Goal: Task Accomplishment & Management: Use online tool/utility

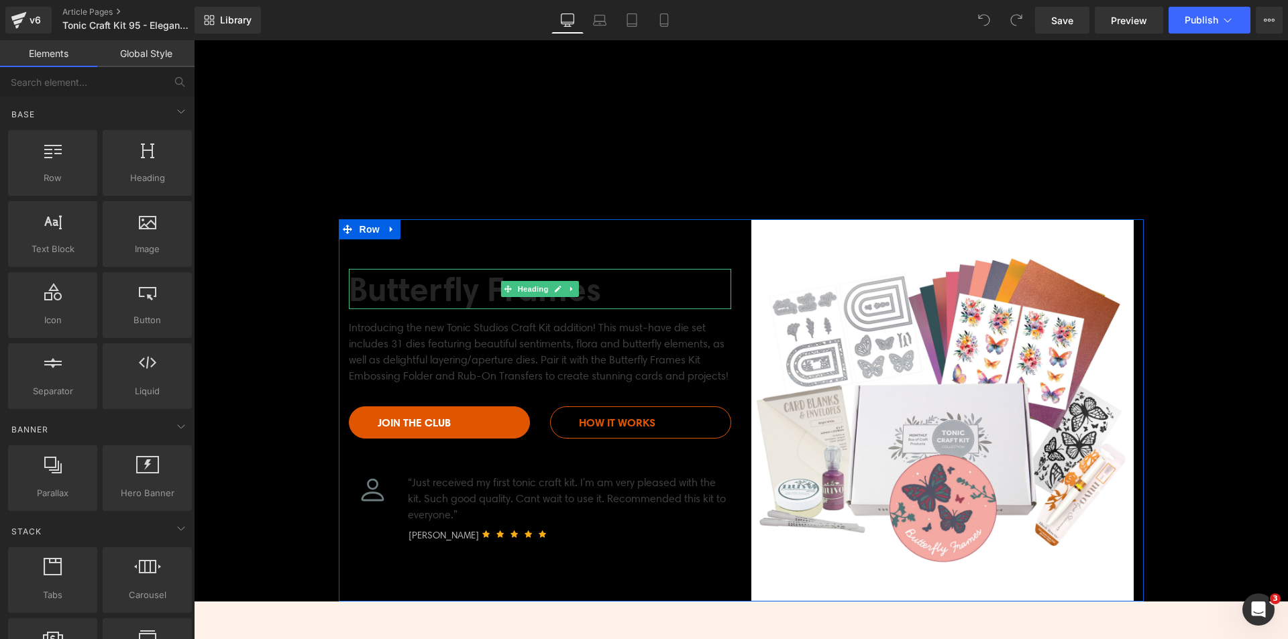
click at [360, 284] on h2 "Butterfly Frames" at bounding box center [540, 289] width 382 height 40
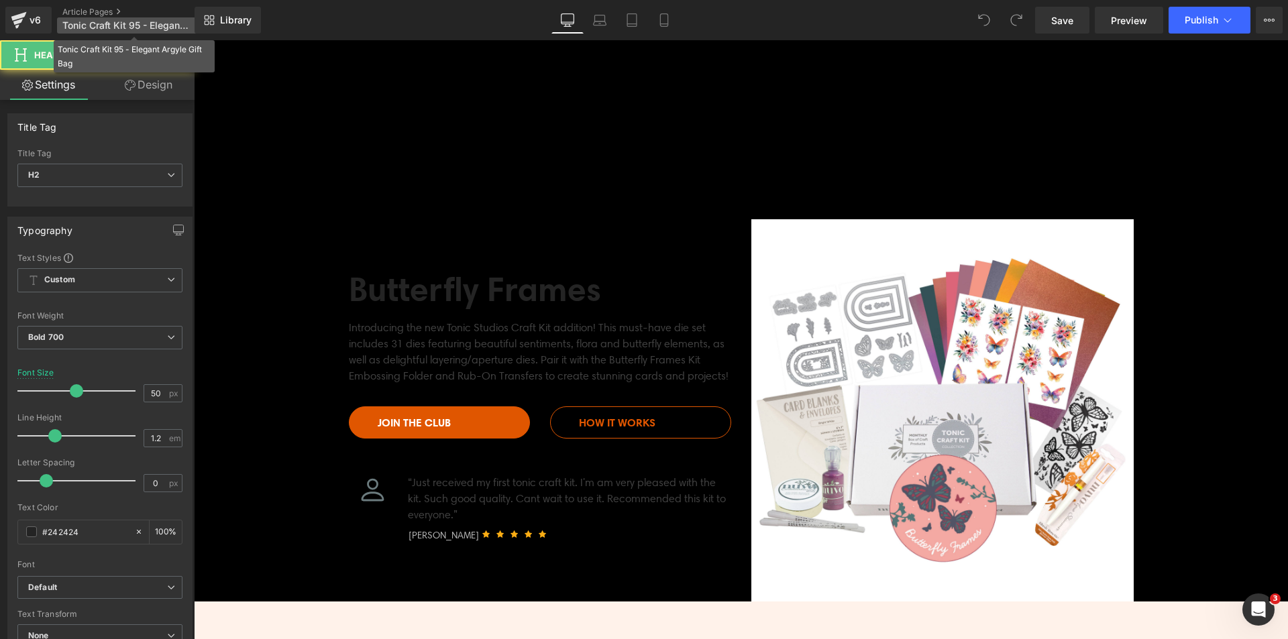
click at [156, 20] on span "Tonic Craft Kit 95 - Elegant Argyle Gift Bag" at bounding box center [126, 25] width 129 height 11
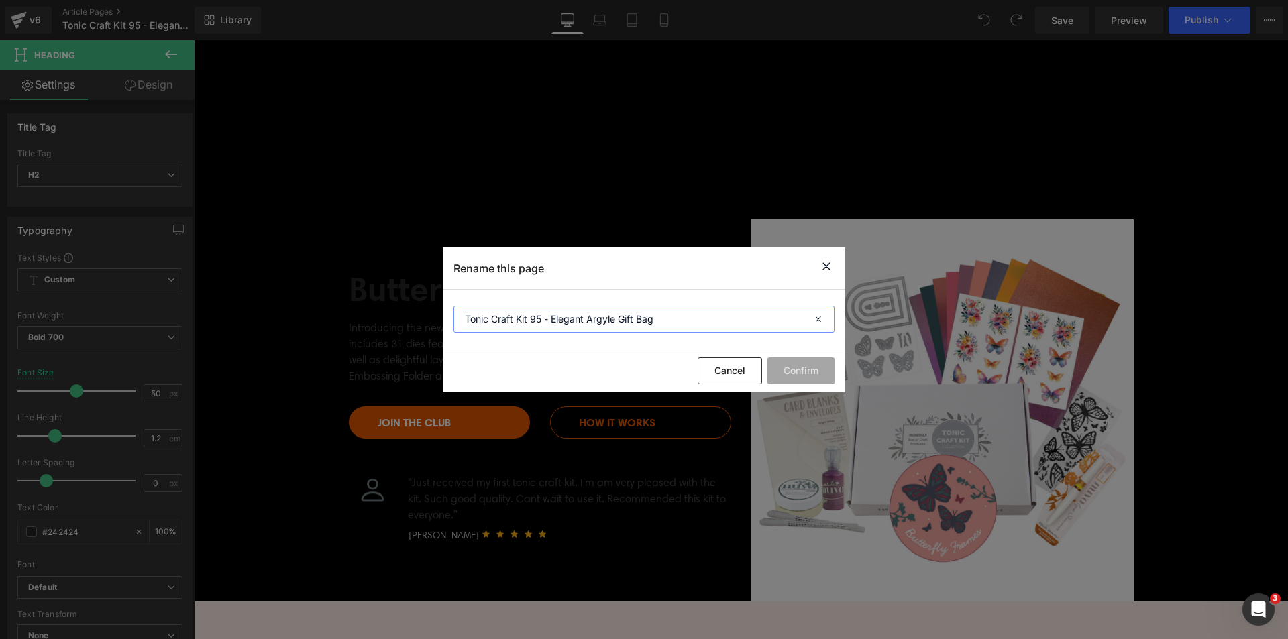
drag, startPoint x: 573, startPoint y: 319, endPoint x: 614, endPoint y: 327, distance: 41.8
click at [614, 327] on input "Tonic Craft Kit 95 - Elegant Argyle Gift Bag" at bounding box center [643, 319] width 381 height 27
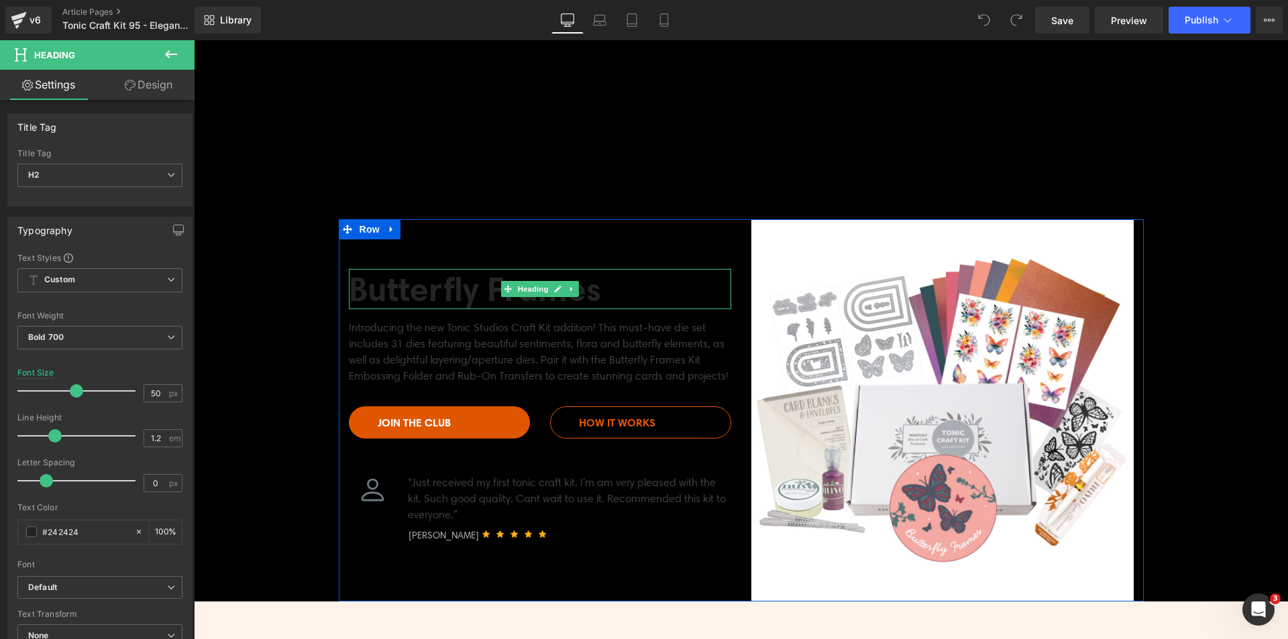
click at [463, 291] on h2 "Butterfly Frames" at bounding box center [540, 289] width 382 height 40
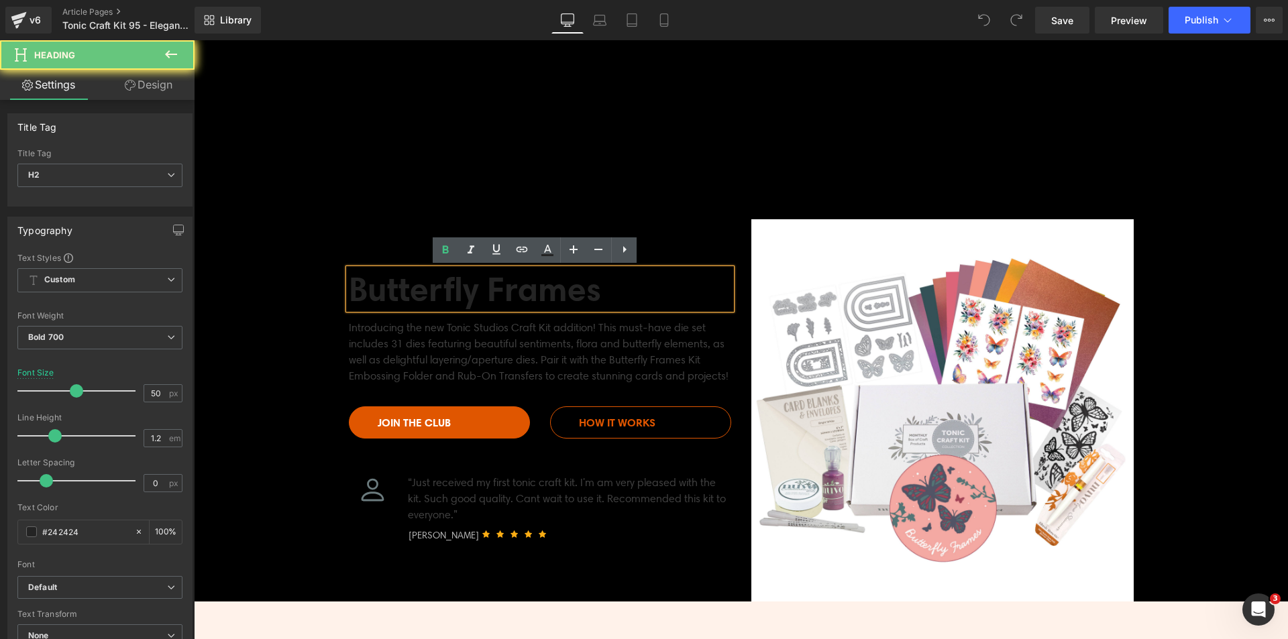
click at [463, 291] on h2 "Butterfly Frames" at bounding box center [540, 289] width 382 height 40
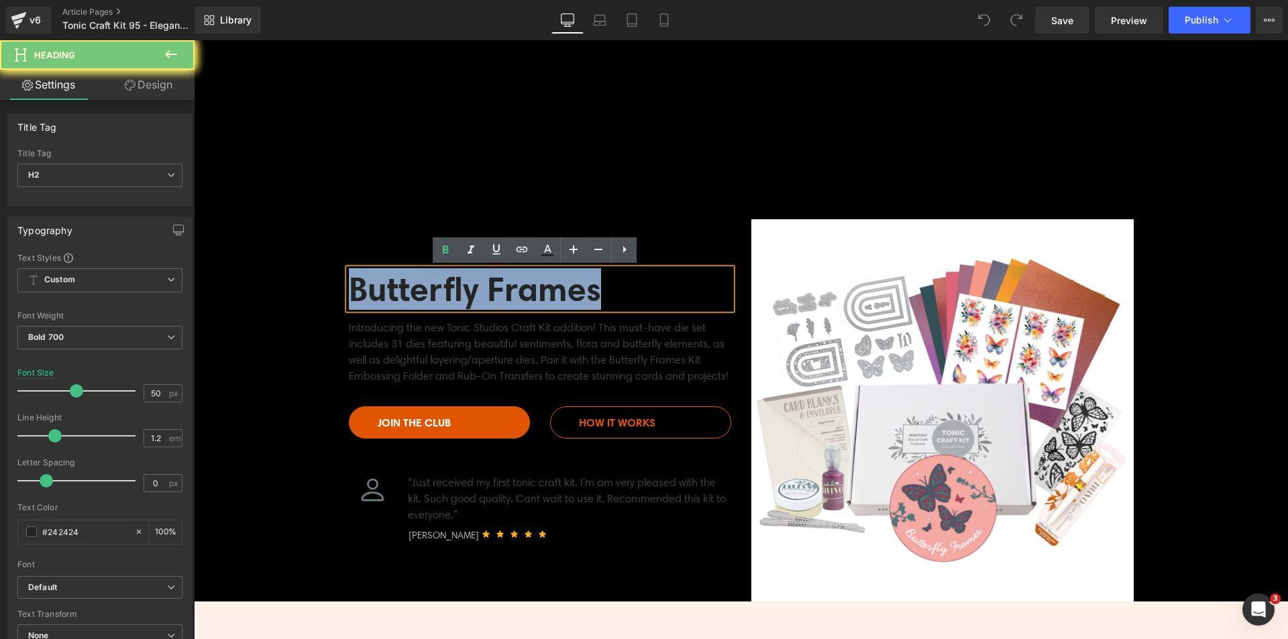
click at [463, 291] on h2 "Butterfly Frames" at bounding box center [540, 289] width 382 height 40
paste div
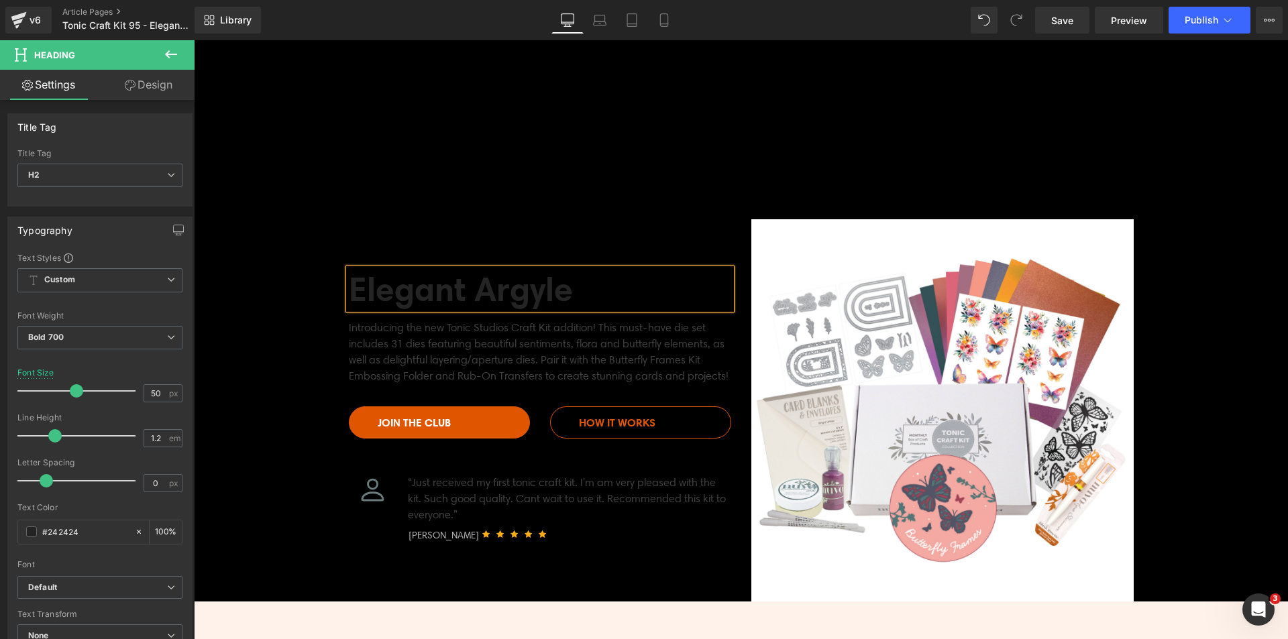
click at [589, 345] on div "Introducing the new Tonic Studios Craft Kit addition! This must-have die set in…" at bounding box center [540, 347] width 382 height 76
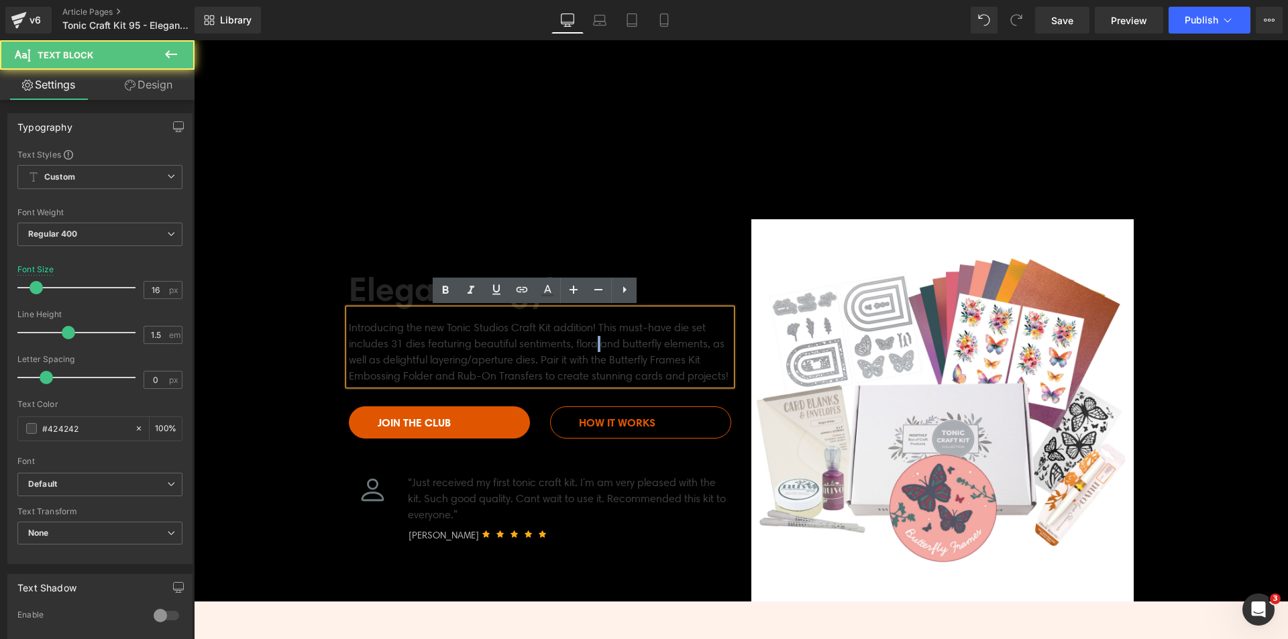
click at [589, 345] on div "Introducing the new Tonic Studios Craft Kit addition! This must-have die set in…" at bounding box center [540, 347] width 382 height 76
click at [600, 341] on div "Introducing the new Tonic Studios Craft Kit addition! This must-have die set in…" at bounding box center [540, 347] width 382 height 76
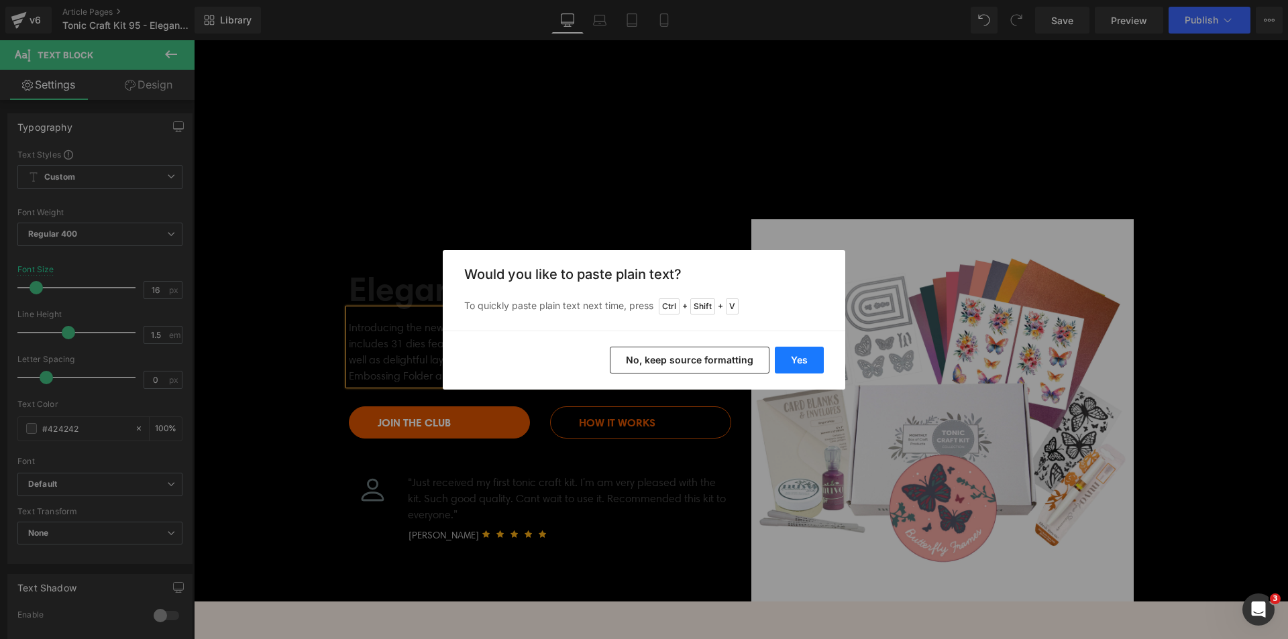
drag, startPoint x: 609, startPoint y: 319, endPoint x: 803, endPoint y: 359, distance: 198.0
click at [803, 359] on button "Yes" at bounding box center [799, 360] width 49 height 27
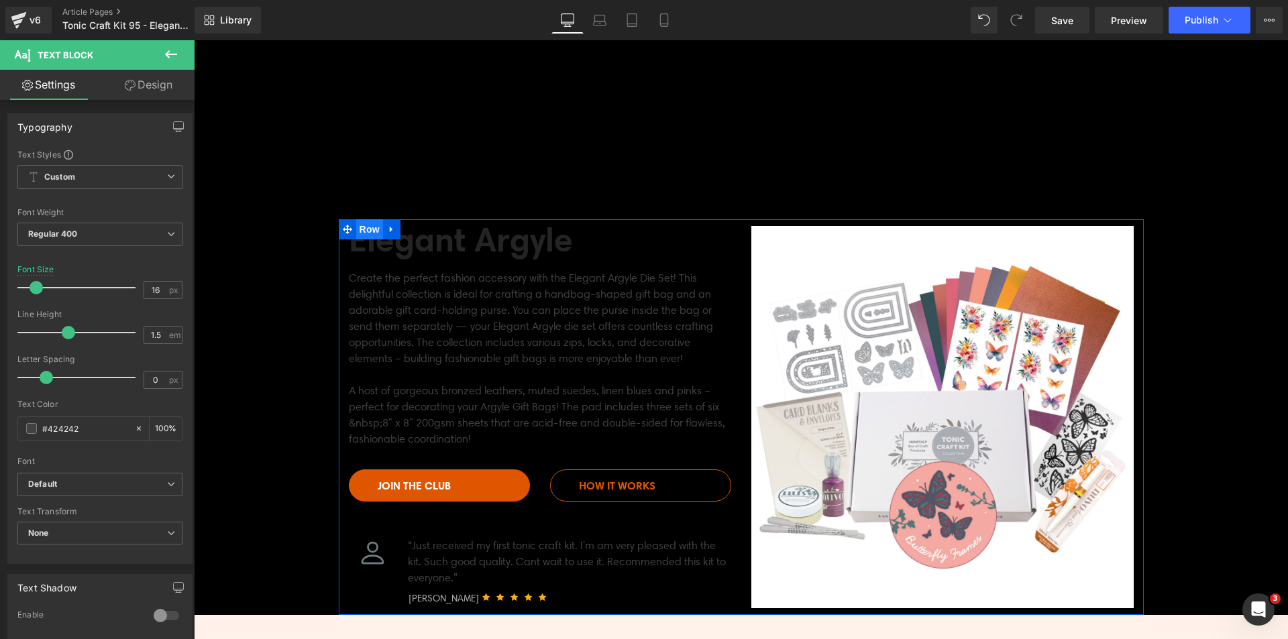
click at [360, 229] on span "Row" at bounding box center [369, 229] width 27 height 20
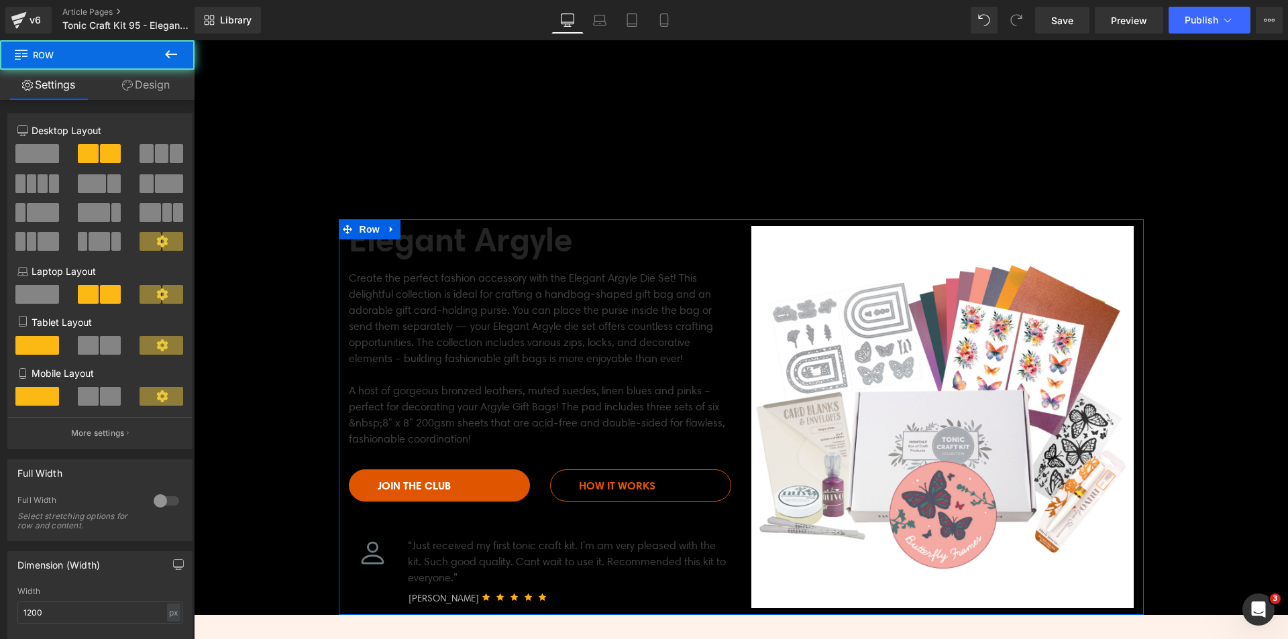
click at [157, 78] on link "Design" at bounding box center [145, 85] width 97 height 30
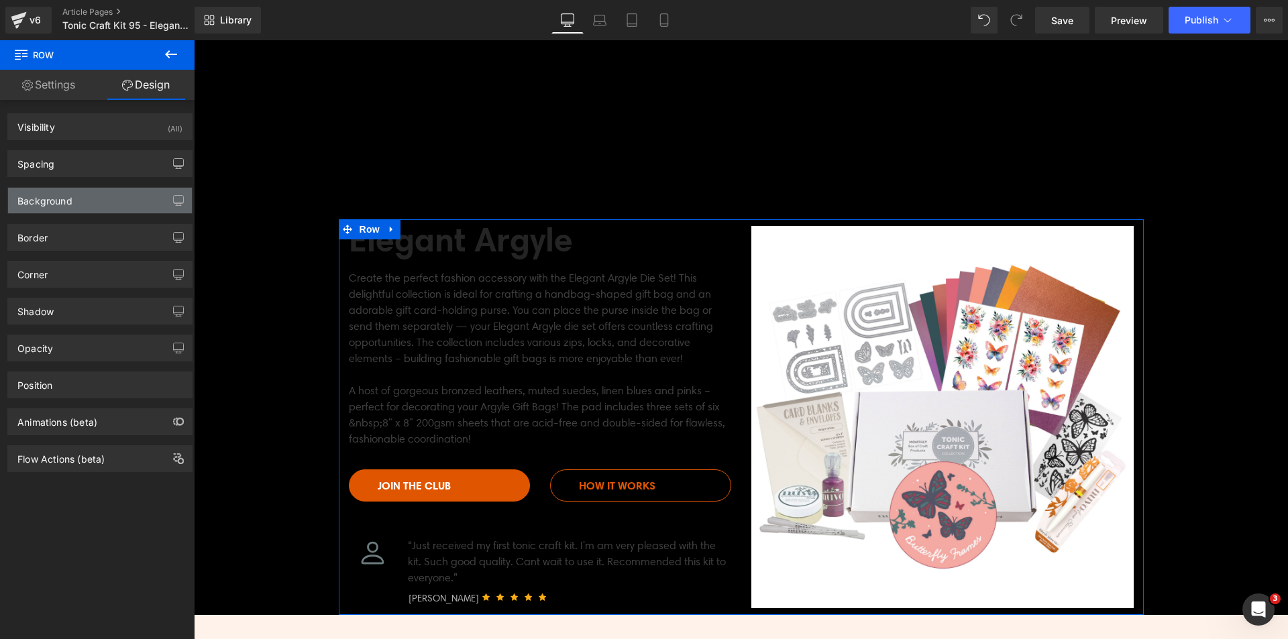
click at [95, 206] on div "Background" at bounding box center [100, 200] width 184 height 25
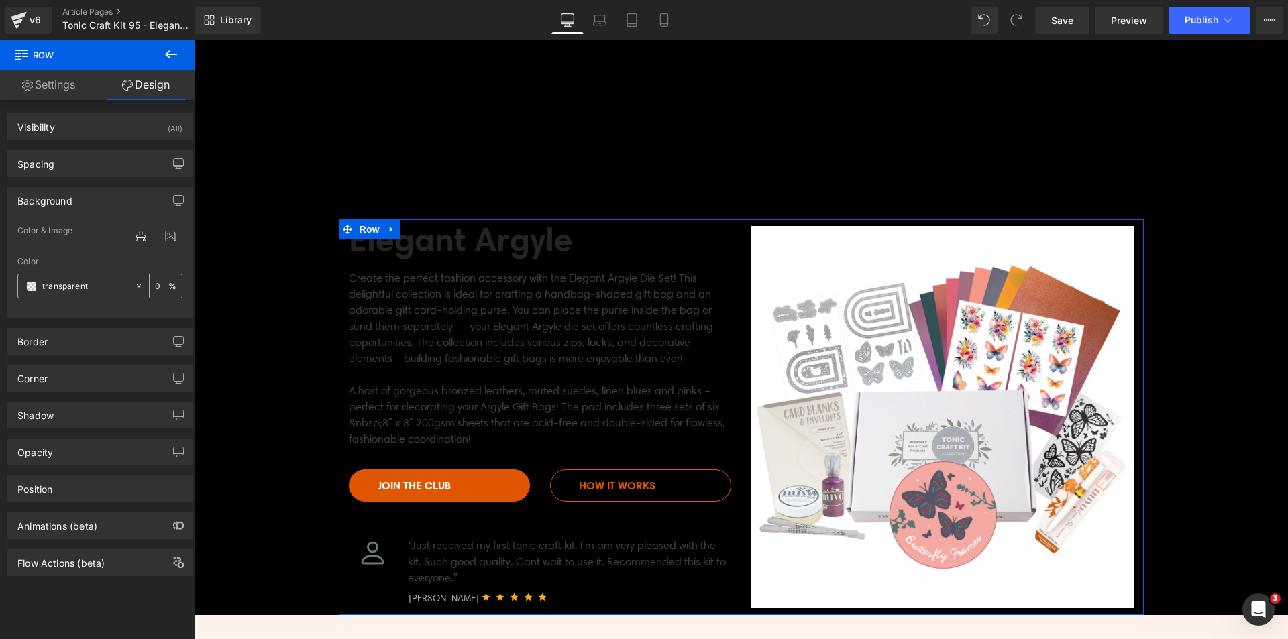
click at [33, 286] on span at bounding box center [31, 286] width 11 height 11
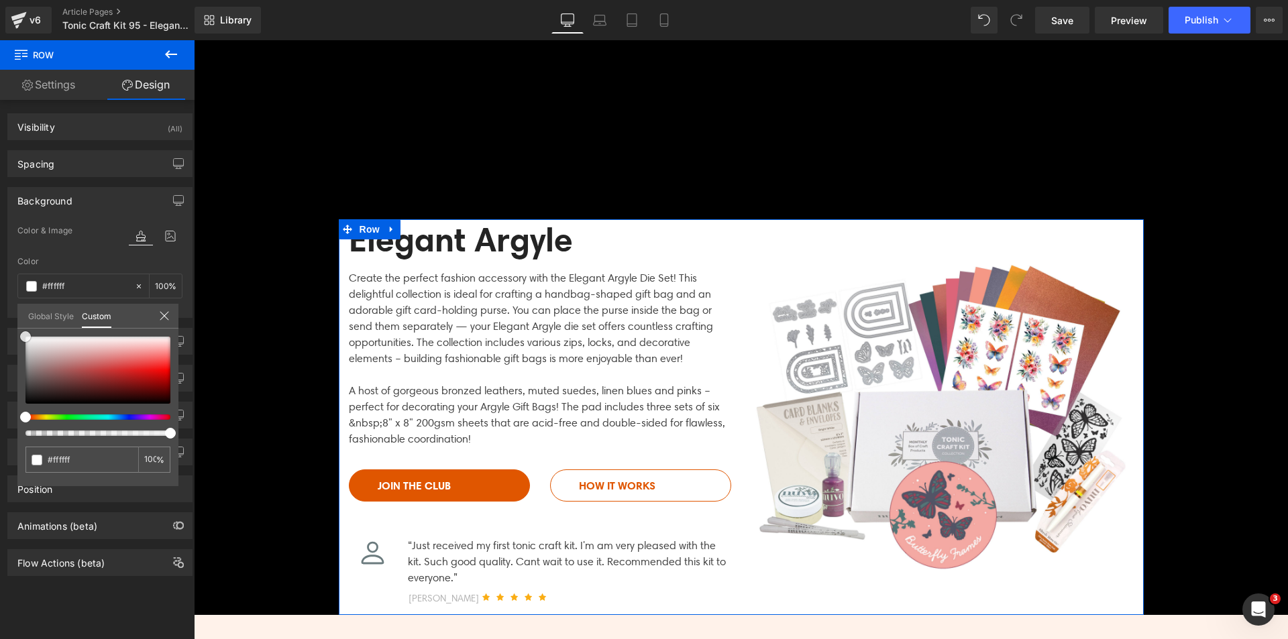
drag, startPoint x: 76, startPoint y: 373, endPoint x: 0, endPoint y: 209, distance: 180.6
click at [0, 209] on div "Background Color & Image color Color transparent 0 % Image Replace Image Upload…" at bounding box center [100, 247] width 201 height 141
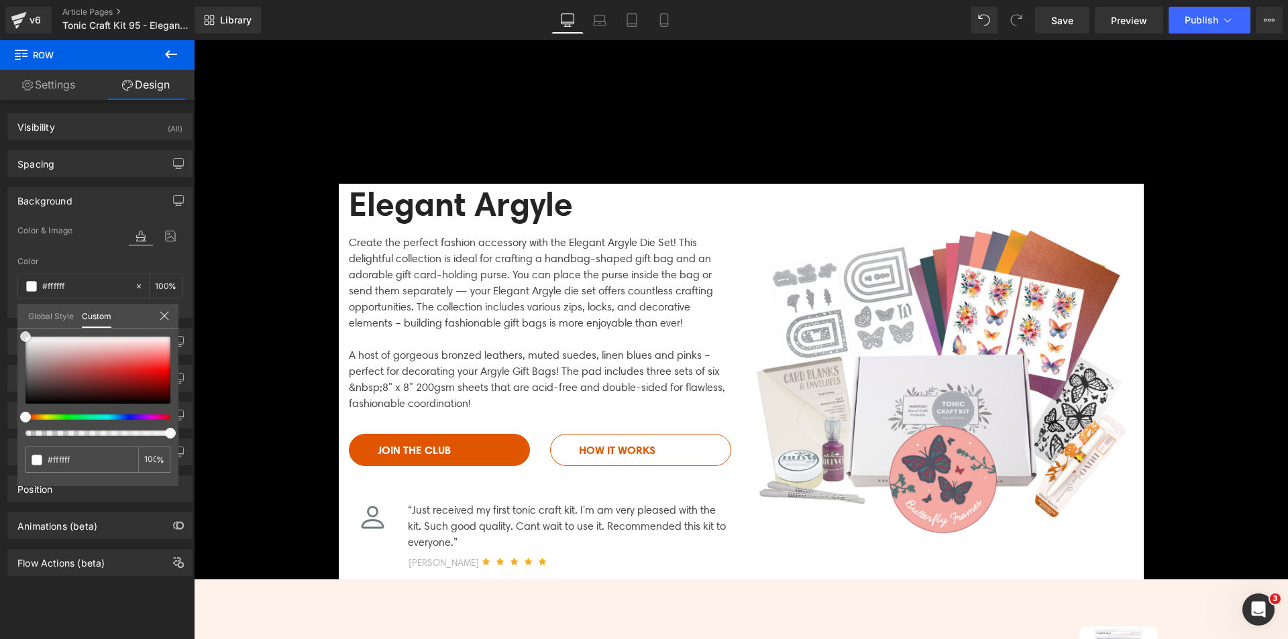
scroll to position [67, 0]
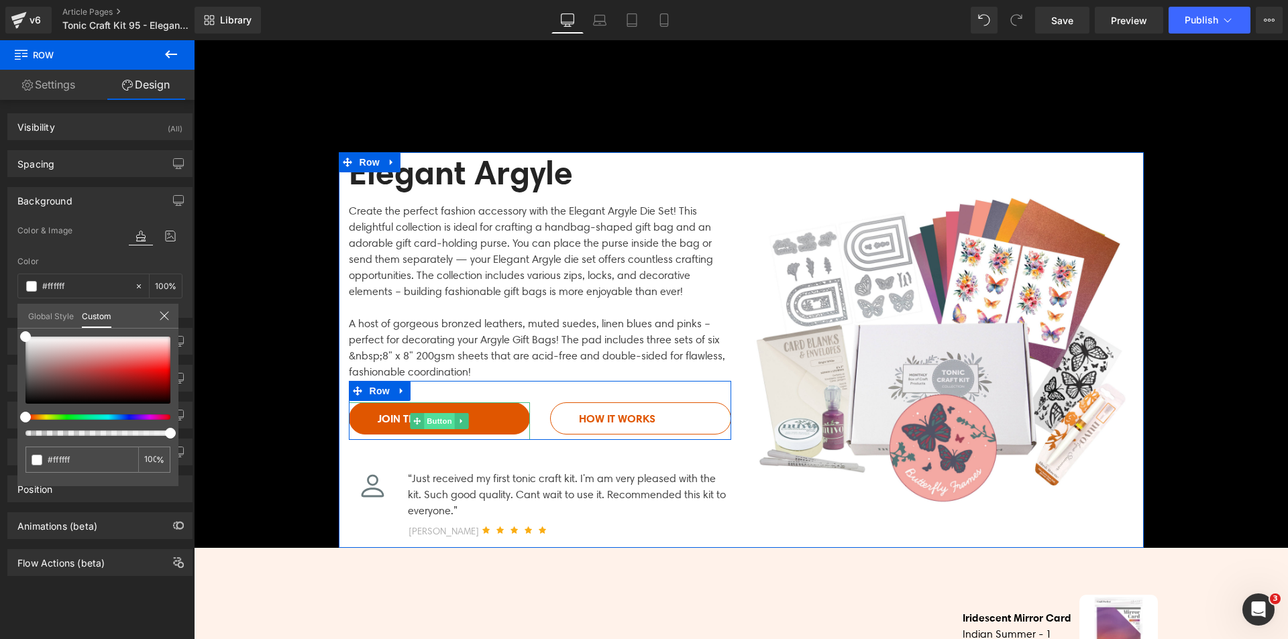
click at [424, 416] on span "Button" at bounding box center [439, 421] width 31 height 16
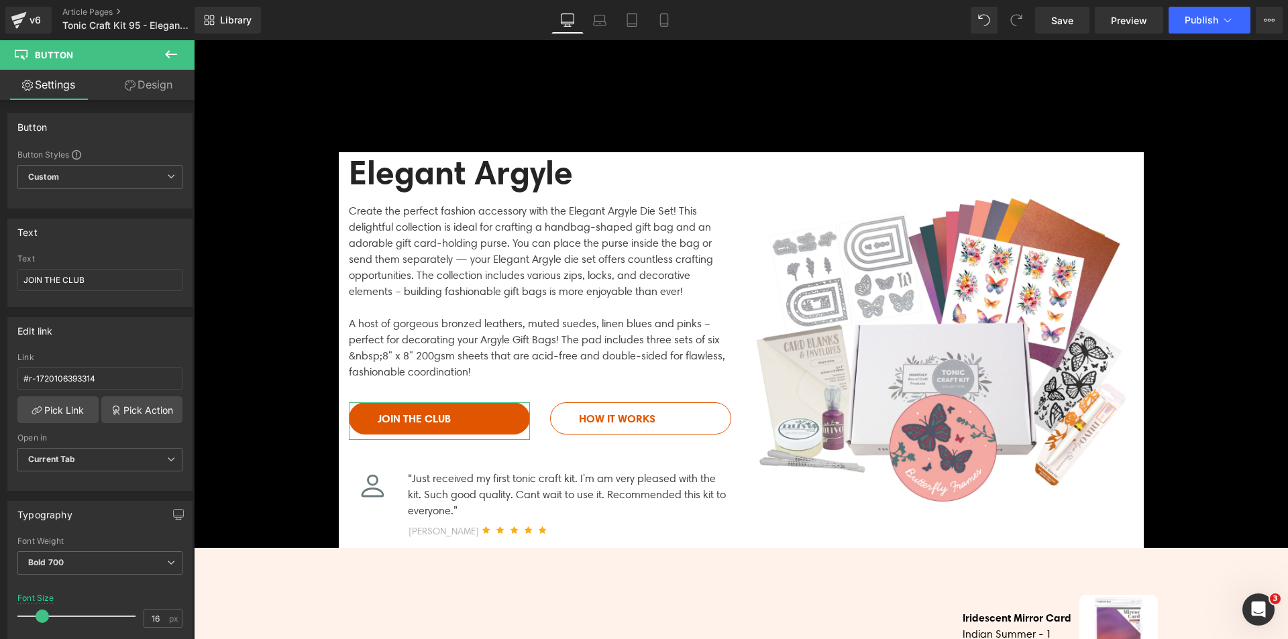
click at [158, 85] on link "Design" at bounding box center [148, 85] width 97 height 30
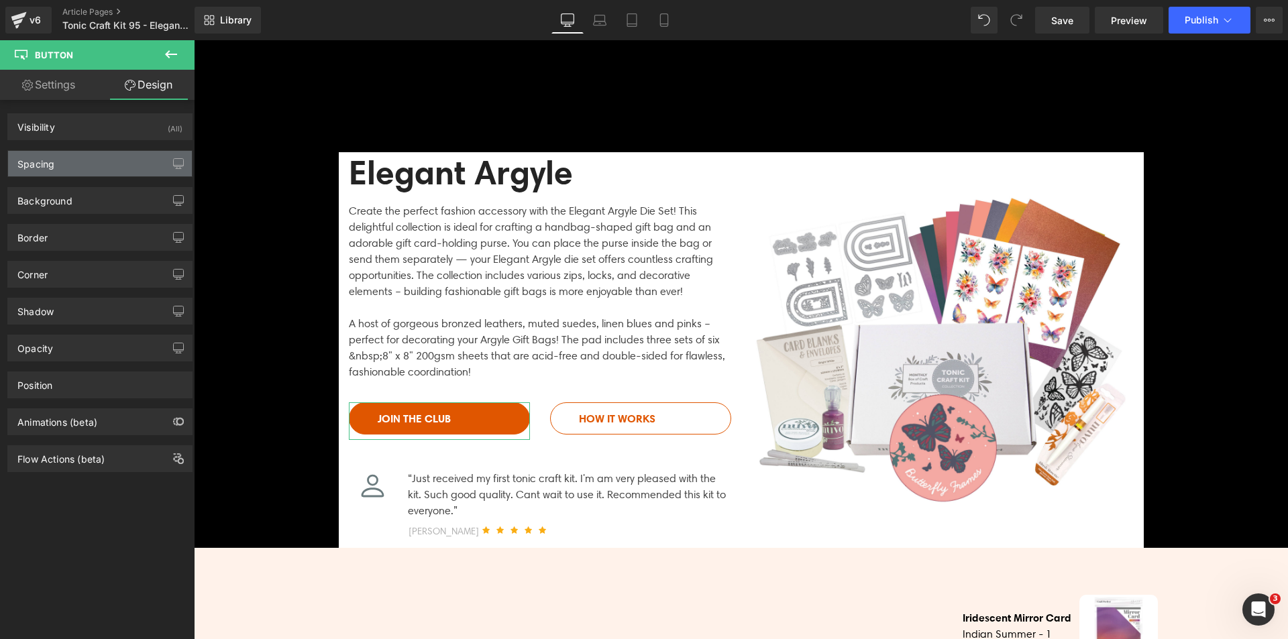
click at [64, 167] on div "Spacing" at bounding box center [100, 163] width 184 height 25
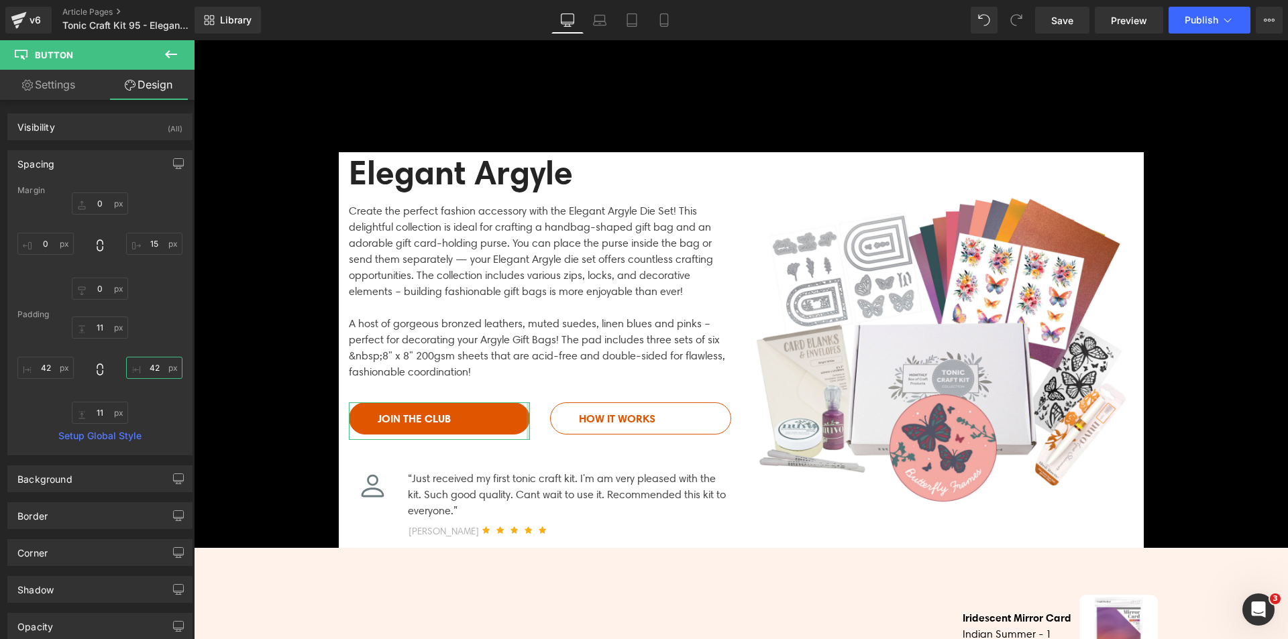
click at [154, 364] on input "42" at bounding box center [154, 368] width 56 height 22
type input "0"
click at [47, 368] on input "42" at bounding box center [45, 368] width 56 height 22
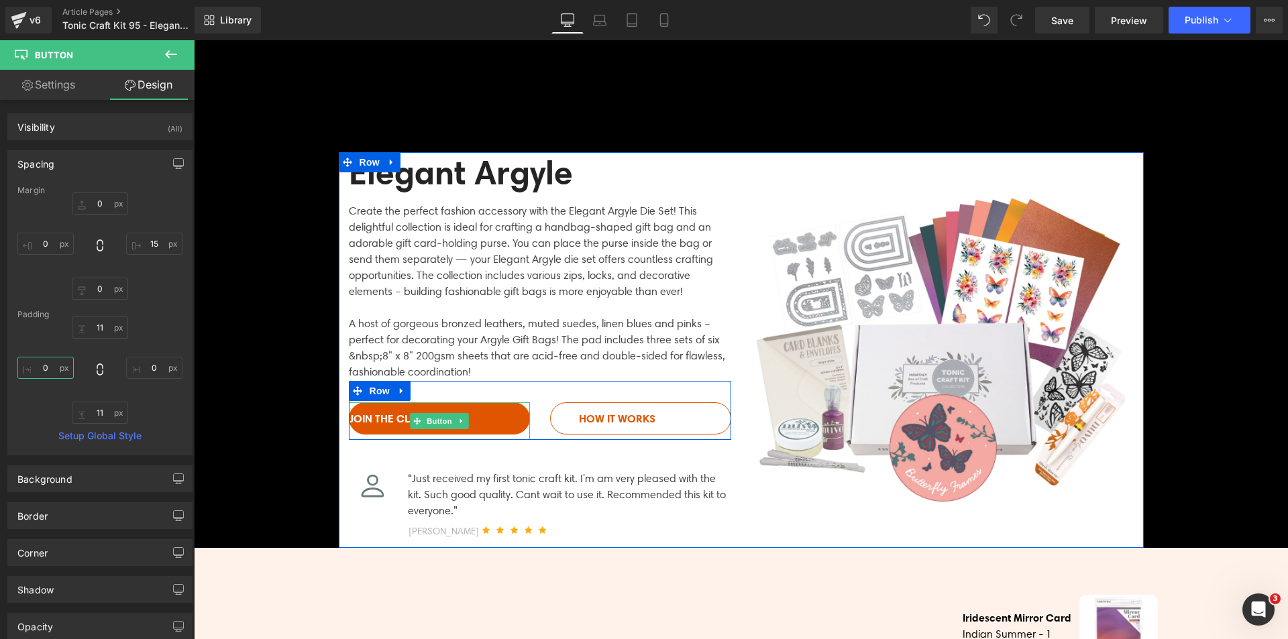
type input "0"
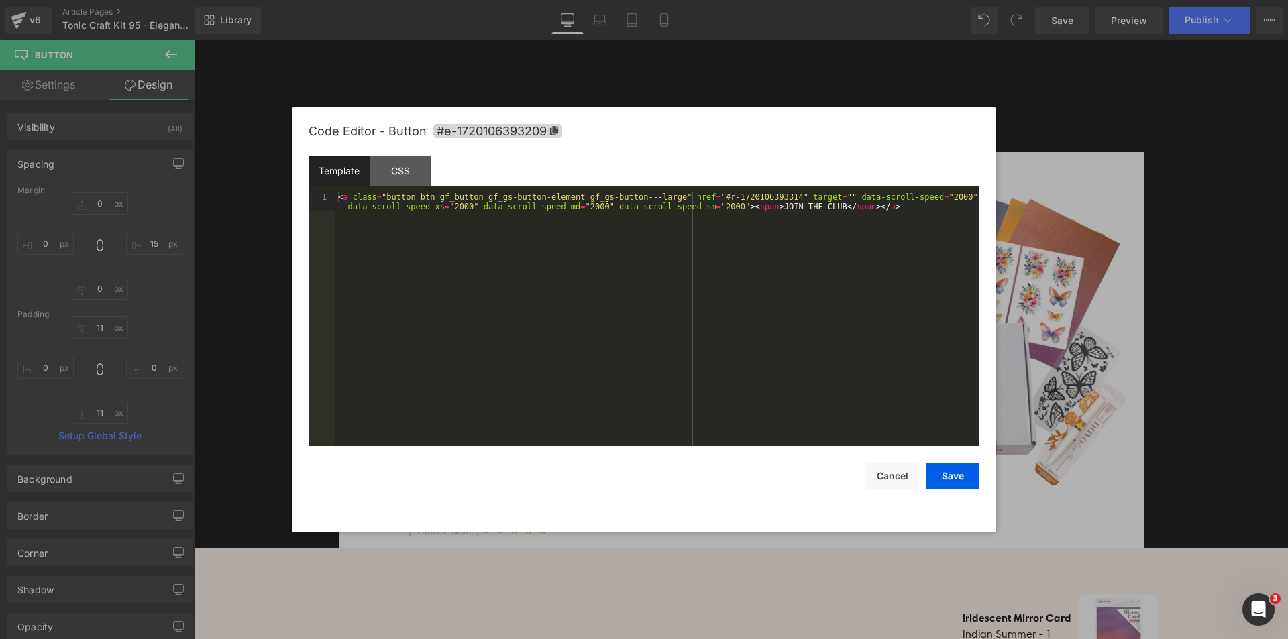
click at [388, 0] on div "Button You are previewing how the will restyle your page. You can not edit Elem…" at bounding box center [644, 0] width 1288 height 0
click at [397, 162] on div "CSS" at bounding box center [400, 171] width 61 height 30
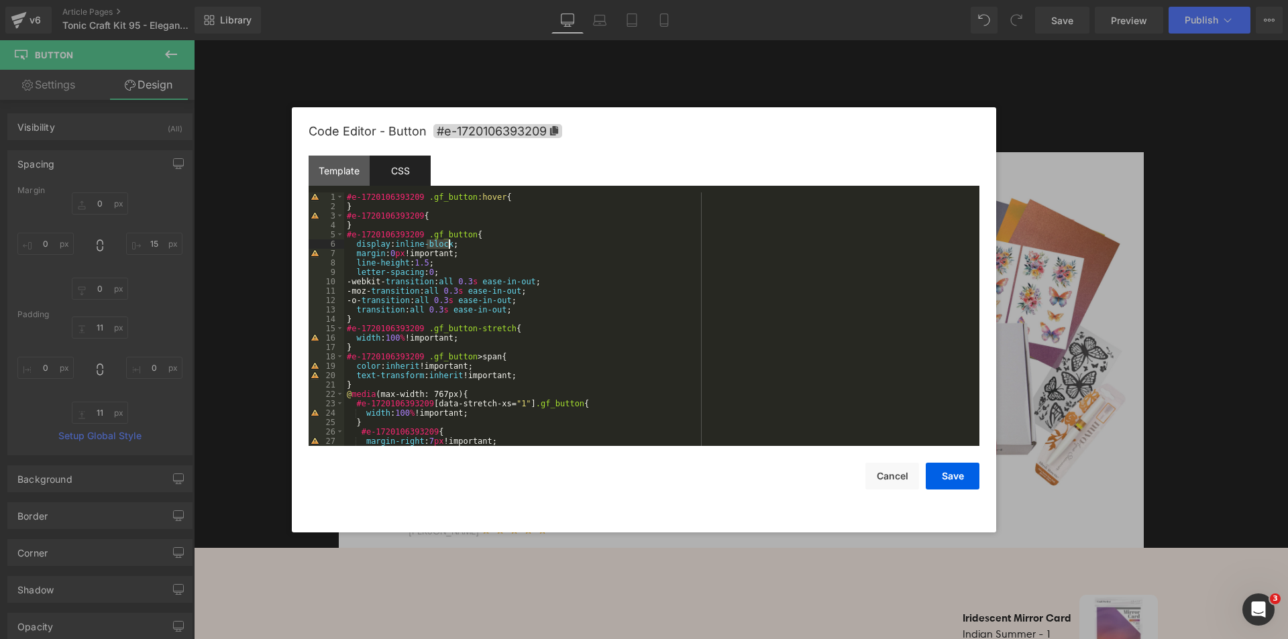
drag, startPoint x: 427, startPoint y: 247, endPoint x: 448, endPoint y: 245, distance: 21.6
click at [448, 245] on div "#e-1720106393209 .gf_button :hover { } #e-1720106393209 { } #e-1720106393209 .g…" at bounding box center [659, 328] width 630 height 272
click at [453, 260] on div "#e-1720106393209 .gf_button :hover { } #e-1720106393209 { } #e-1720106393209 .g…" at bounding box center [659, 328] width 630 height 272
click at [431, 243] on div "#e-1720106393209 .gf_button :hover { } #e-1720106393209 { } #e-1720106393209 .g…" at bounding box center [659, 328] width 630 height 272
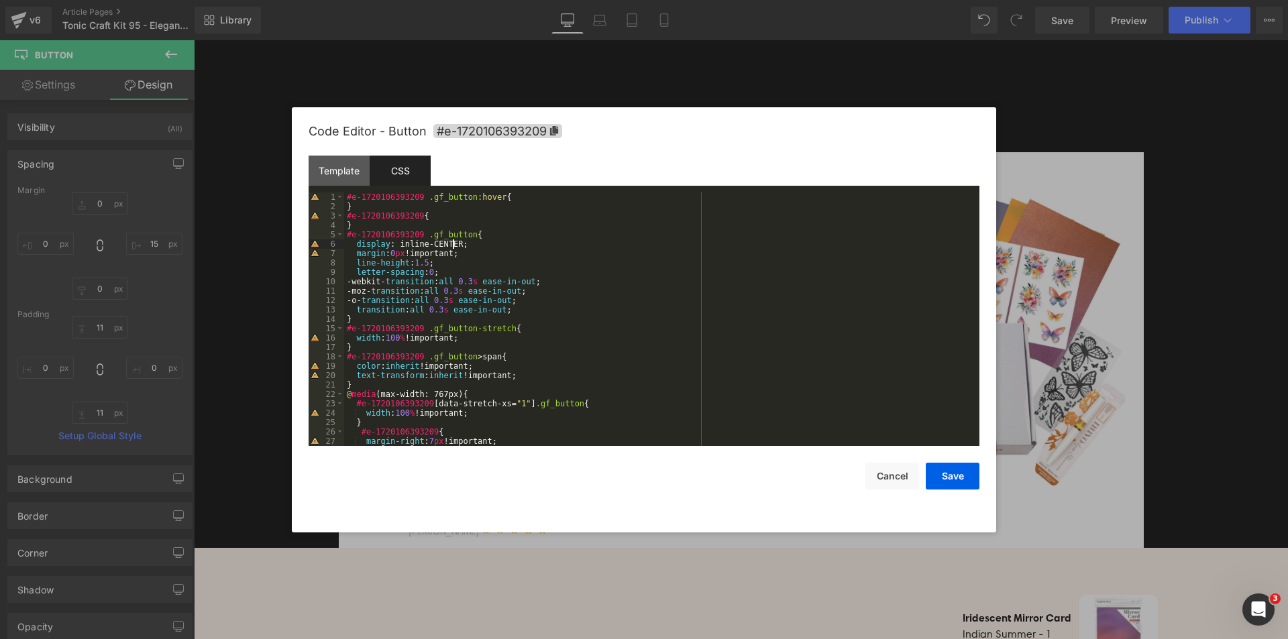
click at [451, 249] on div "#e-1720106393209 .gf_button :hover { } #e-1720106393209 { } #e-1720106393209 .g…" at bounding box center [659, 328] width 630 height 272
click at [445, 243] on div "#e-1720106393209 .gf_button :hover { } #e-1720106393209 { } #e-1720106393209 .g…" at bounding box center [659, 328] width 630 height 272
click at [469, 257] on div "#e-1720106393209 .gf_button :hover { } #e-1720106393209 { } #e-1720106393209 .g…" at bounding box center [659, 328] width 630 height 272
drag, startPoint x: 426, startPoint y: 243, endPoint x: 452, endPoint y: 246, distance: 26.4
click at [452, 246] on div "#e-1720106393209 .gf_button :hover { } #e-1720106393209 { } #e-1720106393209 .g…" at bounding box center [659, 328] width 630 height 272
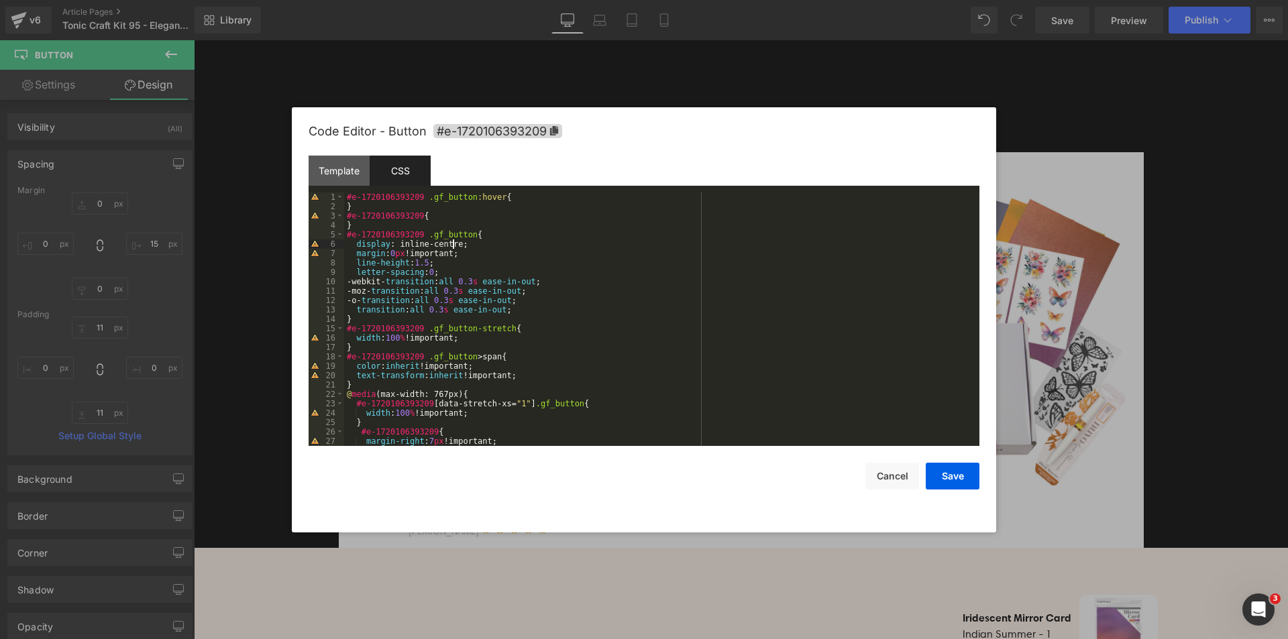
click at [441, 245] on div "#e-1720106393209 .gf_button :hover { } #e-1720106393209 { } #e-1720106393209 .g…" at bounding box center [659, 328] width 630 height 272
click at [523, 272] on div "#e-1720106393209 .gf_button :hover { } #e-1720106393209 { } #e-1720106393209 .g…" at bounding box center [659, 328] width 630 height 272
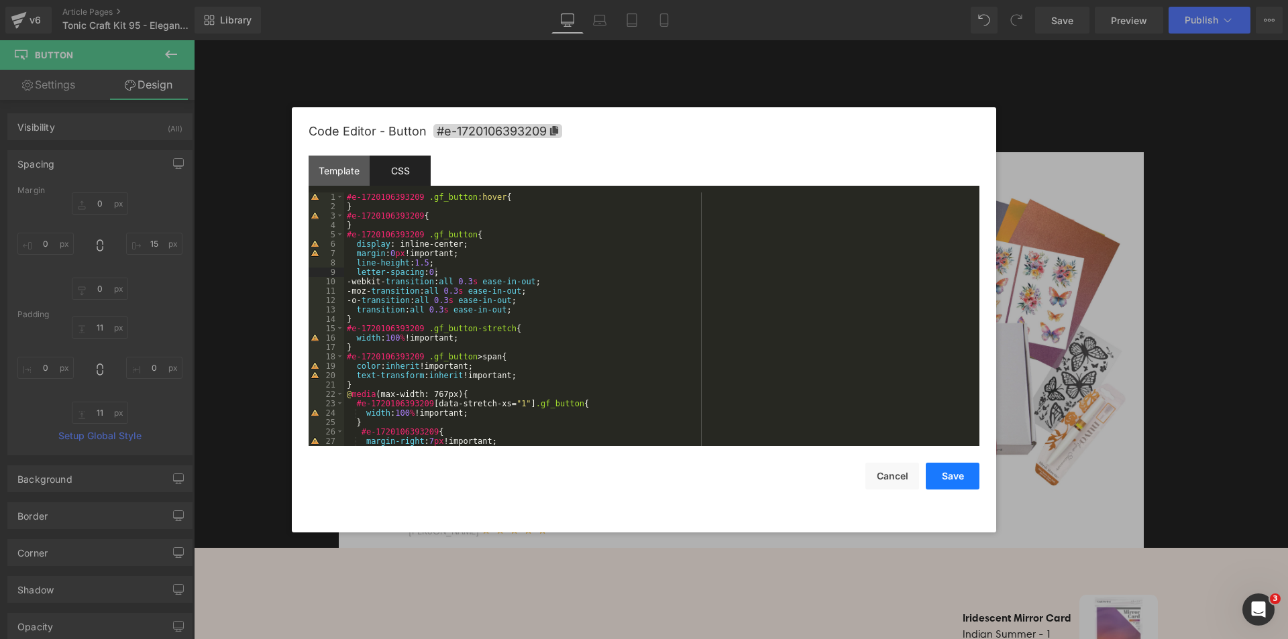
click at [962, 482] on button "Save" at bounding box center [953, 476] width 54 height 27
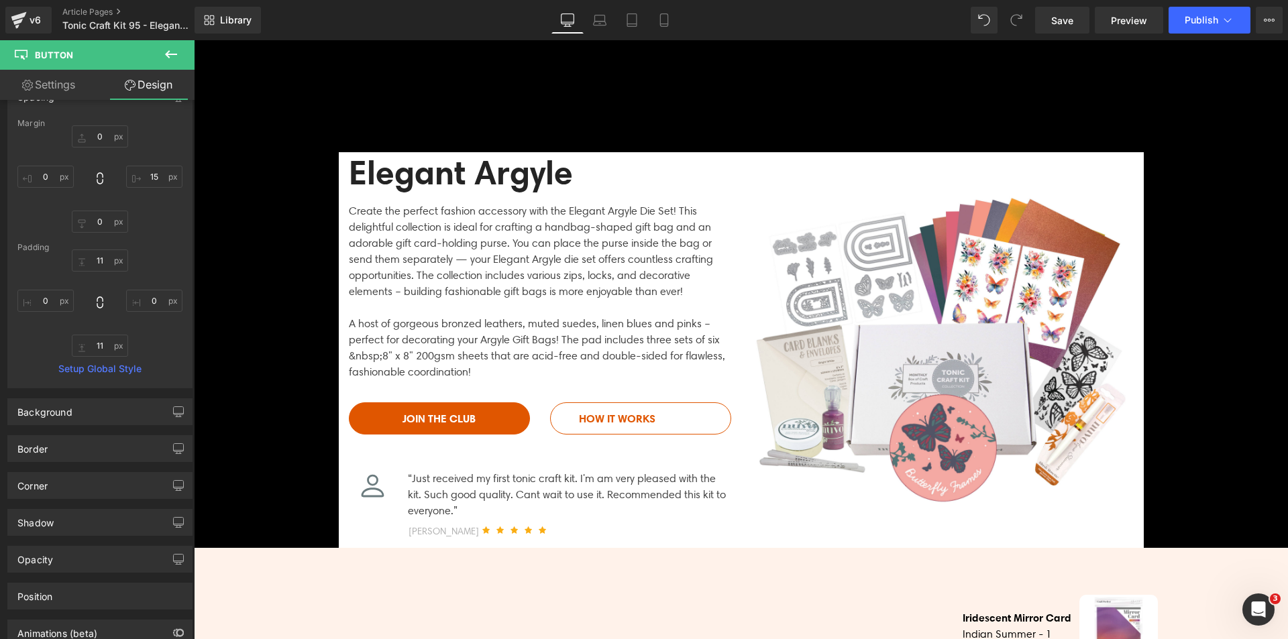
click at [75, 97] on link "Settings" at bounding box center [48, 85] width 97 height 30
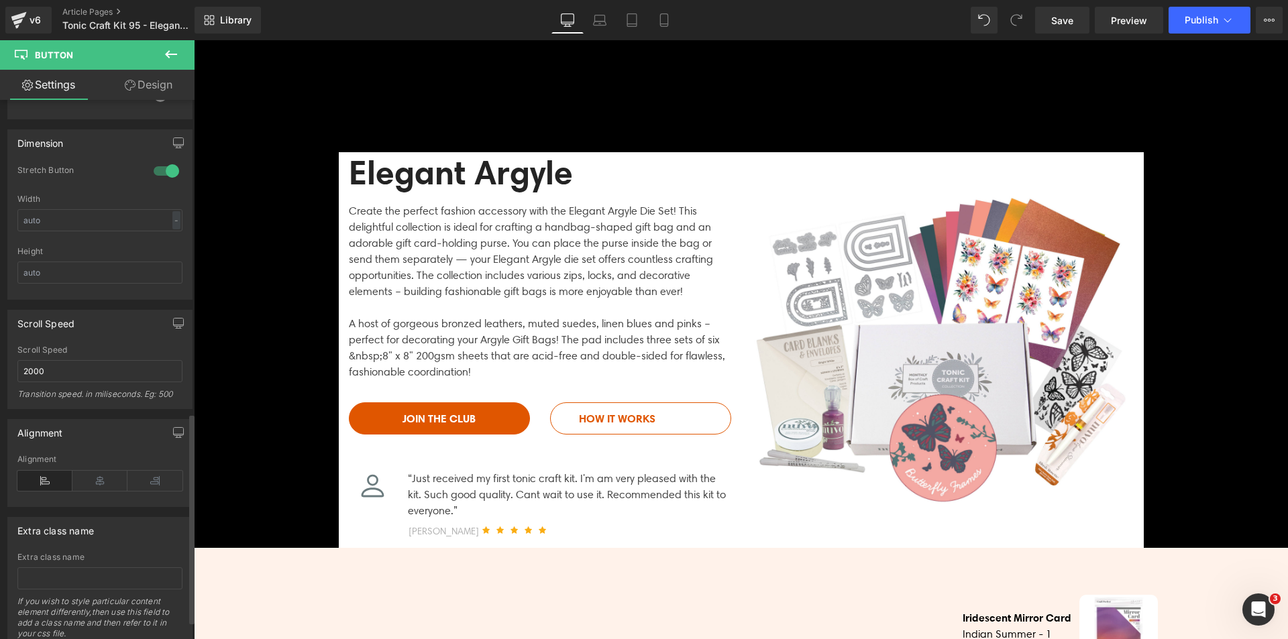
scroll to position [852, 0]
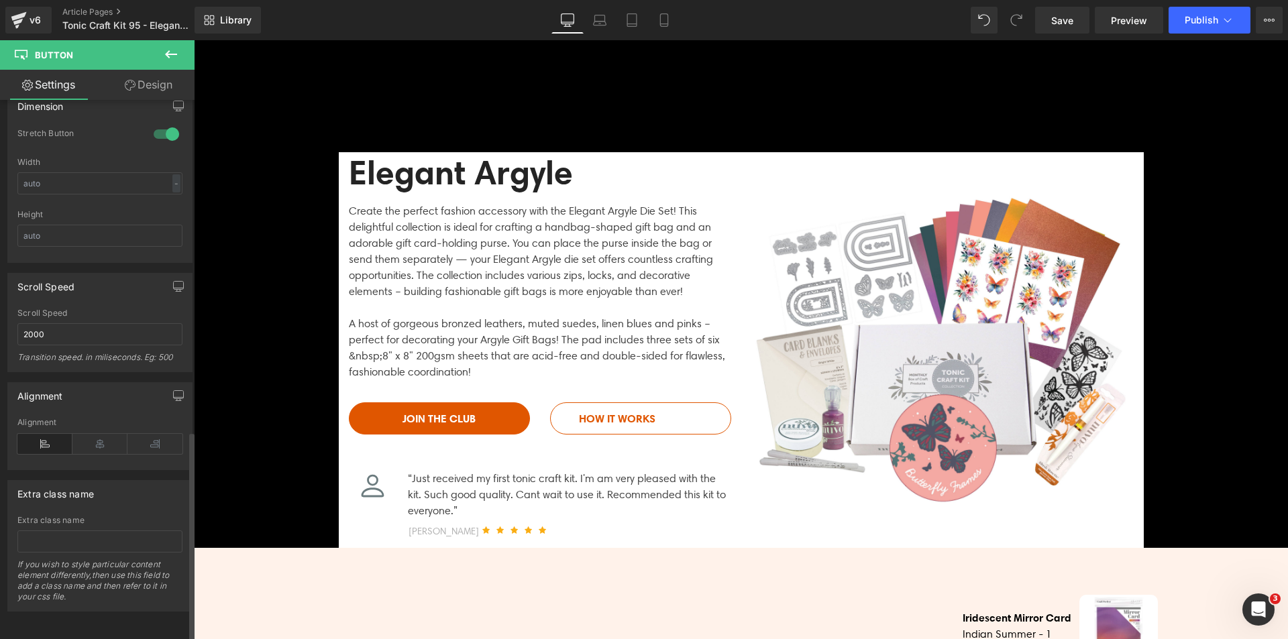
click at [98, 422] on div "Alignment" at bounding box center [99, 444] width 165 height 52
click at [95, 434] on icon at bounding box center [99, 444] width 55 height 20
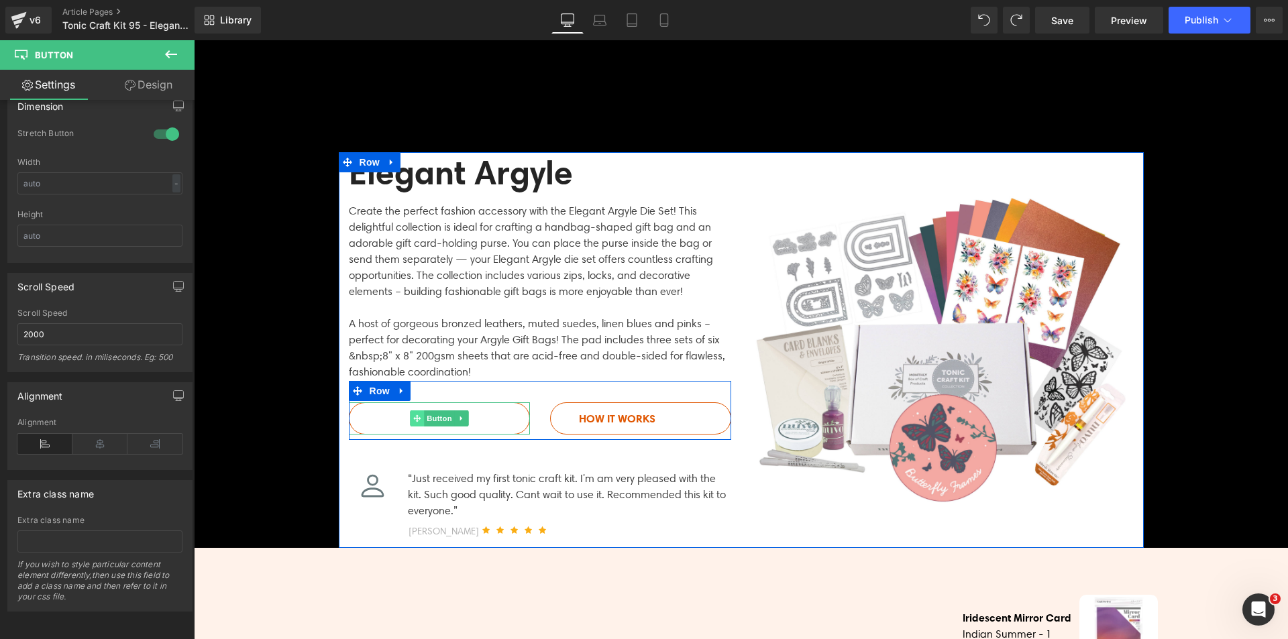
click at [413, 416] on icon at bounding box center [416, 418] width 7 height 8
click at [357, 418] on link "JOIN THE CLUB" at bounding box center [439, 418] width 181 height 32
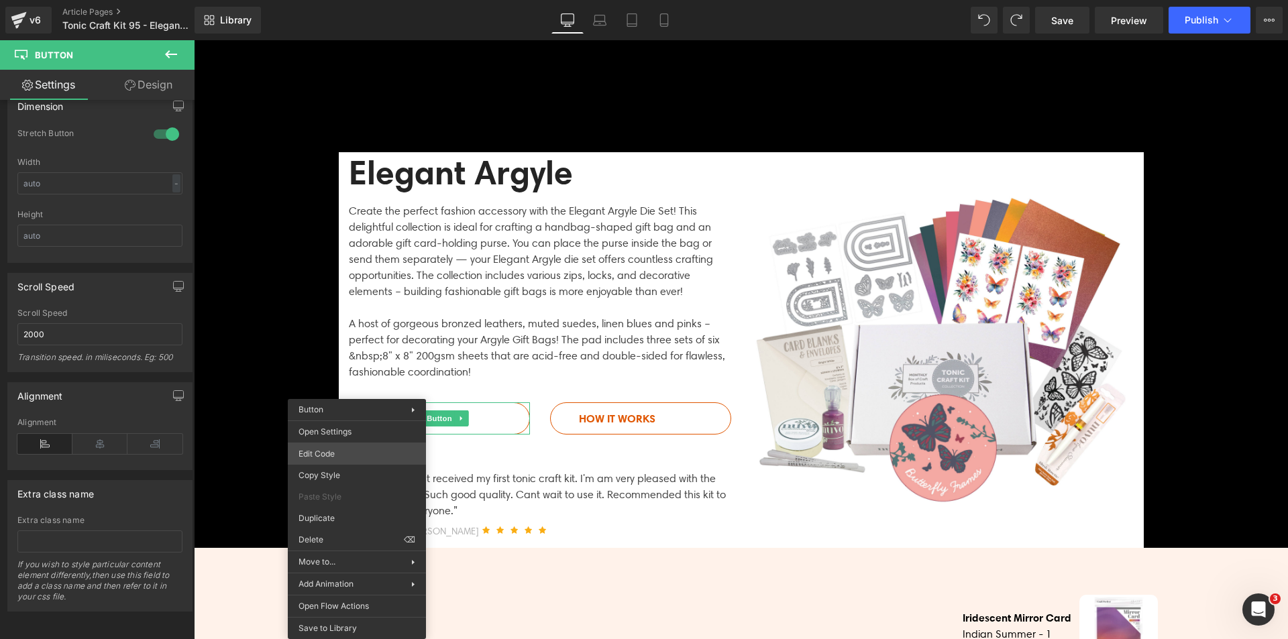
click at [364, 0] on div "Button You are previewing how the will restyle your page. You can not edit Elem…" at bounding box center [644, 0] width 1288 height 0
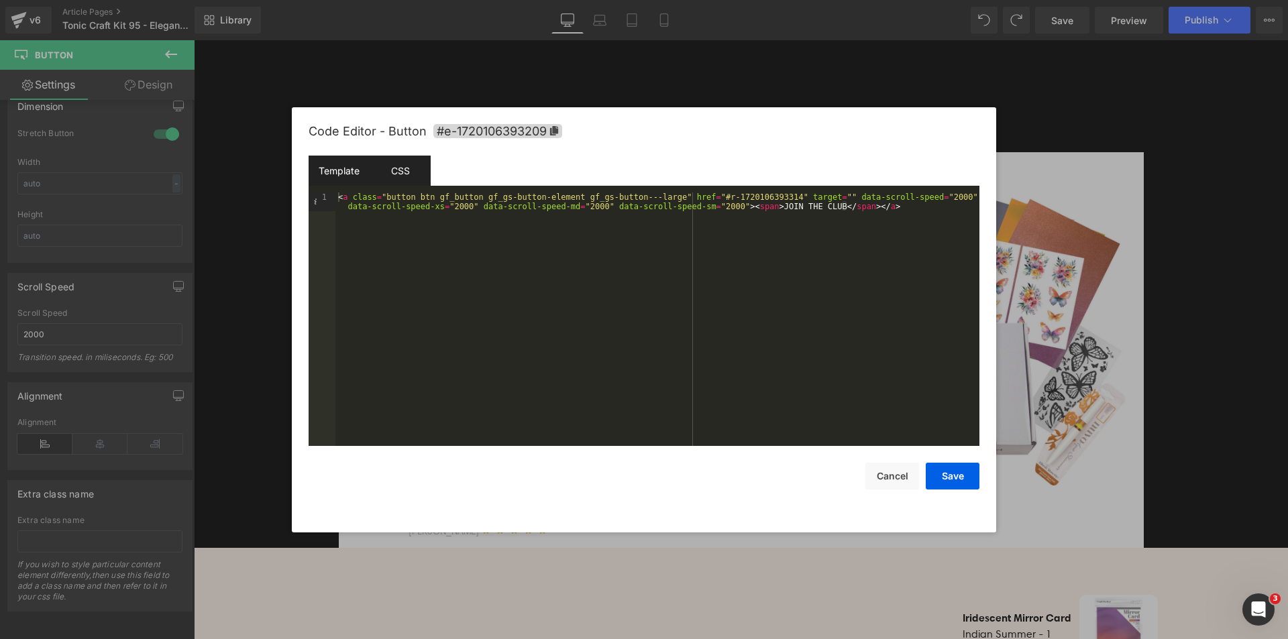
click at [410, 173] on div "CSS" at bounding box center [400, 171] width 61 height 30
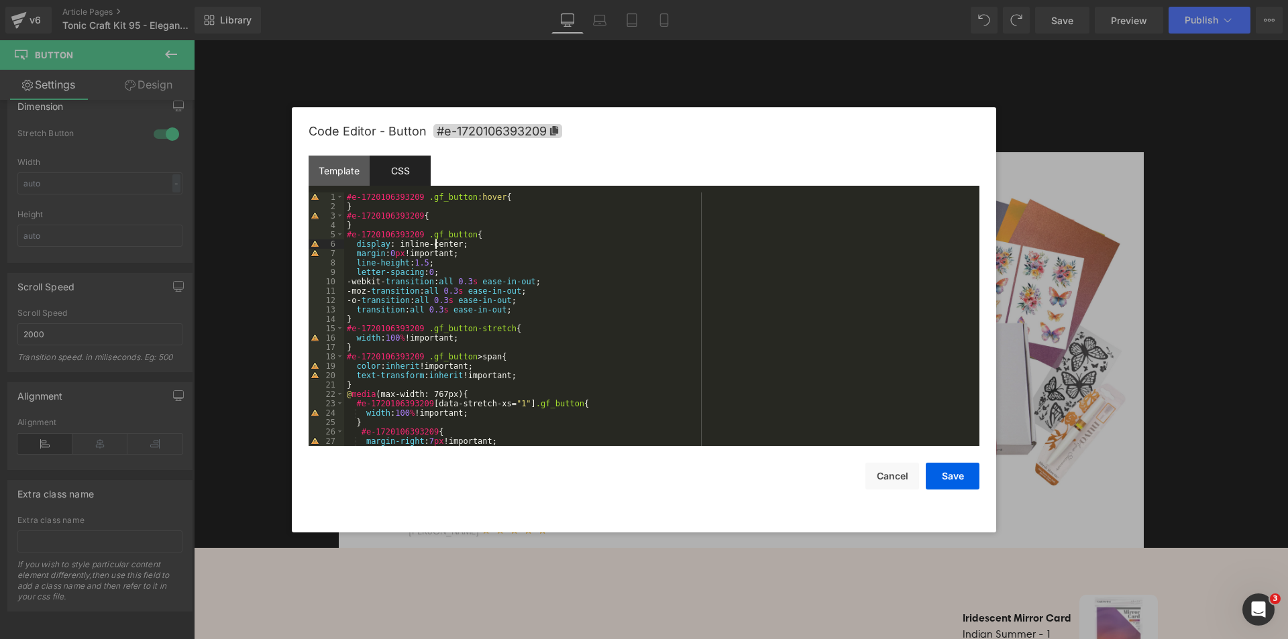
click at [433, 245] on div "#e-1720106393209 .gf_button :hover { } #e-1720106393209 { } #e-1720106393209 .g…" at bounding box center [659, 328] width 630 height 272
click at [507, 283] on div "#e-1720106393209 .gf_button :hover { } #e-1720106393209 { } #e-1720106393209 .g…" at bounding box center [659, 328] width 630 height 272
click at [445, 244] on div "#e-1720106393209 .gf_button :hover { } #e-1720106393209 { } #e-1720106393209 .g…" at bounding box center [659, 328] width 630 height 272
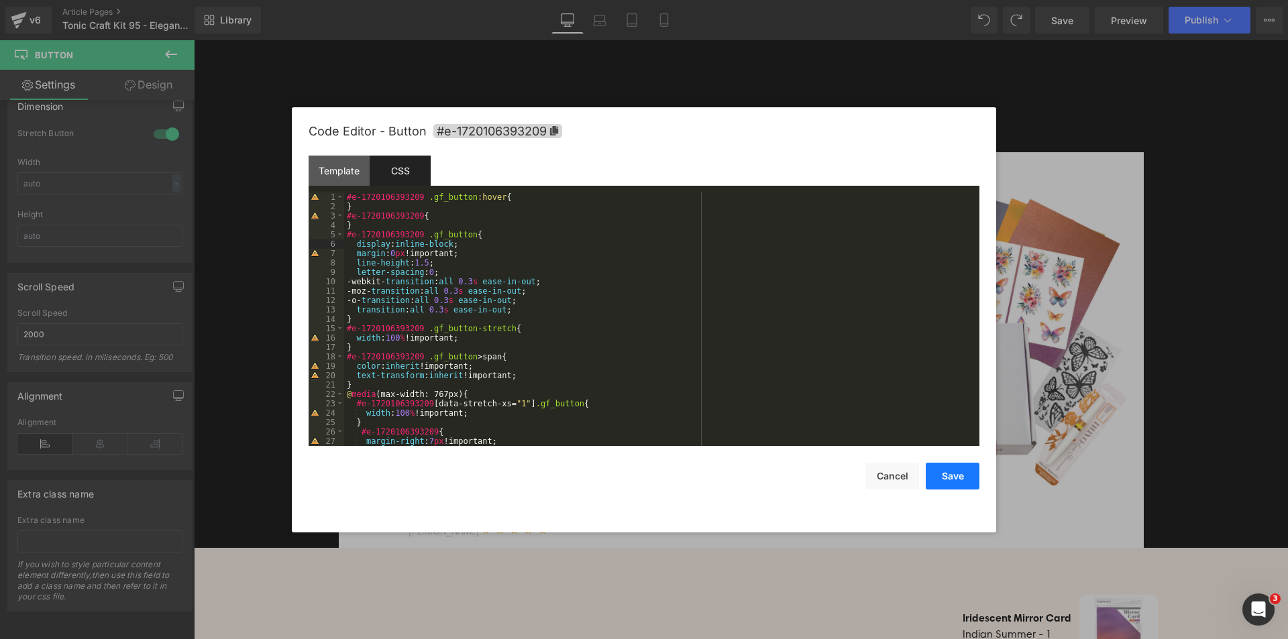
drag, startPoint x: 956, startPoint y: 486, endPoint x: 750, endPoint y: 446, distance: 209.8
click at [956, 486] on button "Save" at bounding box center [953, 476] width 54 height 27
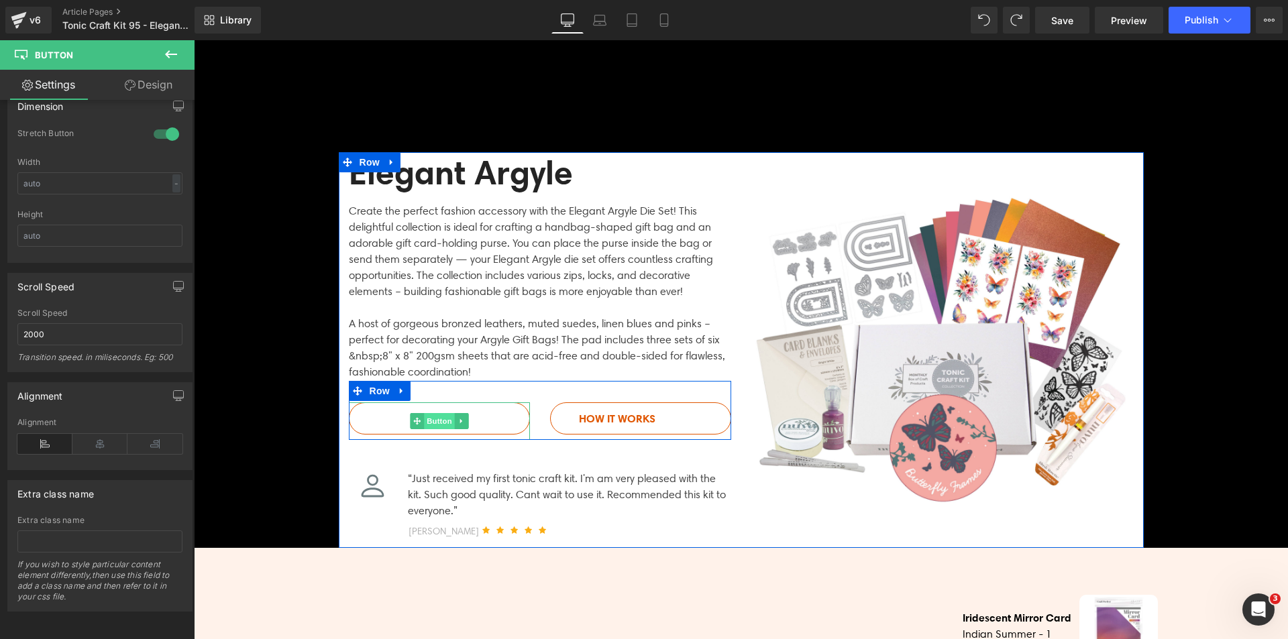
click at [435, 425] on span "Button" at bounding box center [439, 421] width 31 height 16
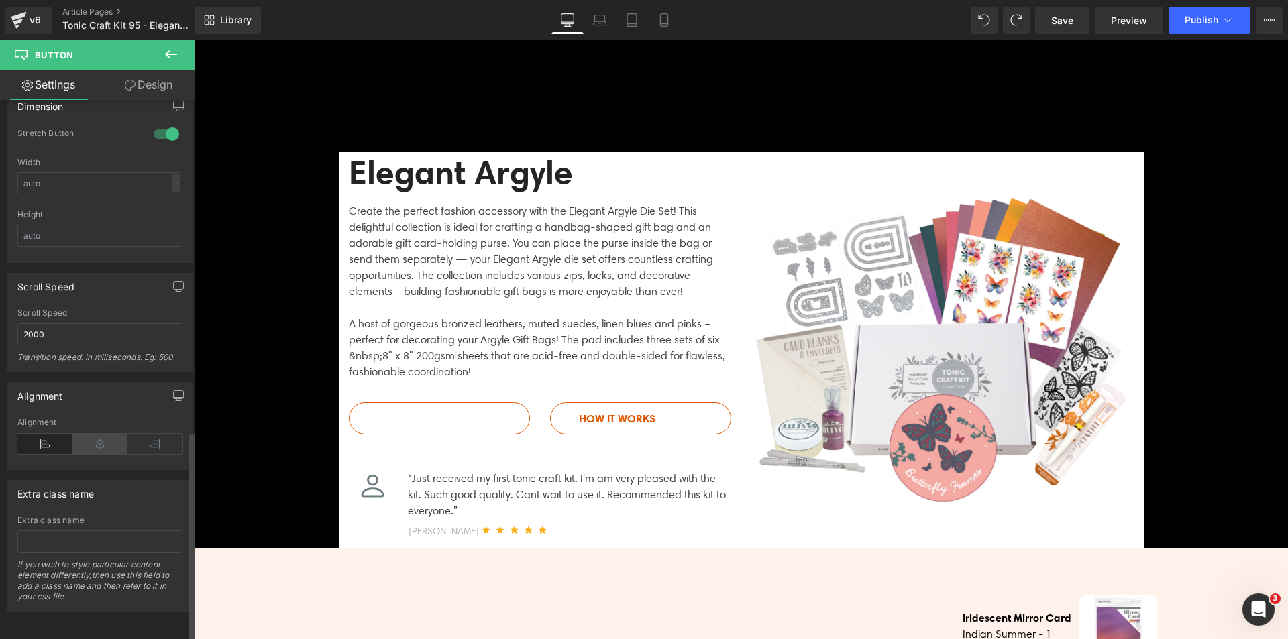
click at [99, 434] on icon at bounding box center [99, 444] width 55 height 20
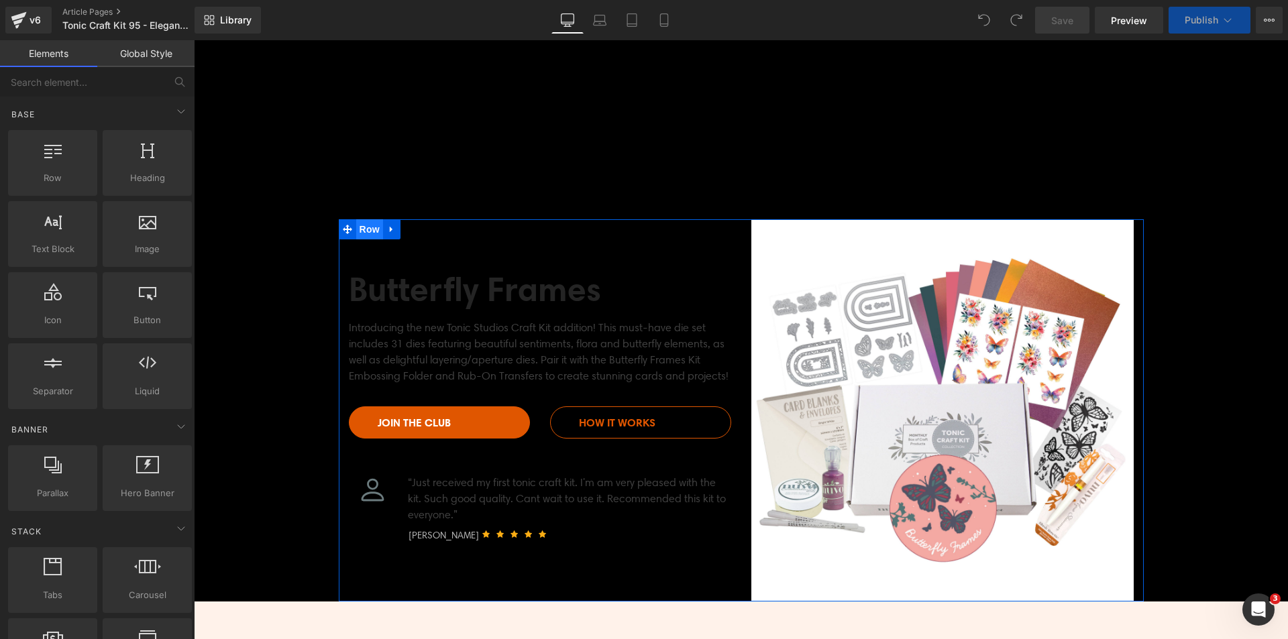
click at [361, 233] on span "Row" at bounding box center [369, 229] width 27 height 20
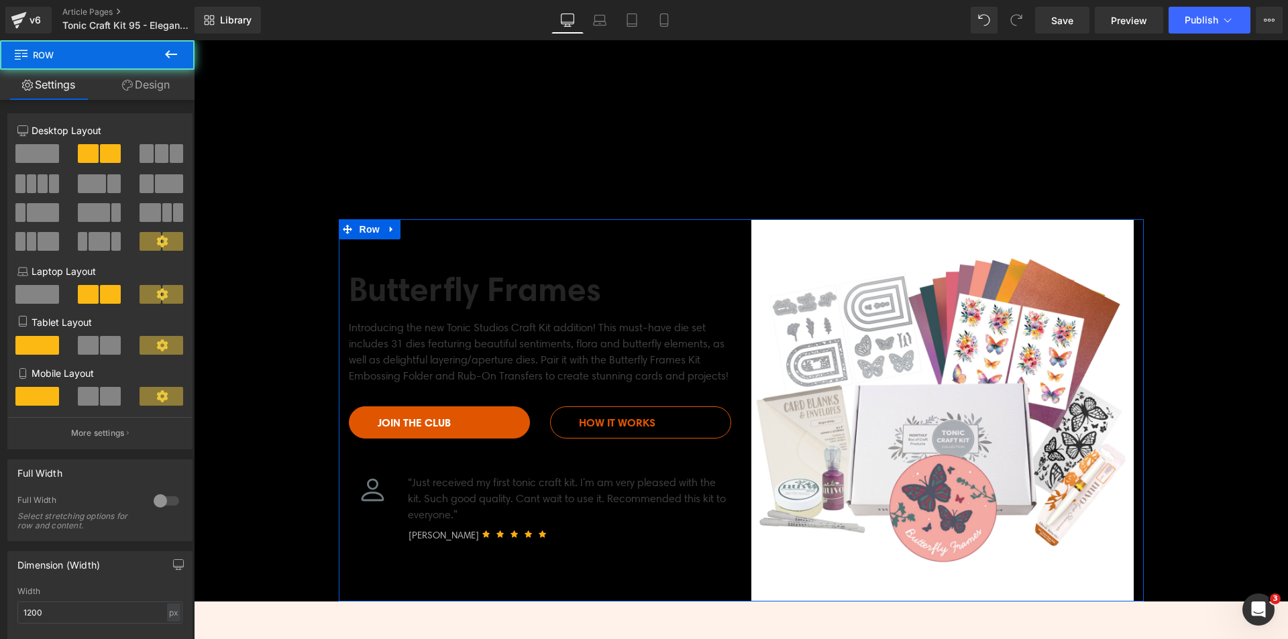
click at [158, 87] on link "Design" at bounding box center [145, 85] width 97 height 30
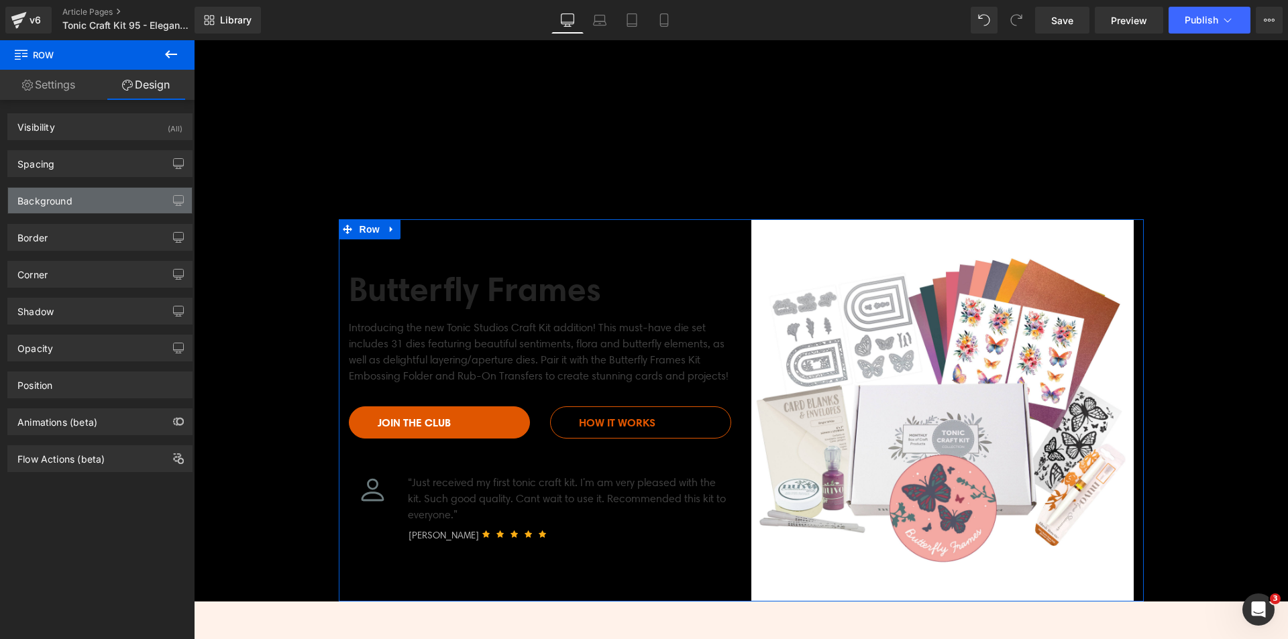
click at [84, 197] on div "Background" at bounding box center [100, 200] width 184 height 25
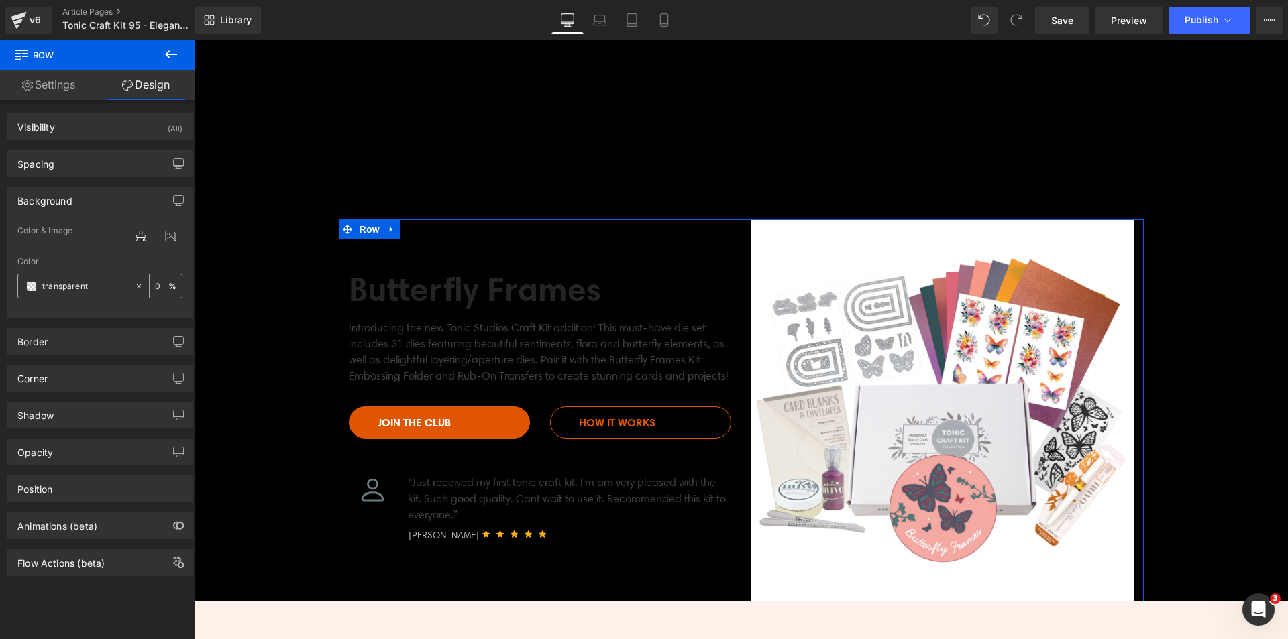
click at [26, 282] on span at bounding box center [31, 286] width 11 height 11
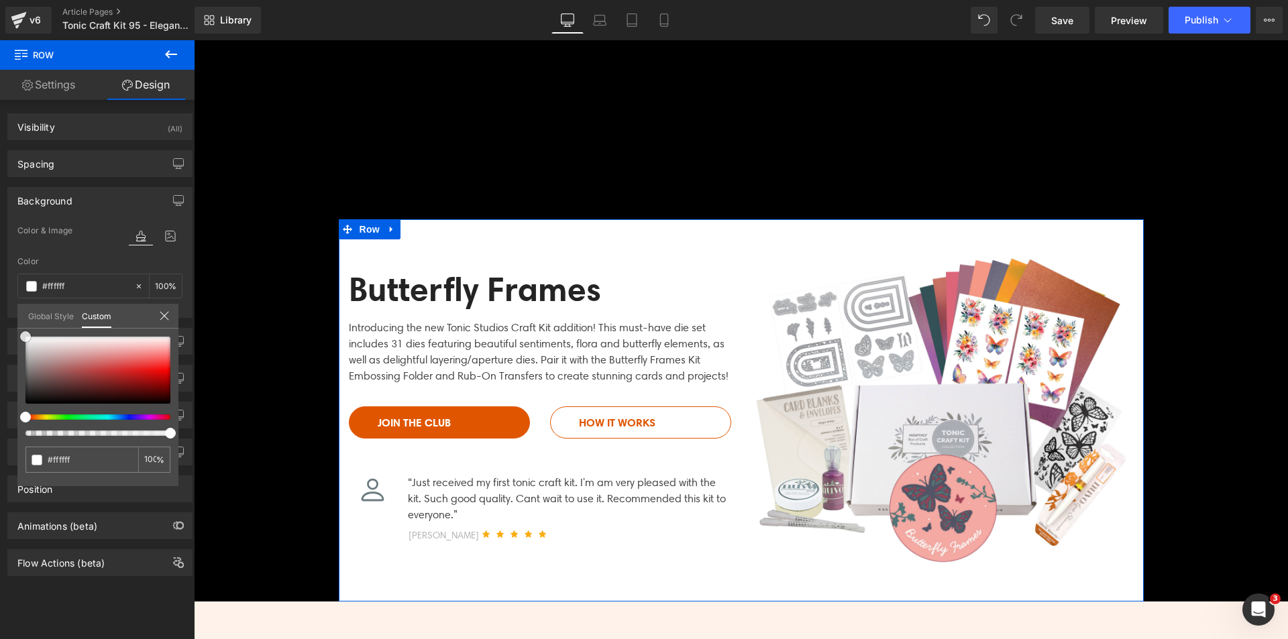
drag, startPoint x: 76, startPoint y: 340, endPoint x: 0, endPoint y: 237, distance: 128.0
click at [0, 237] on div "Background Color & Image color Color % Image Replace Image Upload image or Brow…" at bounding box center [100, 247] width 201 height 141
click at [445, 284] on h2 "Butterfly Frames" at bounding box center [540, 289] width 382 height 40
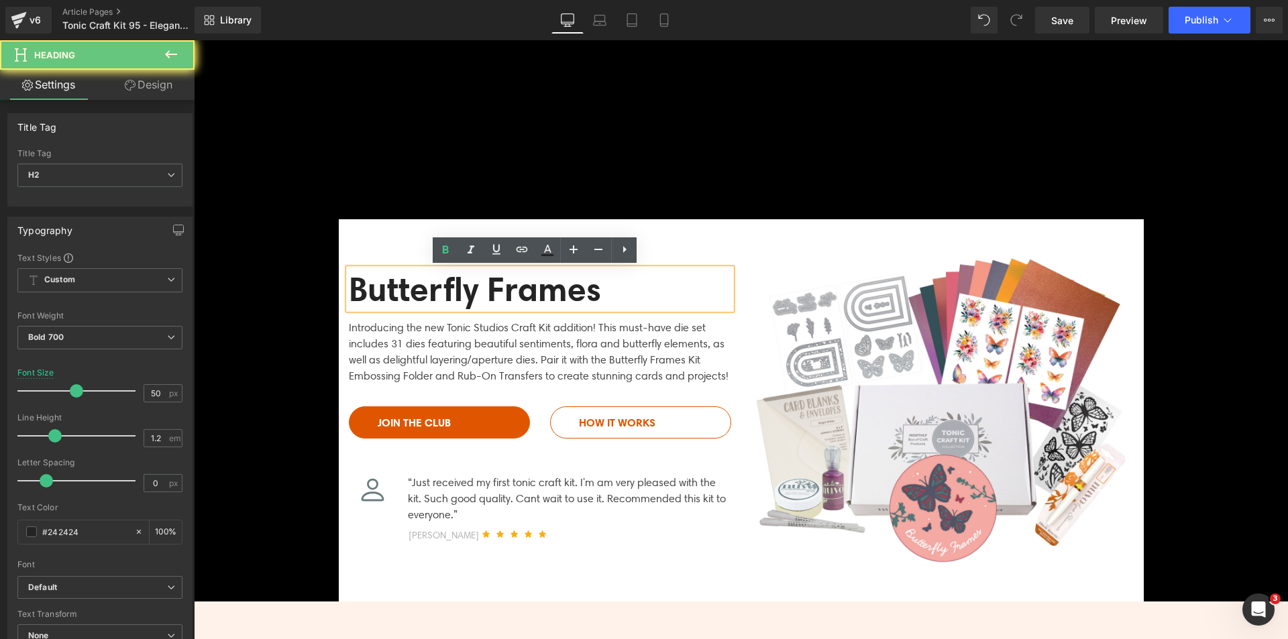
click at [445, 284] on h2 "Butterfly Frames" at bounding box center [540, 289] width 382 height 40
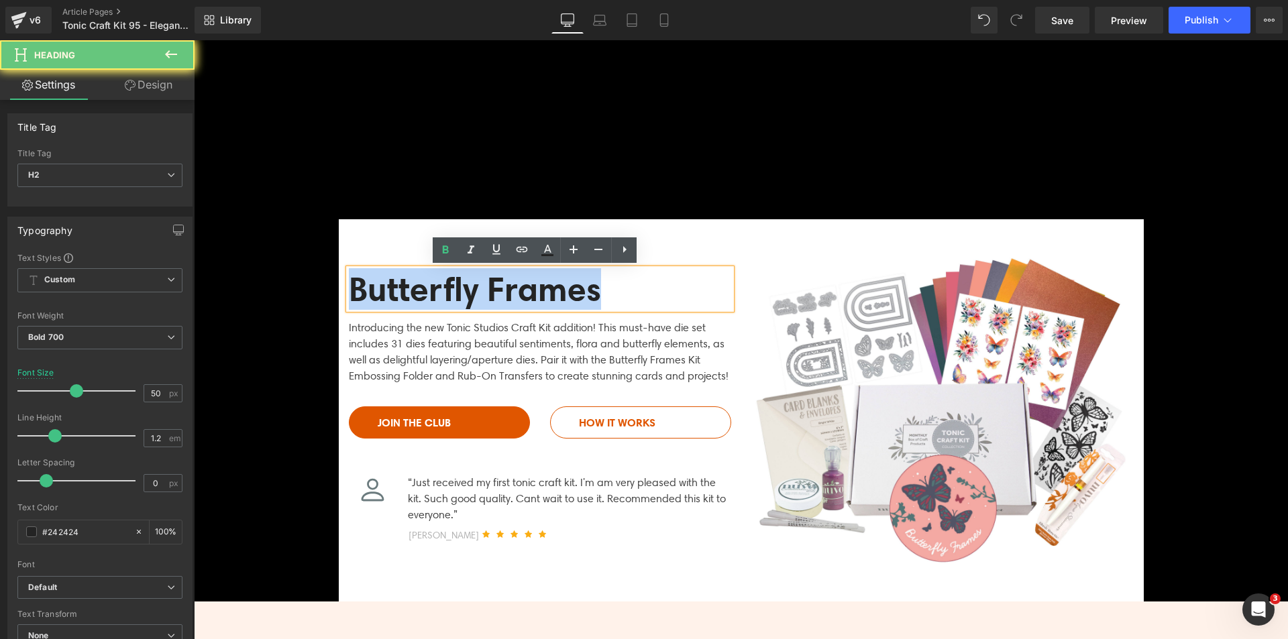
click at [445, 284] on h2 "Butterfly Frames" at bounding box center [540, 289] width 382 height 40
click at [475, 349] on div "Introducing the new Tonic Studios Craft Kit addition! This must-have die set in…" at bounding box center [540, 347] width 382 height 76
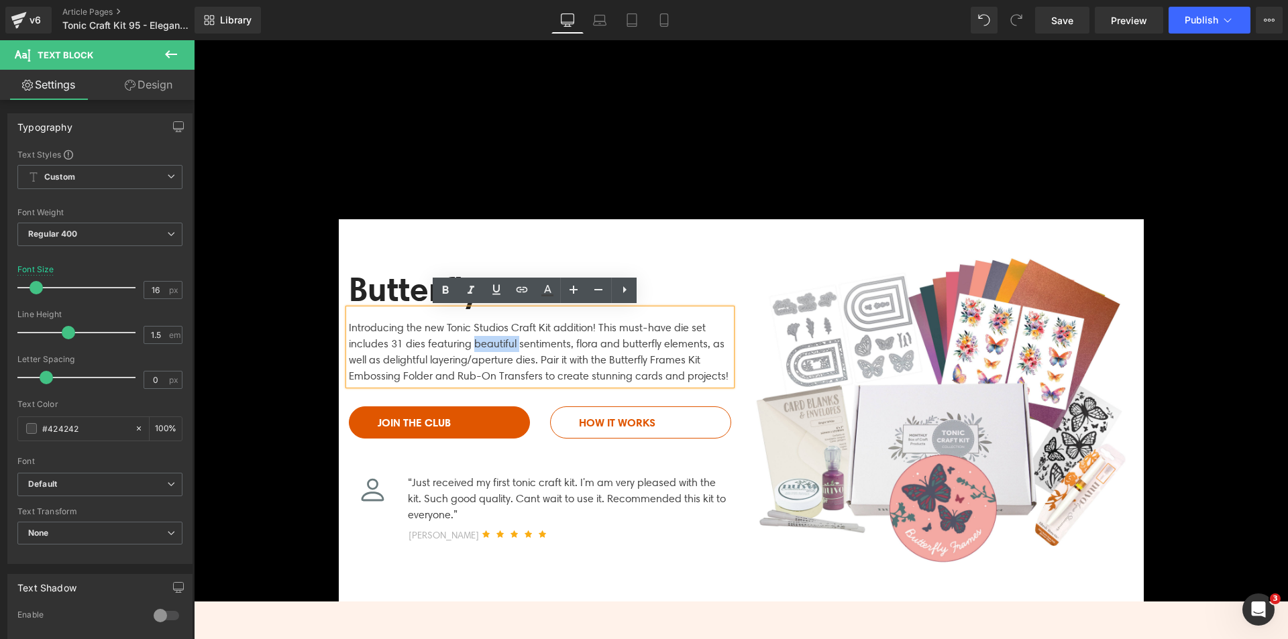
click at [475, 349] on div "Introducing the new Tonic Studios Craft Kit addition! This must-have die set in…" at bounding box center [540, 347] width 382 height 76
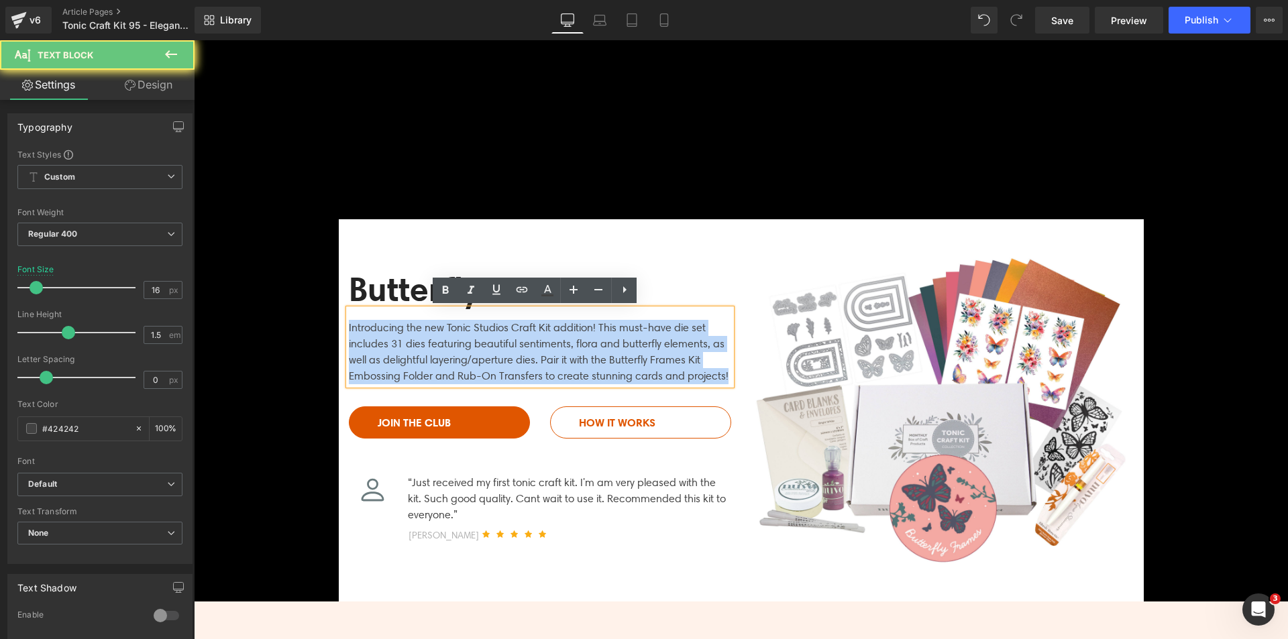
click at [475, 349] on div "Introducing the new Tonic Studios Craft Kit addition! This must-have die set in…" at bounding box center [540, 347] width 382 height 76
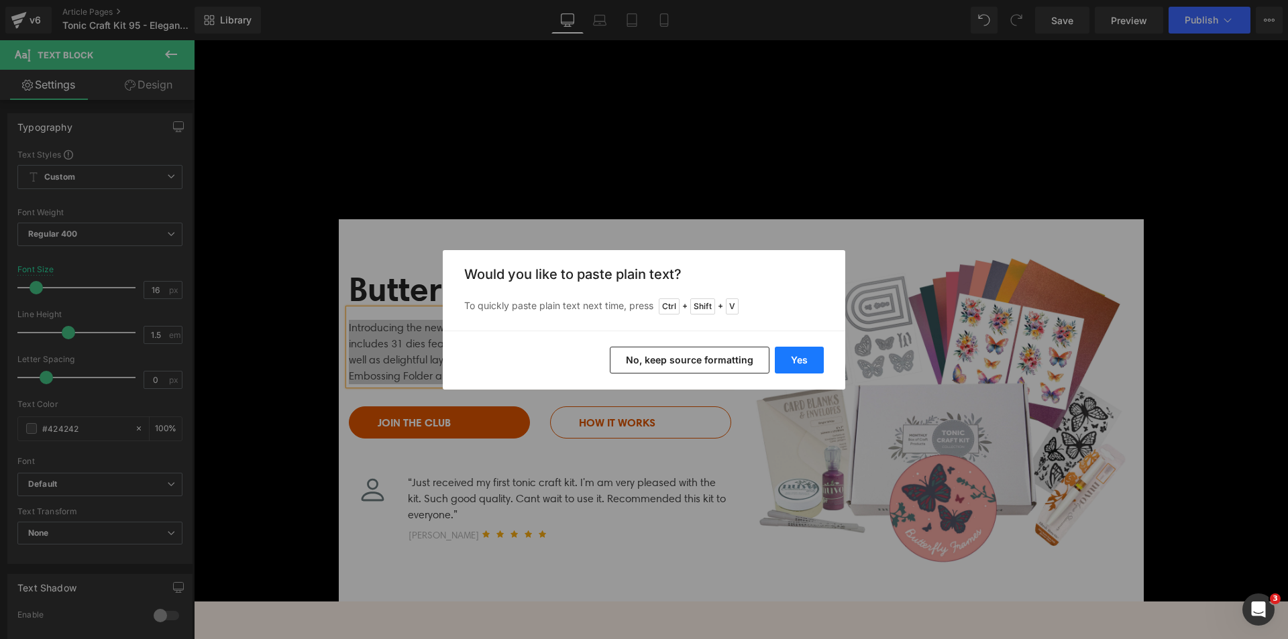
click at [801, 363] on button "Yes" at bounding box center [799, 360] width 49 height 27
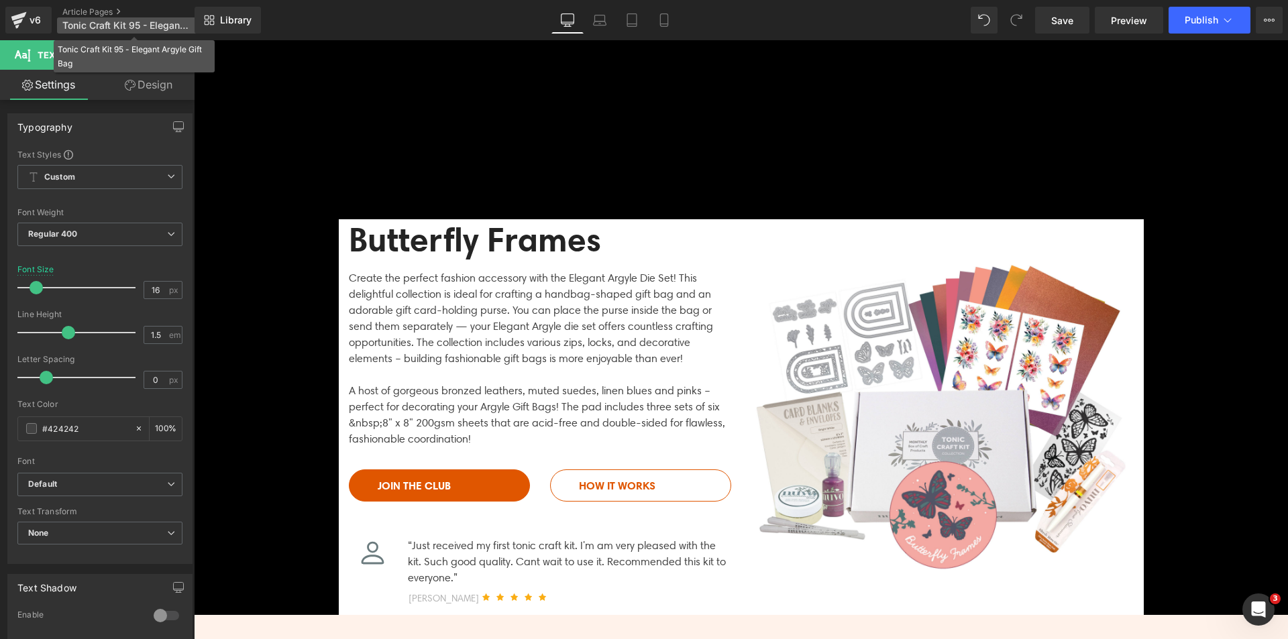
click at [155, 25] on span "Tonic Craft Kit 95 - Elegant Argyle Gift Bag" at bounding box center [126, 25] width 129 height 11
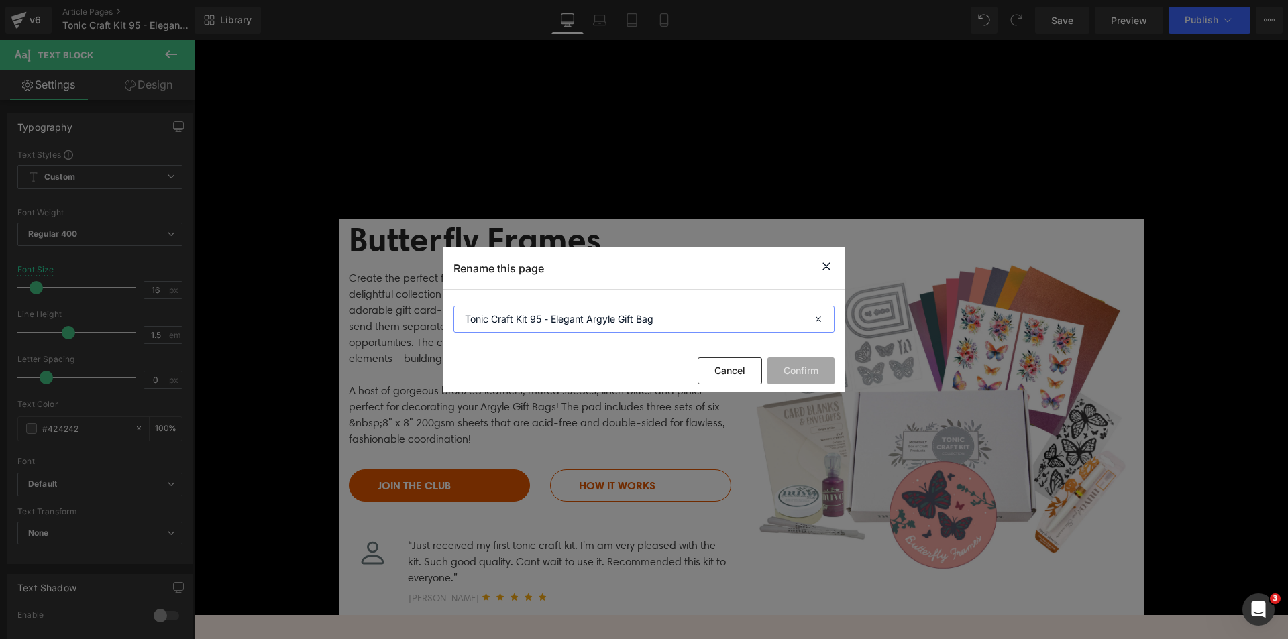
drag, startPoint x: 550, startPoint y: 322, endPoint x: 575, endPoint y: 321, distance: 25.5
click at [575, 321] on input "Tonic Craft Kit 95 - Elegant Argyle Gift Bag" at bounding box center [643, 319] width 381 height 27
drag, startPoint x: 553, startPoint y: 319, endPoint x: 614, endPoint y: 321, distance: 61.1
click at [614, 321] on input "Tonic Craft Kit 95 - Elegant Argyle Gift Bag" at bounding box center [643, 319] width 381 height 27
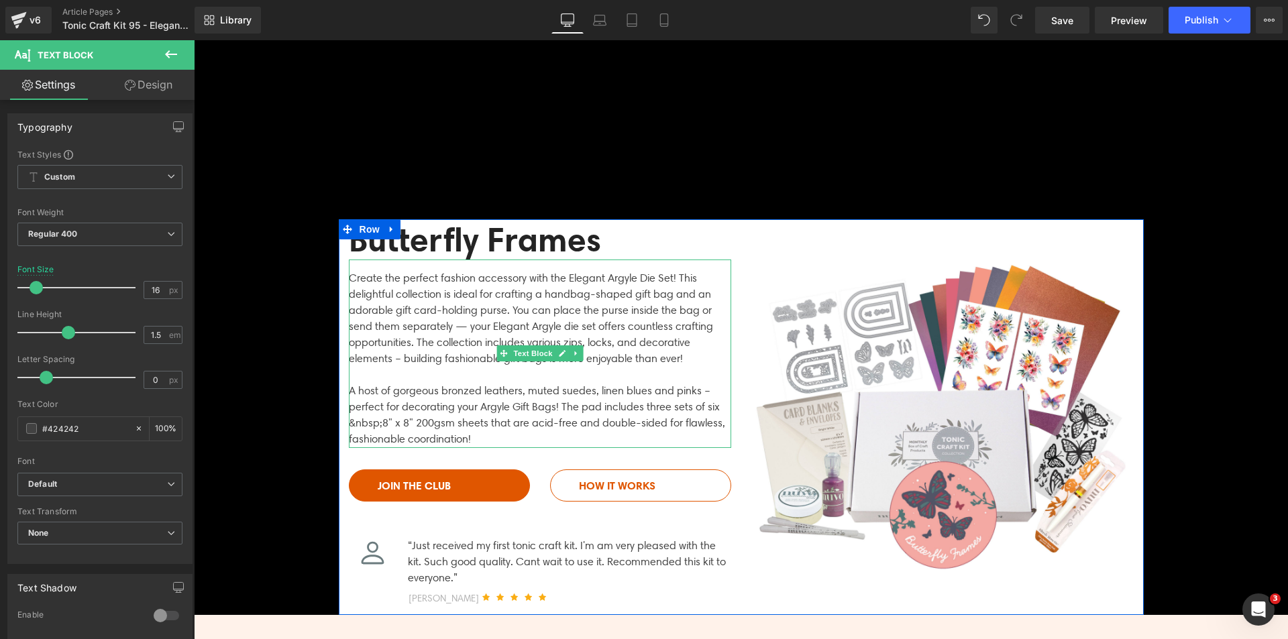
click at [398, 234] on h2 "Butterfly Frames" at bounding box center [540, 239] width 382 height 40
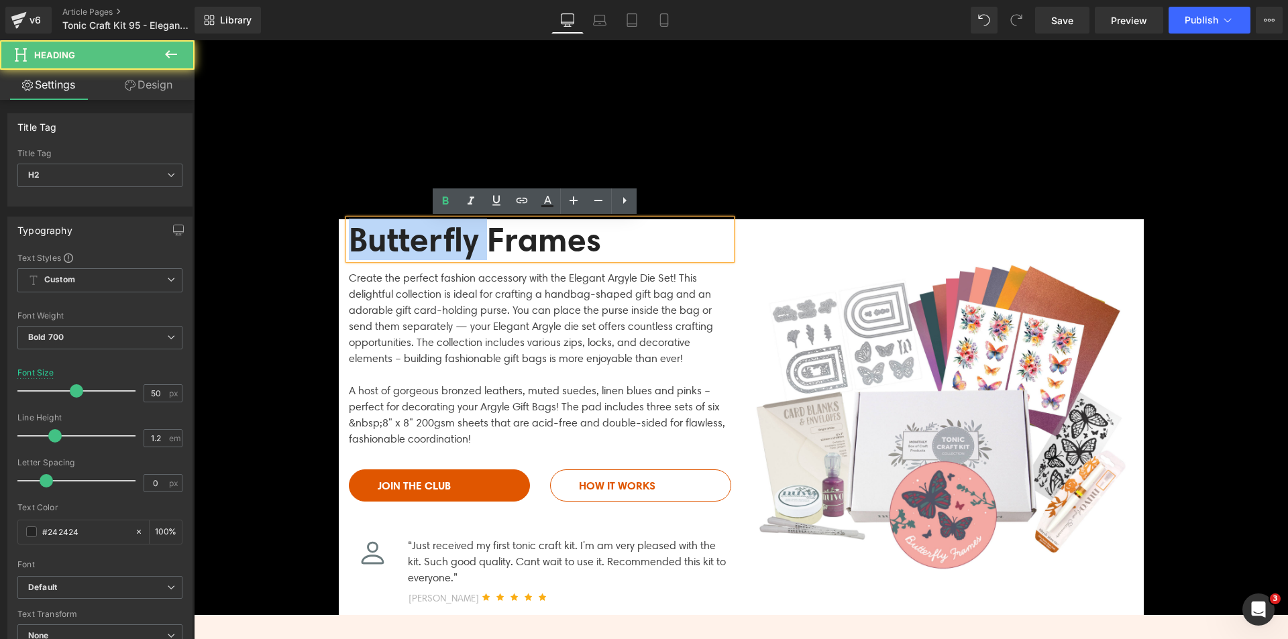
click at [398, 234] on h2 "Butterfly Frames" at bounding box center [540, 239] width 382 height 40
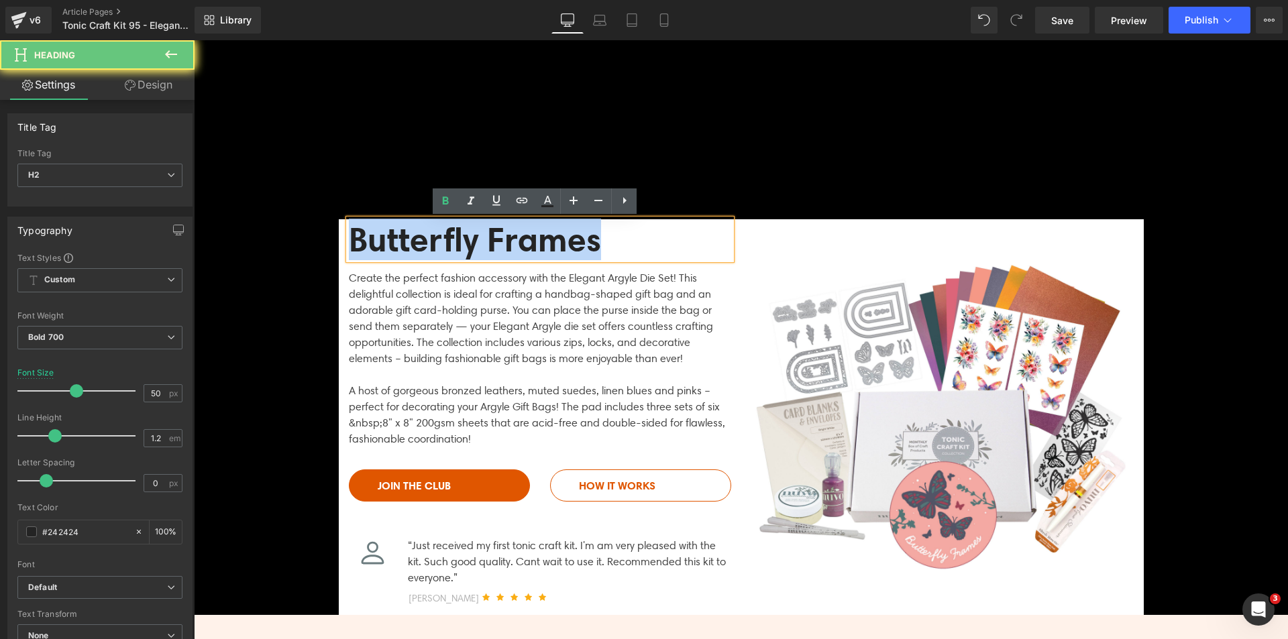
click at [398, 234] on h2 "Butterfly Frames" at bounding box center [540, 239] width 382 height 40
paste div
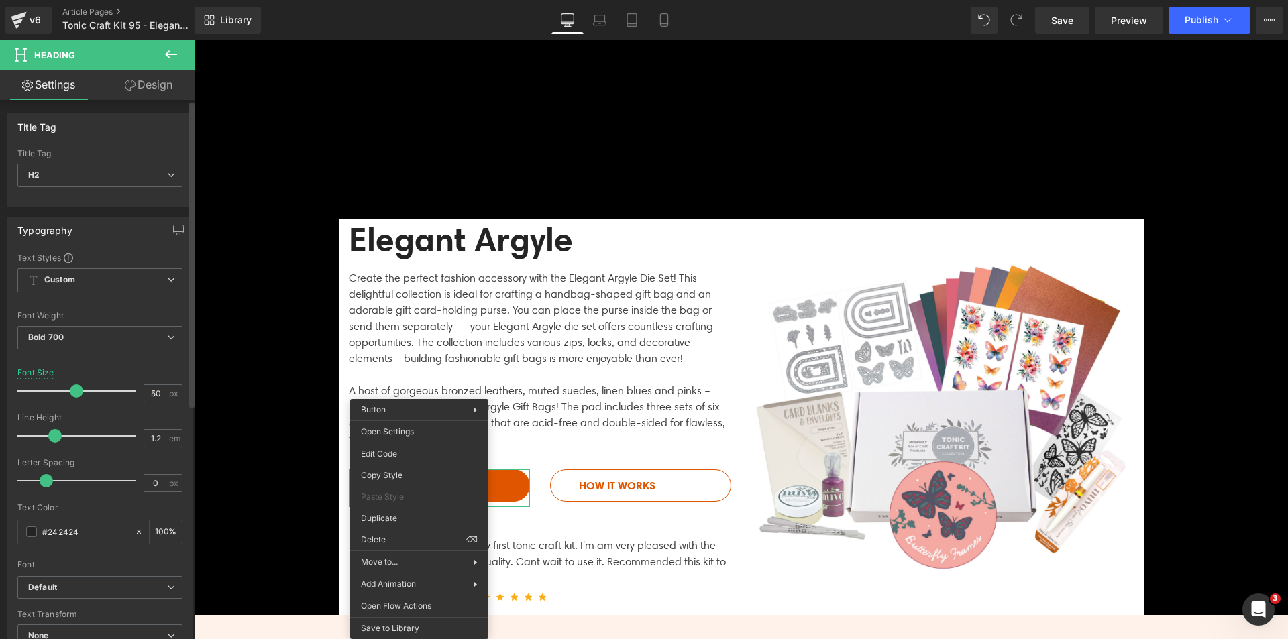
click at [133, 552] on div at bounding box center [99, 555] width 165 height 9
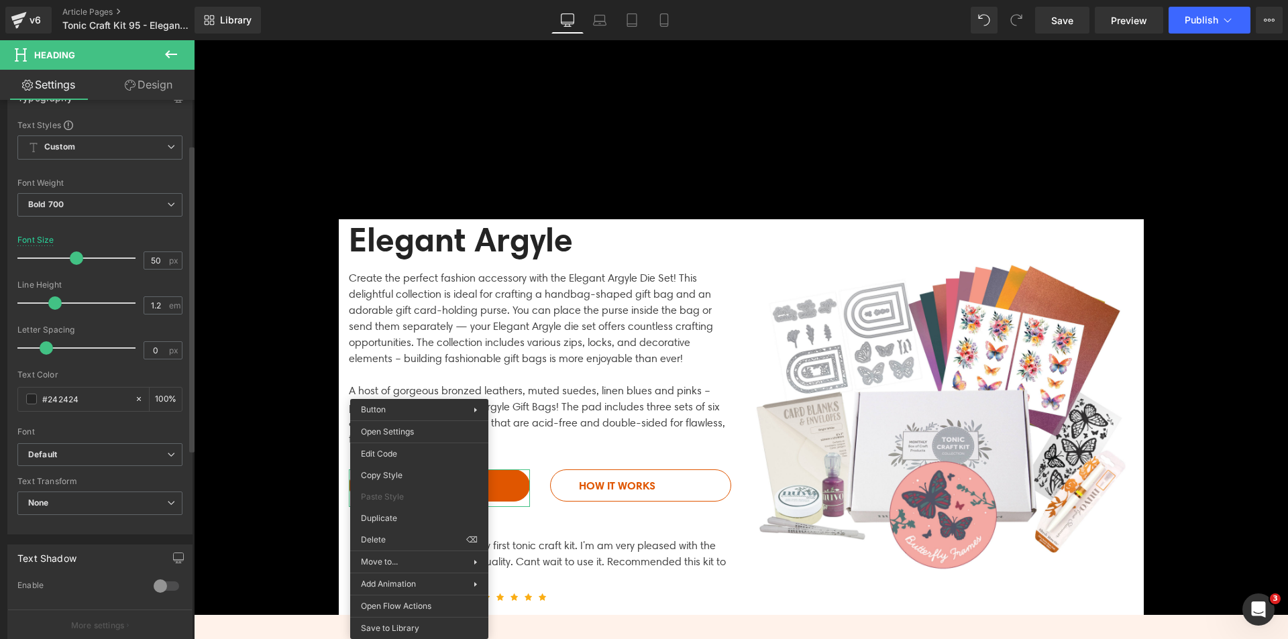
scroll to position [335, 0]
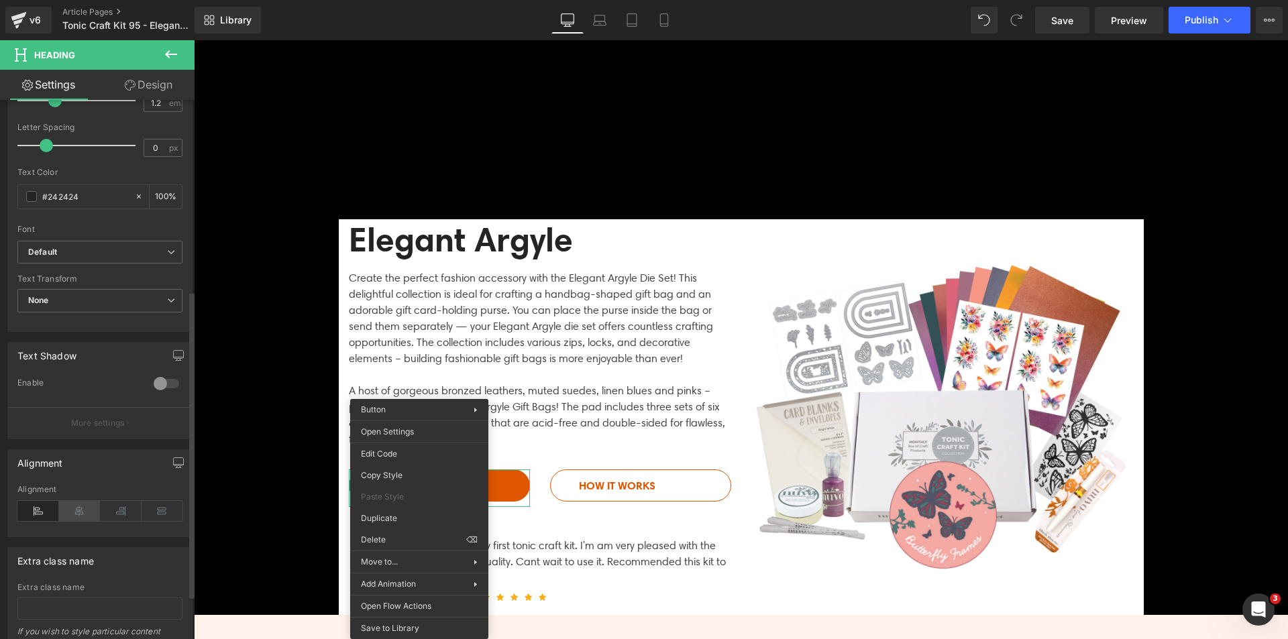
click at [75, 506] on icon at bounding box center [80, 511] width 42 height 20
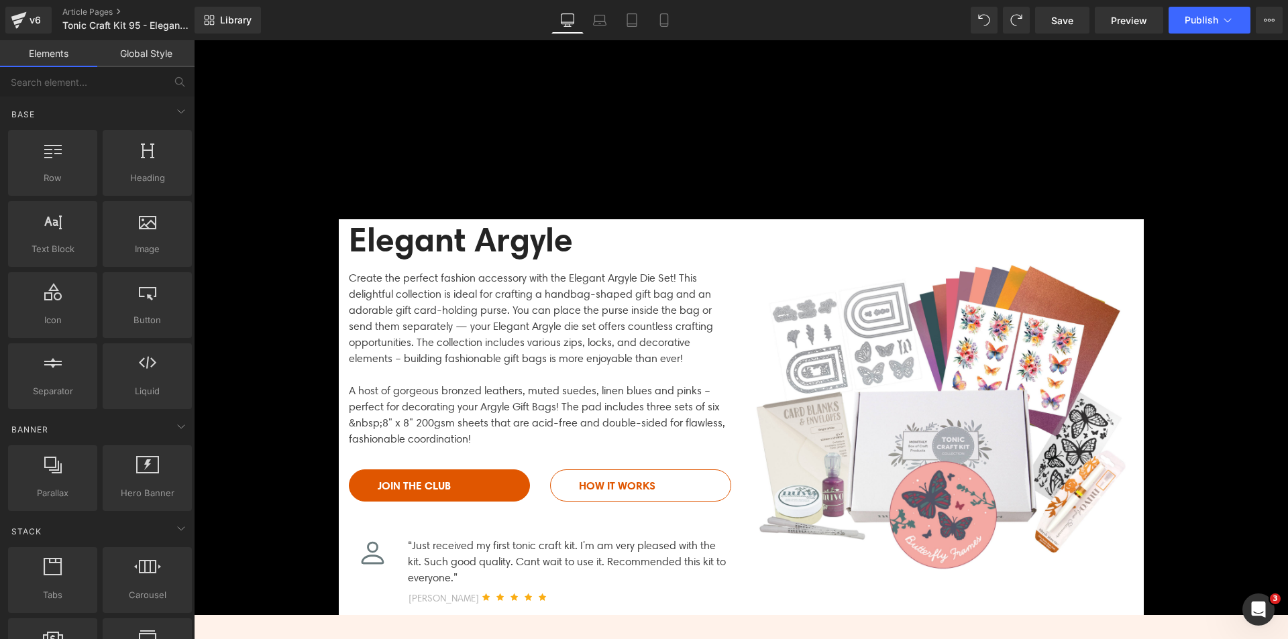
click at [410, 484] on span at bounding box center [417, 488] width 14 height 16
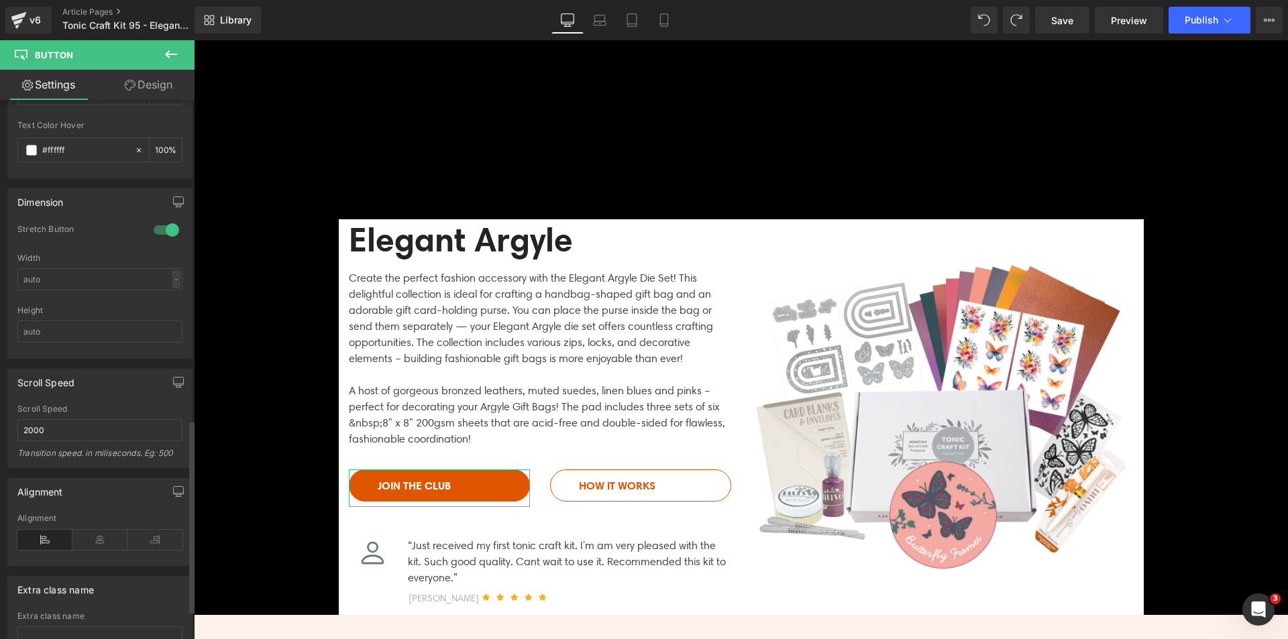
scroll to position [977, 0]
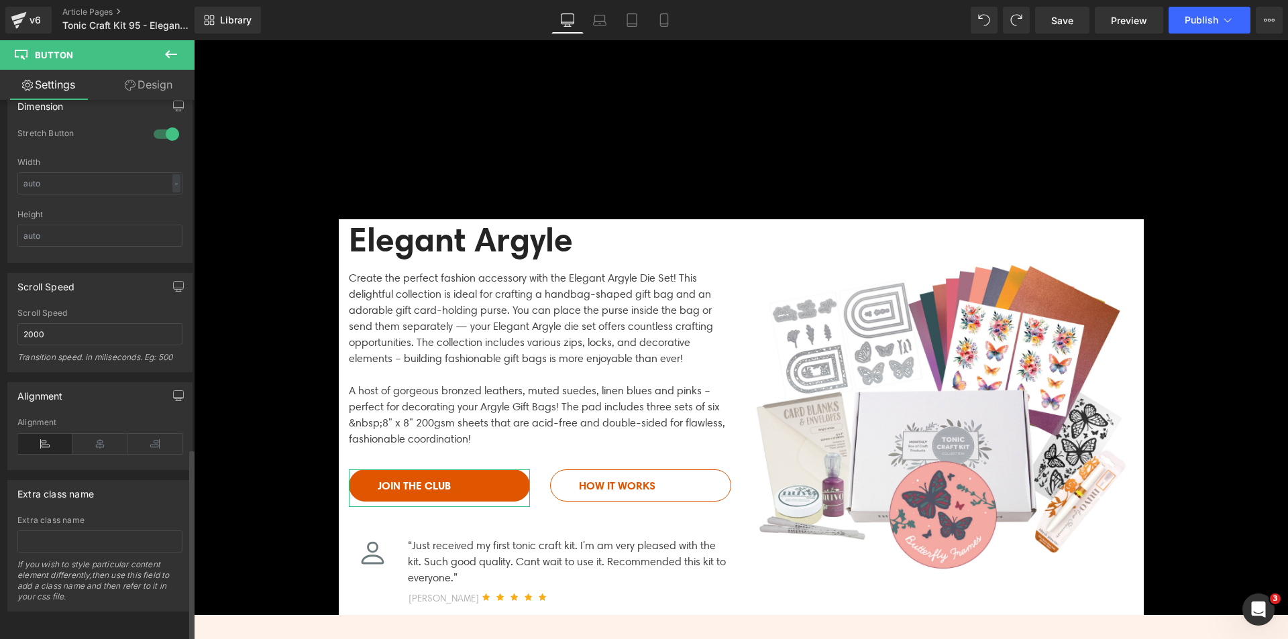
click at [103, 423] on div "Alignment" at bounding box center [99, 444] width 165 height 52
click at [99, 436] on icon at bounding box center [99, 444] width 55 height 20
click at [140, 88] on link "Design" at bounding box center [148, 85] width 97 height 30
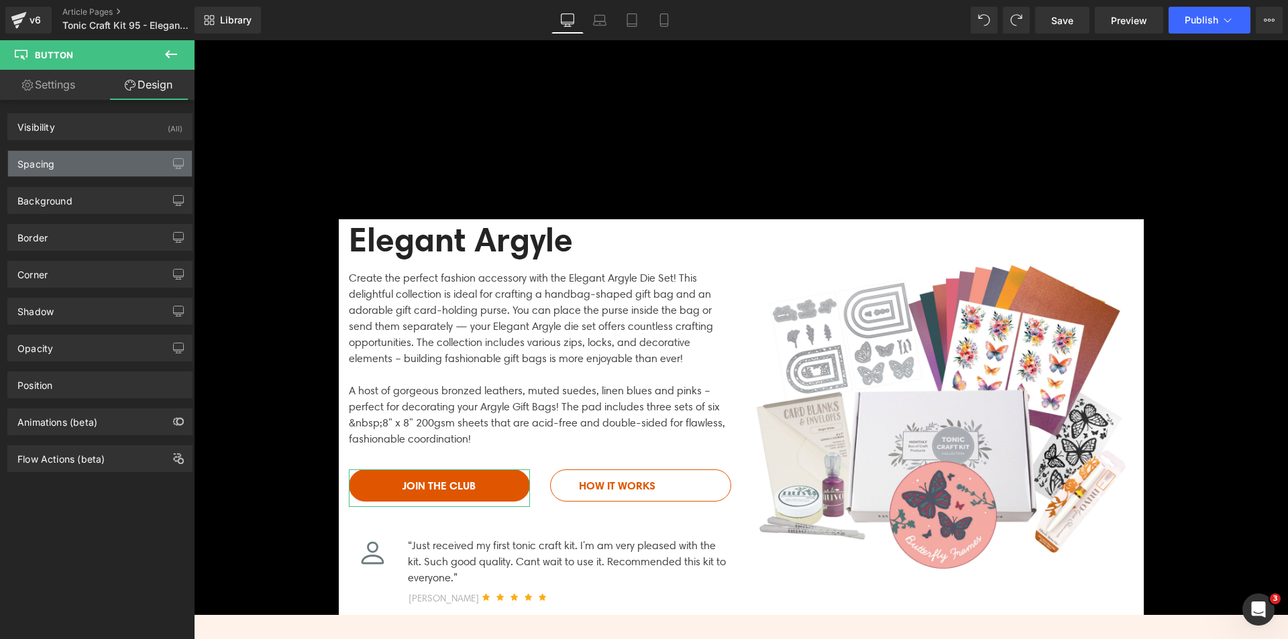
click at [82, 152] on div "Spacing" at bounding box center [100, 163] width 184 height 25
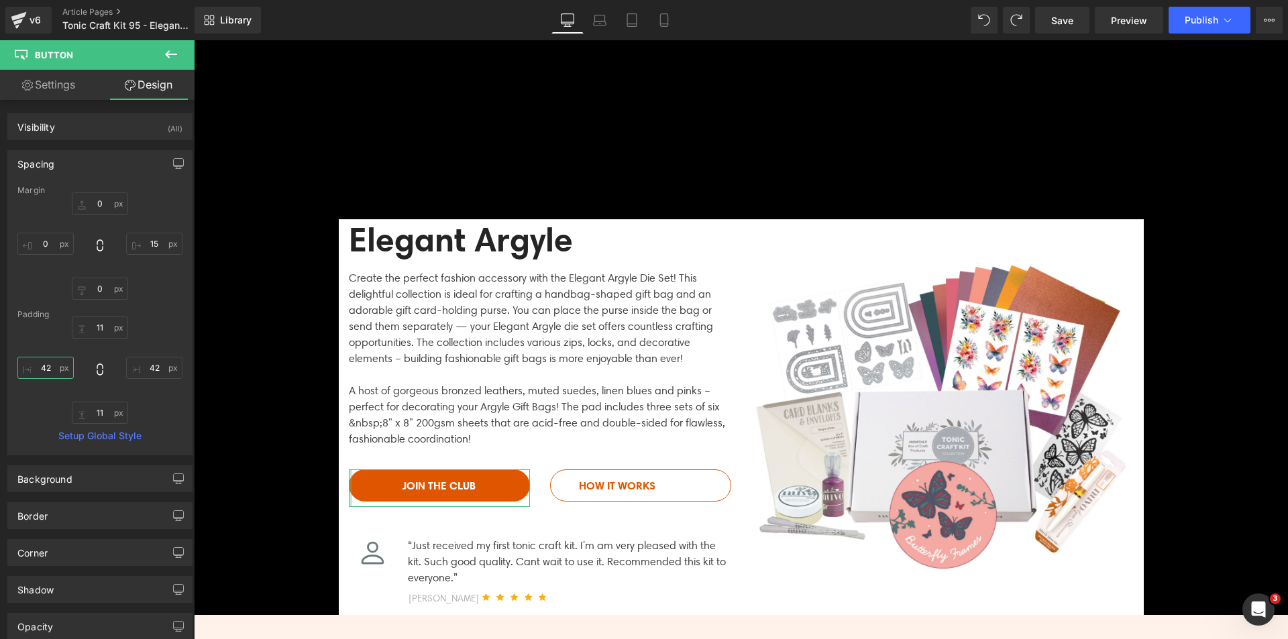
click at [46, 374] on input "42" at bounding box center [45, 368] width 56 height 22
type input "0"
click at [156, 370] on input "42" at bounding box center [154, 368] width 56 height 22
type input "0"
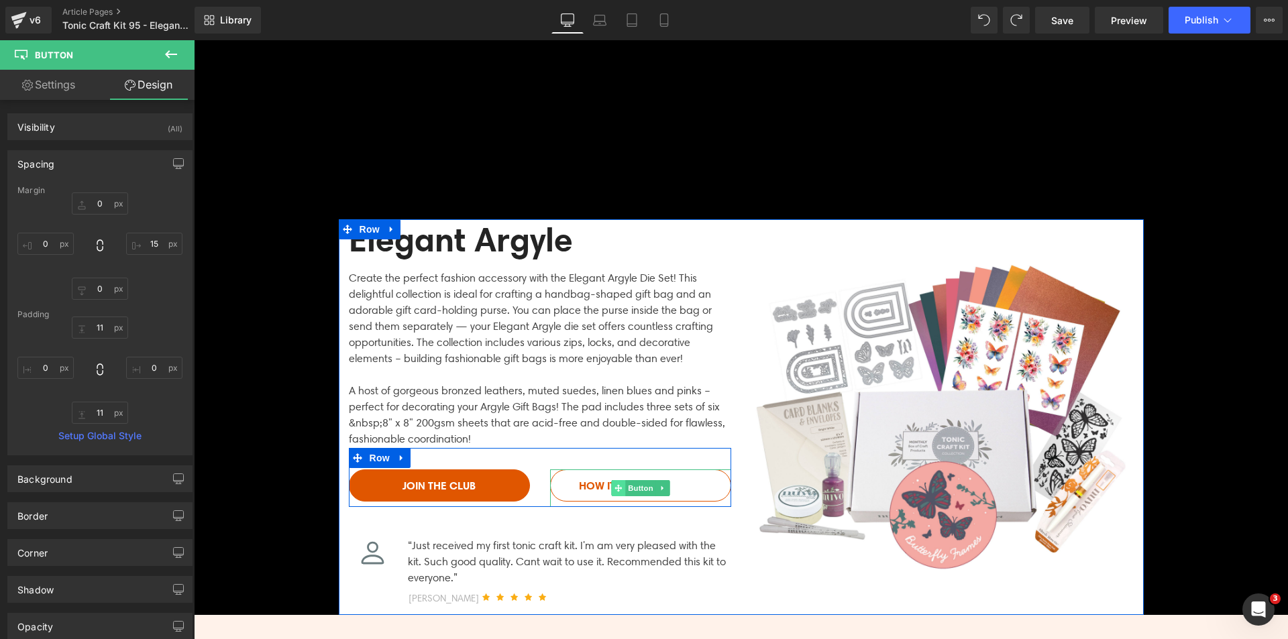
click at [620, 485] on span at bounding box center [618, 488] width 14 height 16
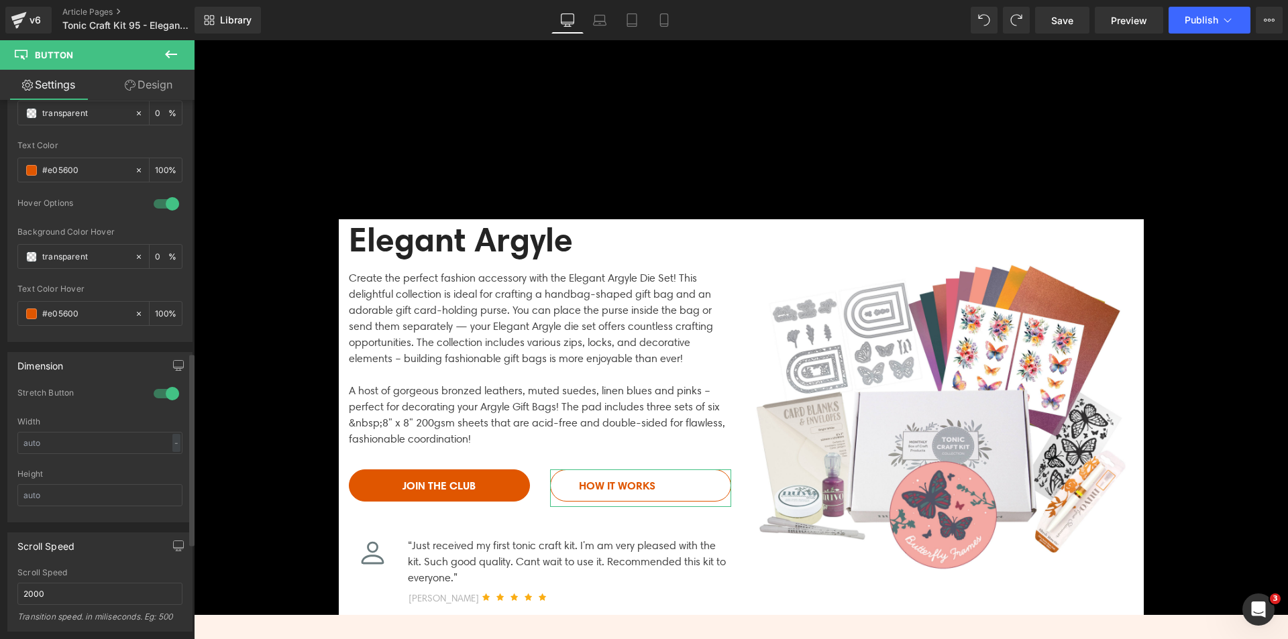
scroll to position [872, 0]
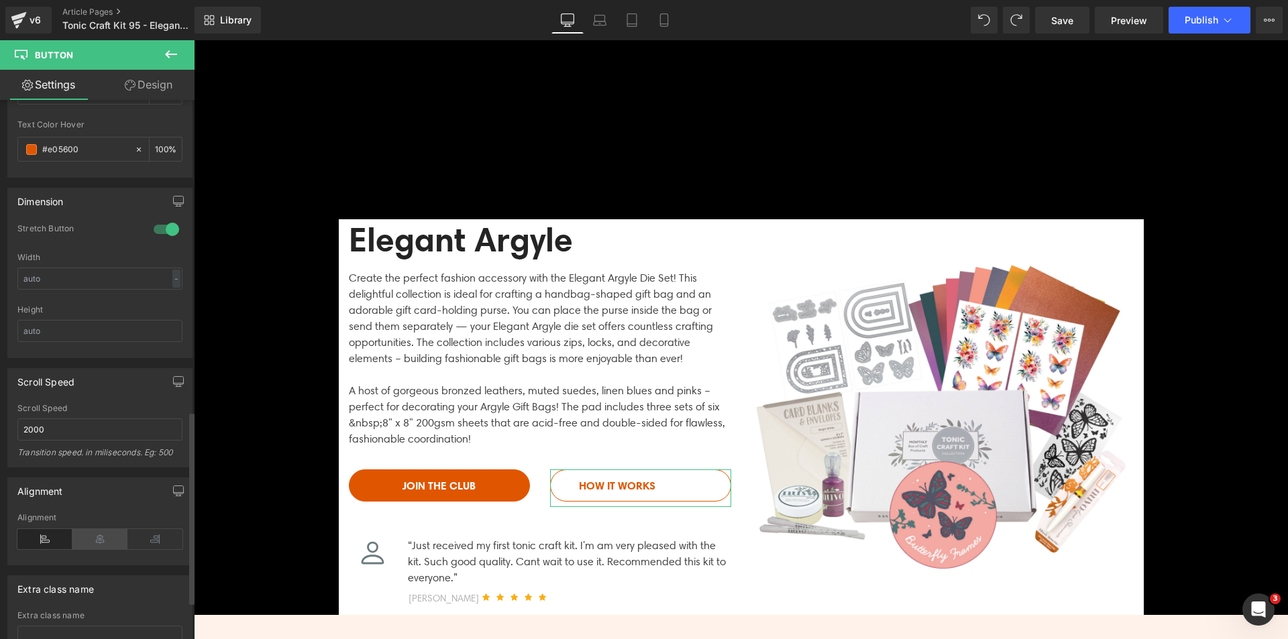
click at [97, 543] on icon at bounding box center [99, 539] width 55 height 20
click at [156, 97] on link "Design" at bounding box center [148, 85] width 97 height 30
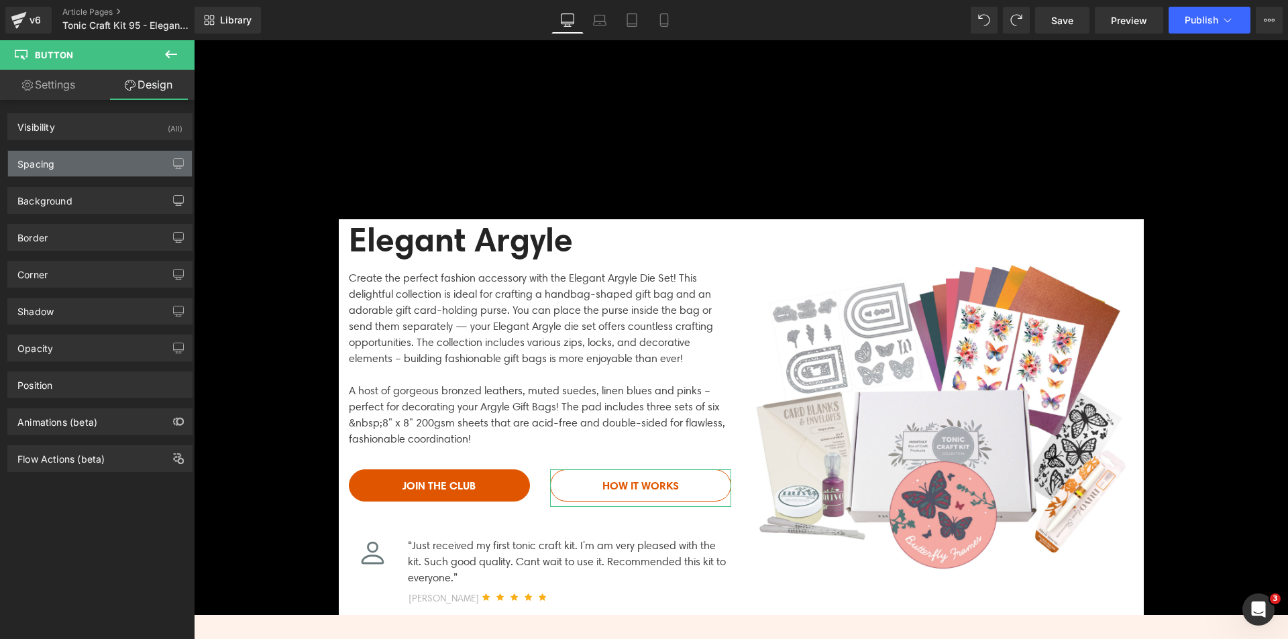
click at [56, 174] on div "Spacing" at bounding box center [100, 163] width 184 height 25
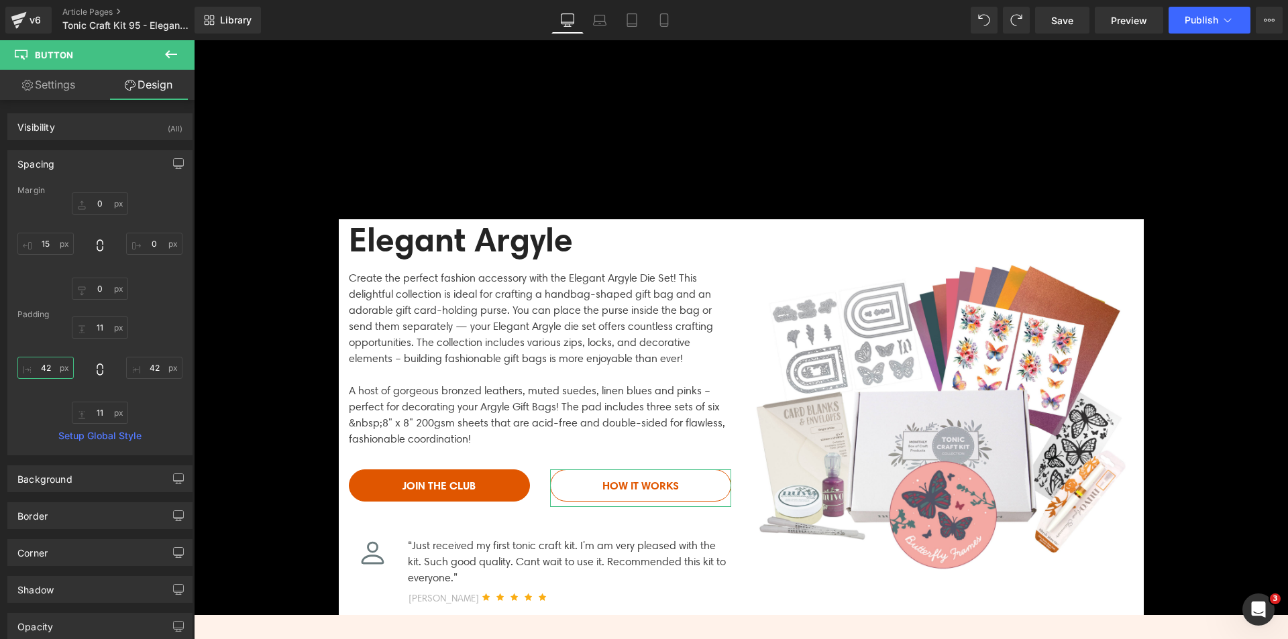
click at [46, 366] on input "text" at bounding box center [45, 368] width 56 height 22
type input "0"
click at [152, 366] on input "42" at bounding box center [154, 368] width 56 height 22
type input "0"
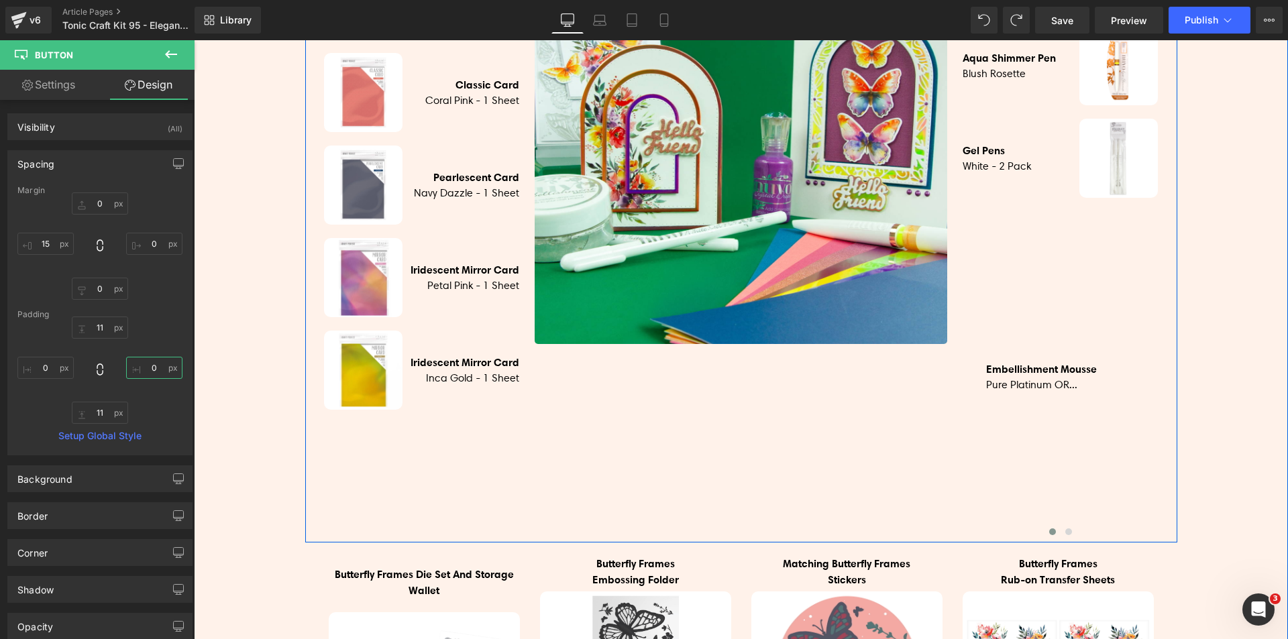
scroll to position [1006, 0]
click at [1038, 211] on span "Carousel" at bounding box center [1060, 207] width 48 height 20
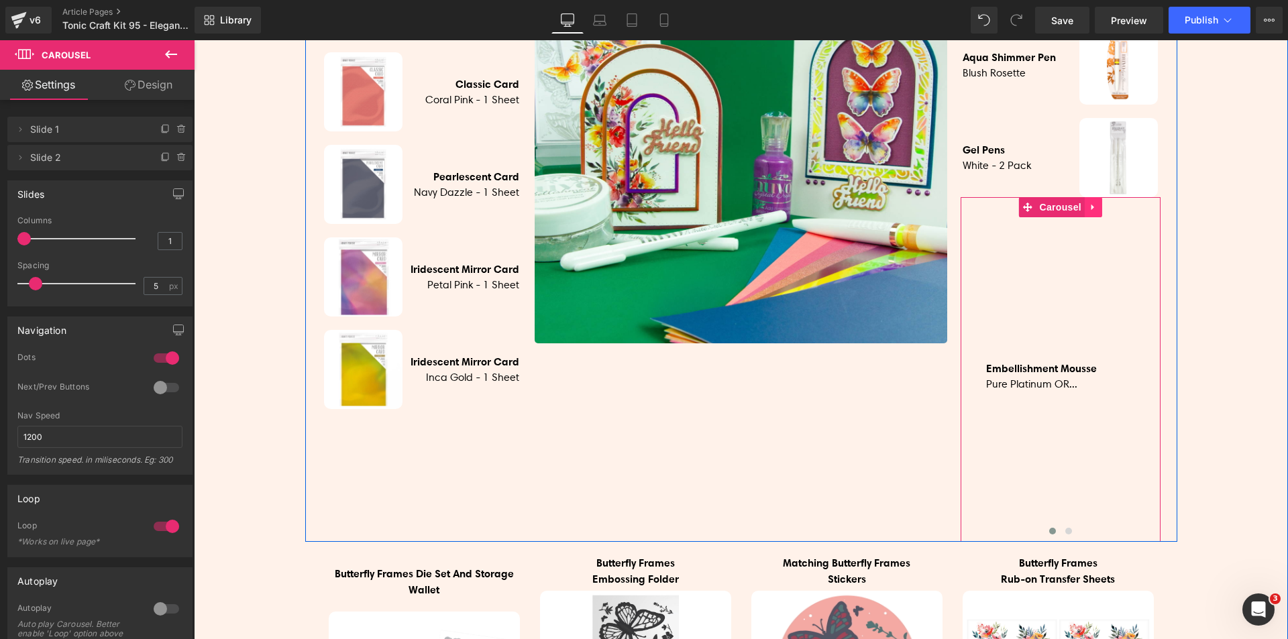
click at [1090, 209] on icon at bounding box center [1092, 208] width 9 height 10
click at [1097, 210] on icon at bounding box center [1101, 207] width 9 height 9
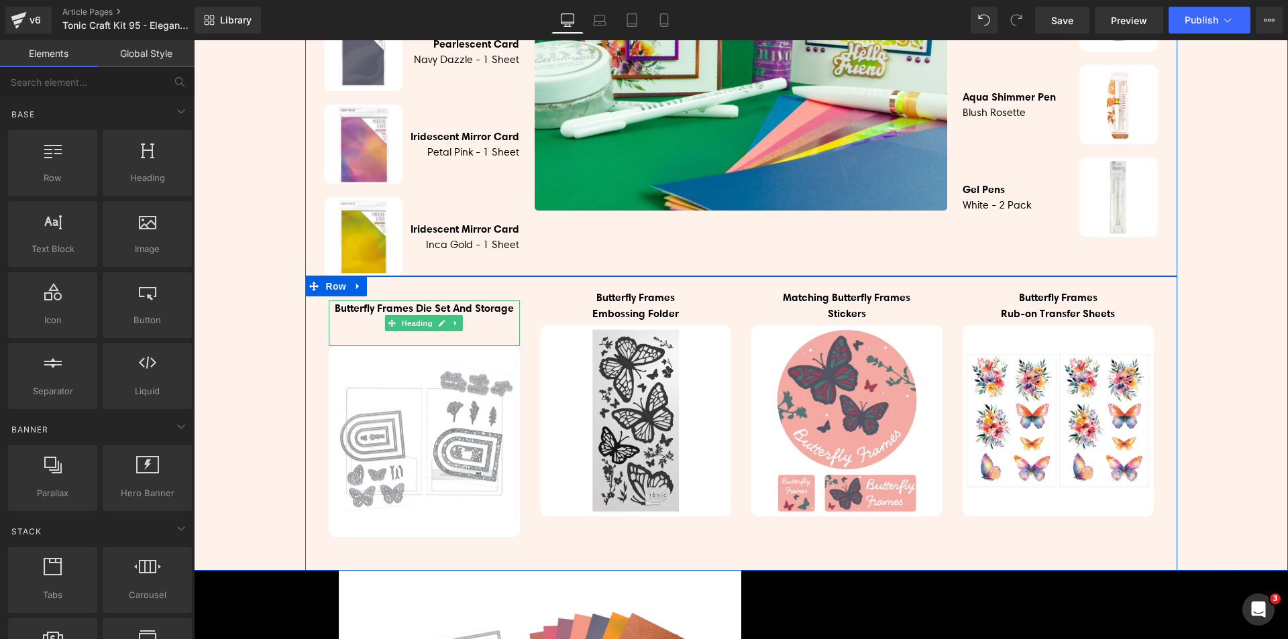
click at [399, 339] on div "Butterfly Frames Die Set And Storage Wallet" at bounding box center [424, 323] width 191 height 46
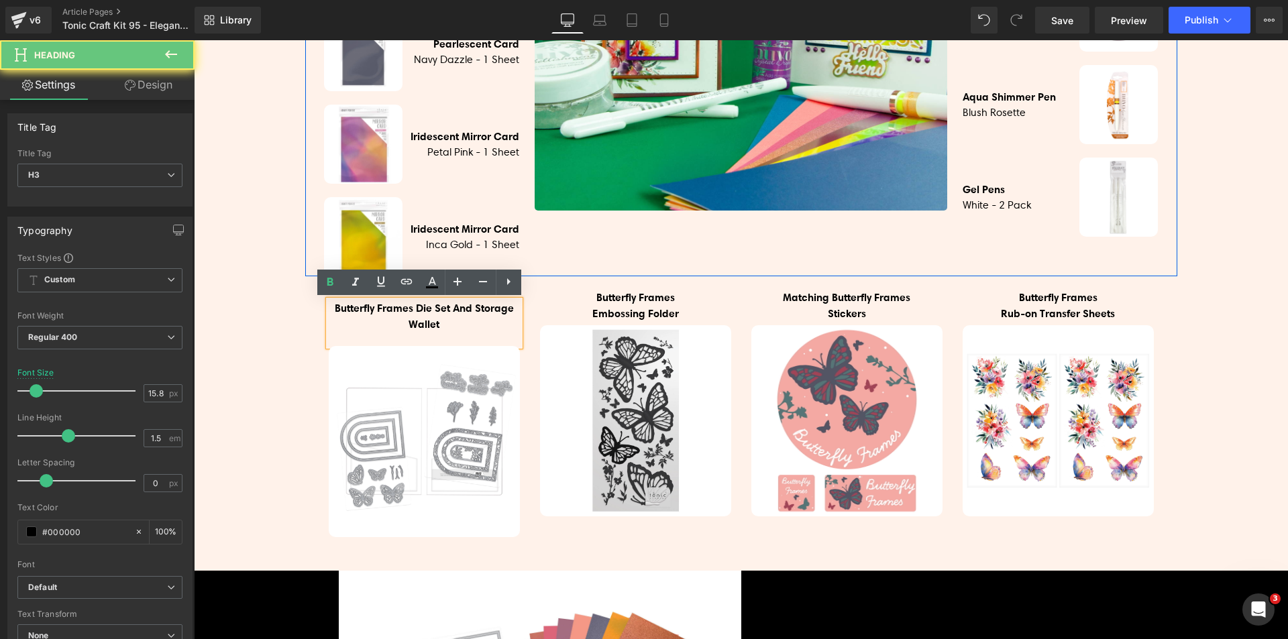
click at [423, 337] on div "Butterfly Frames Die Set And Storage Wallet" at bounding box center [424, 323] width 191 height 46
click at [447, 337] on div "Butterfly Frames Die Set And Storage Wallet" at bounding box center [424, 323] width 191 height 46
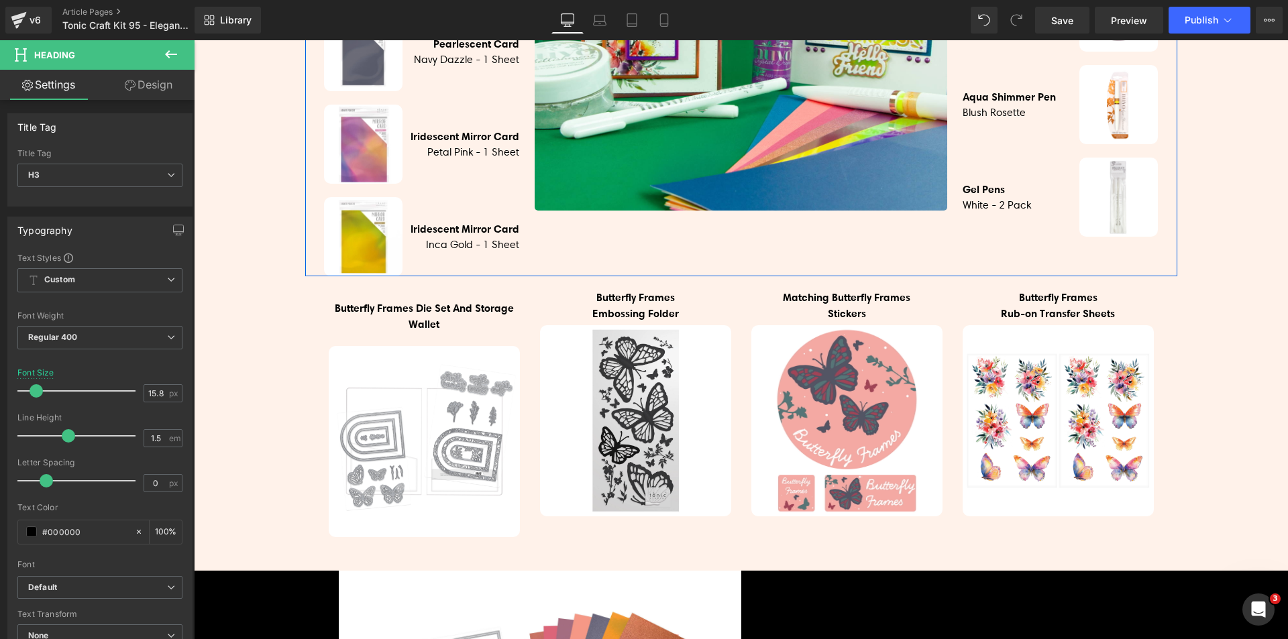
click at [153, 81] on link "Design" at bounding box center [148, 85] width 97 height 30
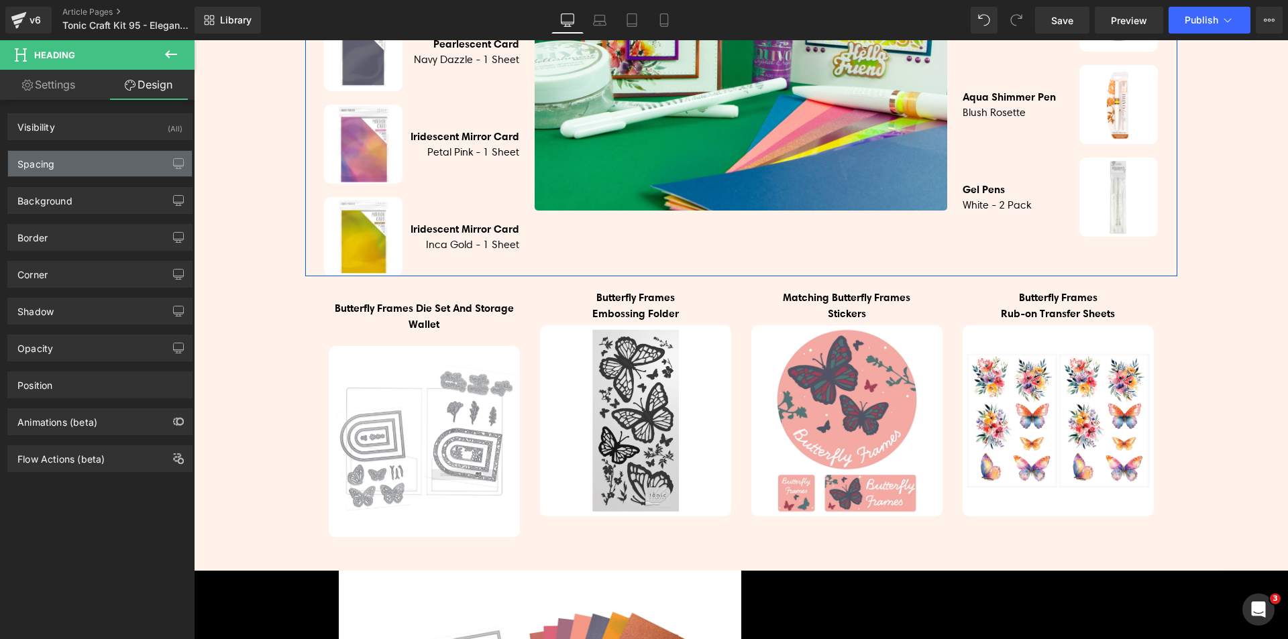
click at [104, 161] on div "Spacing" at bounding box center [100, 163] width 184 height 25
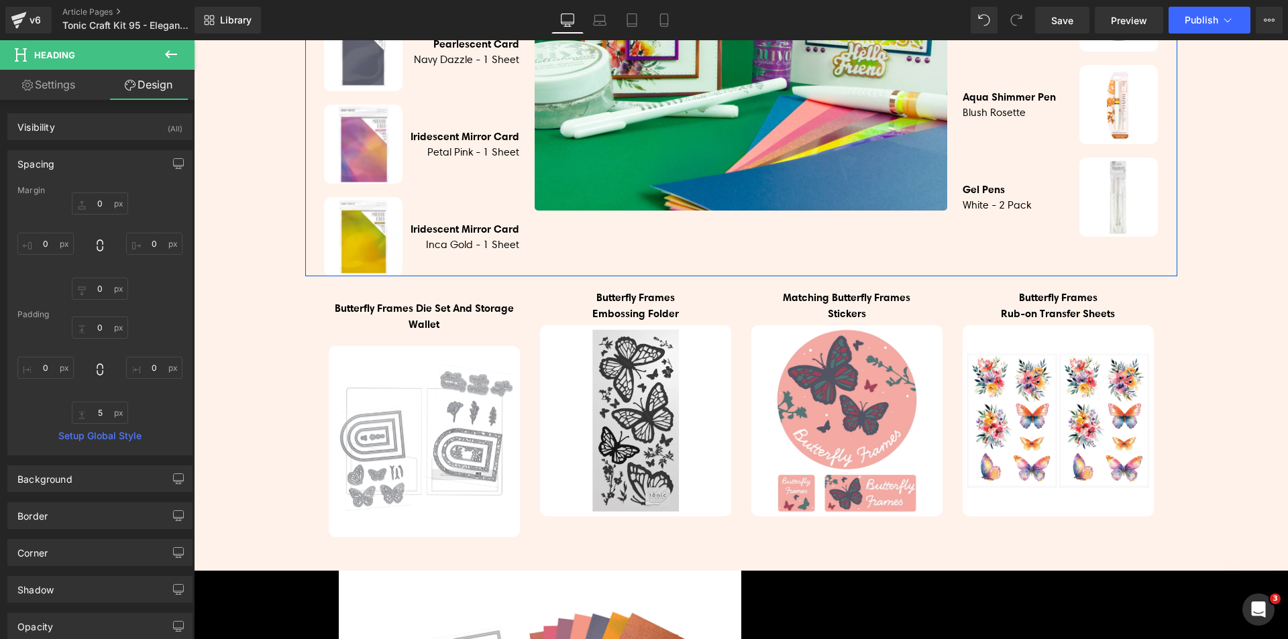
click at [44, 91] on link "Settings" at bounding box center [48, 85] width 97 height 30
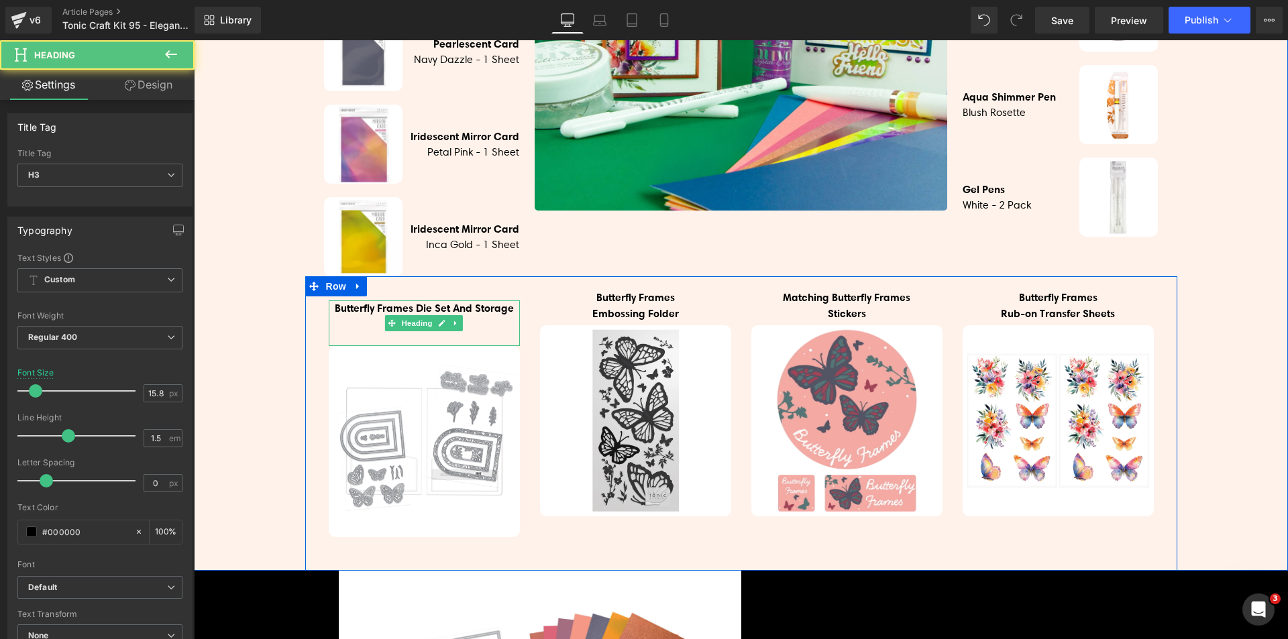
click at [487, 326] on p "Butterfly Frames Die Set And Storage Wallet" at bounding box center [424, 316] width 191 height 32
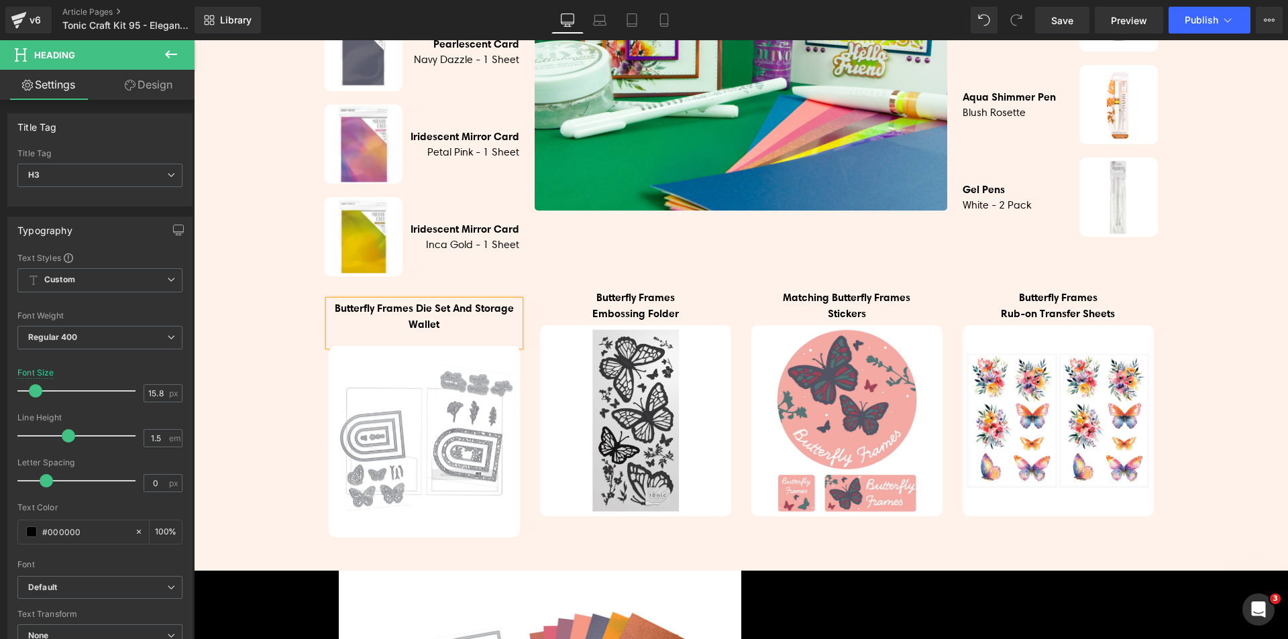
click at [274, 312] on div "Image Classic Card Teal Blue - 1 Sheet Heading Row Image Classic Card Aubergine…" at bounding box center [741, 90] width 1094 height 962
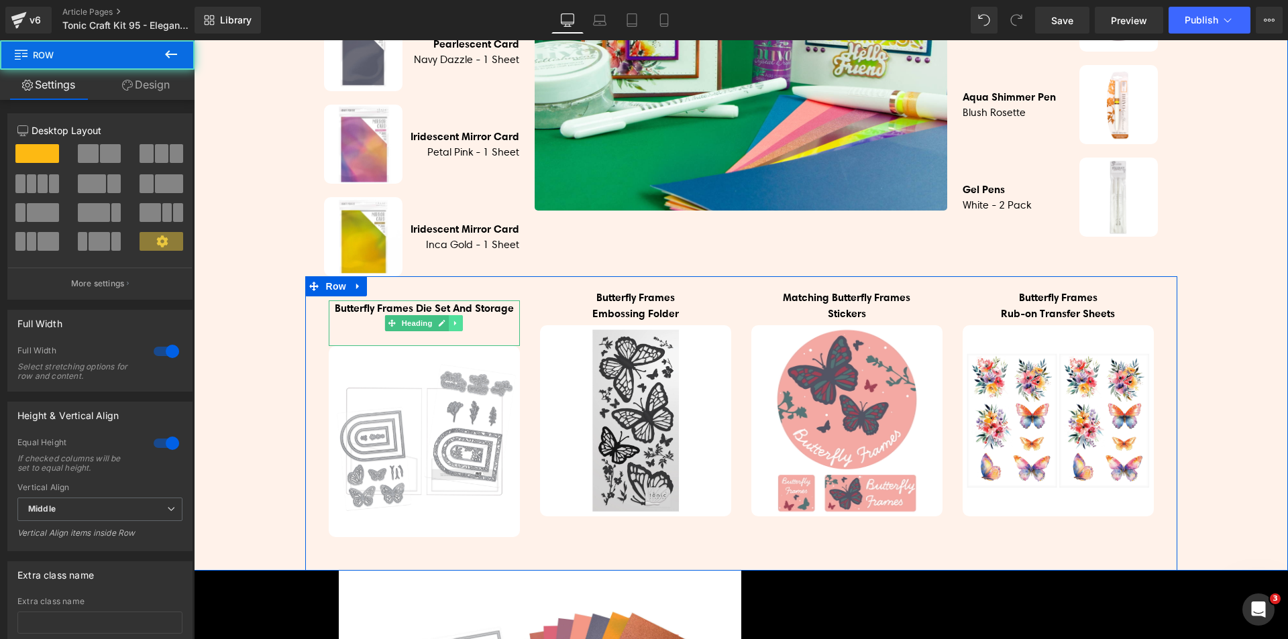
click at [452, 319] on link at bounding box center [456, 323] width 14 height 16
click at [456, 319] on link at bounding box center [463, 323] width 14 height 16
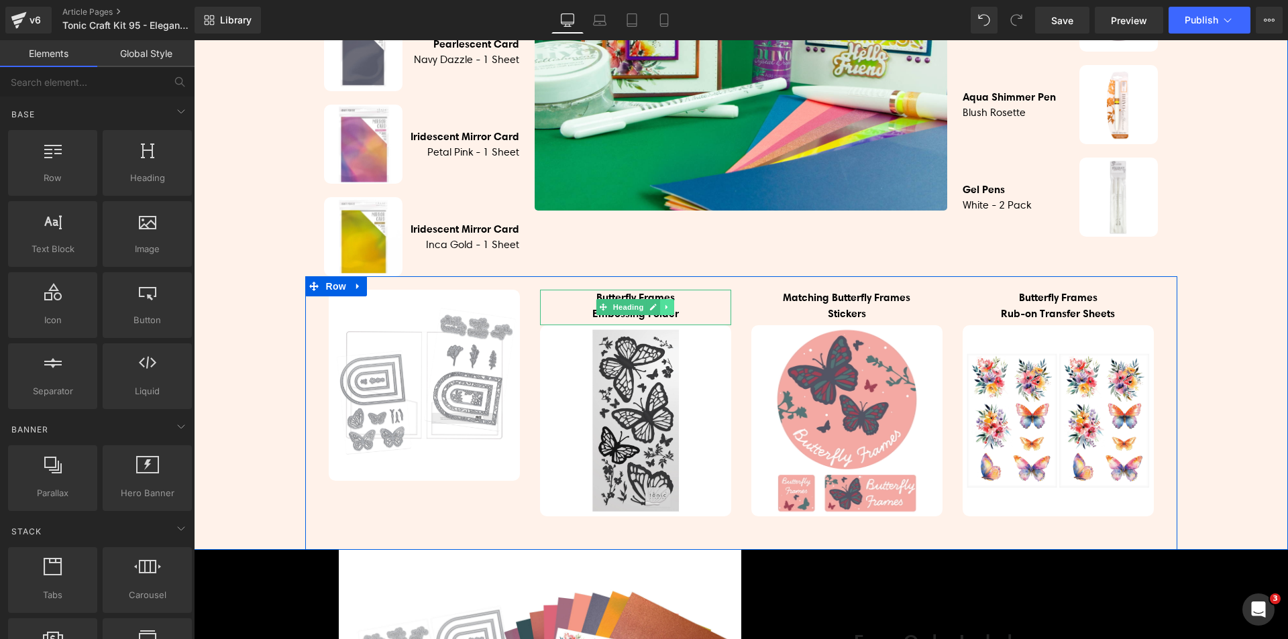
click at [660, 309] on link at bounding box center [667, 307] width 14 height 16
click at [657, 307] on icon at bounding box center [660, 307] width 7 height 7
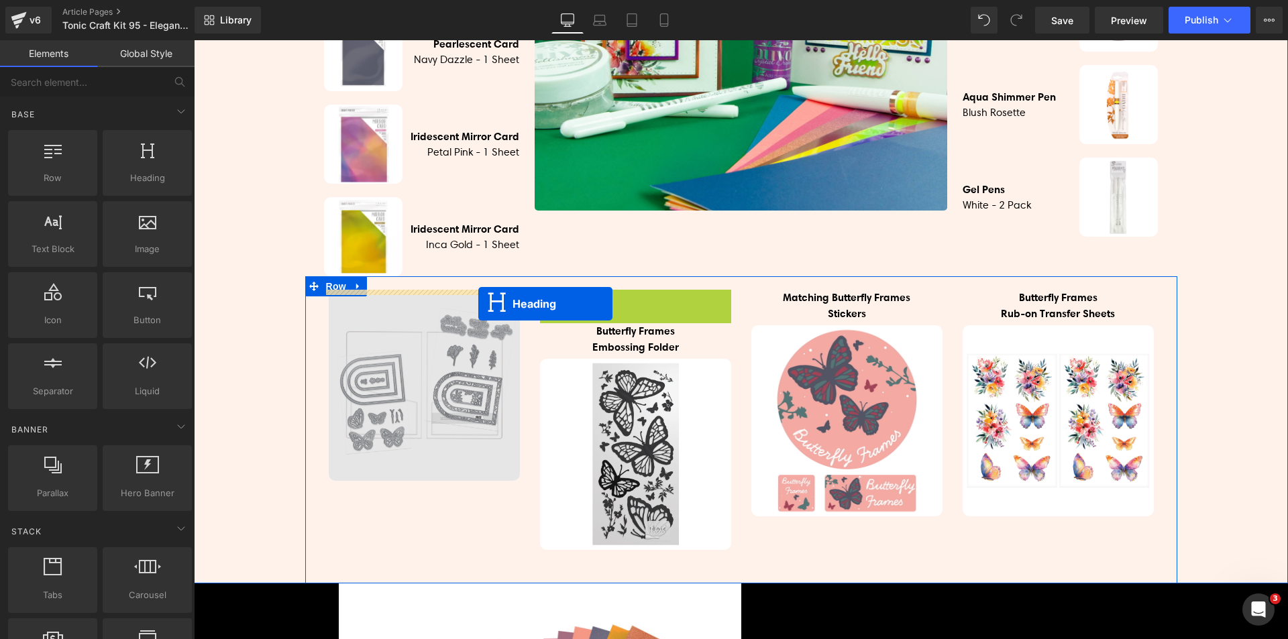
drag, startPoint x: 585, startPoint y: 306, endPoint x: 478, endPoint y: 303, distance: 108.0
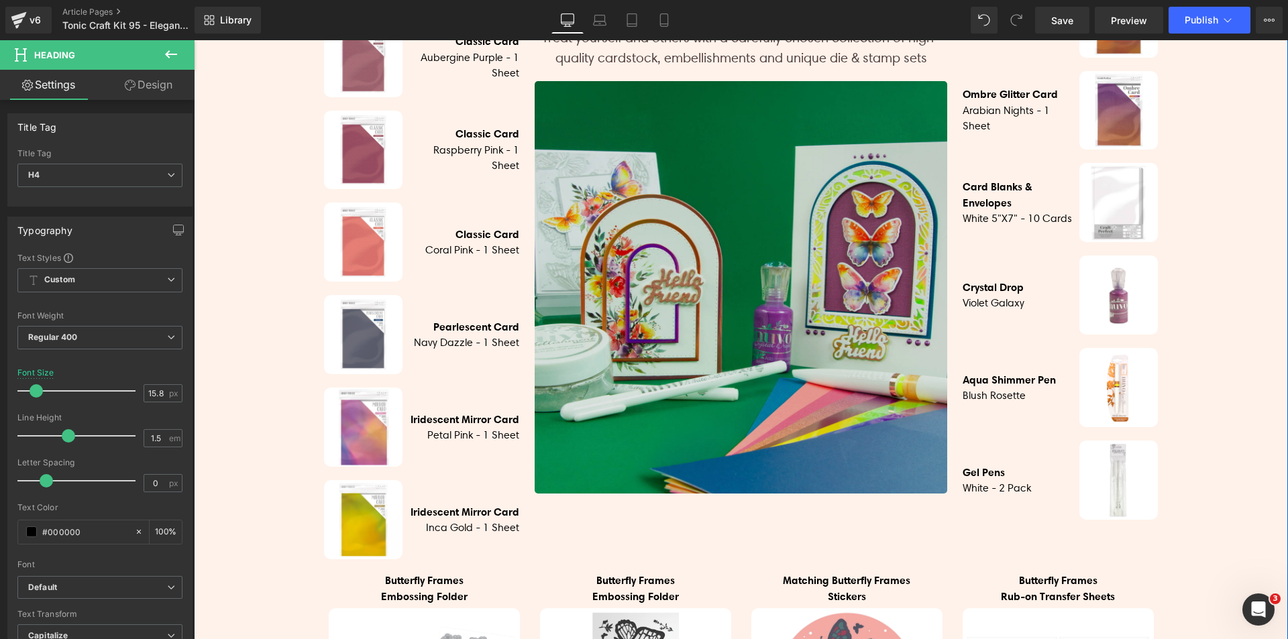
scroll to position [604, 0]
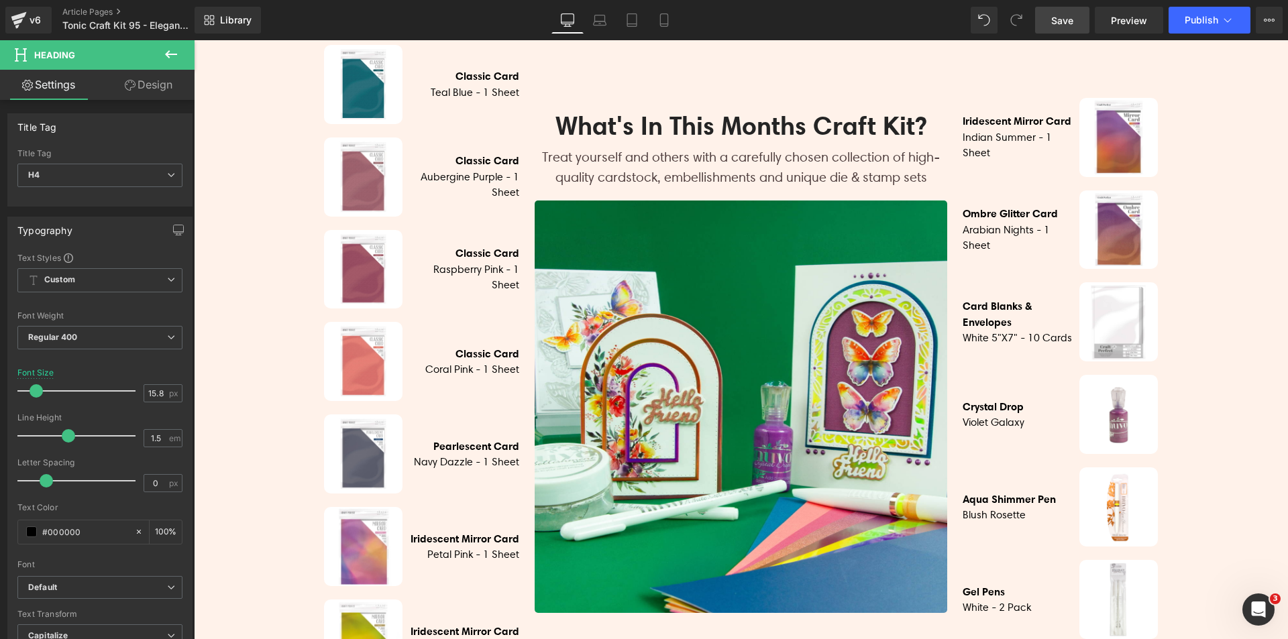
click at [1066, 17] on span "Save" at bounding box center [1062, 20] width 22 height 14
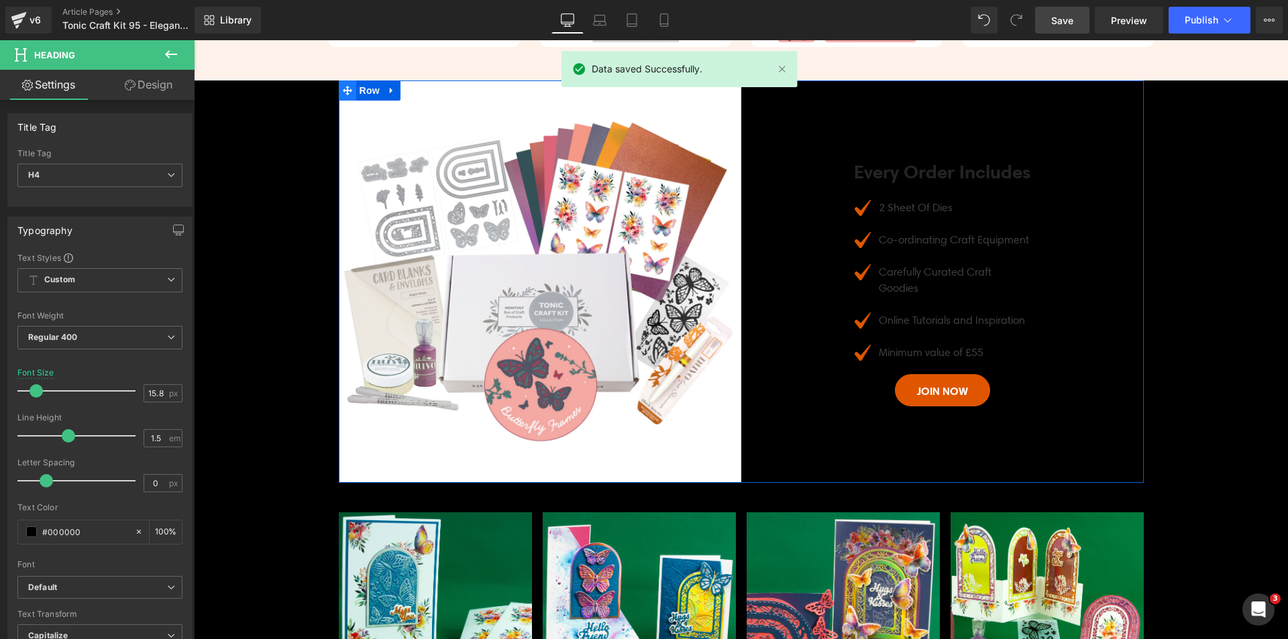
click at [345, 87] on icon at bounding box center [347, 90] width 9 height 10
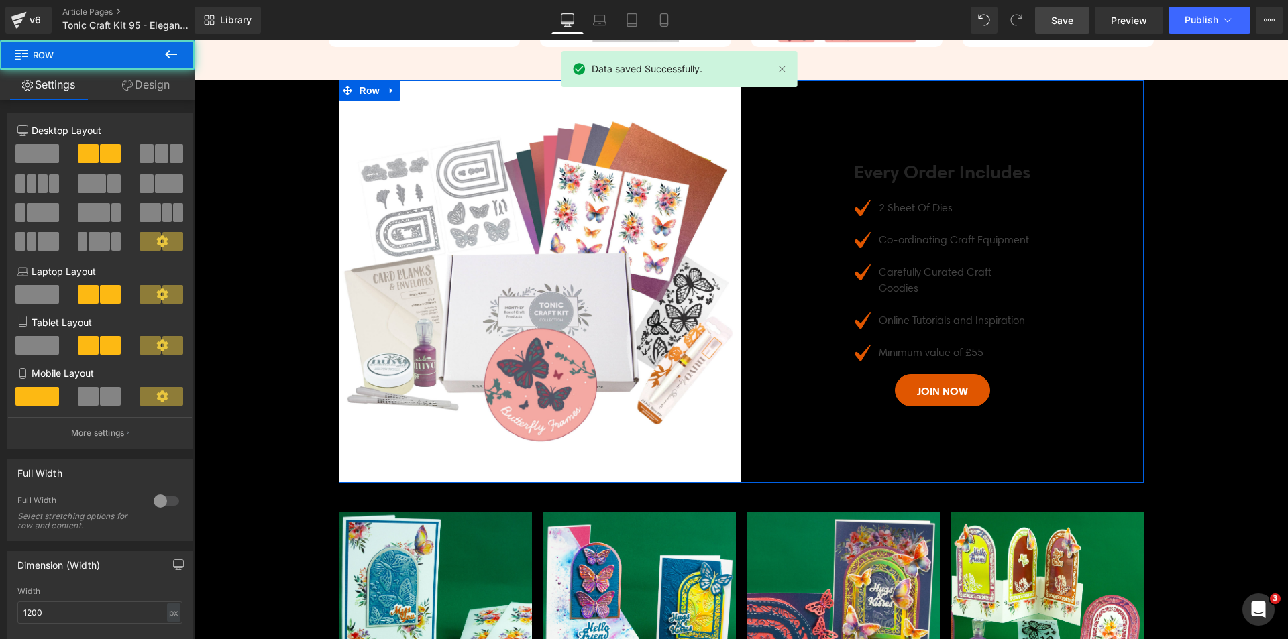
click at [139, 78] on link "Design" at bounding box center [145, 85] width 97 height 30
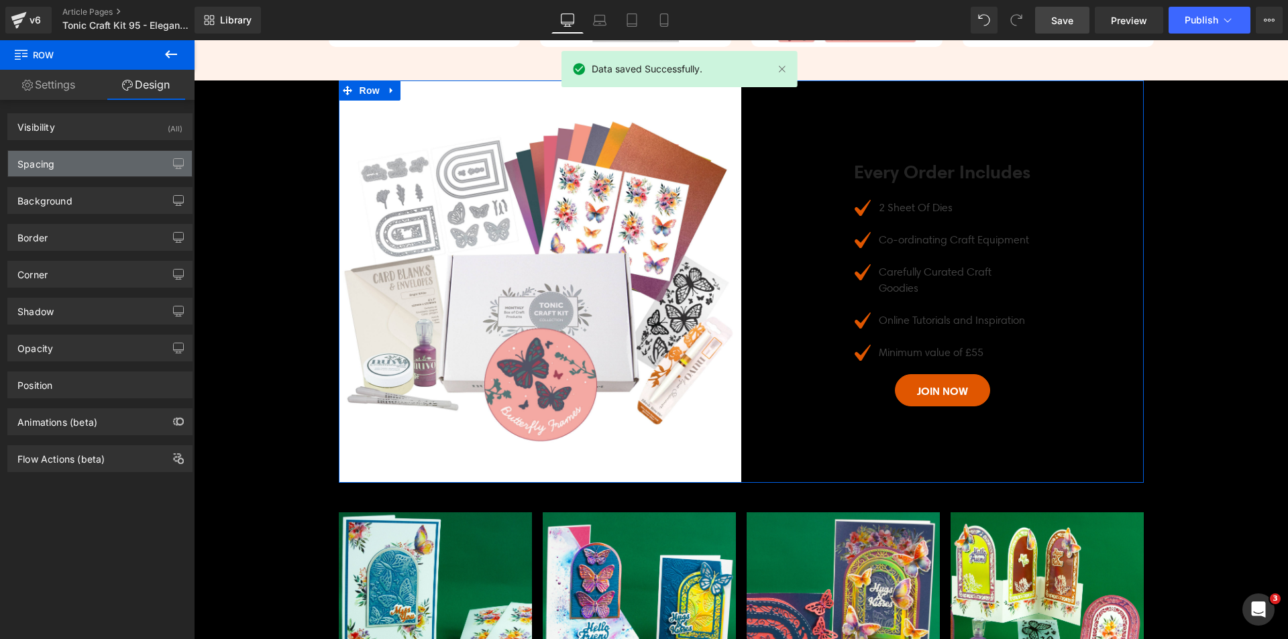
click at [106, 167] on div "Spacing" at bounding box center [100, 163] width 184 height 25
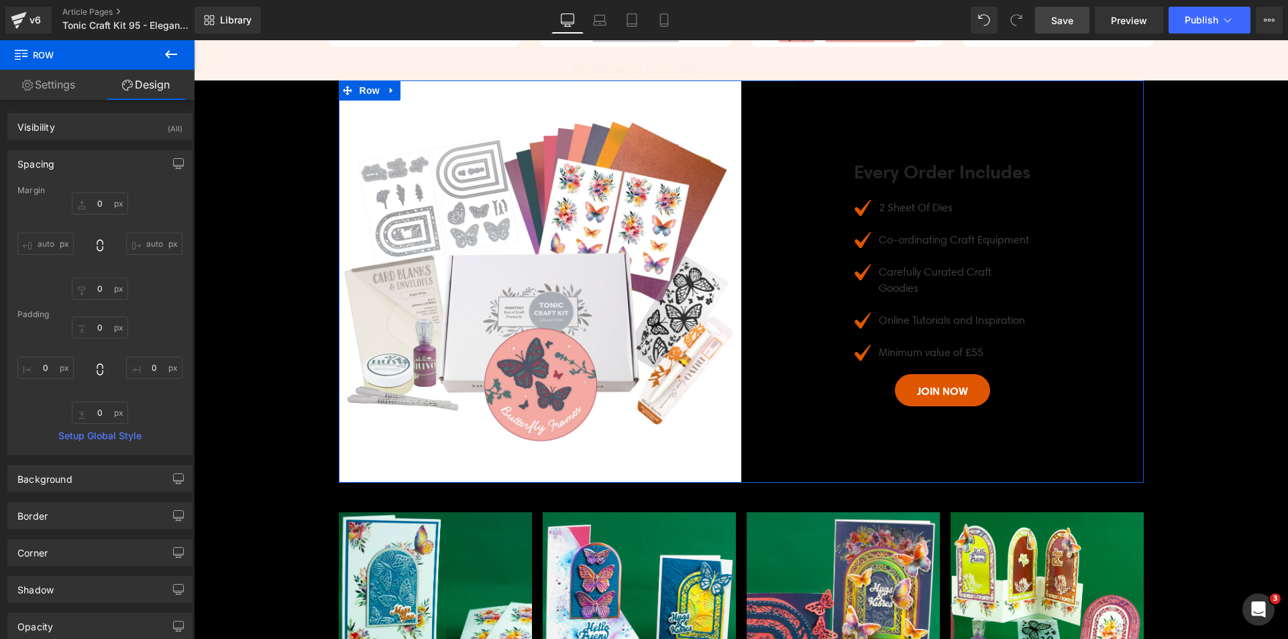
click at [78, 178] on div "Spacing [GEOGRAPHIC_DATA] 0 auto 0 auto [GEOGRAPHIC_DATA] 0 0 0 0 Setup Global …" at bounding box center [99, 302] width 185 height 305
click at [80, 164] on div "Spacing" at bounding box center [100, 163] width 184 height 25
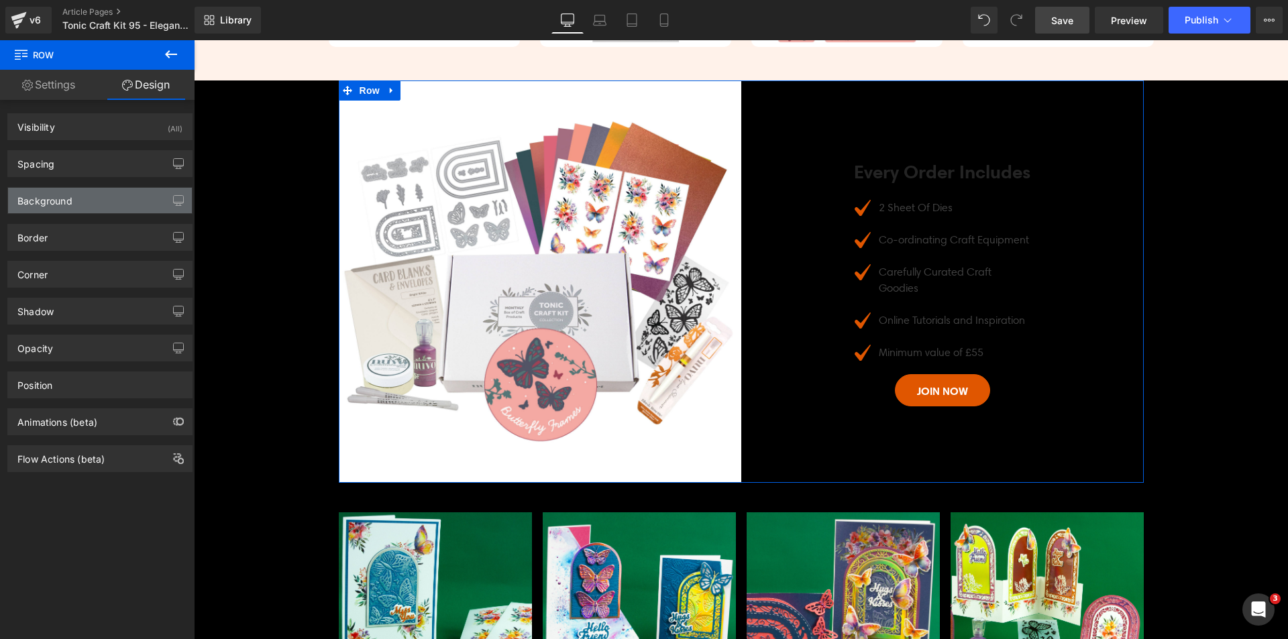
click at [85, 206] on div "Background" at bounding box center [100, 200] width 184 height 25
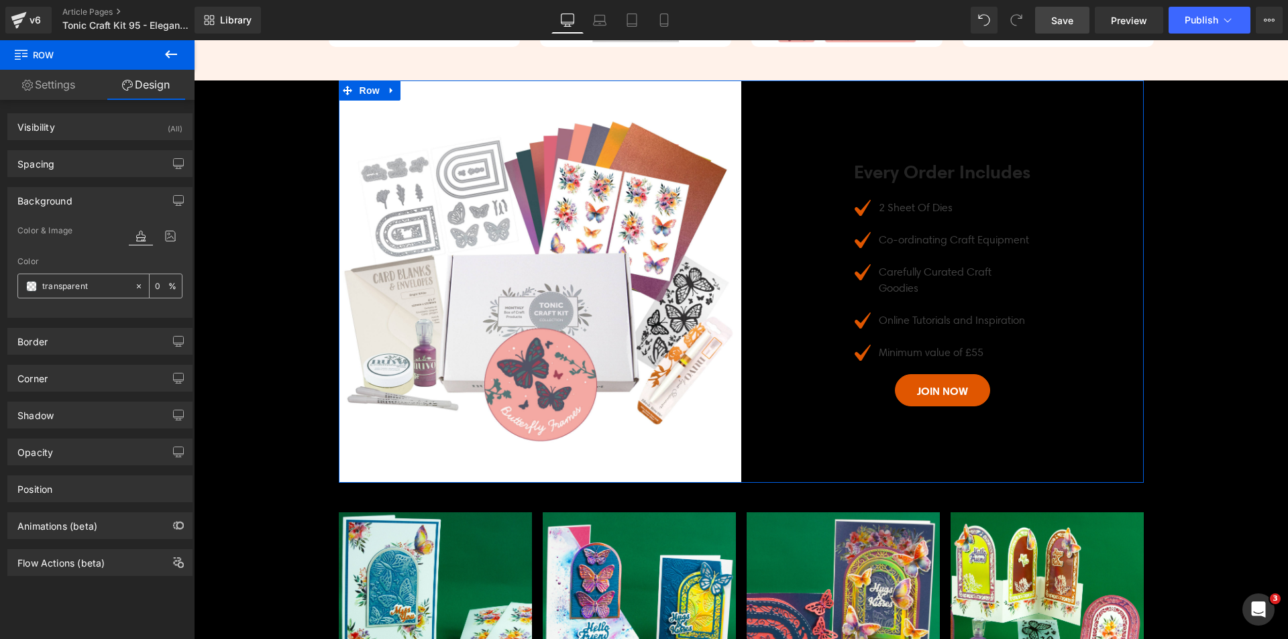
click at [29, 285] on span at bounding box center [31, 286] width 11 height 11
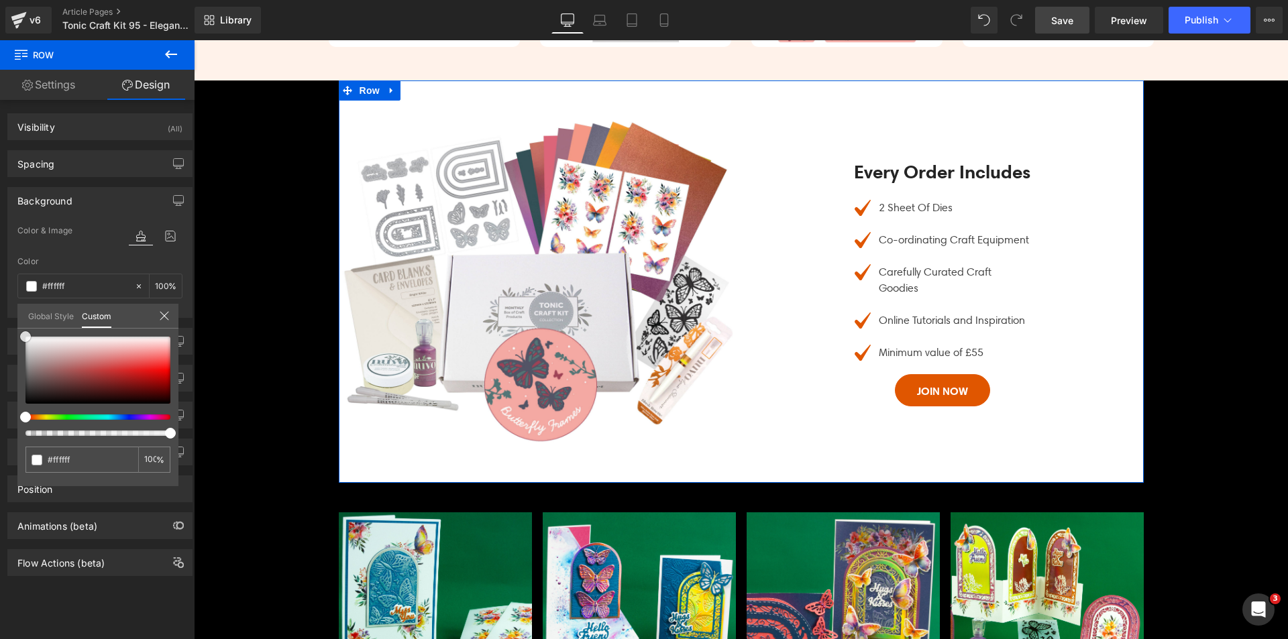
drag, startPoint x: 49, startPoint y: 349, endPoint x: 0, endPoint y: 180, distance: 176.6
click at [0, 180] on div "Background Color & Image color Color transparent 0 % Image Replace Image Upload…" at bounding box center [100, 247] width 201 height 141
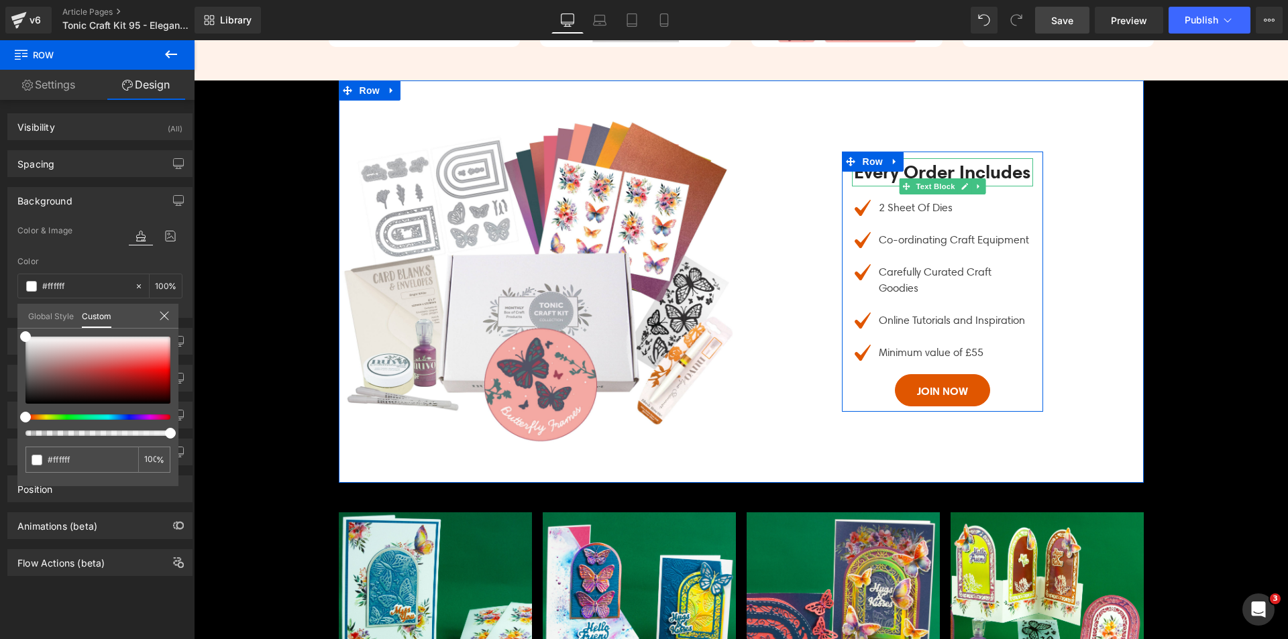
click at [922, 186] on div "Every Order Includes" at bounding box center [942, 172] width 181 height 28
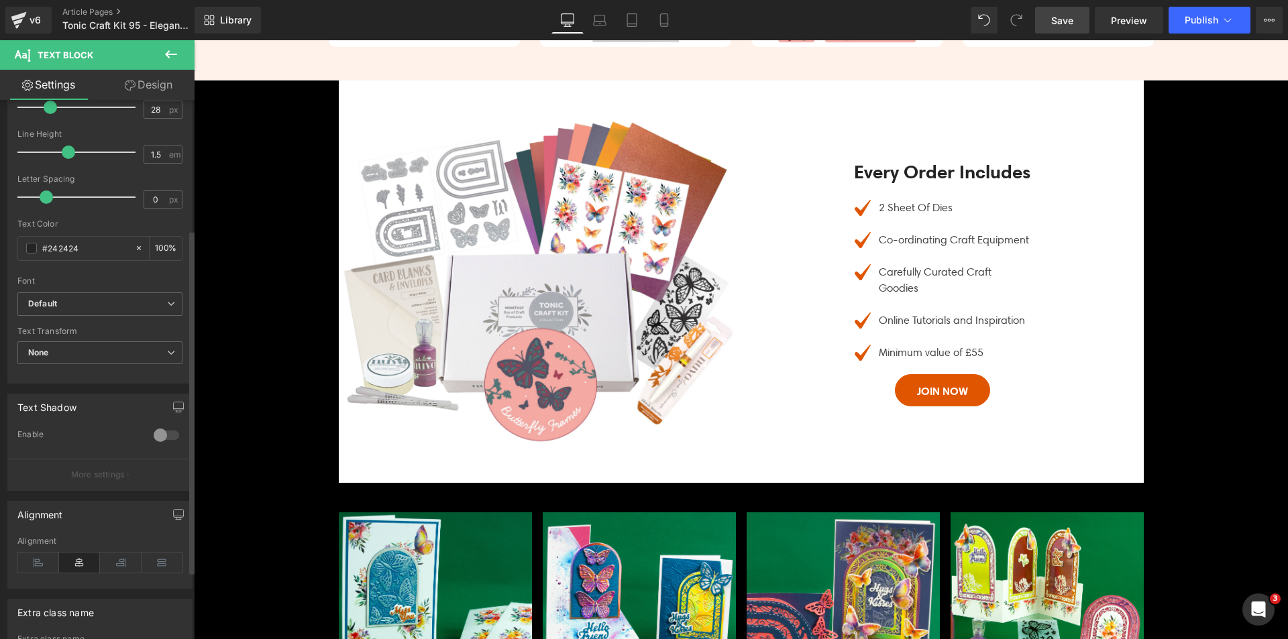
scroll to position [309, 0]
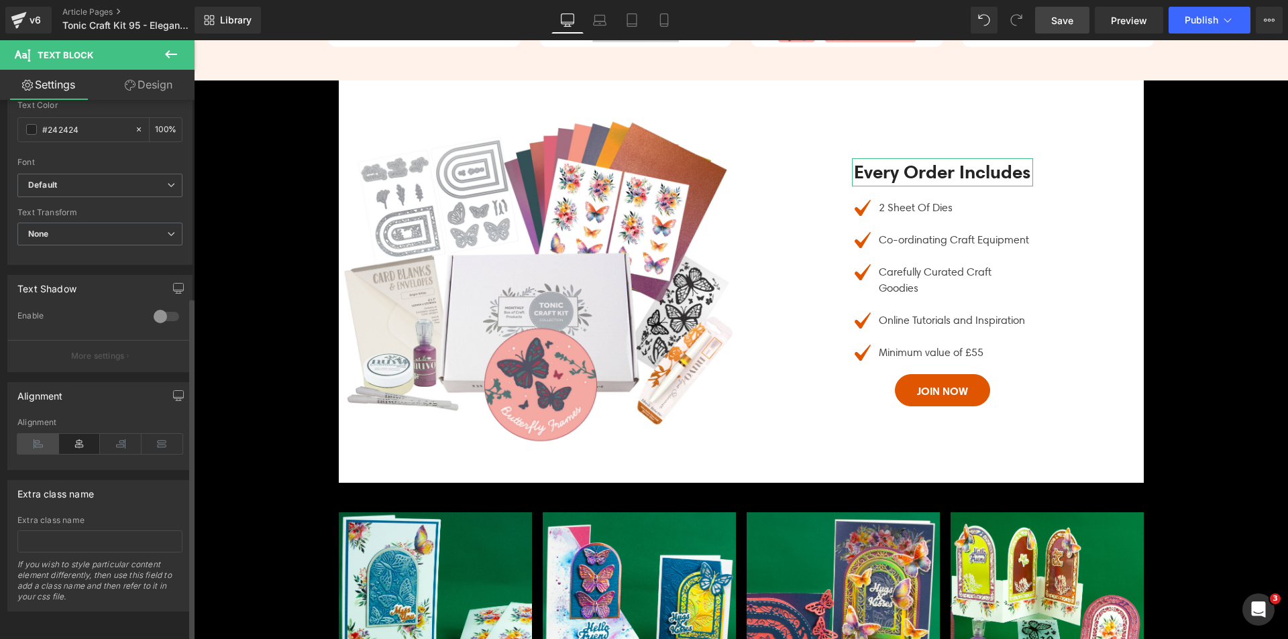
click at [36, 434] on icon at bounding box center [38, 444] width 42 height 20
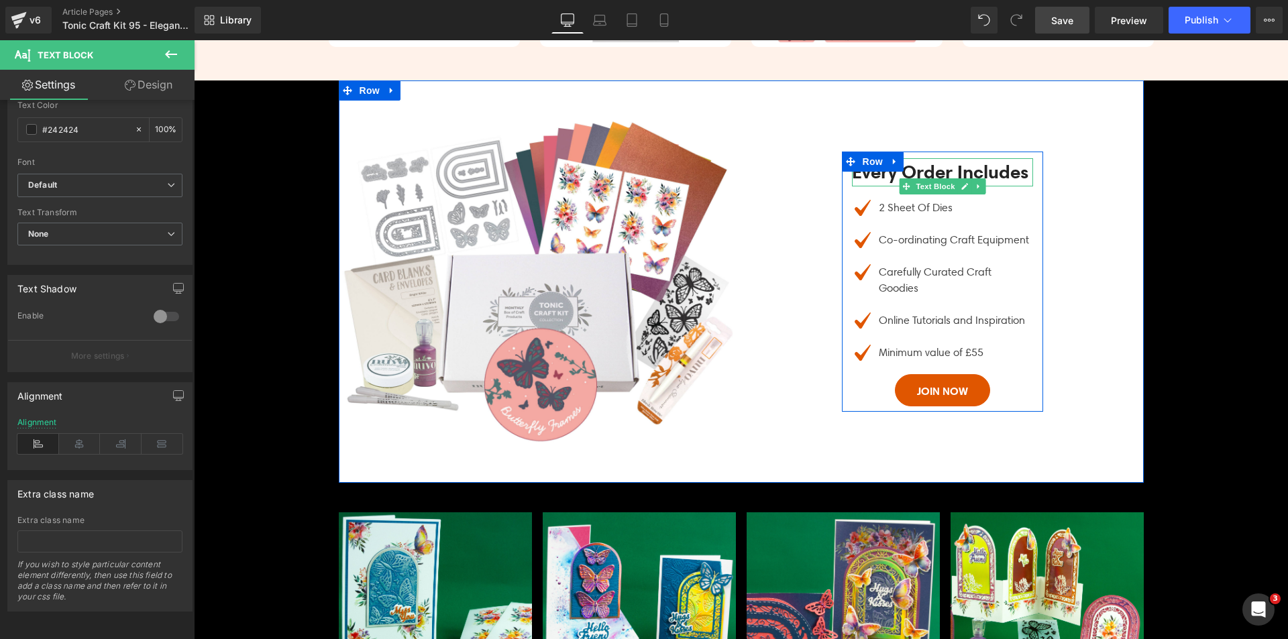
click at [867, 186] on div "Every Order Includes" at bounding box center [942, 172] width 181 height 28
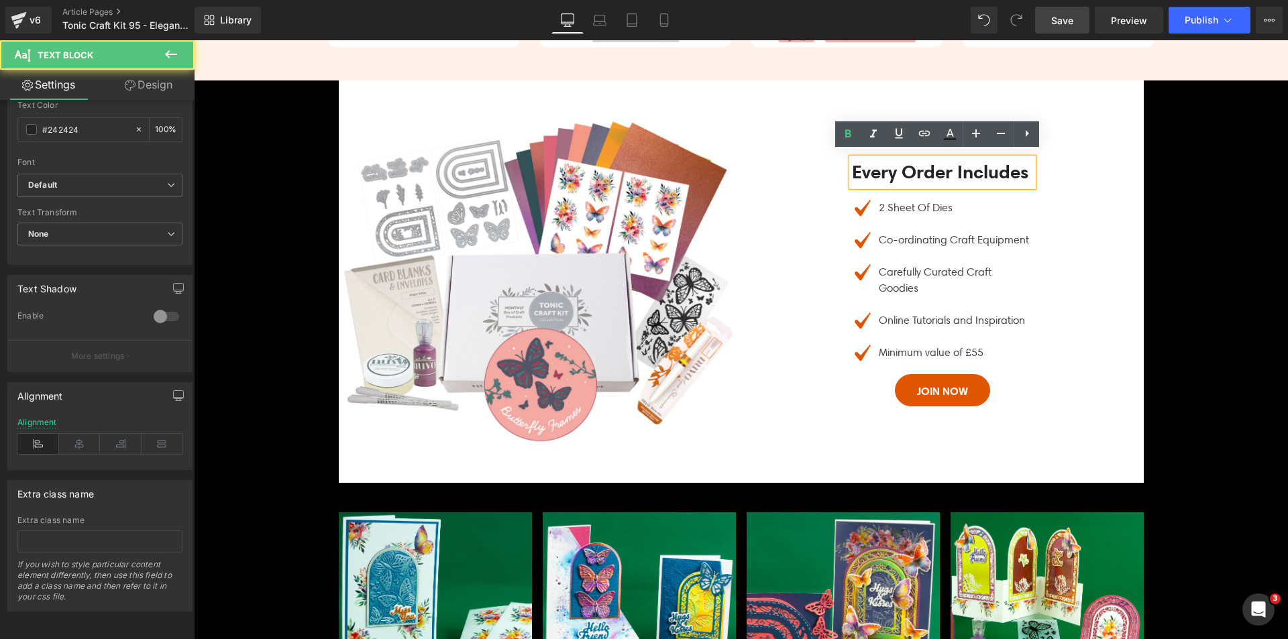
click at [852, 186] on div "Every Order Includes" at bounding box center [942, 172] width 181 height 28
click at [981, 174] on div "Every Order Includes" at bounding box center [942, 172] width 181 height 28
click at [1093, 237] on div "Every Order Includes Text Block Image 2 Sheet Of Dies Text Block Image Co-ordin…" at bounding box center [942, 281] width 402 height 402
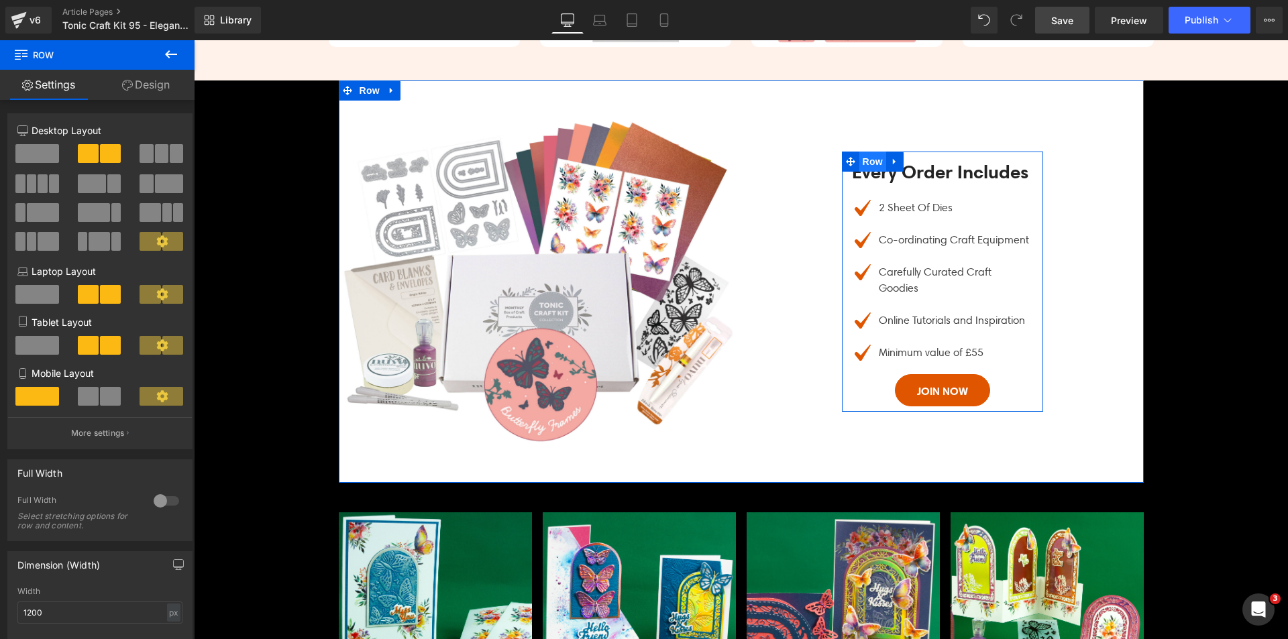
click at [864, 154] on span "Row" at bounding box center [872, 162] width 27 height 20
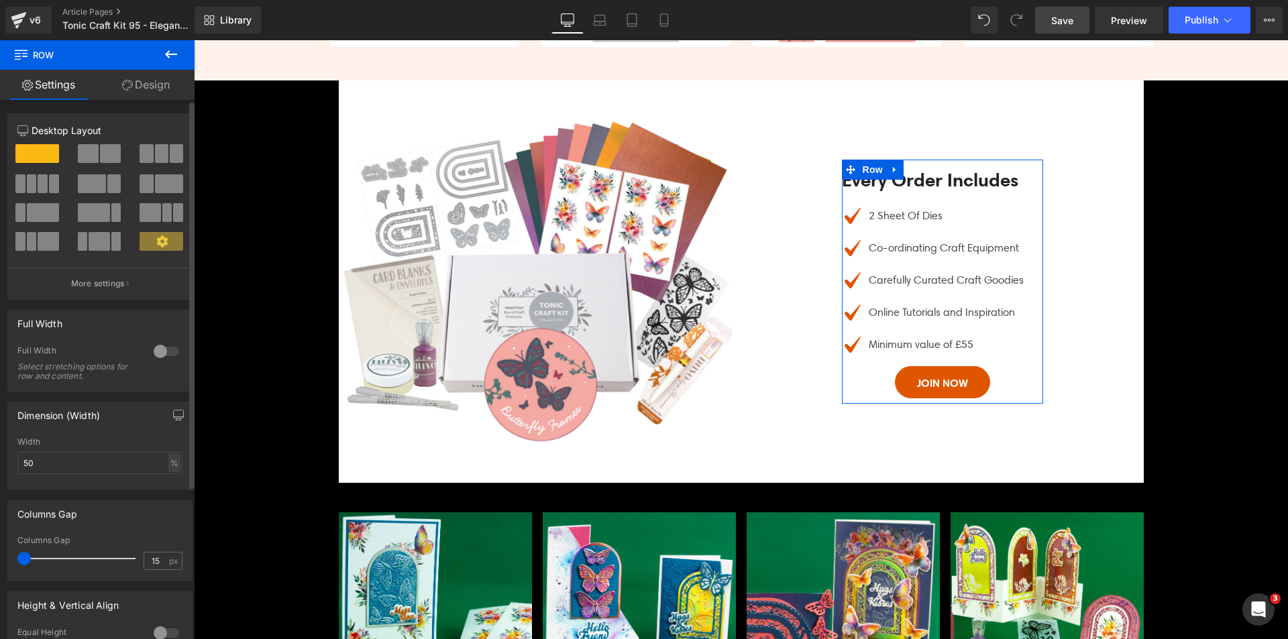
drag, startPoint x: 39, startPoint y: 557, endPoint x: 2, endPoint y: 563, distance: 37.4
click at [2, 563] on div "Columns Gap 15px Columns Gap 15 px" at bounding box center [100, 535] width 201 height 91
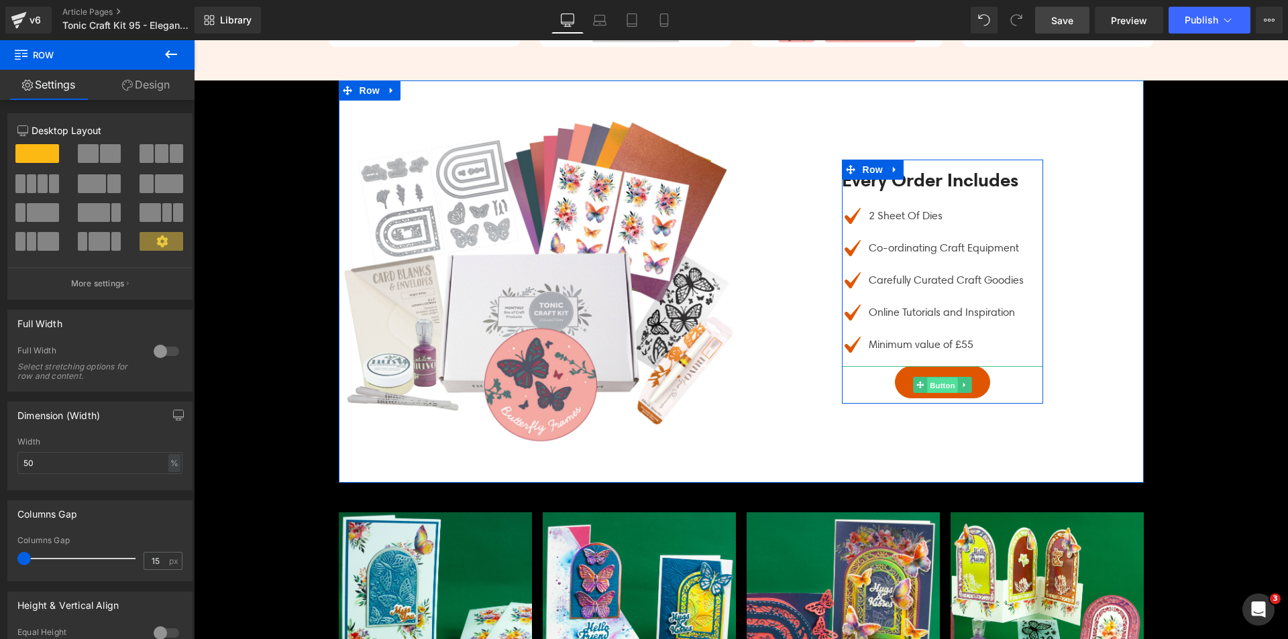
click at [929, 380] on span "Button" at bounding box center [942, 385] width 31 height 16
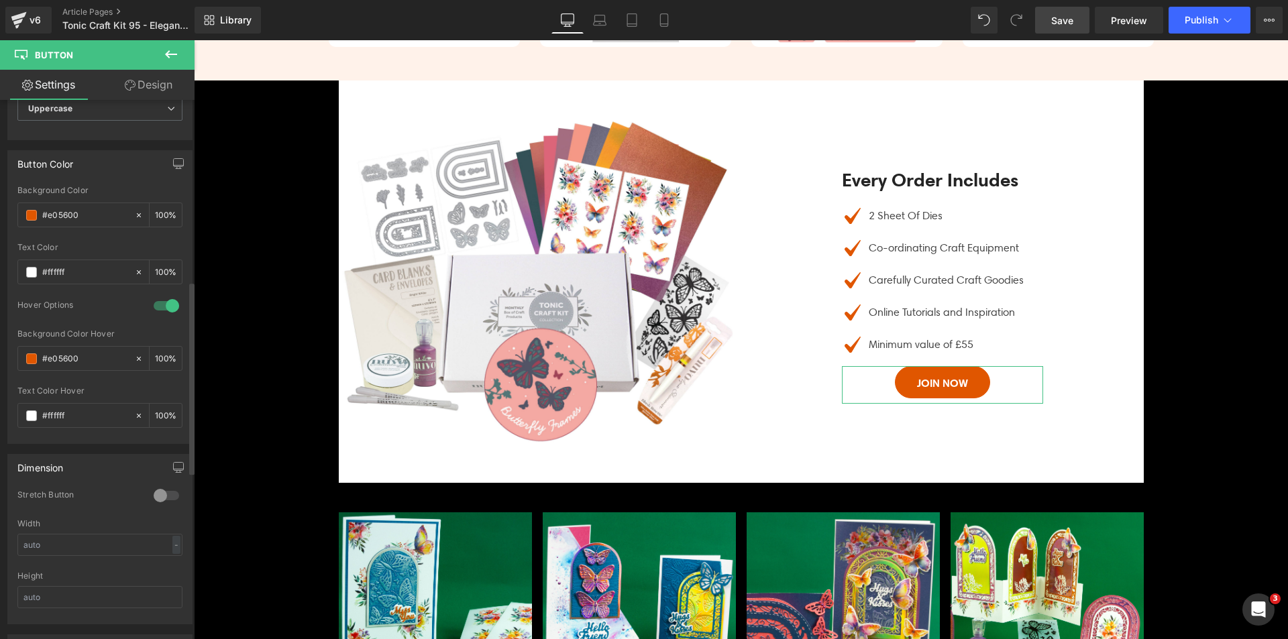
scroll to position [709, 0]
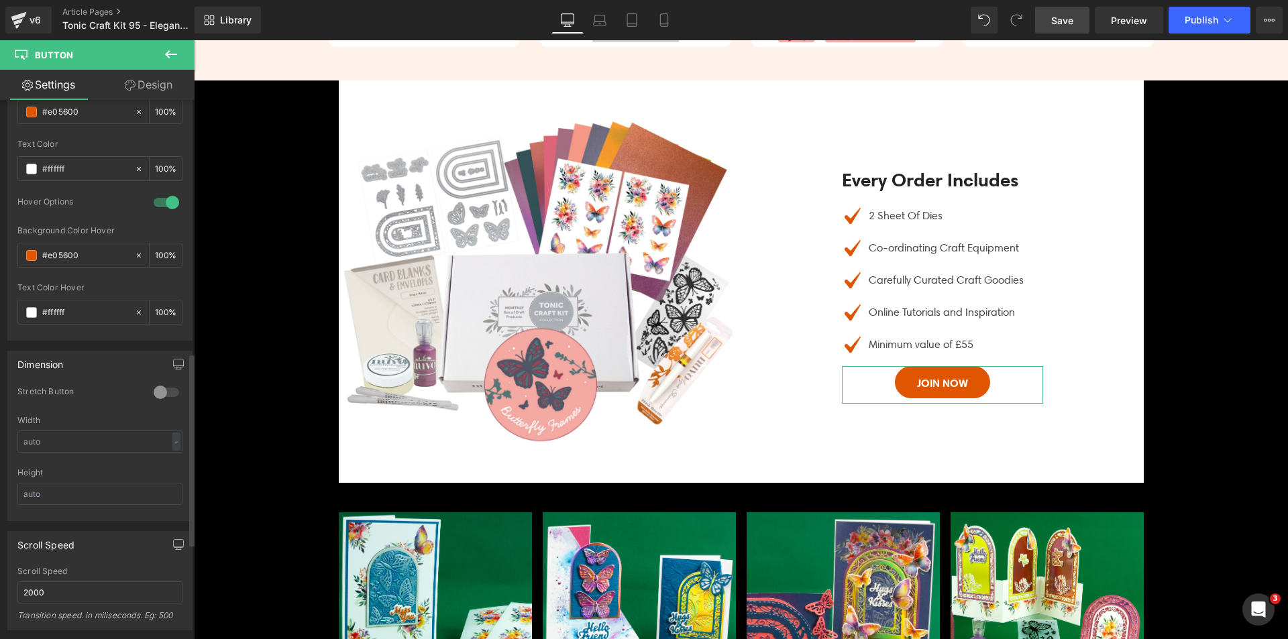
click at [168, 392] on div at bounding box center [166, 392] width 32 height 21
click at [162, 395] on div at bounding box center [166, 392] width 32 height 21
click at [173, 365] on icon "button" at bounding box center [178, 364] width 11 height 11
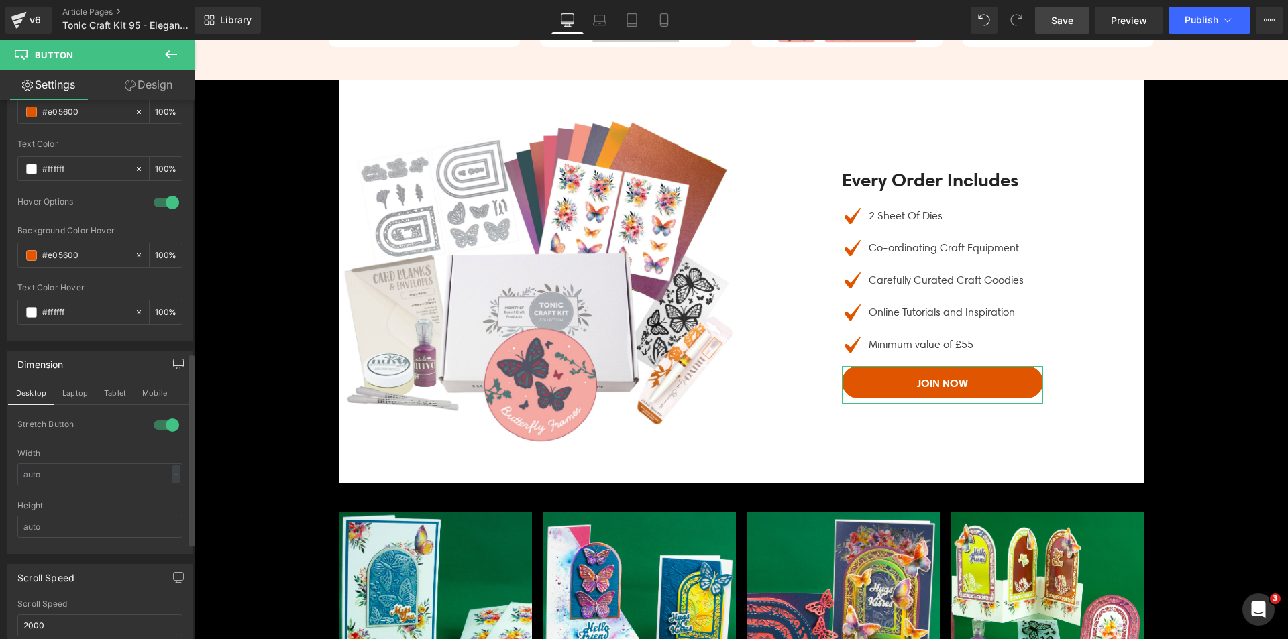
click at [77, 395] on button "Laptop" at bounding box center [75, 393] width 42 height 23
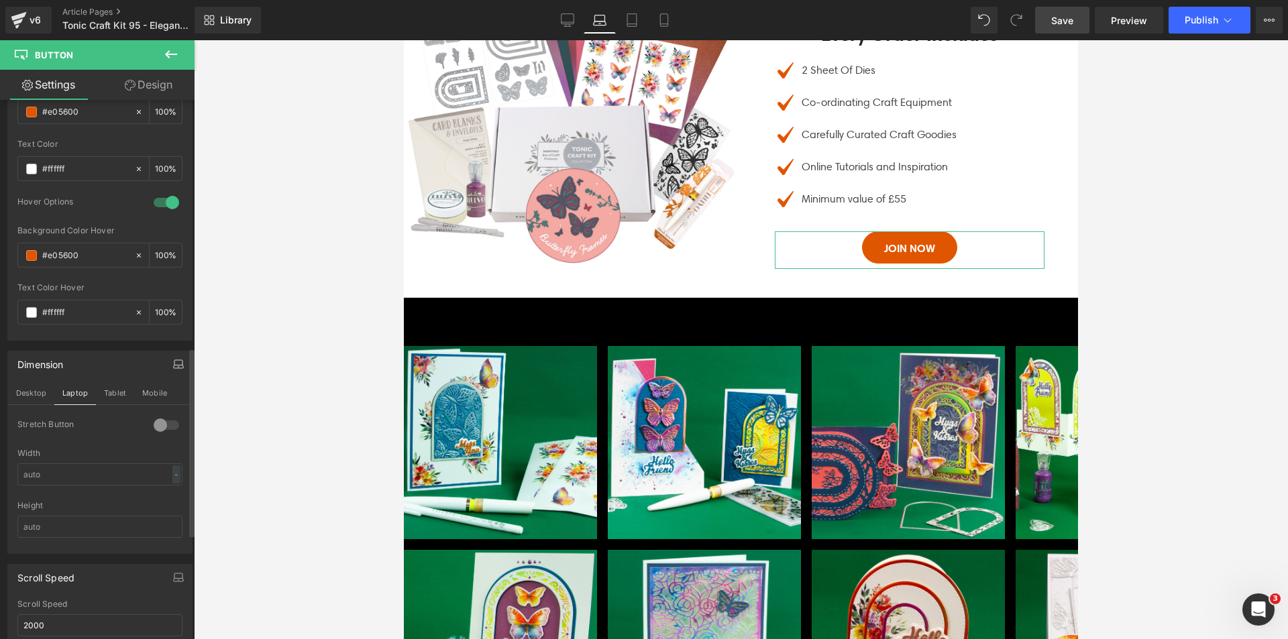
scroll to position [1430, 0]
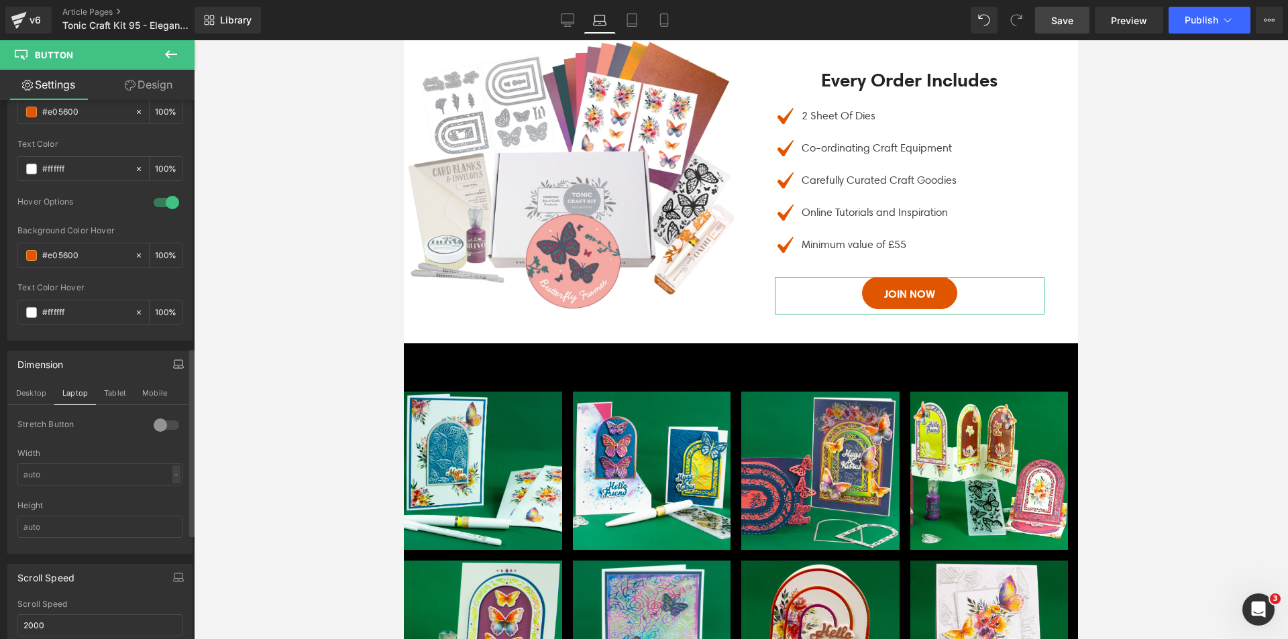
click at [156, 421] on div at bounding box center [166, 424] width 32 height 21
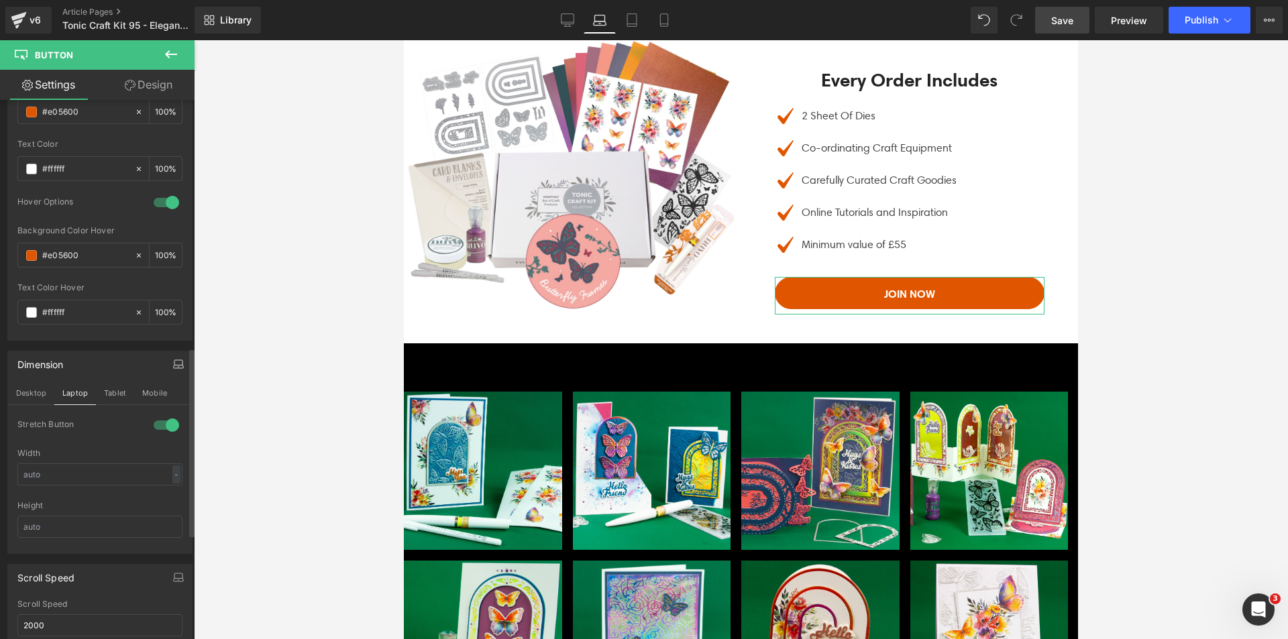
click at [115, 380] on div "Dimension Desktop Laptop Tablet Mobile 0 Stretch Button Width - % px Height" at bounding box center [99, 452] width 185 height 203
click at [117, 391] on button "Tablet" at bounding box center [115, 393] width 38 height 23
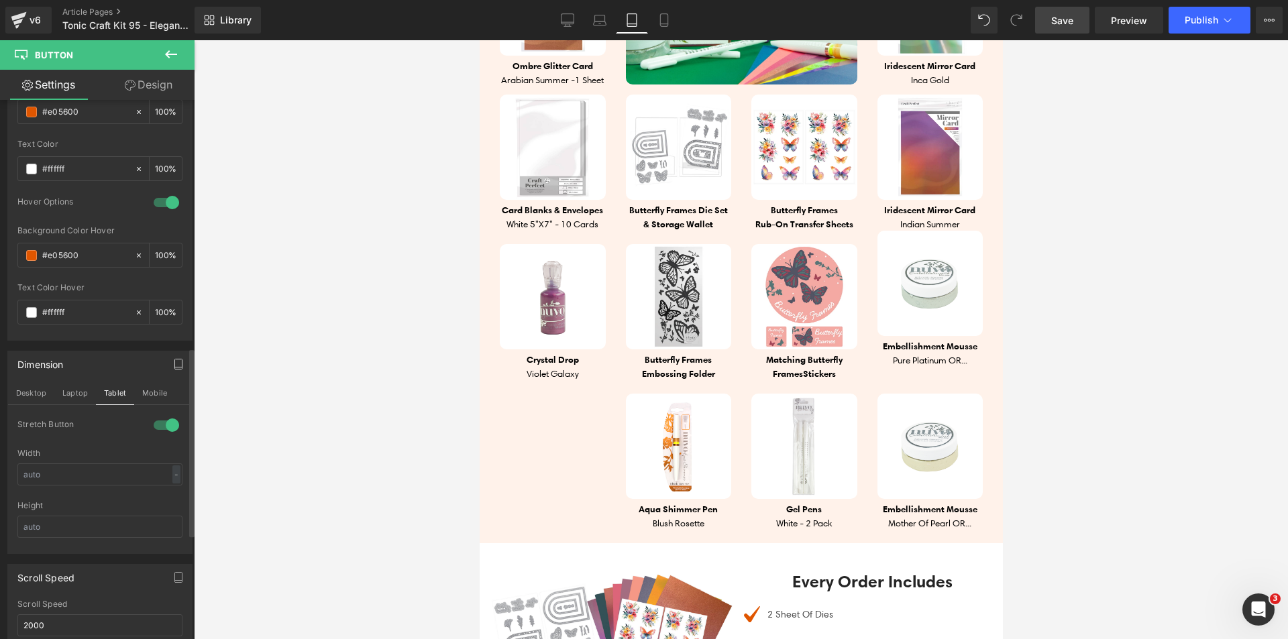
click at [152, 421] on div at bounding box center [166, 424] width 32 height 21
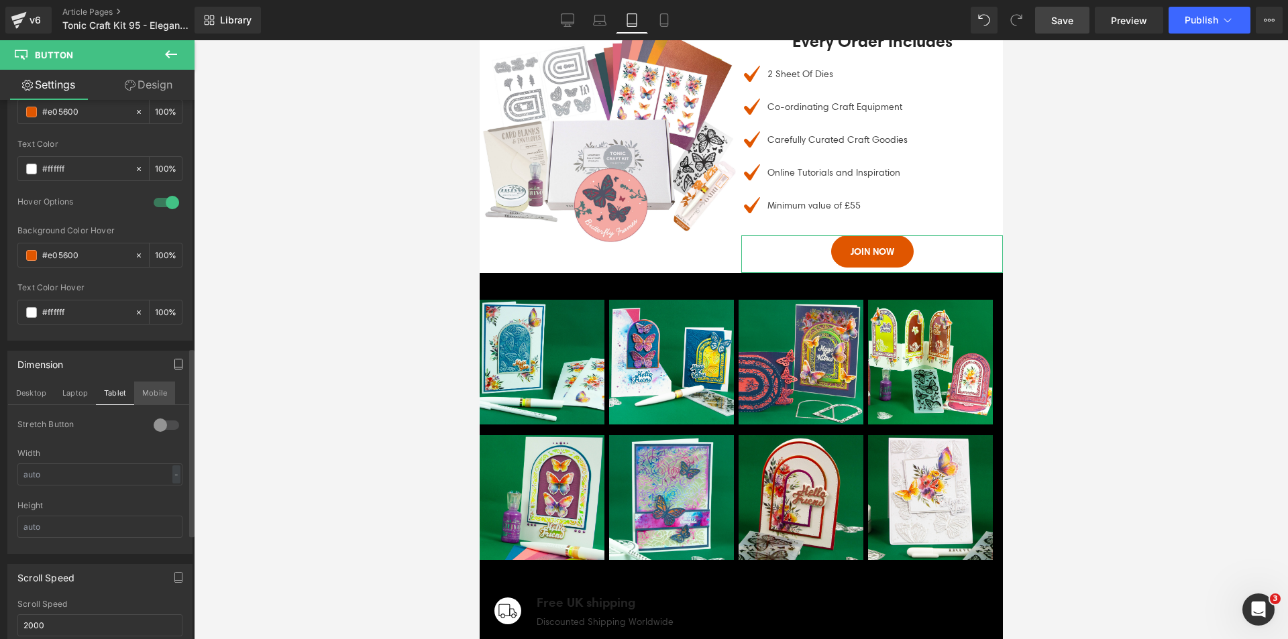
click at [153, 396] on button "Mobile" at bounding box center [154, 393] width 41 height 23
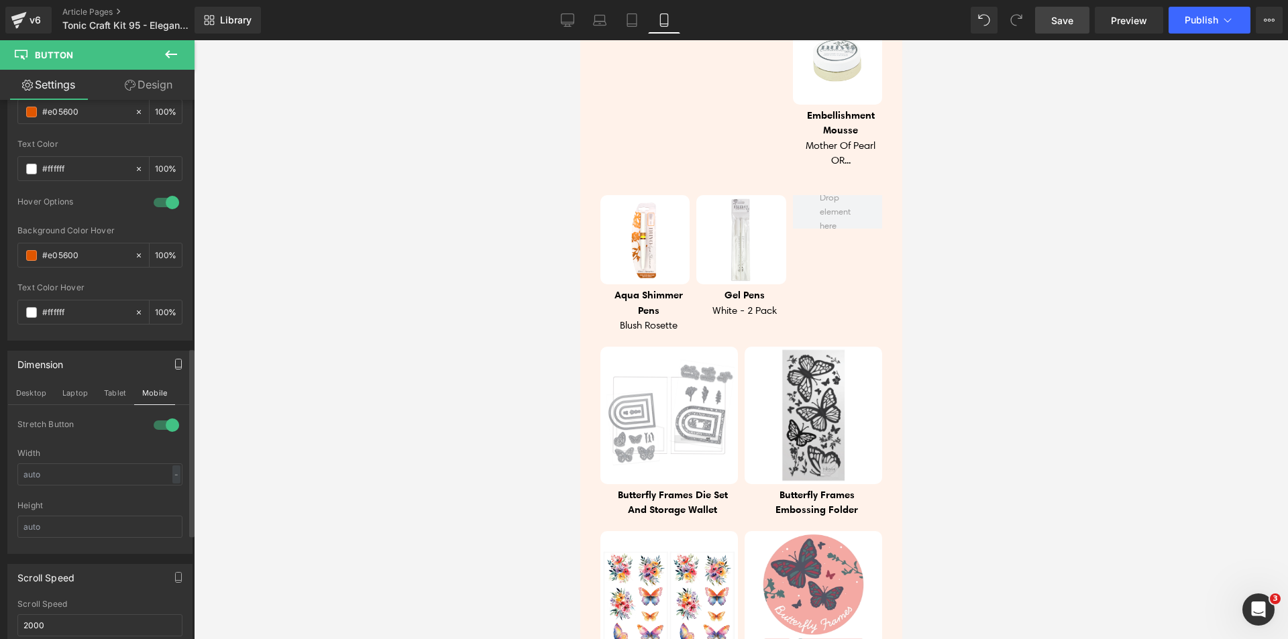
click at [162, 426] on div at bounding box center [166, 424] width 32 height 21
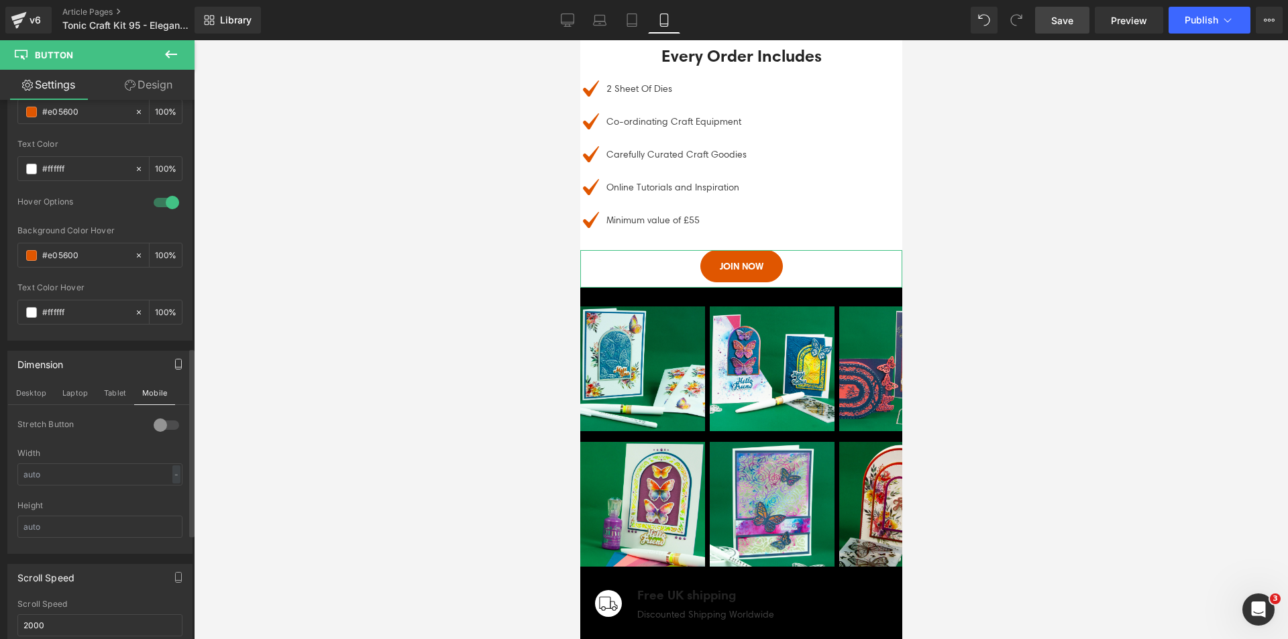
scroll to position [2798, 0]
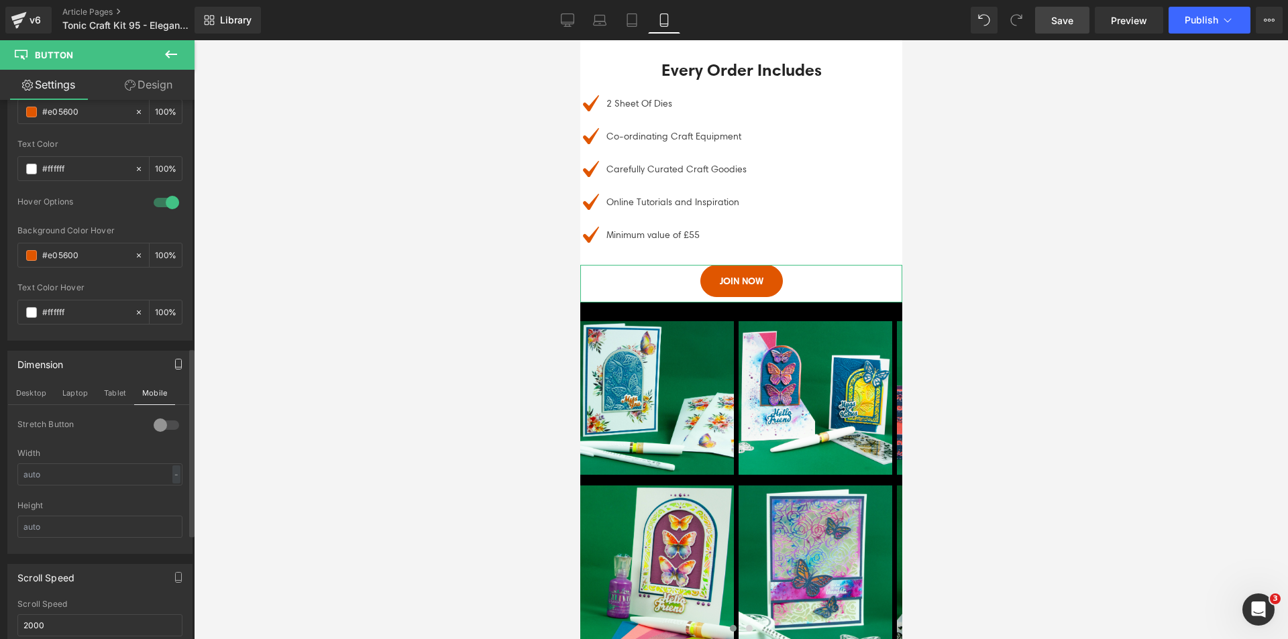
click at [155, 422] on div at bounding box center [166, 424] width 32 height 21
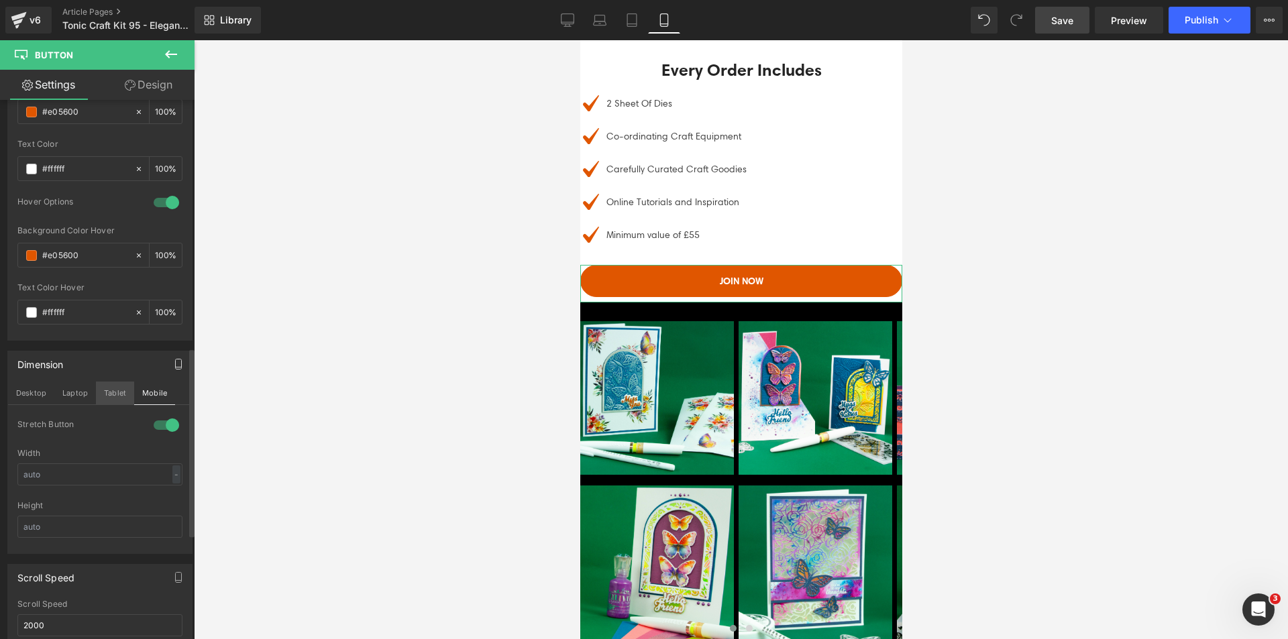
click at [112, 397] on button "Tablet" at bounding box center [115, 393] width 38 height 23
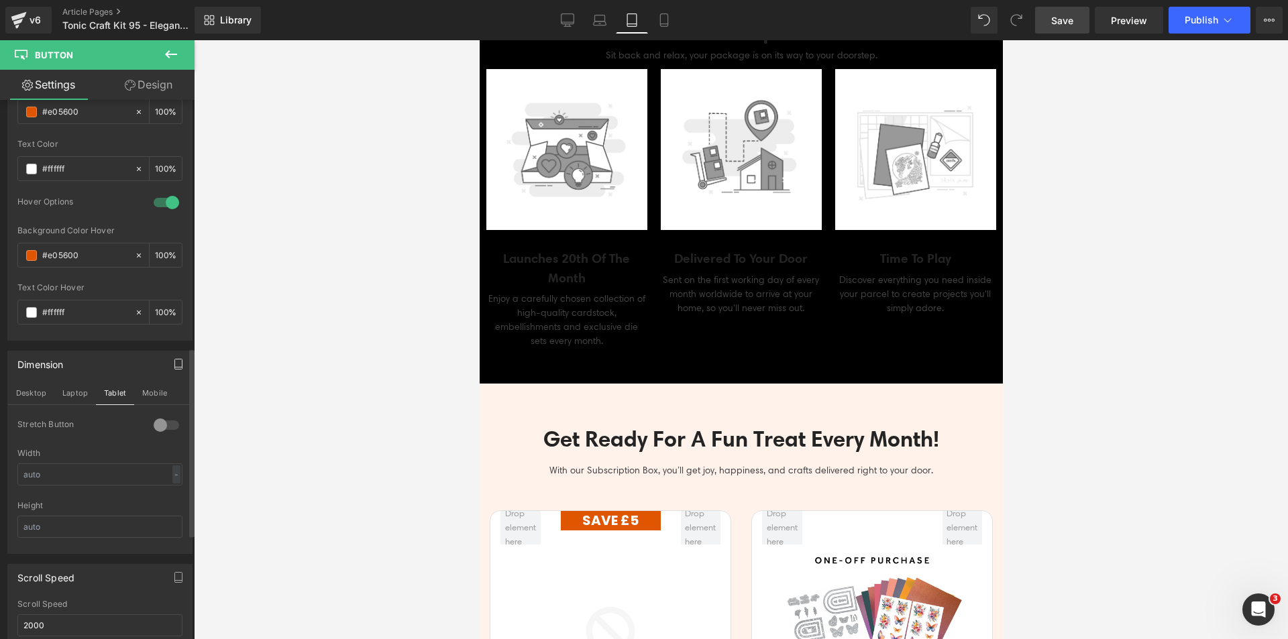
scroll to position [1971, 0]
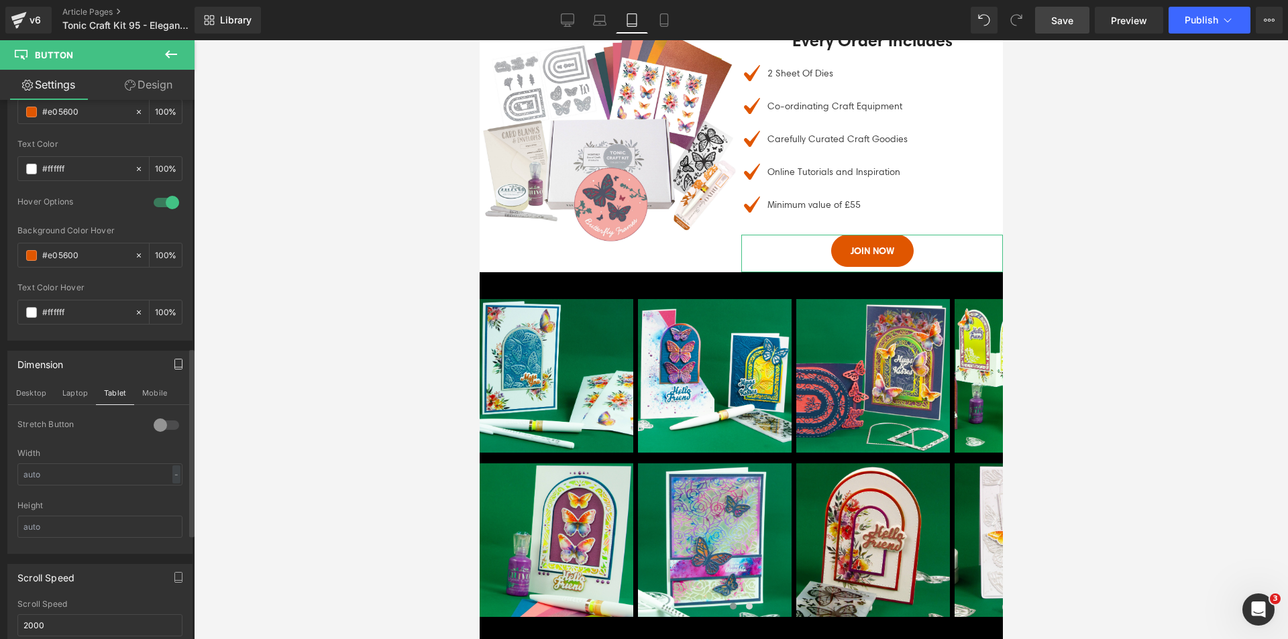
click at [154, 433] on div at bounding box center [166, 424] width 32 height 21
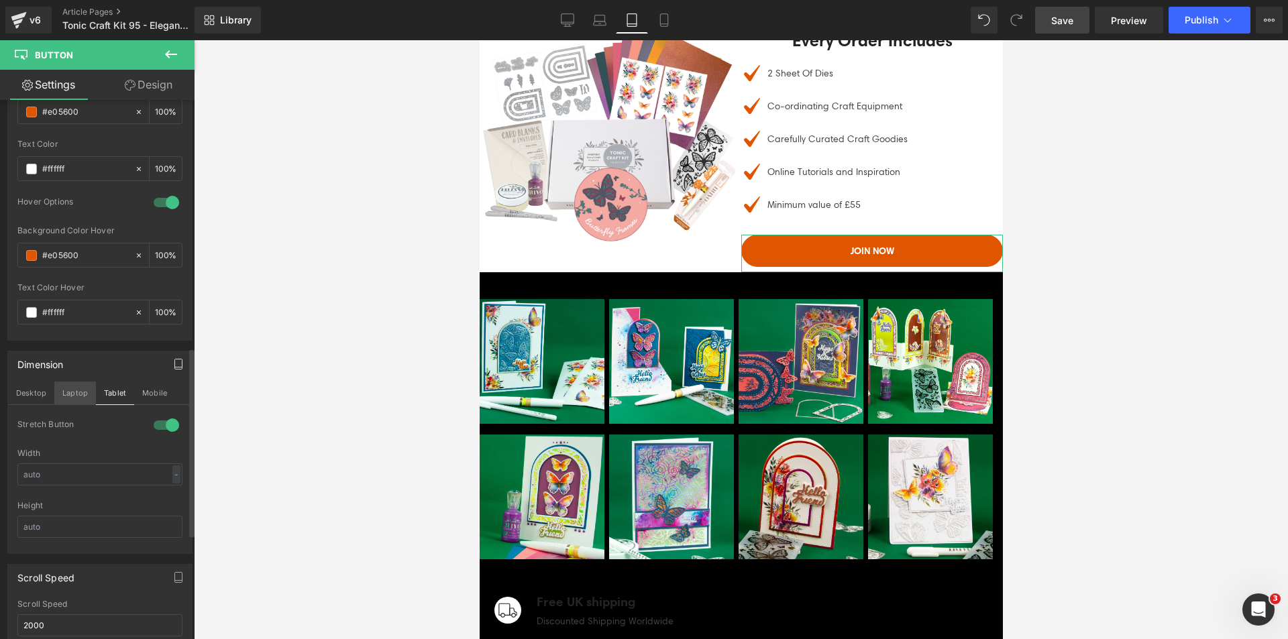
click at [78, 393] on button "Laptop" at bounding box center [75, 393] width 42 height 23
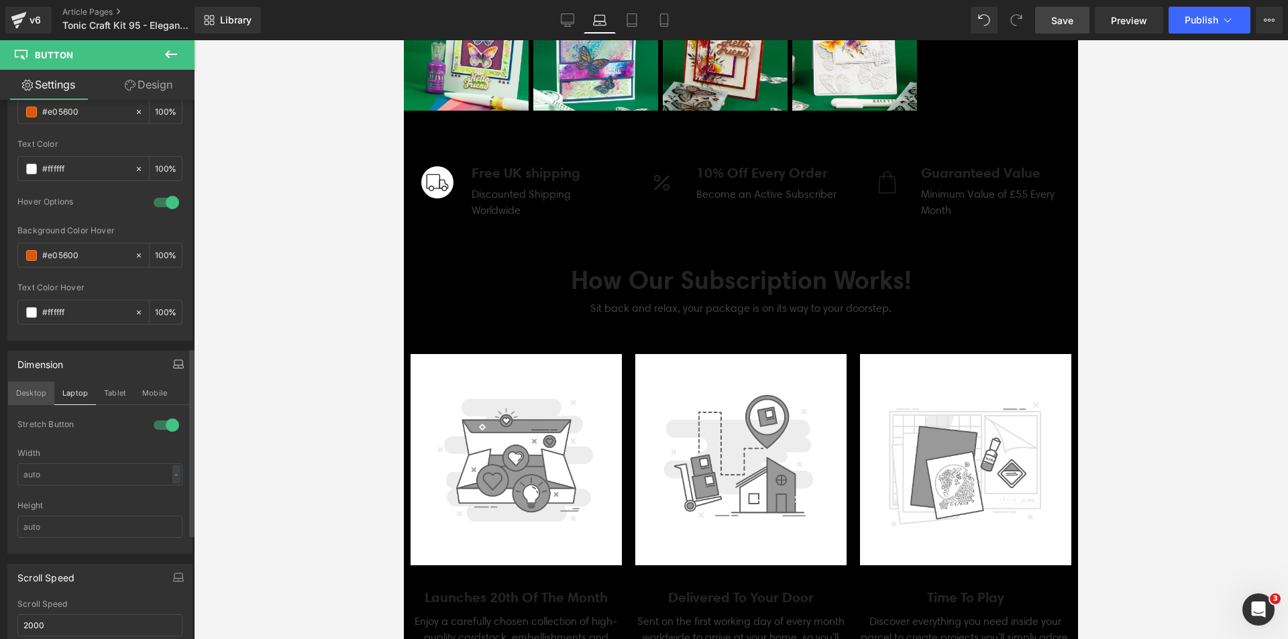
scroll to position [1428, 0]
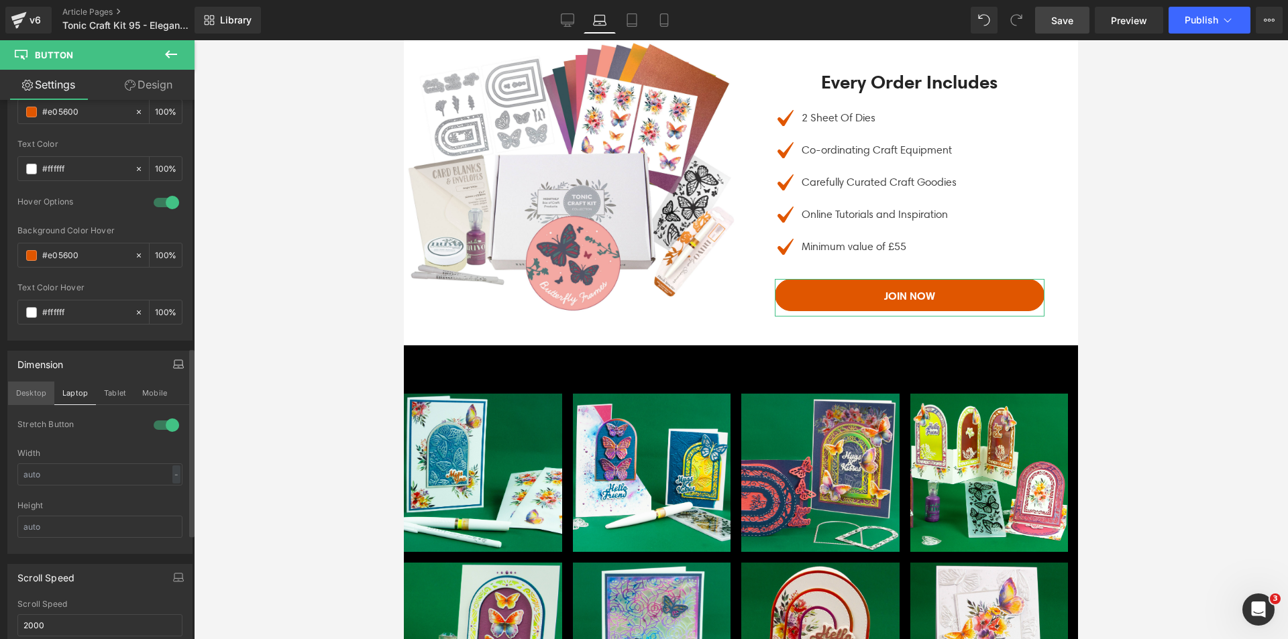
click at [40, 393] on button "Desktop" at bounding box center [31, 393] width 46 height 23
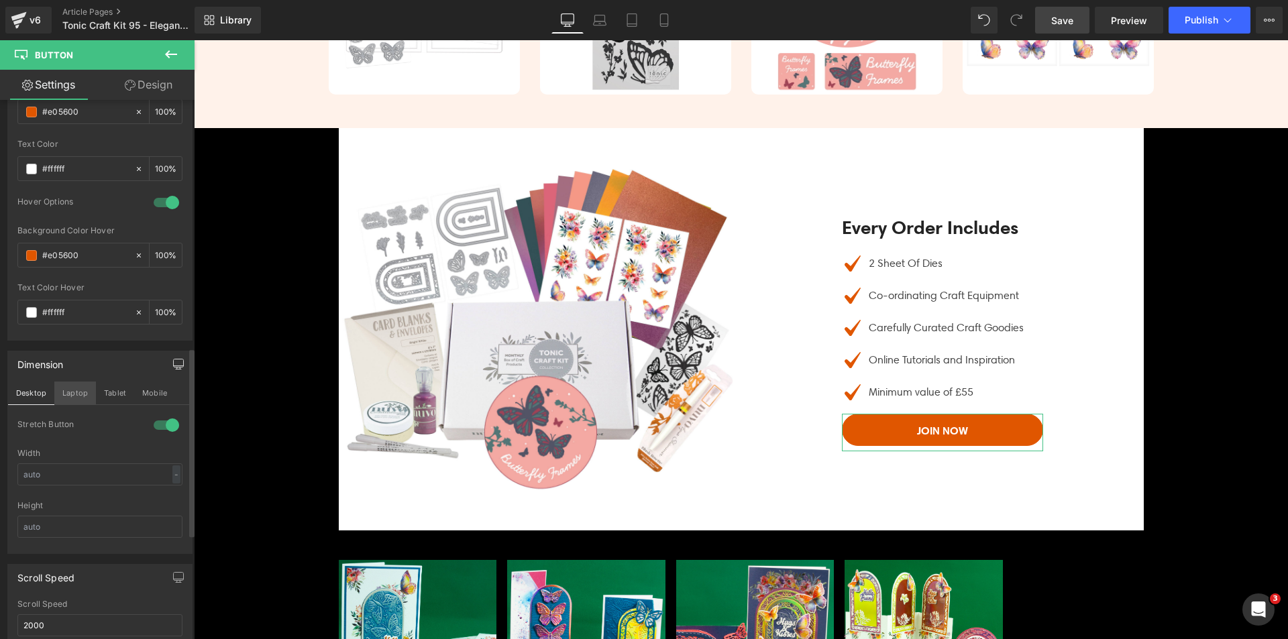
scroll to position [1598, 0]
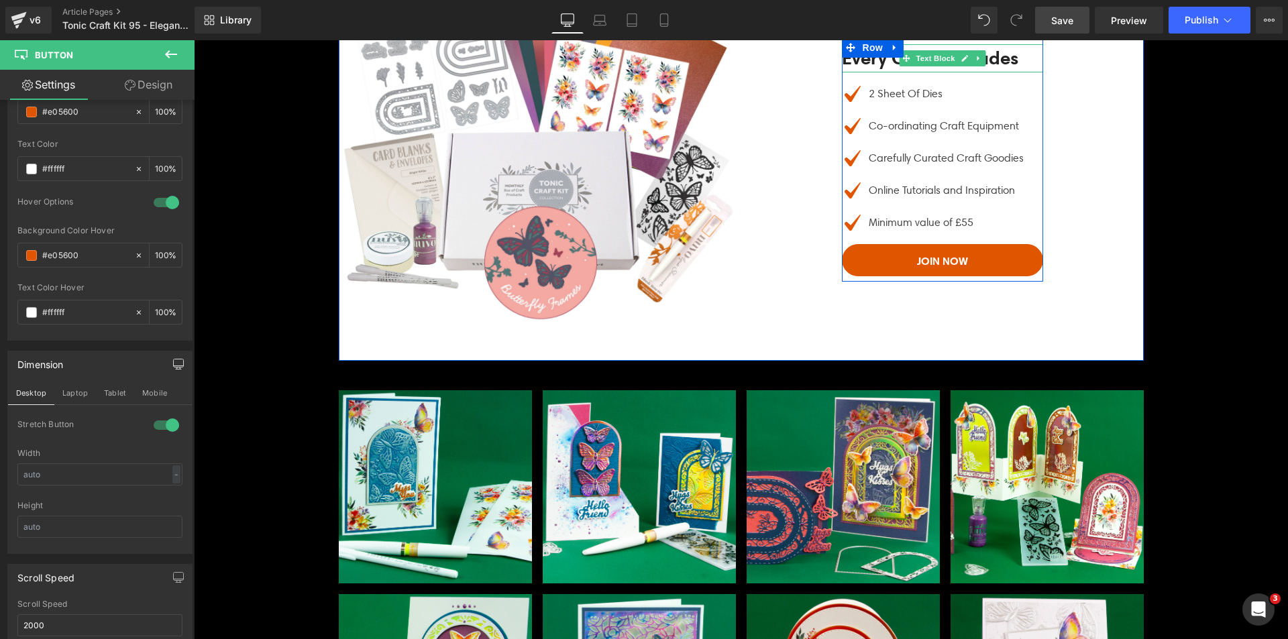
click at [899, 66] on span at bounding box center [906, 58] width 14 height 16
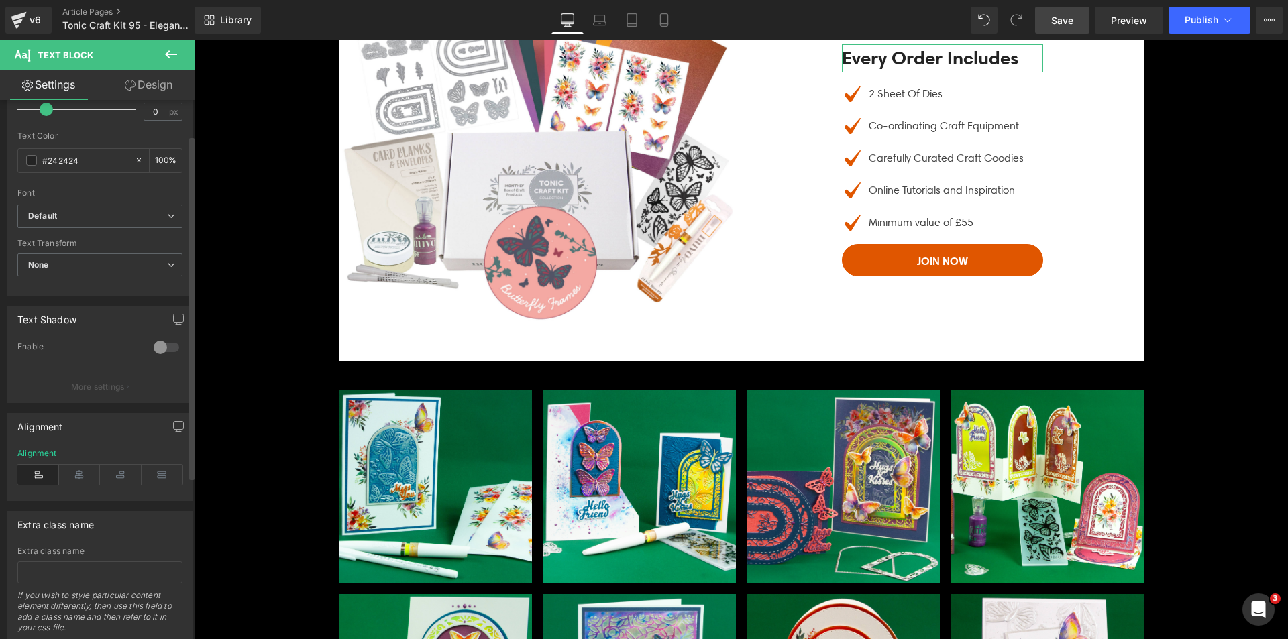
scroll to position [309, 0]
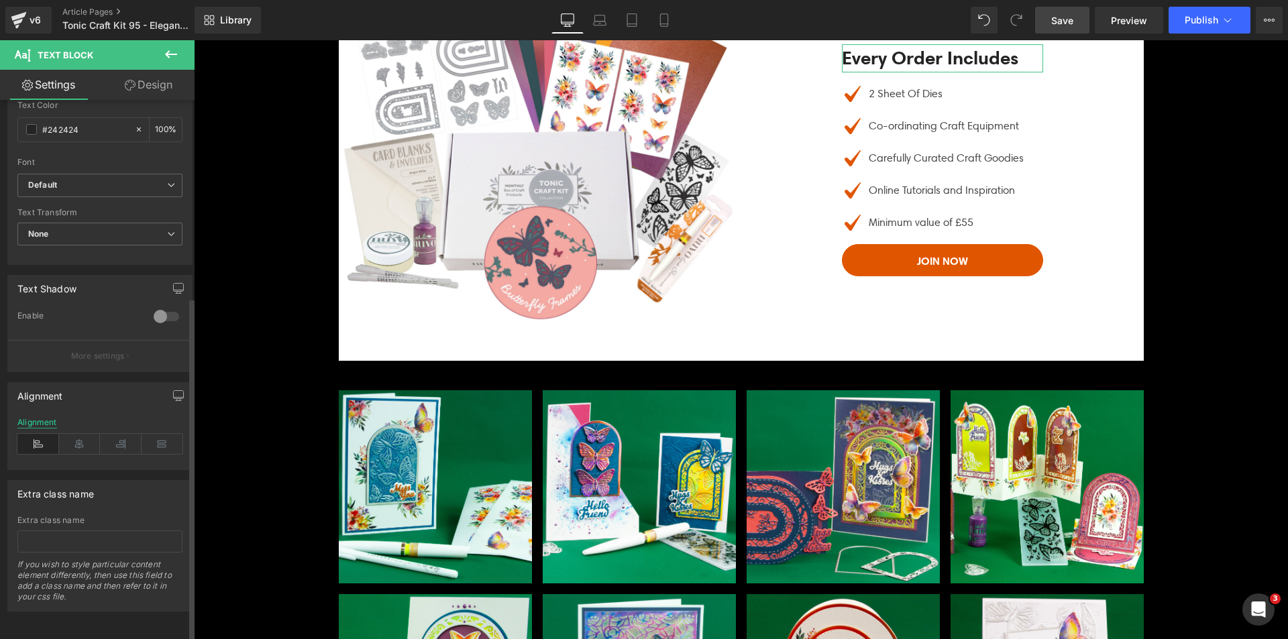
click at [22, 418] on div "Alignment" at bounding box center [37, 422] width 40 height 9
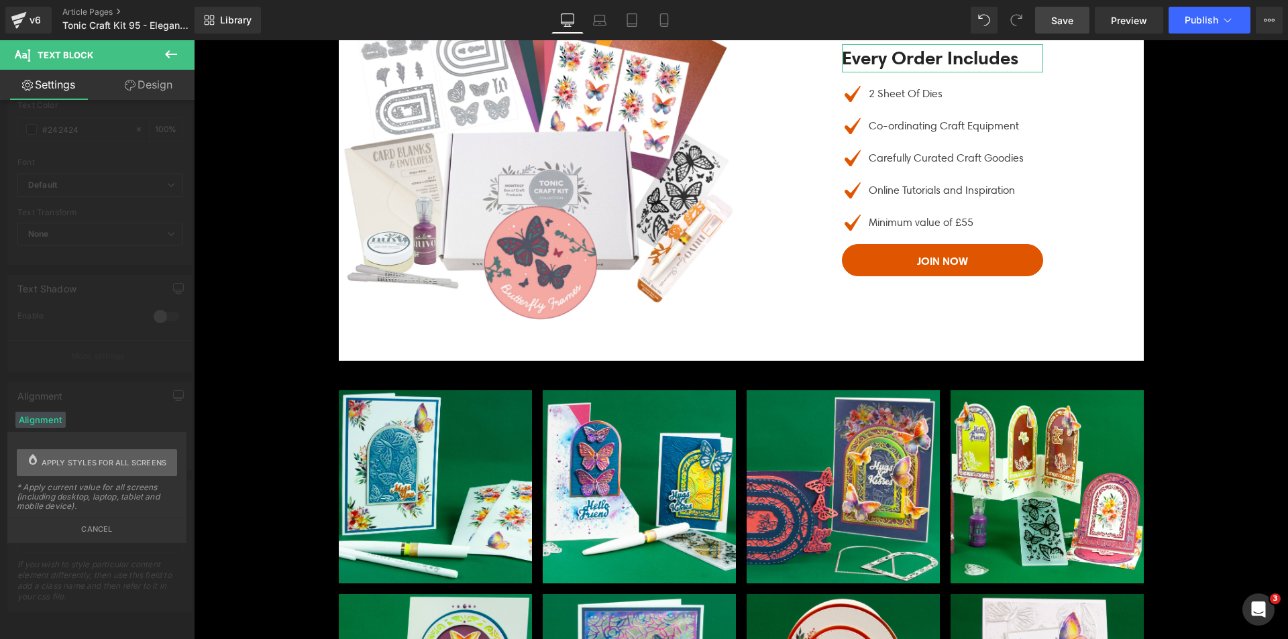
click at [90, 459] on span "Apply styles for all screens" at bounding box center [104, 462] width 125 height 27
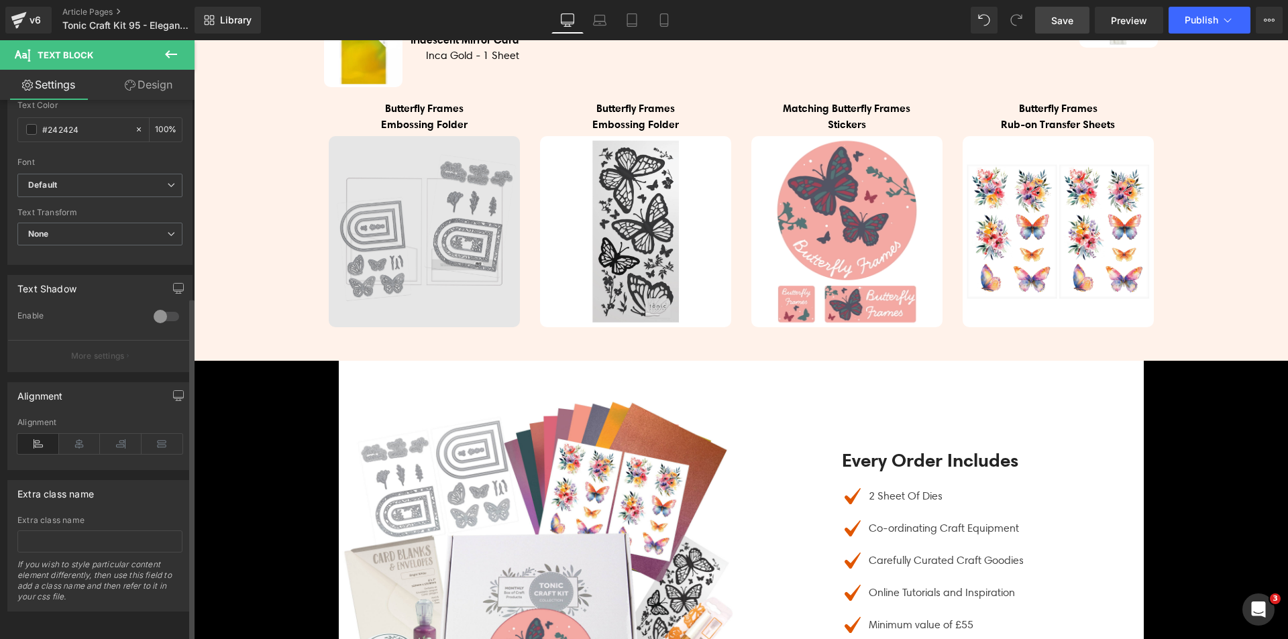
scroll to position [1732, 0]
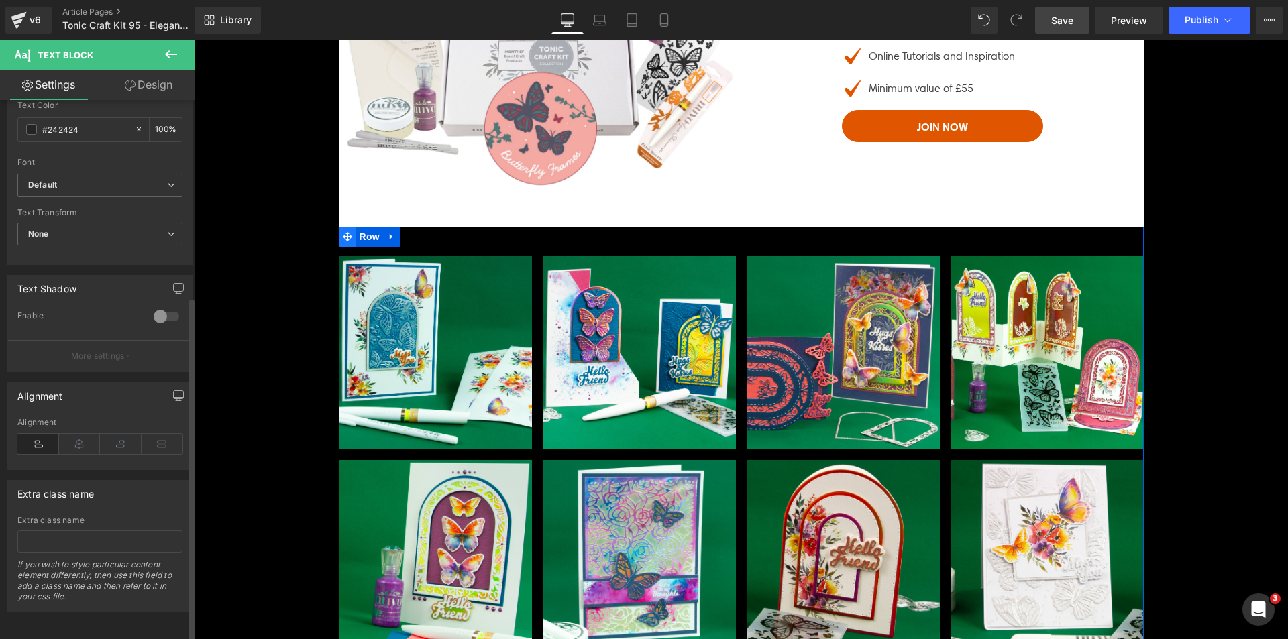
click at [349, 246] on span at bounding box center [347, 237] width 17 height 20
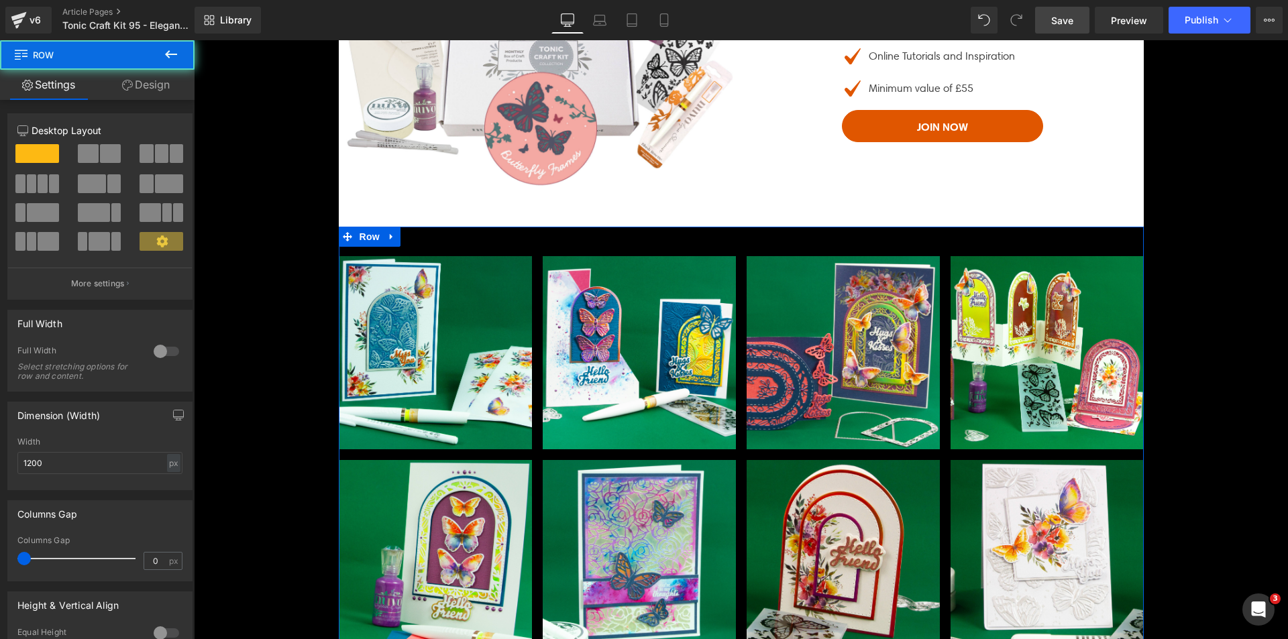
click at [139, 85] on link "Design" at bounding box center [145, 85] width 97 height 30
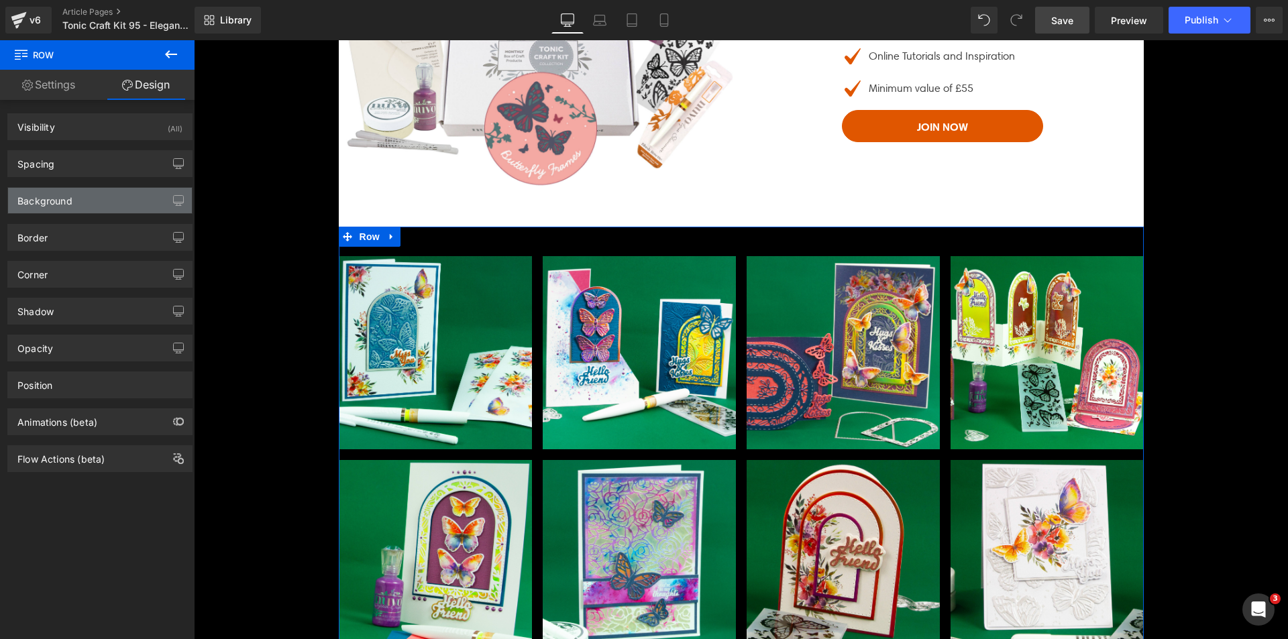
click at [64, 194] on div "Background" at bounding box center [44, 197] width 55 height 19
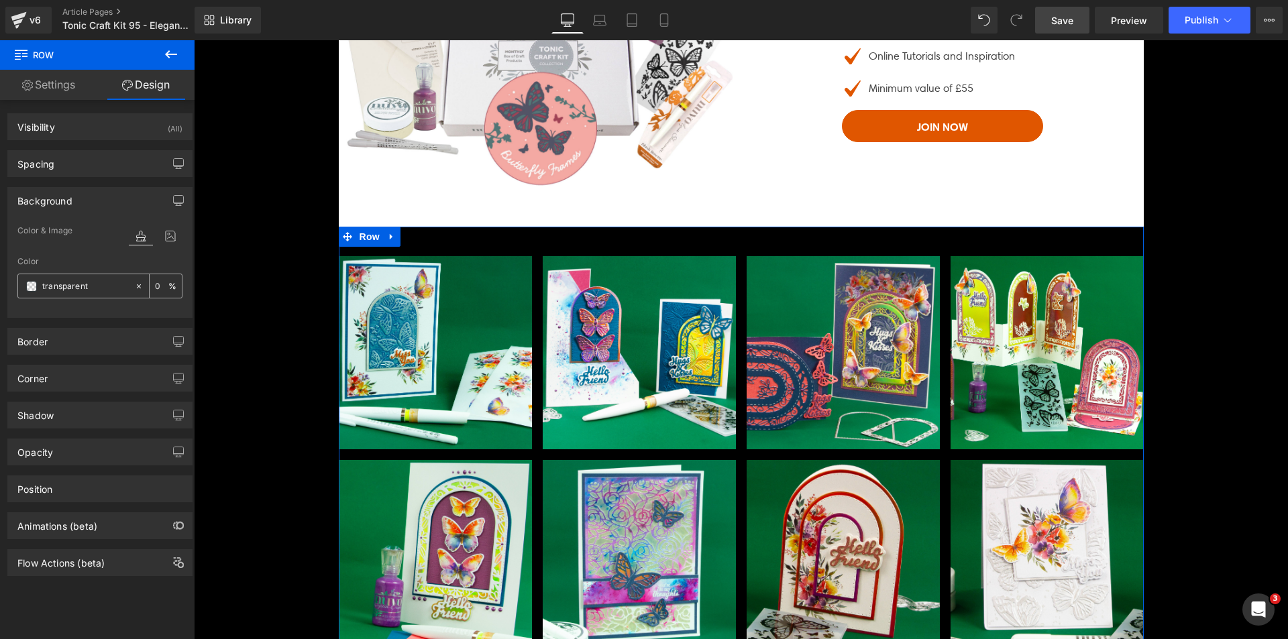
click at [33, 281] on span at bounding box center [31, 286] width 11 height 11
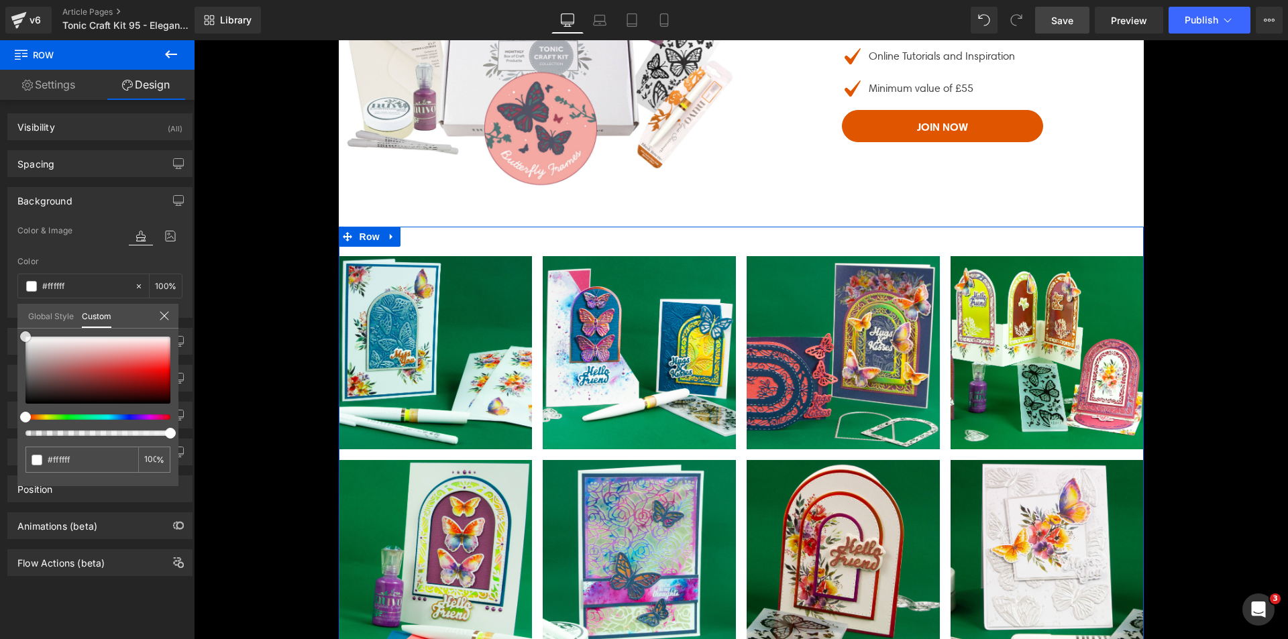
drag, startPoint x: 48, startPoint y: 338, endPoint x: 0, endPoint y: 222, distance: 125.4
click at [0, 222] on div "Background Color & Image color Color % Image Replace Image Upload image or Brow…" at bounding box center [100, 247] width 201 height 141
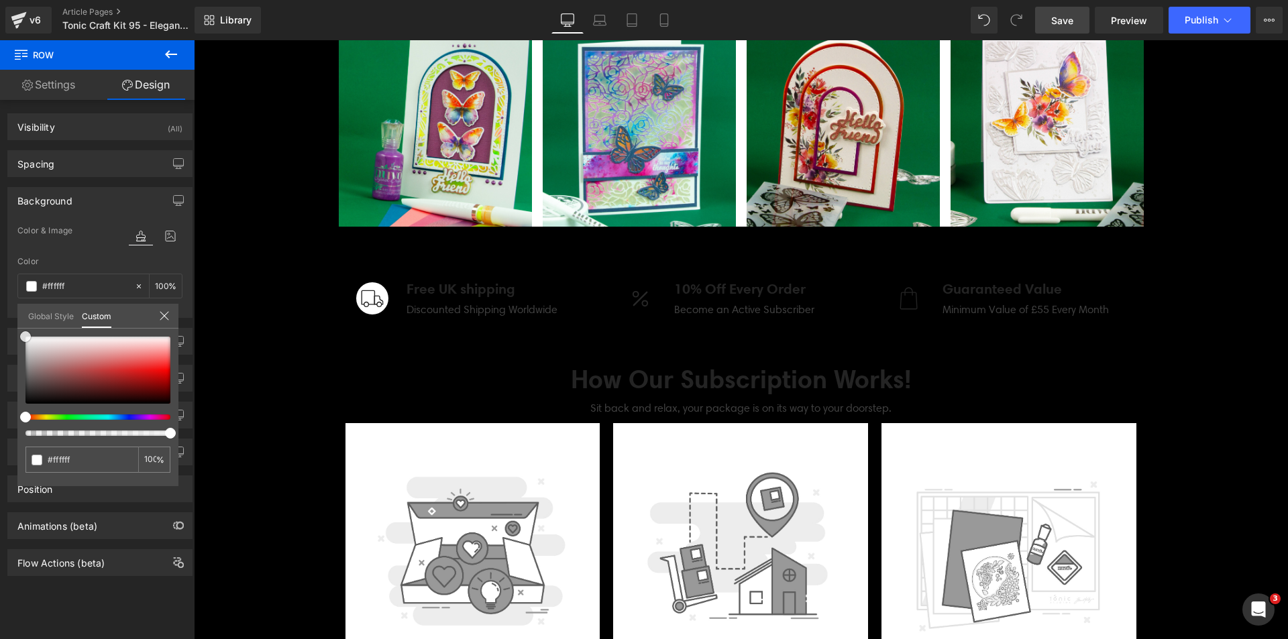
scroll to position [2201, 0]
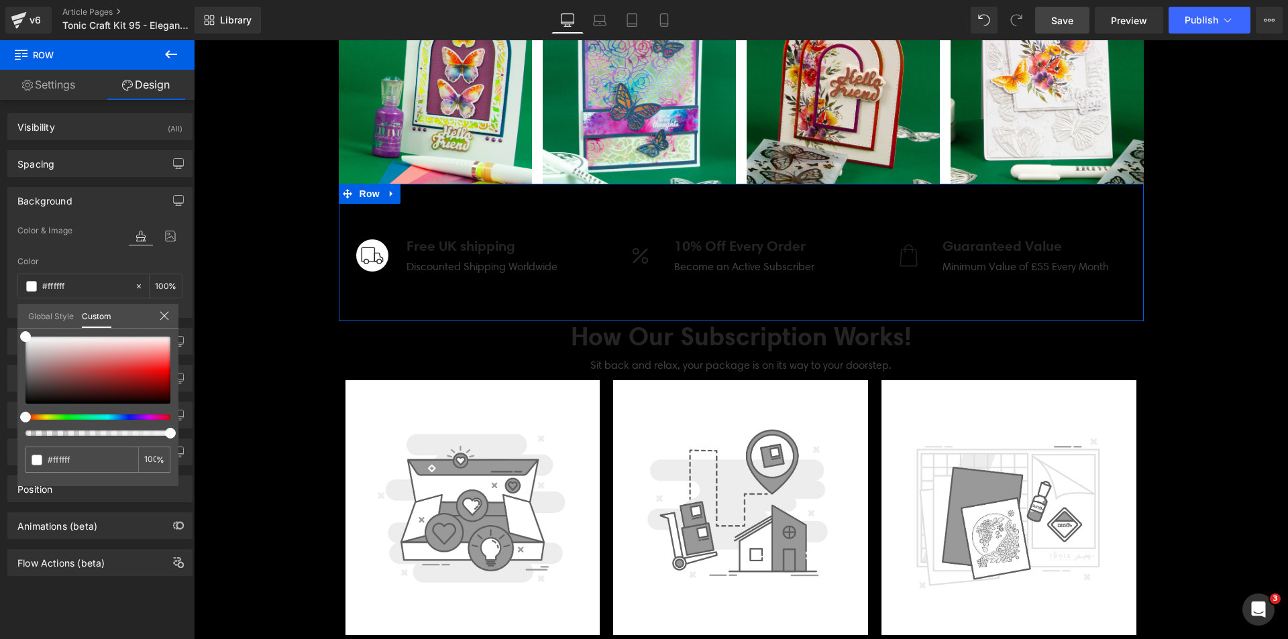
click at [356, 196] on span "Row" at bounding box center [369, 194] width 27 height 20
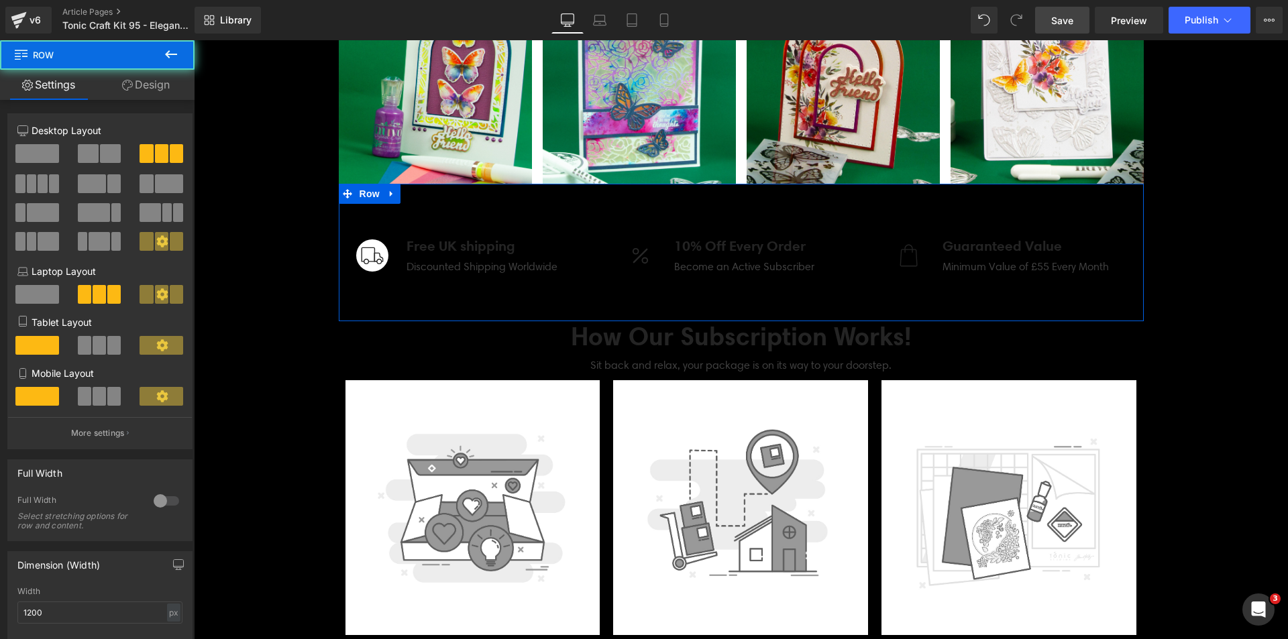
click at [160, 81] on link "Design" at bounding box center [145, 85] width 97 height 30
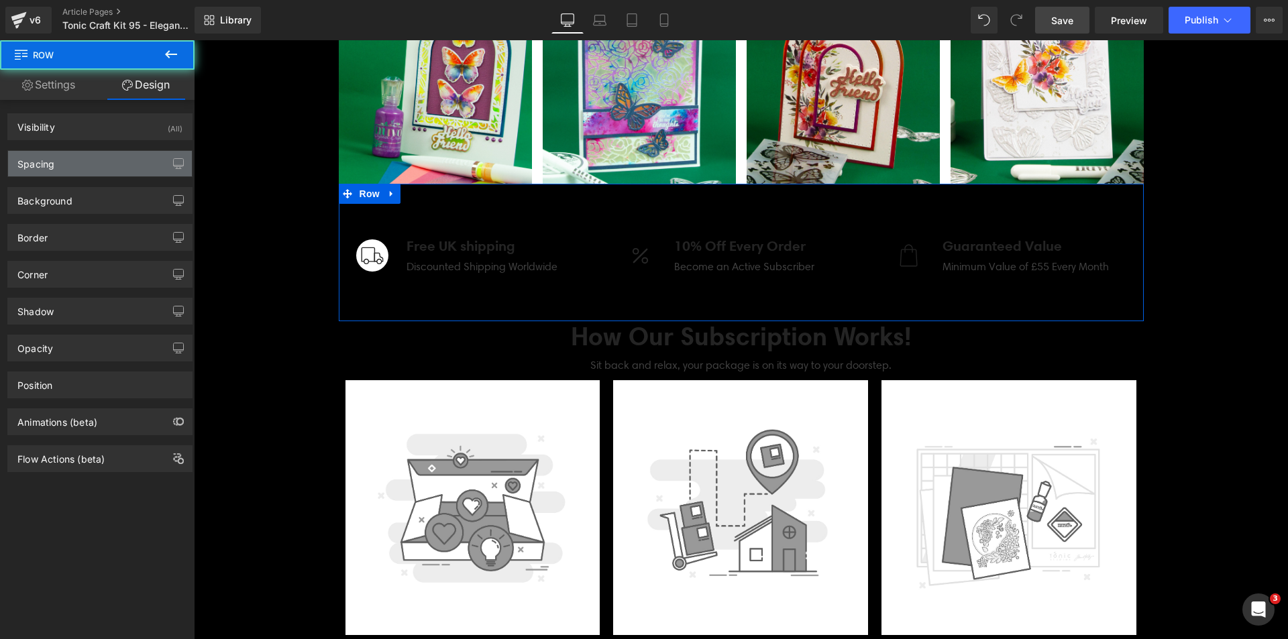
click at [87, 172] on div "Spacing" at bounding box center [100, 163] width 184 height 25
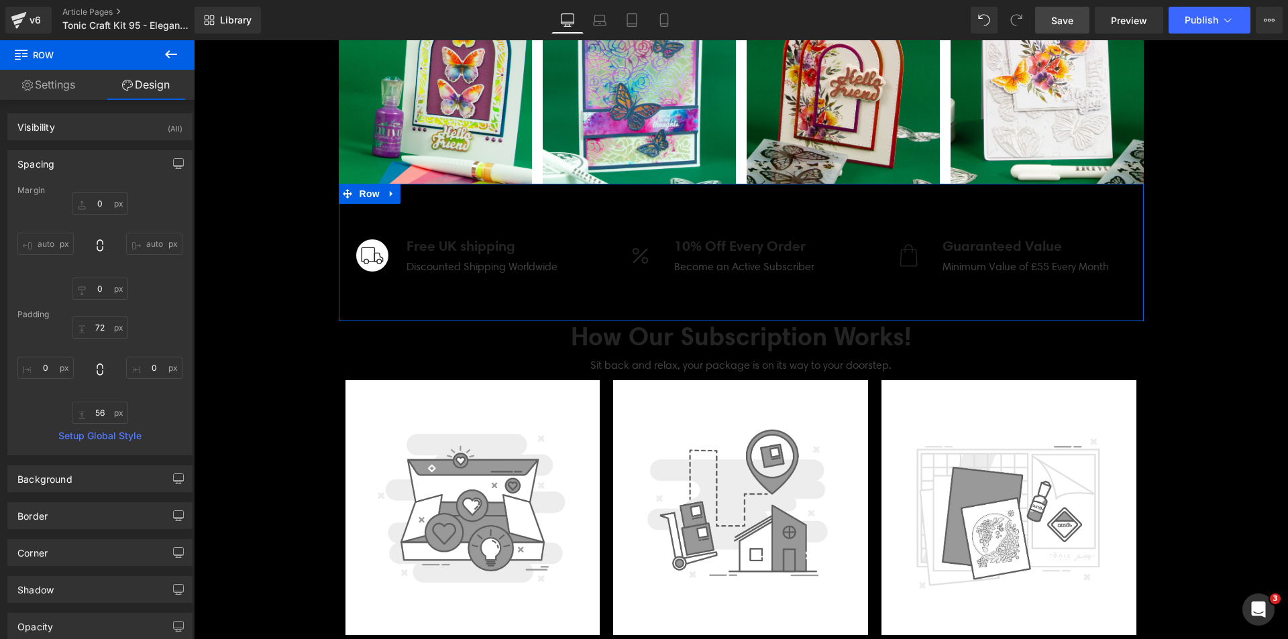
click at [87, 168] on div "Spacing" at bounding box center [100, 163] width 184 height 25
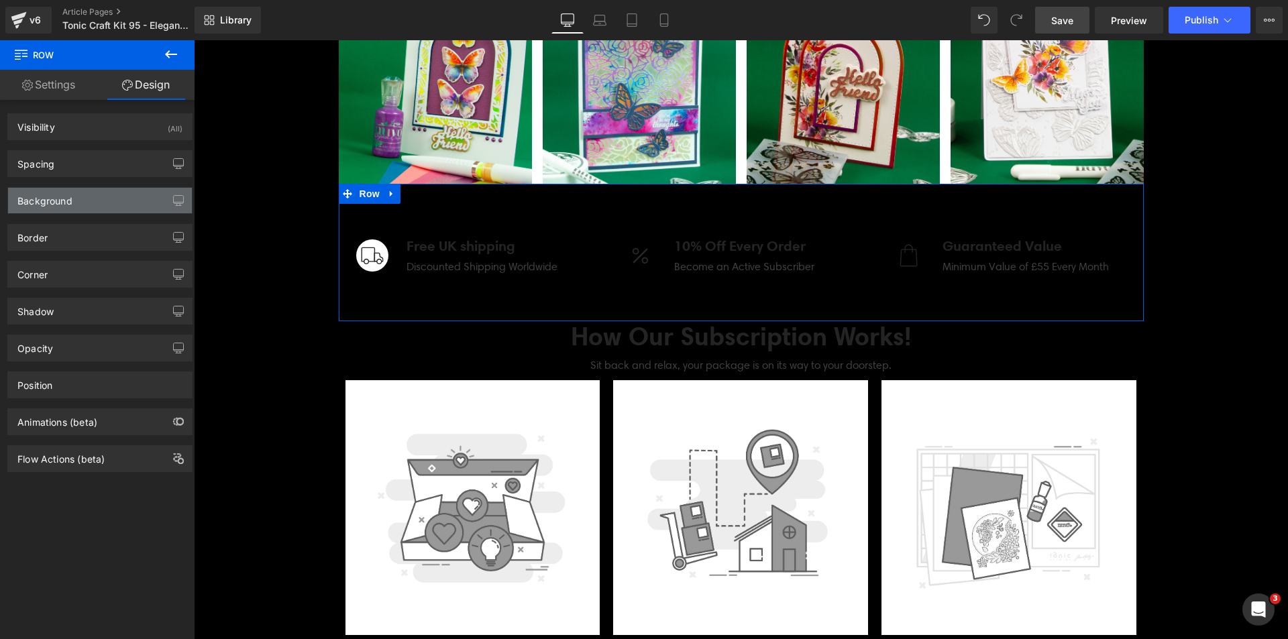
click at [85, 205] on div "Background" at bounding box center [100, 200] width 184 height 25
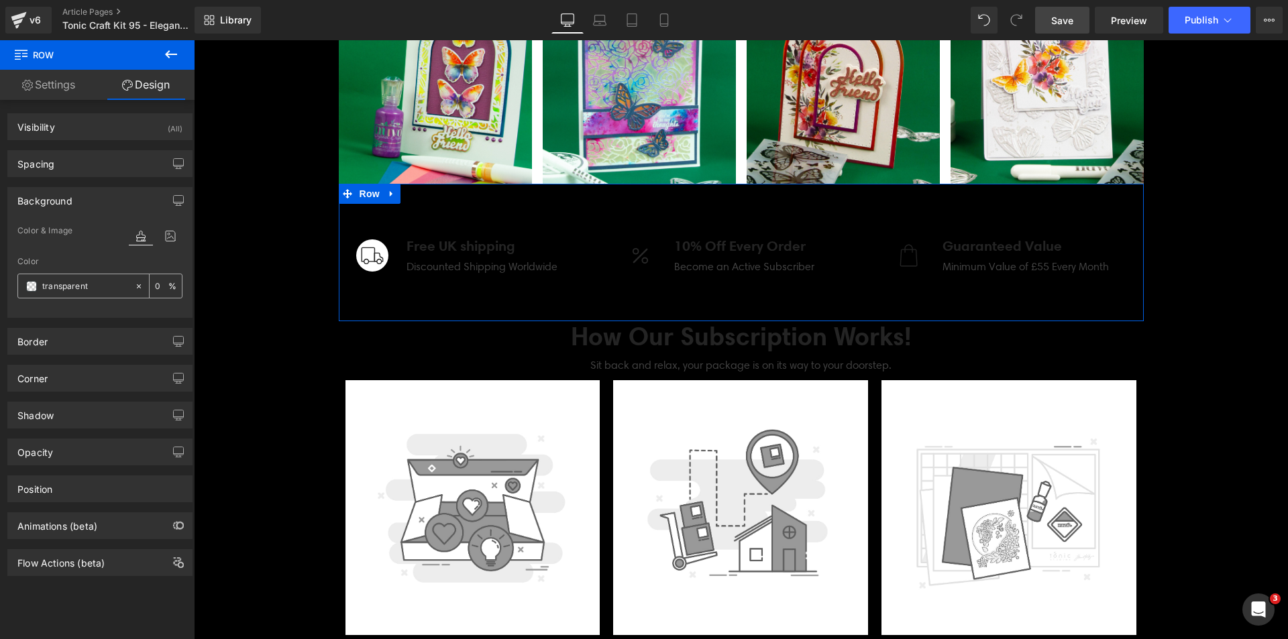
click at [36, 283] on span at bounding box center [31, 286] width 11 height 11
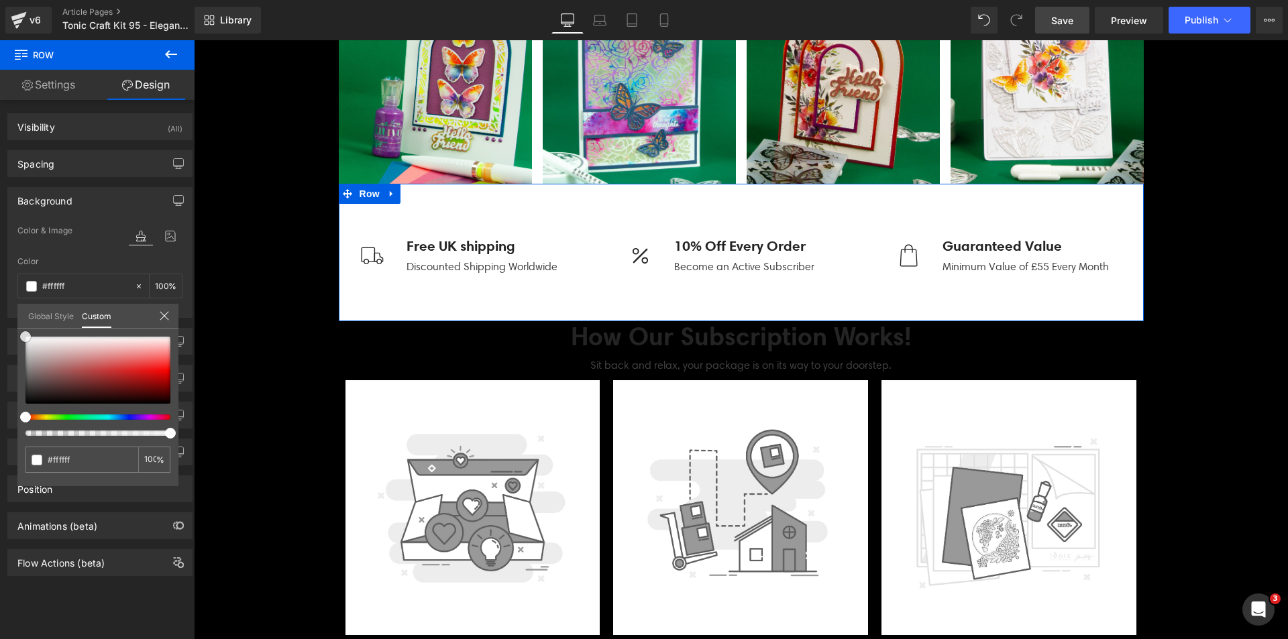
drag, startPoint x: 60, startPoint y: 364, endPoint x: 0, endPoint y: 225, distance: 151.4
click at [0, 225] on div "Background Color & Image color Color transparent 0 % Image Replace Image Upload…" at bounding box center [100, 247] width 201 height 141
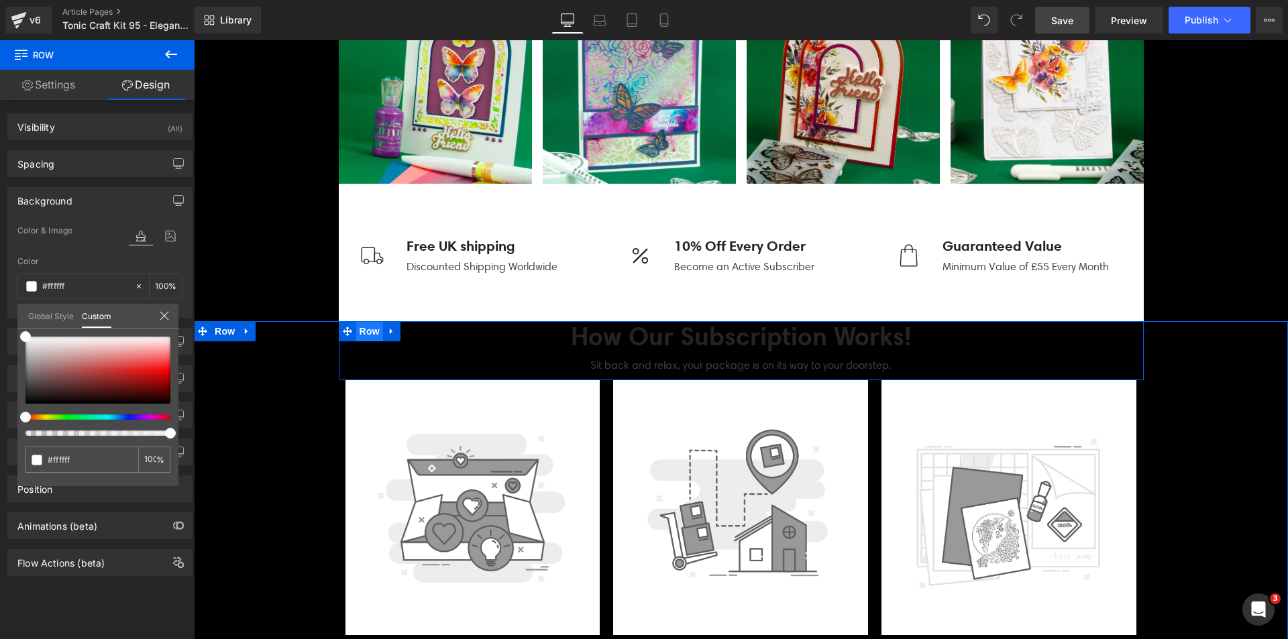
click at [356, 330] on span "Row" at bounding box center [369, 331] width 27 height 20
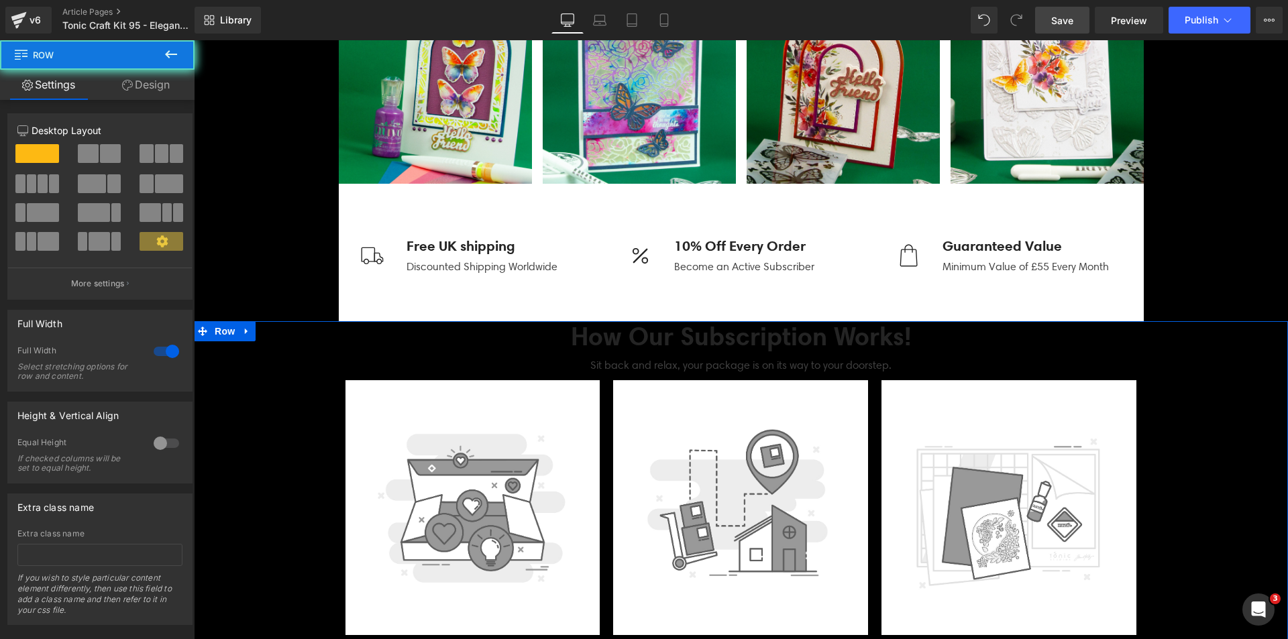
click at [223, 349] on div "How Our Subscription Works! Heading Sit back and relax, your package is on its …" at bounding box center [741, 542] width 1094 height 443
click at [111, 91] on link "Design" at bounding box center [145, 85] width 97 height 30
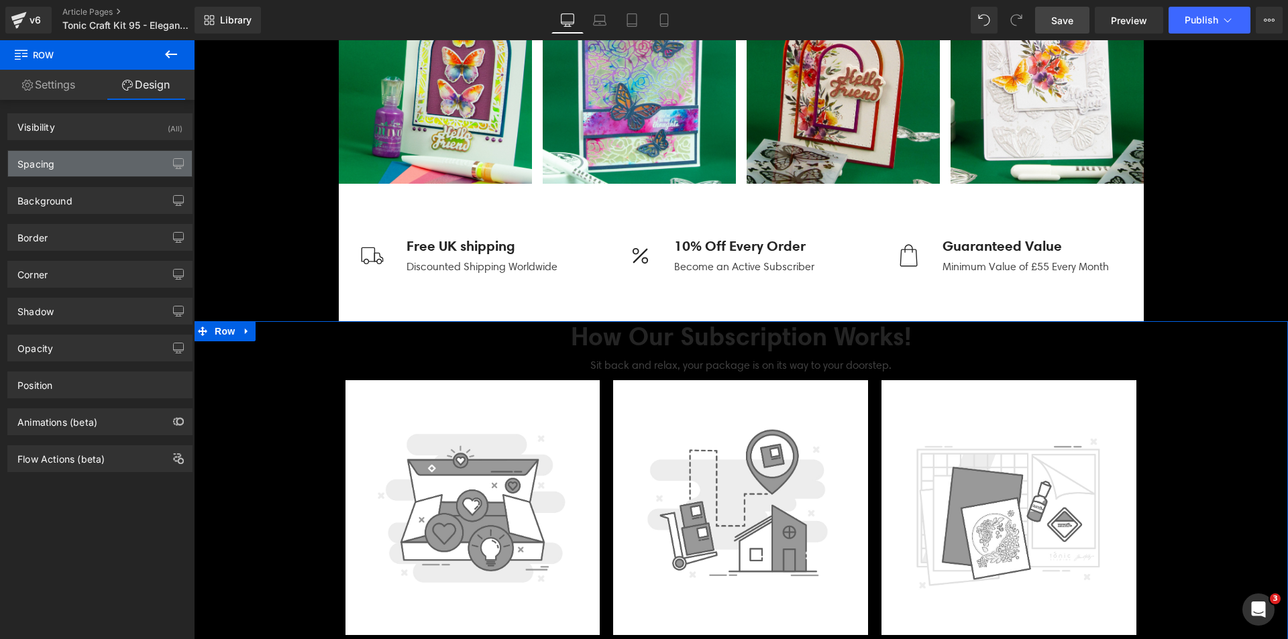
click at [92, 168] on div "Spacing" at bounding box center [100, 163] width 184 height 25
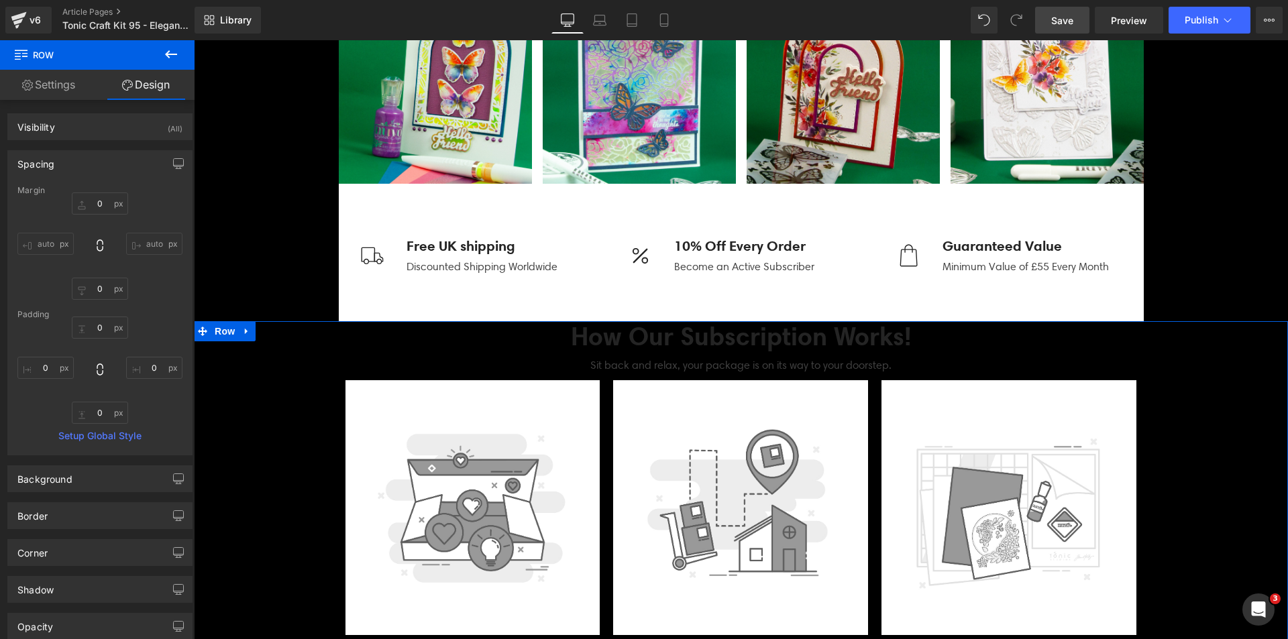
click at [92, 168] on div "Spacing" at bounding box center [100, 163] width 184 height 25
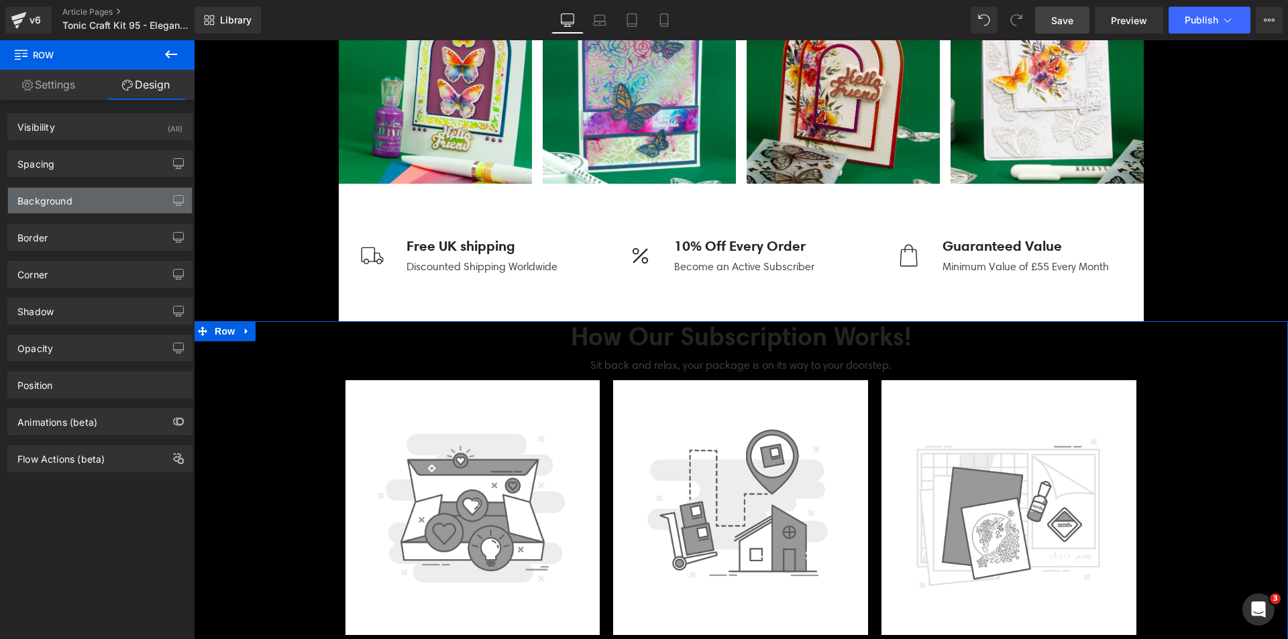
click at [97, 203] on div "Background" at bounding box center [100, 200] width 184 height 25
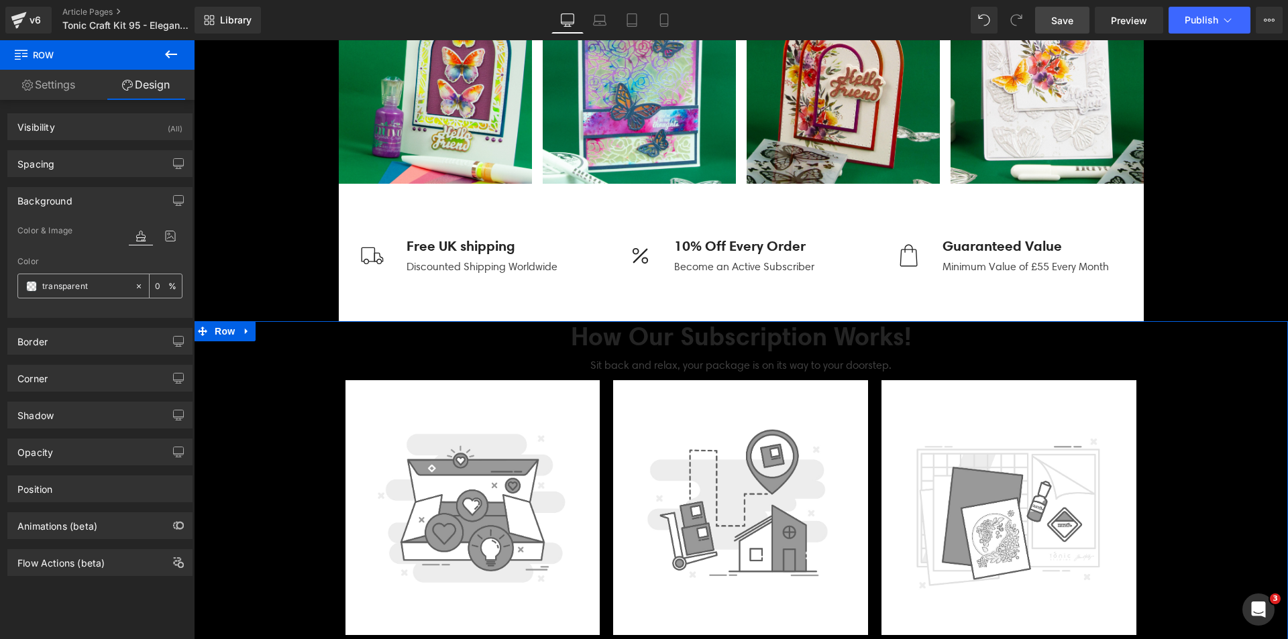
click at [32, 285] on span at bounding box center [31, 286] width 11 height 11
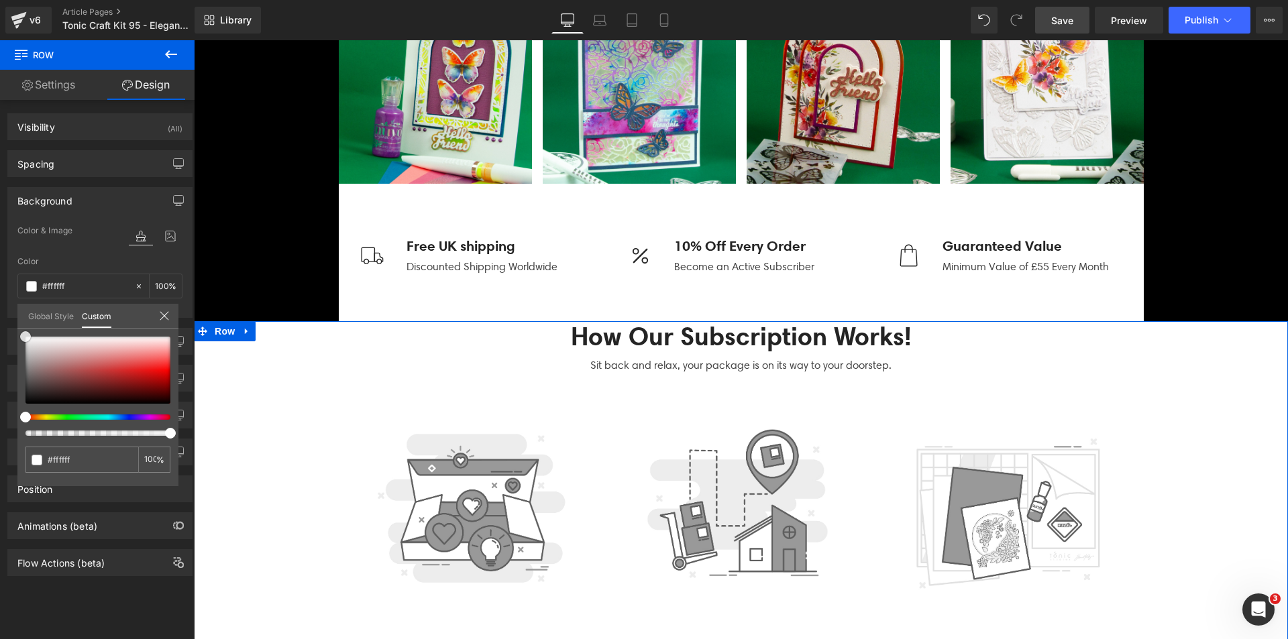
drag, startPoint x: 103, startPoint y: 391, endPoint x: 0, endPoint y: 249, distance: 175.2
click at [0, 249] on div "Background Color & Image color Color transparent 0 % Image Replace Image Upload…" at bounding box center [100, 247] width 201 height 141
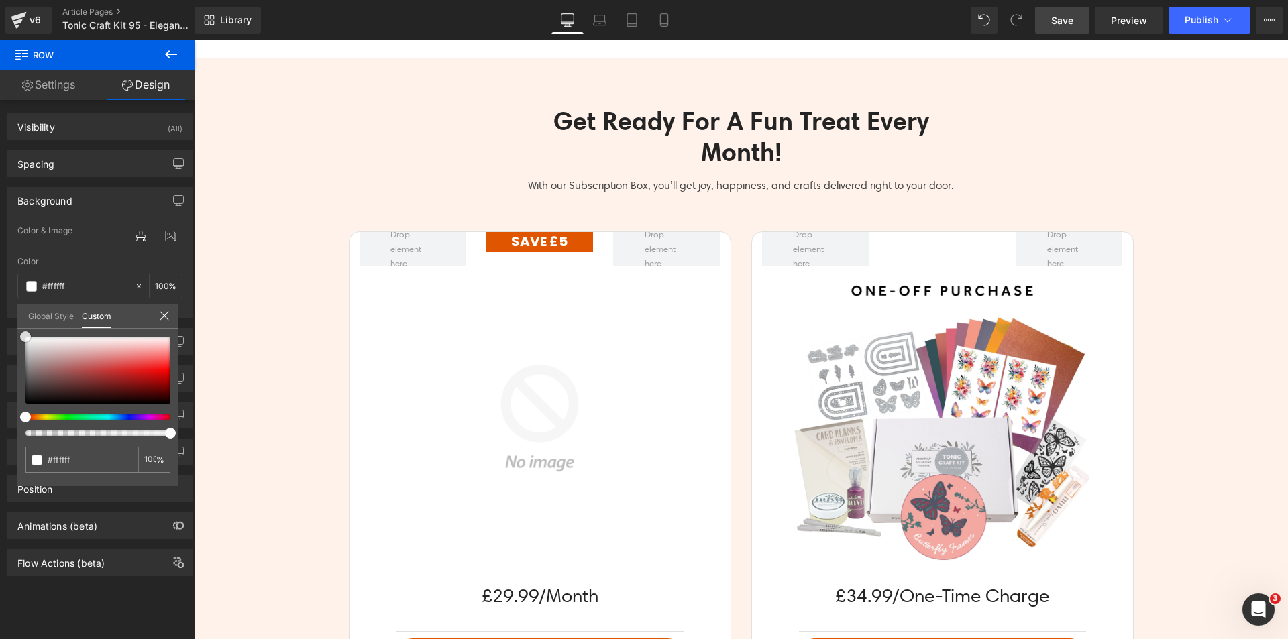
scroll to position [3073, 0]
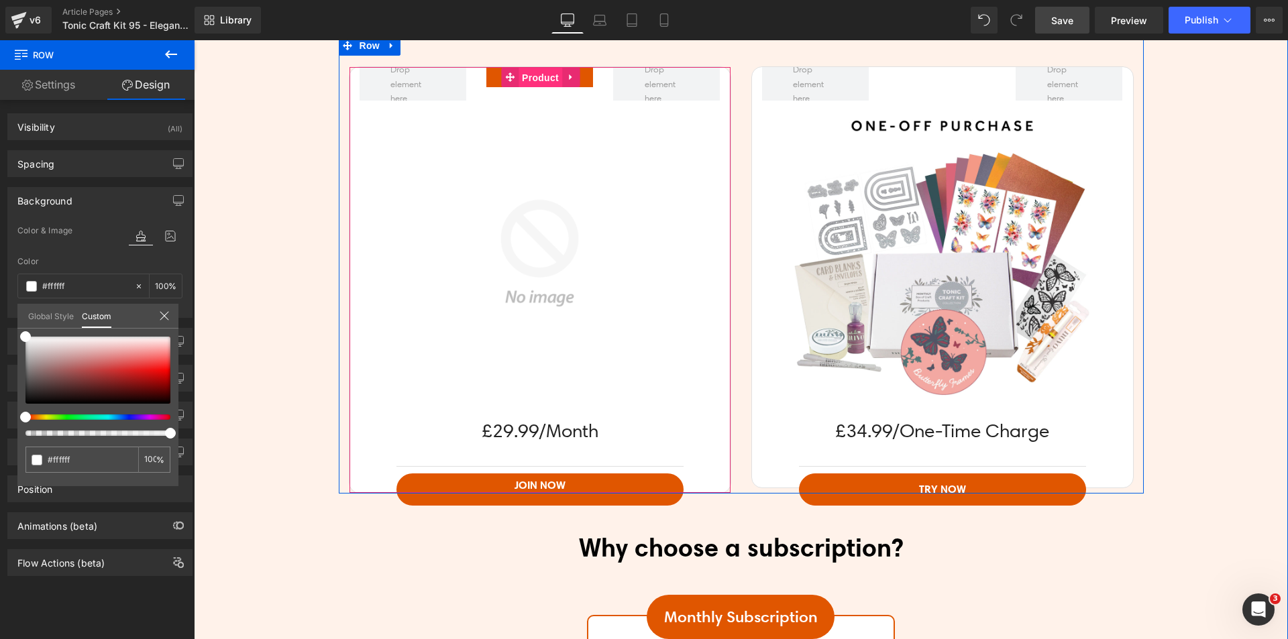
click at [527, 76] on span "Product" at bounding box center [540, 78] width 44 height 20
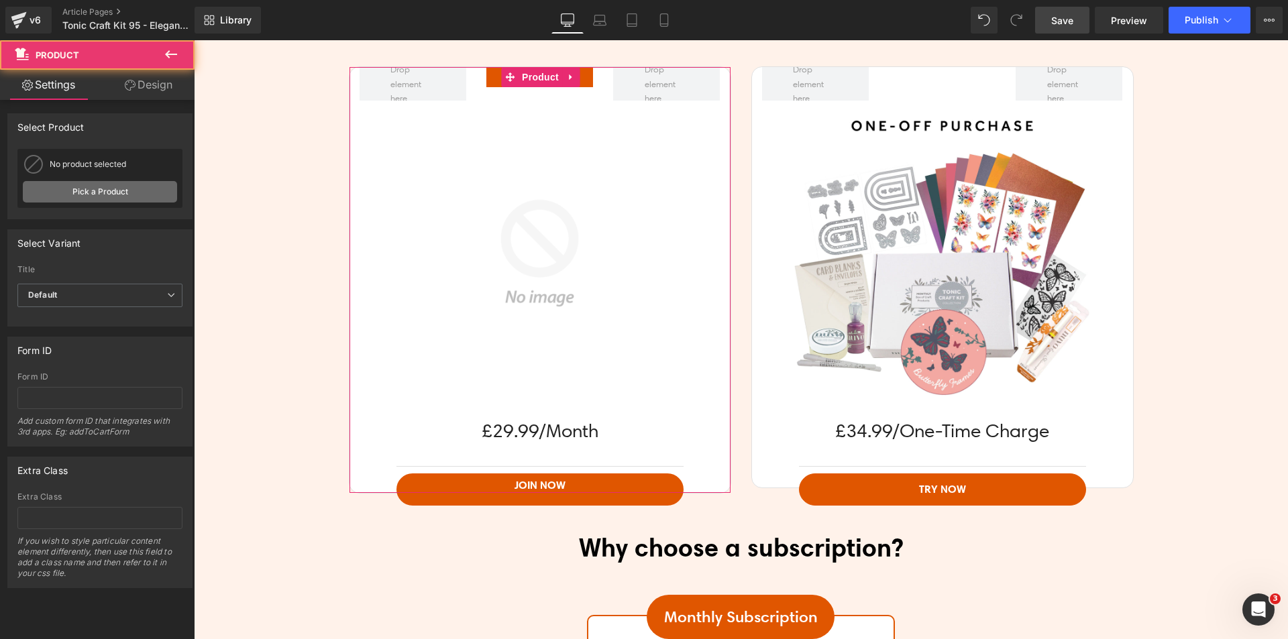
click at [84, 192] on link "Pick a Product" at bounding box center [100, 191] width 154 height 21
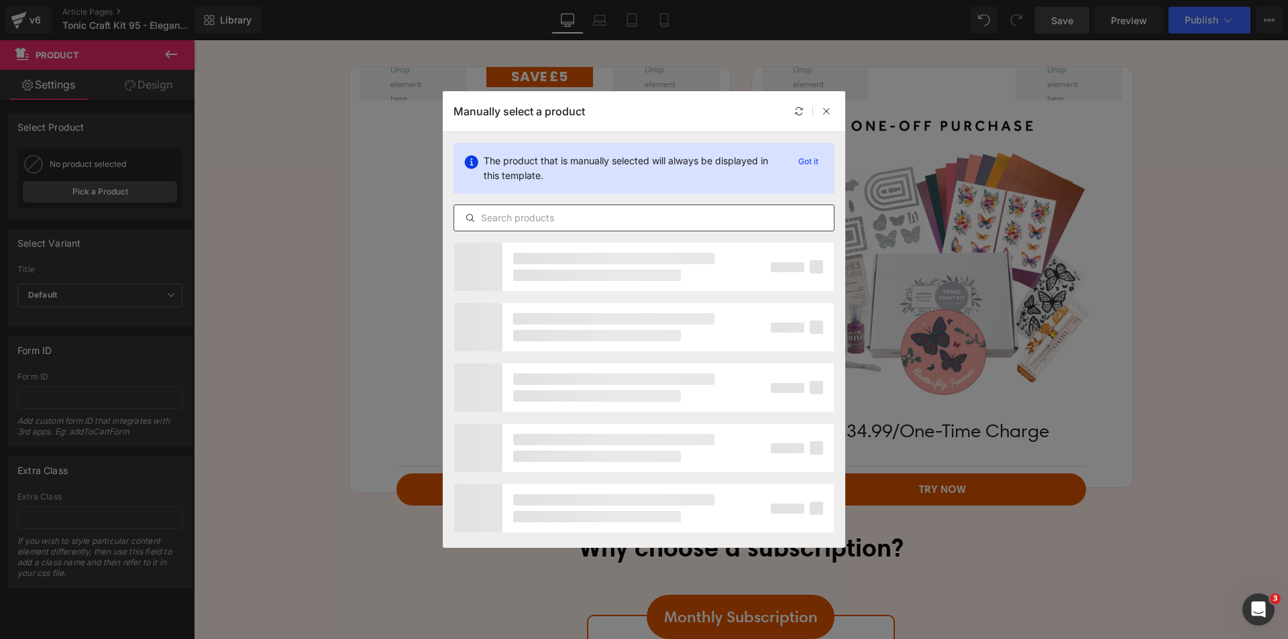
click at [518, 208] on div at bounding box center [643, 218] width 381 height 27
click at [523, 214] on input "text" at bounding box center [644, 218] width 380 height 16
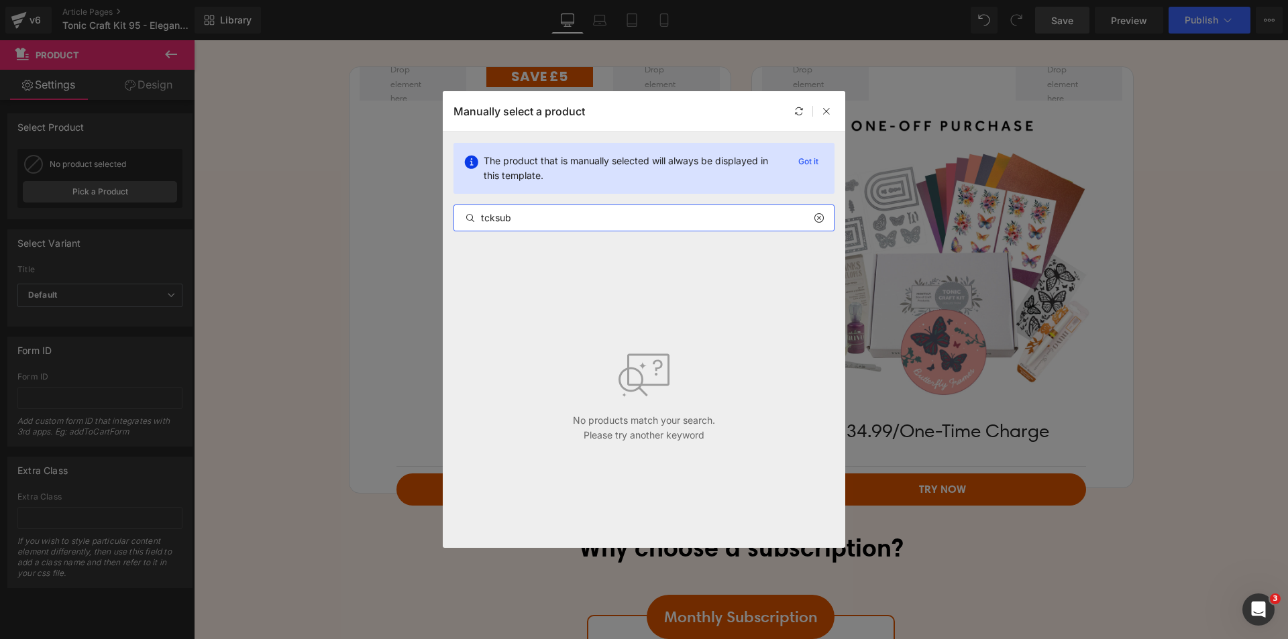
click at [668, 219] on input "tcksub" at bounding box center [644, 218] width 380 height 16
click at [666, 219] on input "tcksub" at bounding box center [644, 218] width 380 height 16
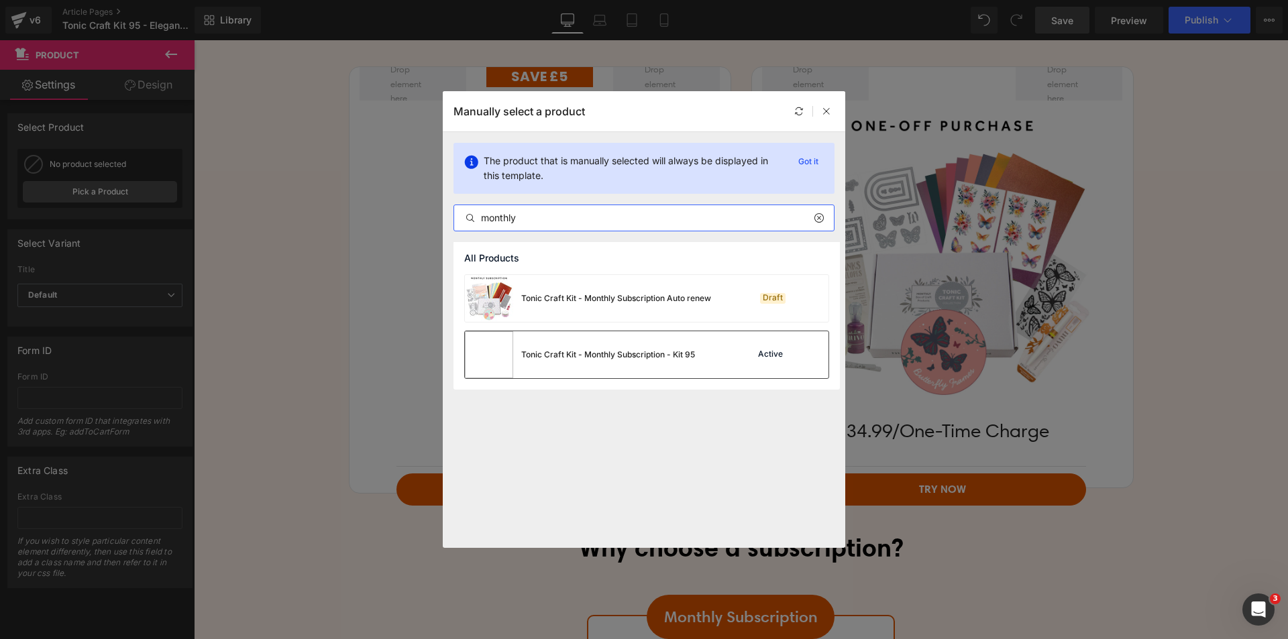
type input "monthly"
click at [590, 345] on div "Tonic Craft Kit - Monthly Subscription - Kit 95" at bounding box center [580, 354] width 230 height 47
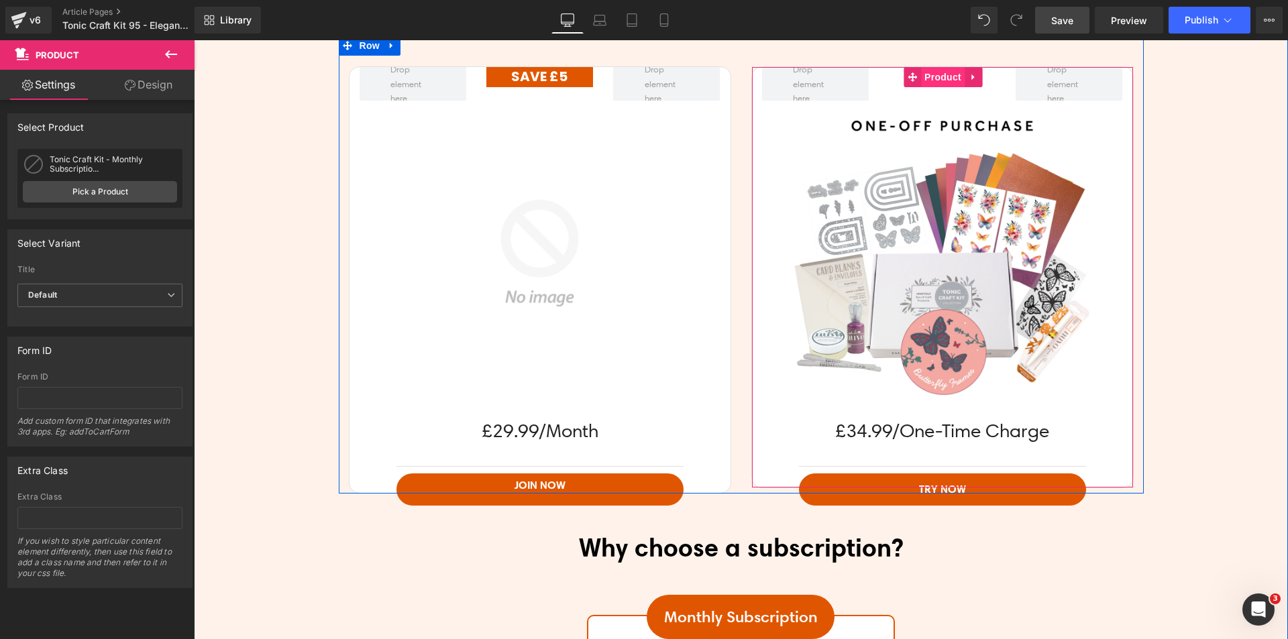
click at [933, 79] on span "Product" at bounding box center [943, 77] width 44 height 20
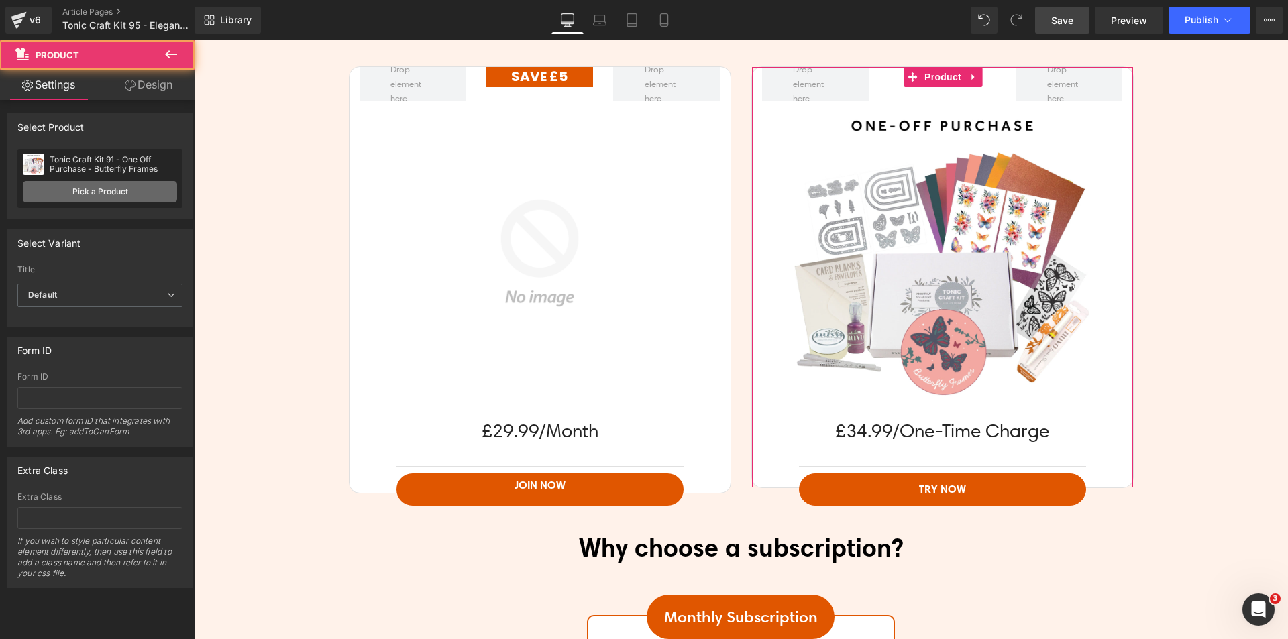
click at [126, 184] on link "Pick a Product" at bounding box center [100, 191] width 154 height 21
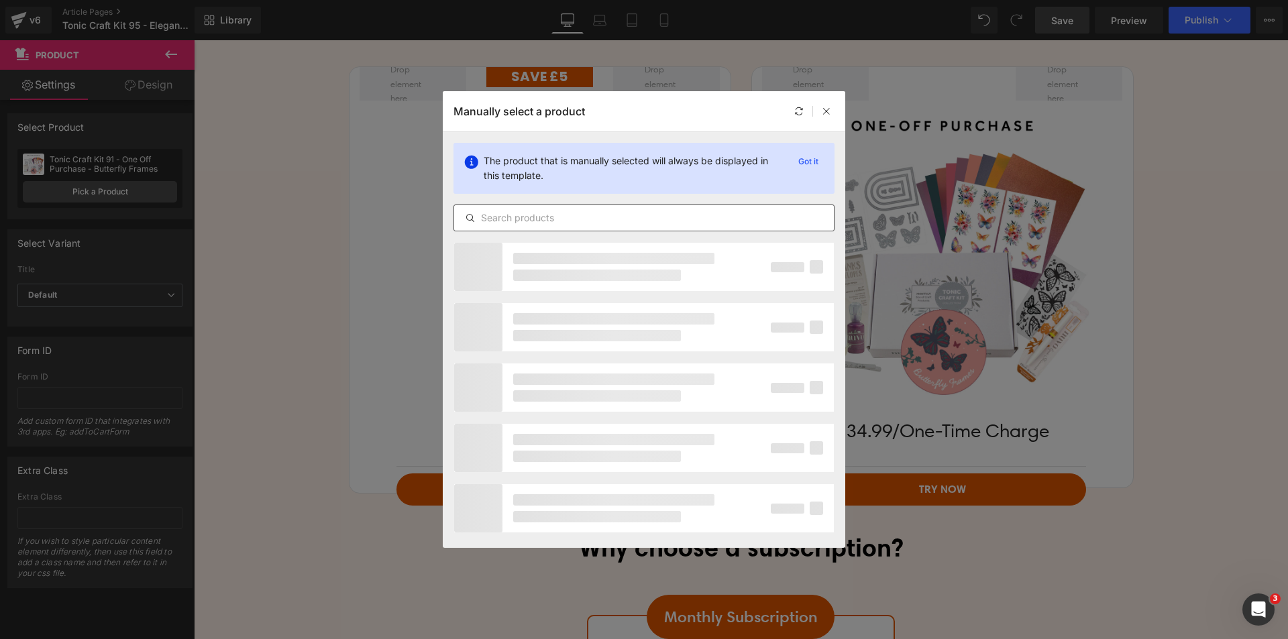
click at [562, 215] on input "text" at bounding box center [644, 218] width 380 height 16
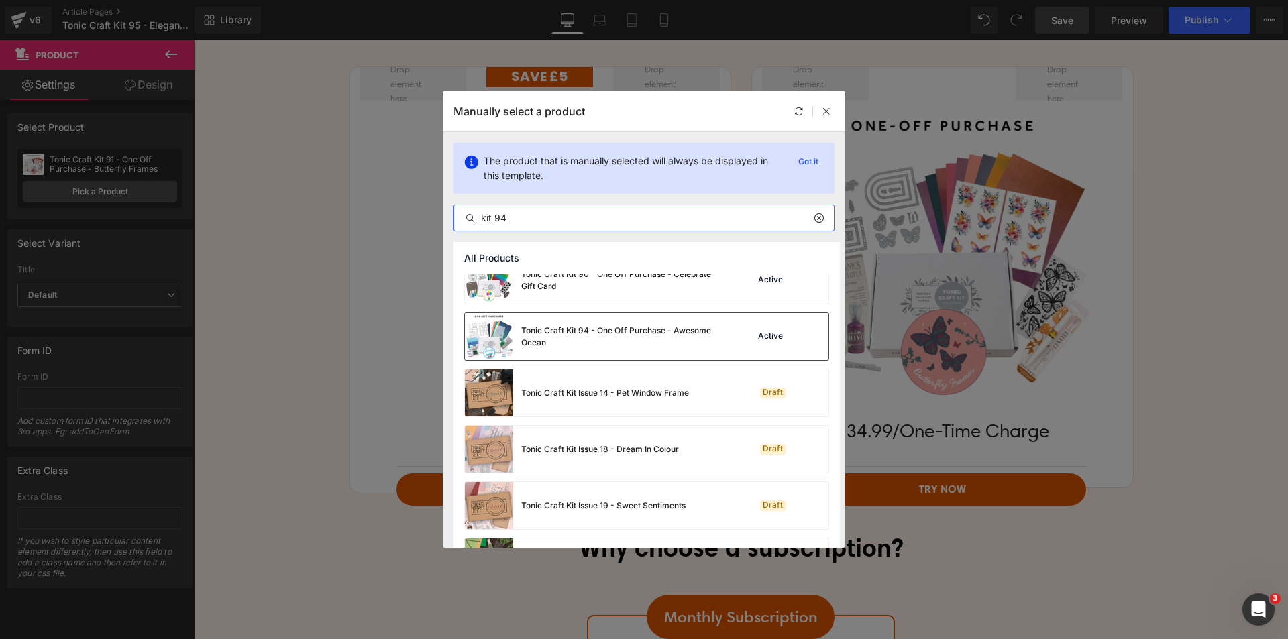
scroll to position [604, 0]
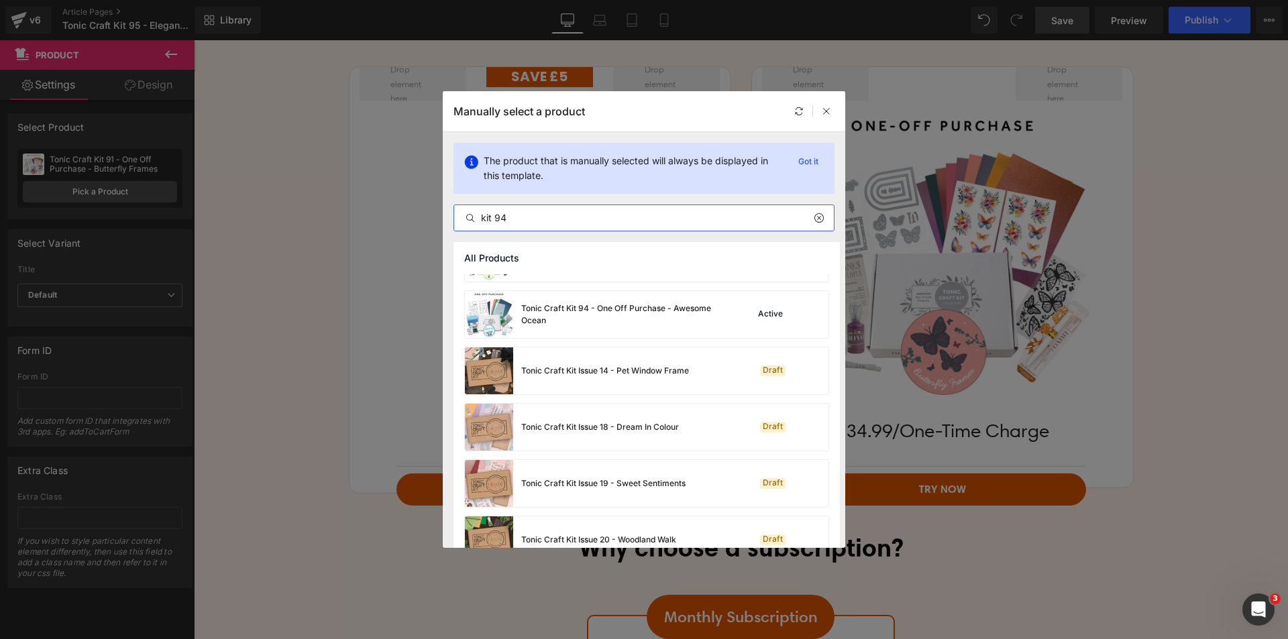
drag, startPoint x: 502, startPoint y: 214, endPoint x: 515, endPoint y: 221, distance: 15.0
click at [515, 221] on input "kit 94" at bounding box center [644, 218] width 380 height 16
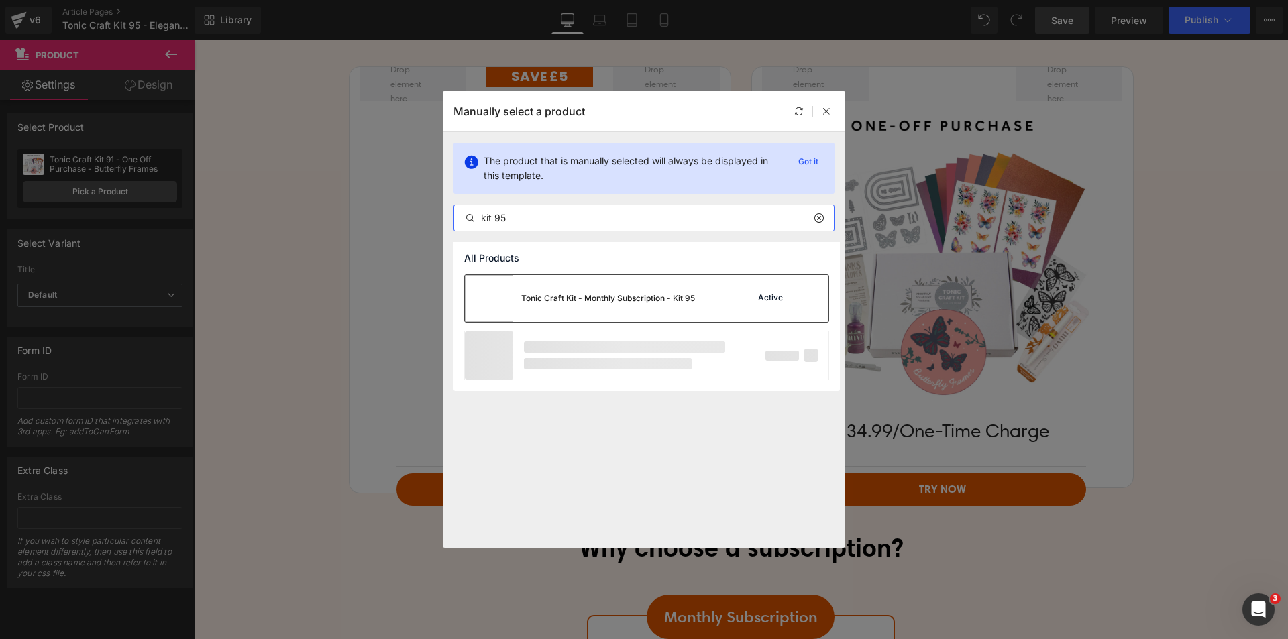
type input "kit 95"
click at [569, 291] on div "Tonic Craft Kit - Monthly Subscription - Kit 95" at bounding box center [580, 298] width 230 height 47
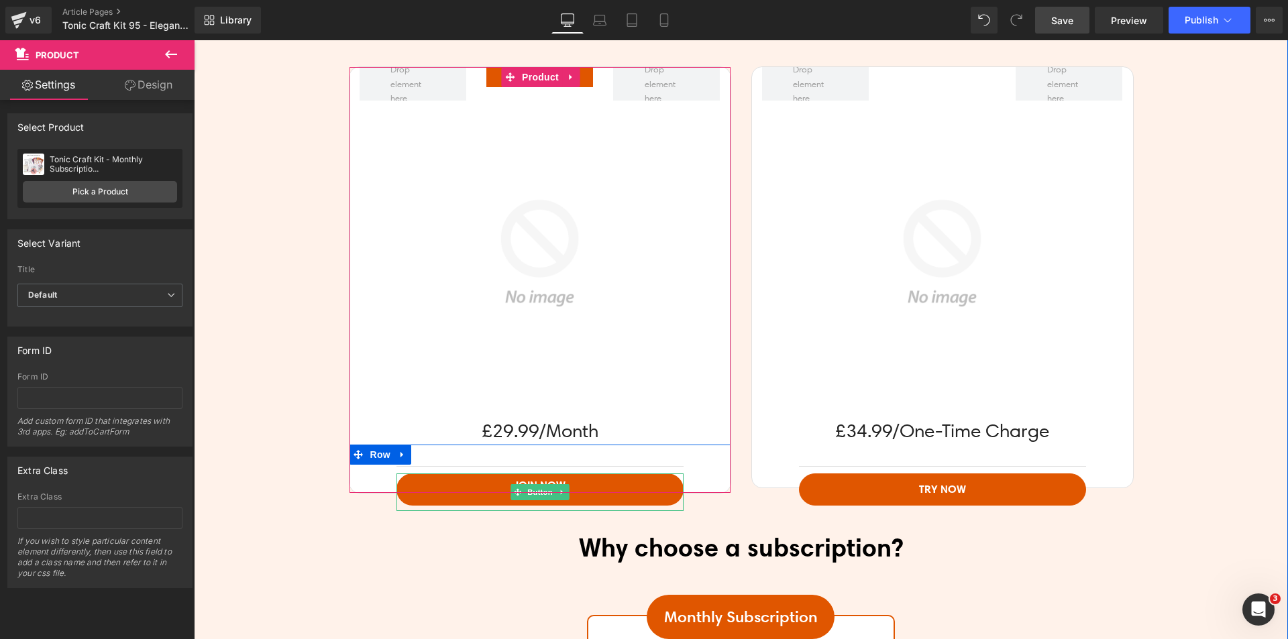
click at [526, 484] on span "Join Now" at bounding box center [539, 484] width 51 height 13
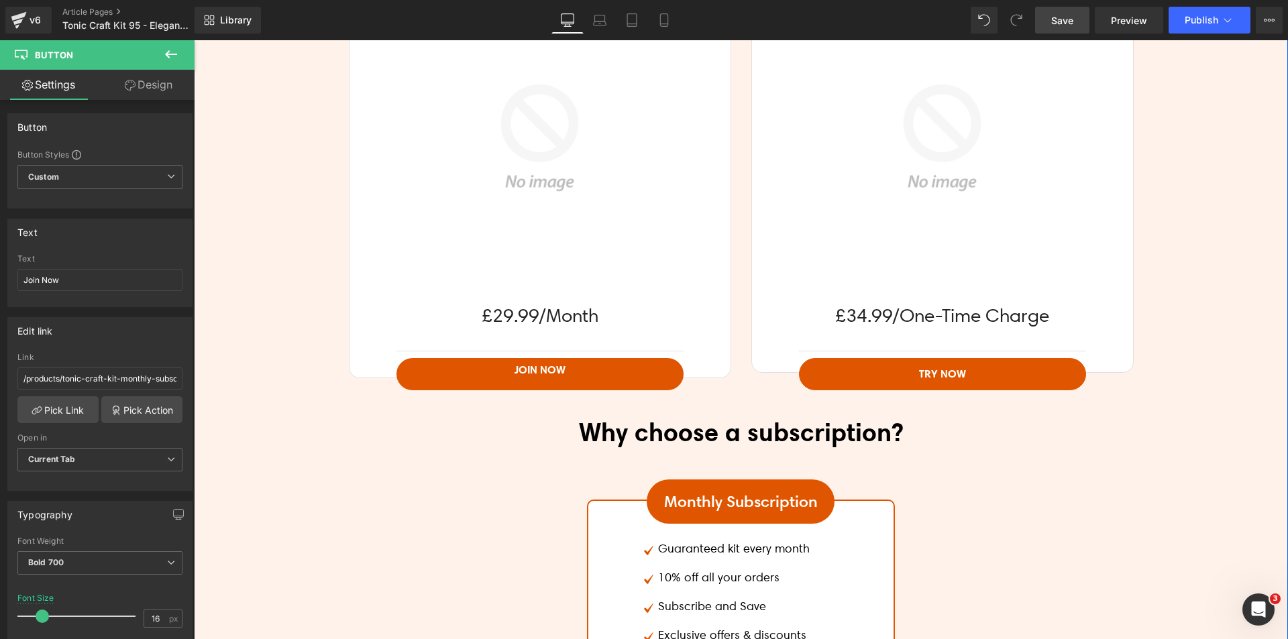
scroll to position [3207, 0]
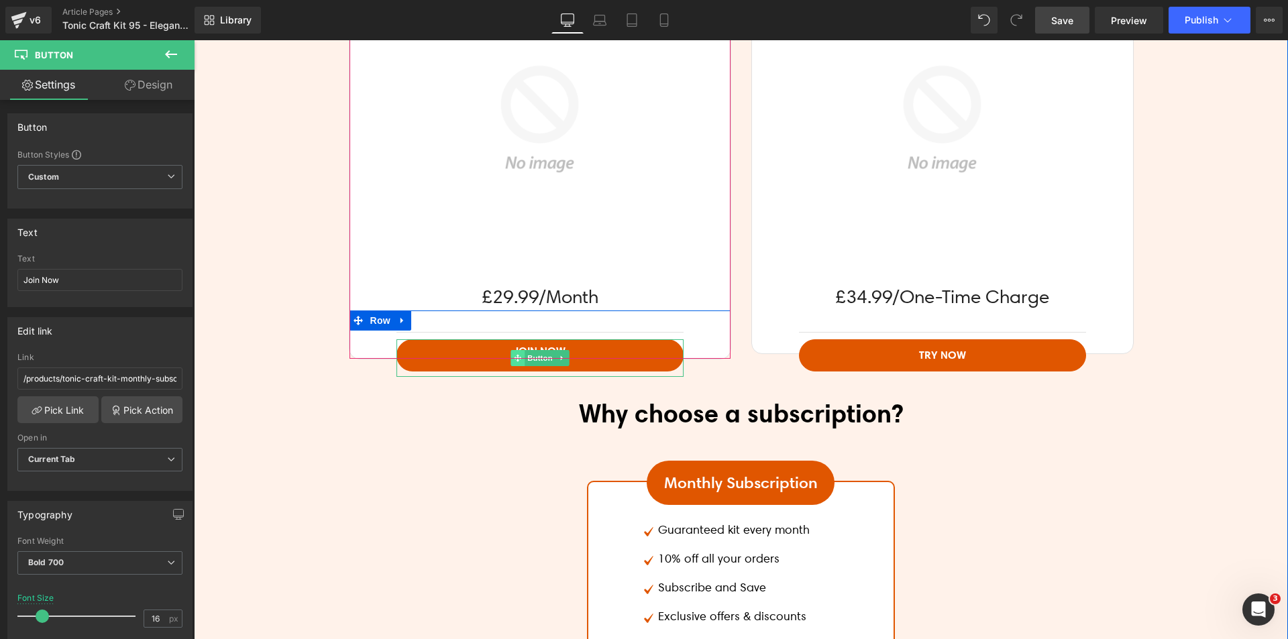
click at [514, 351] on span at bounding box center [517, 358] width 14 height 16
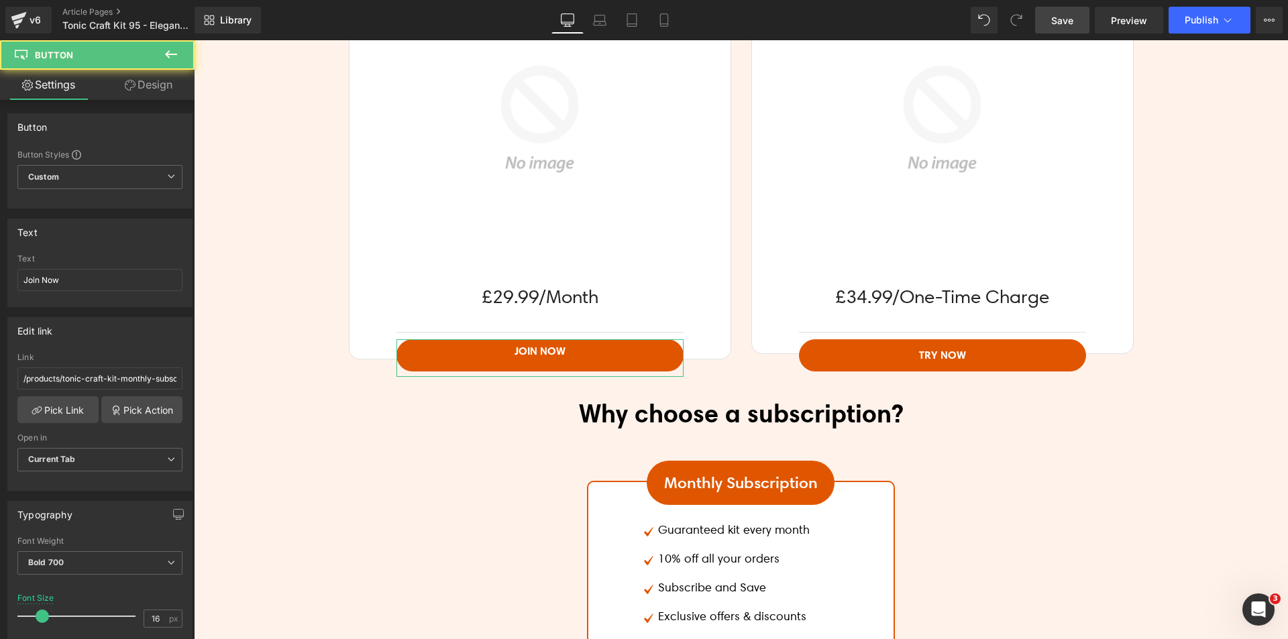
click at [135, 89] on link "Design" at bounding box center [148, 85] width 97 height 30
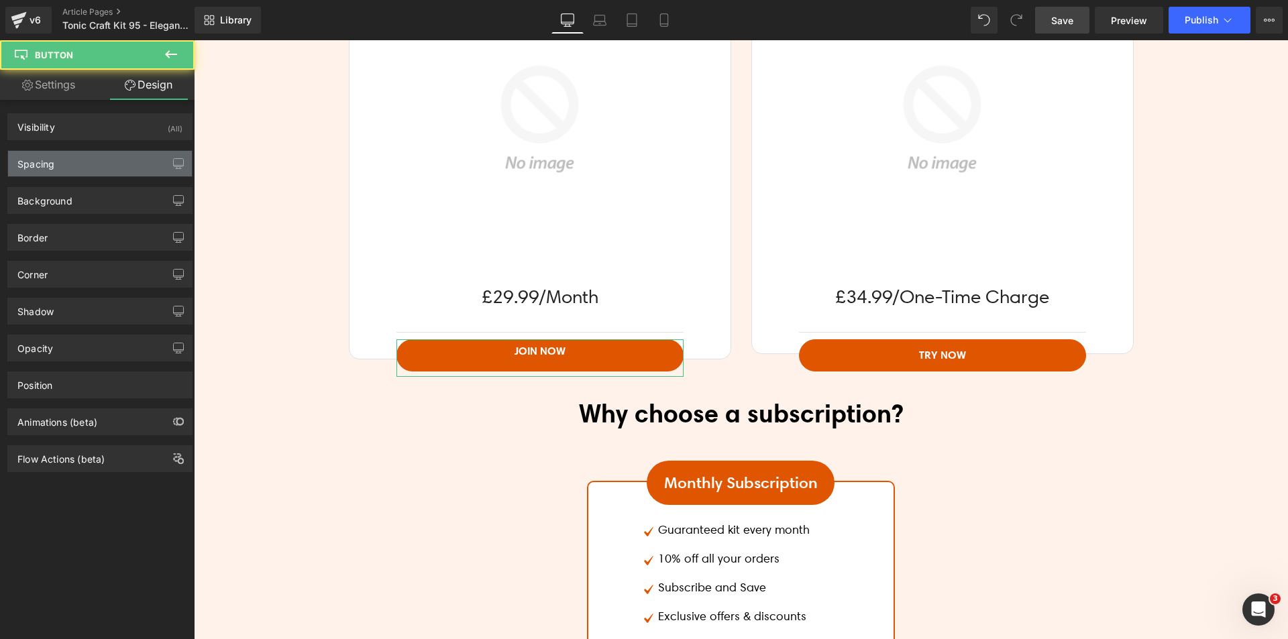
click at [72, 154] on div "Spacing" at bounding box center [100, 163] width 184 height 25
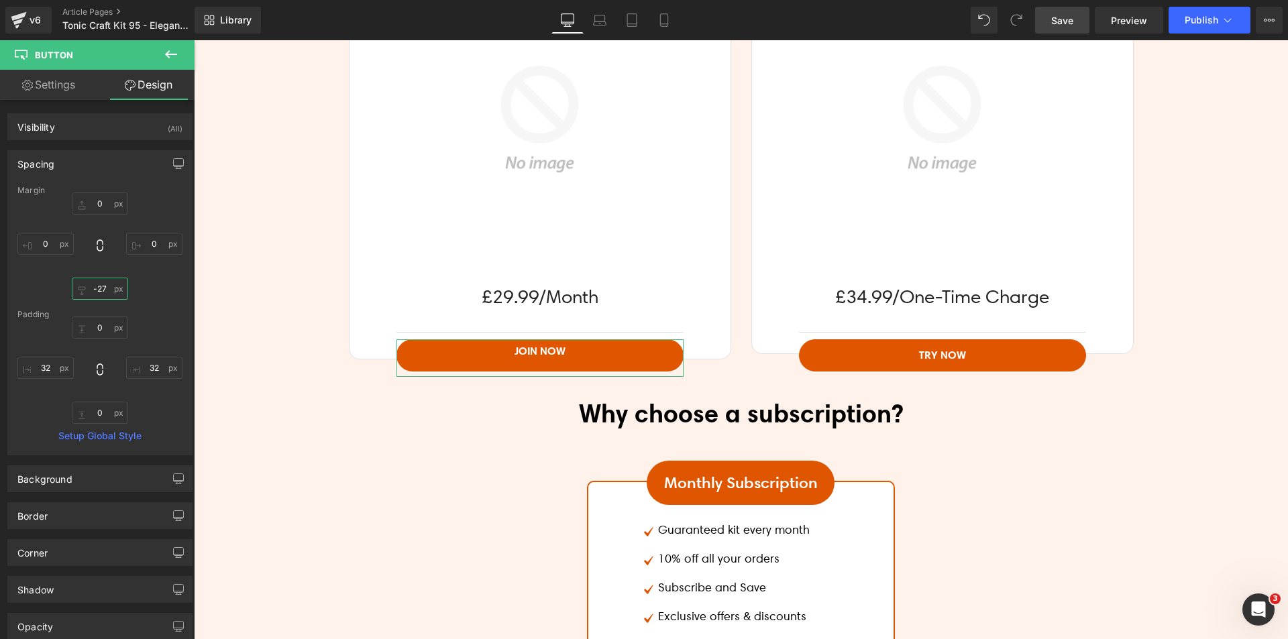
click at [85, 284] on input "text" at bounding box center [100, 289] width 56 height 22
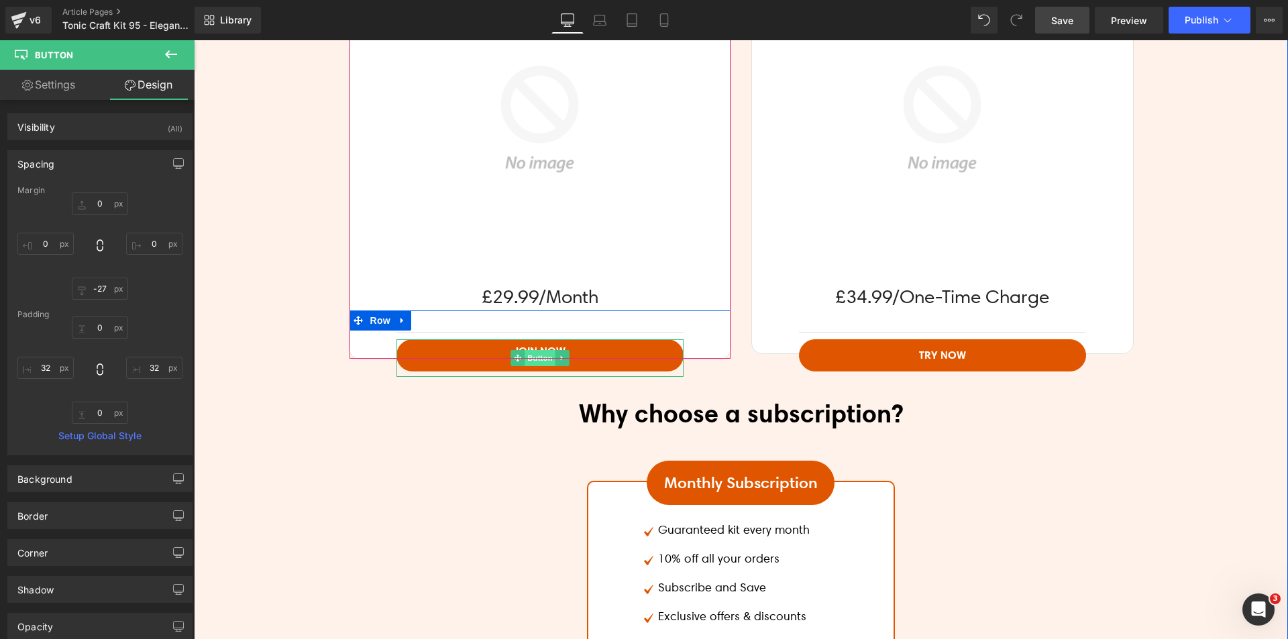
click at [543, 350] on span "Button" at bounding box center [539, 358] width 31 height 16
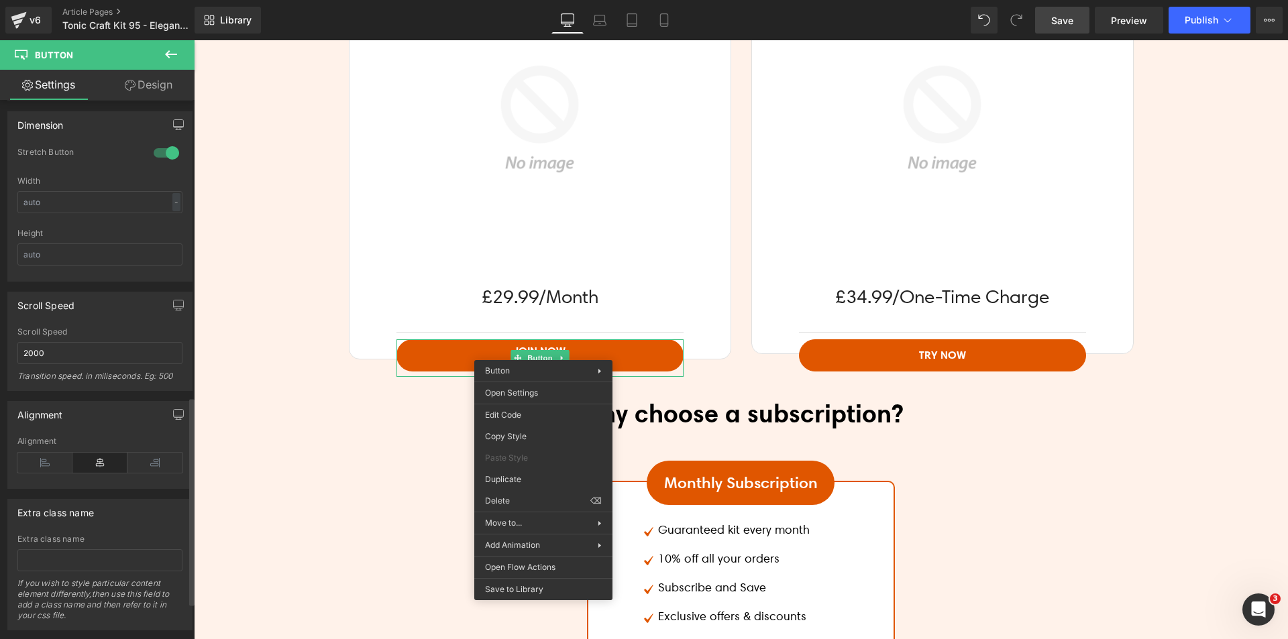
scroll to position [863, 0]
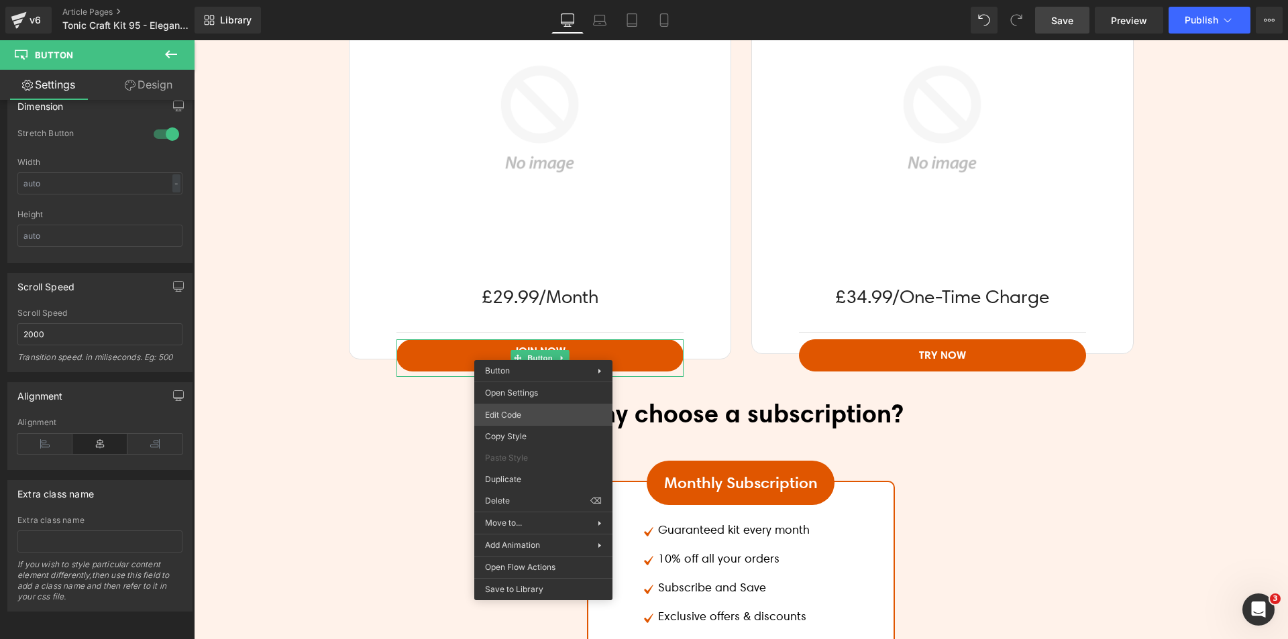
click at [525, 0] on div "Button You are previewing how the will restyle your page. You can not edit Elem…" at bounding box center [644, 0] width 1288 height 0
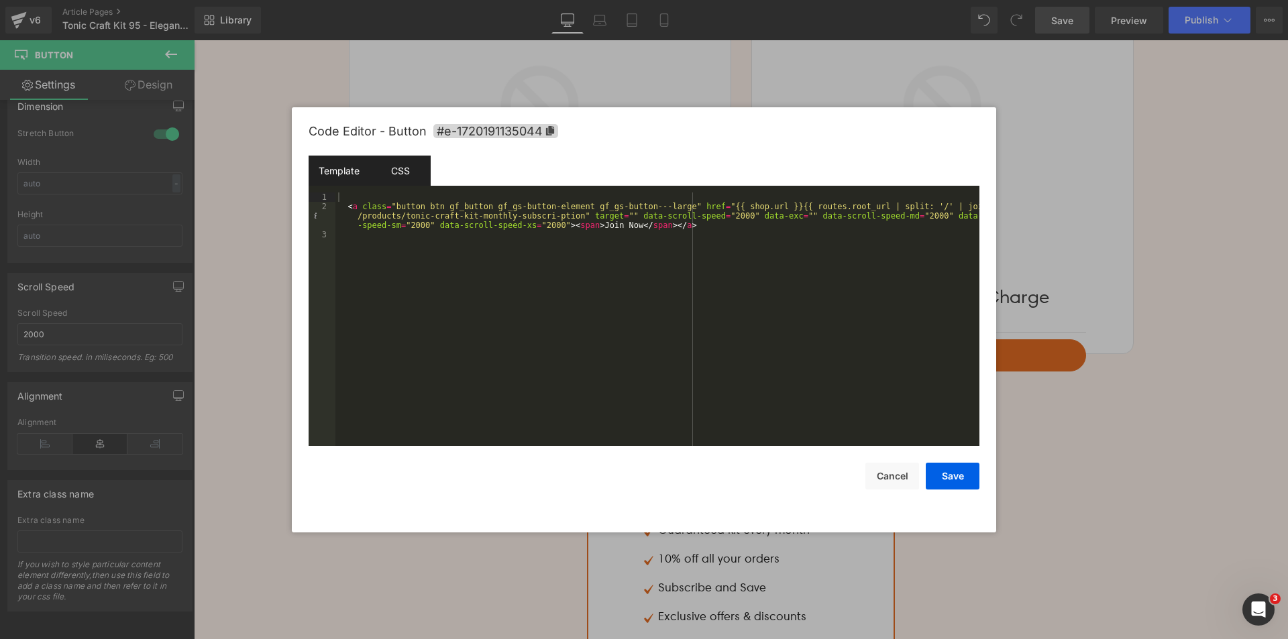
click at [398, 174] on div "CSS" at bounding box center [400, 171] width 61 height 30
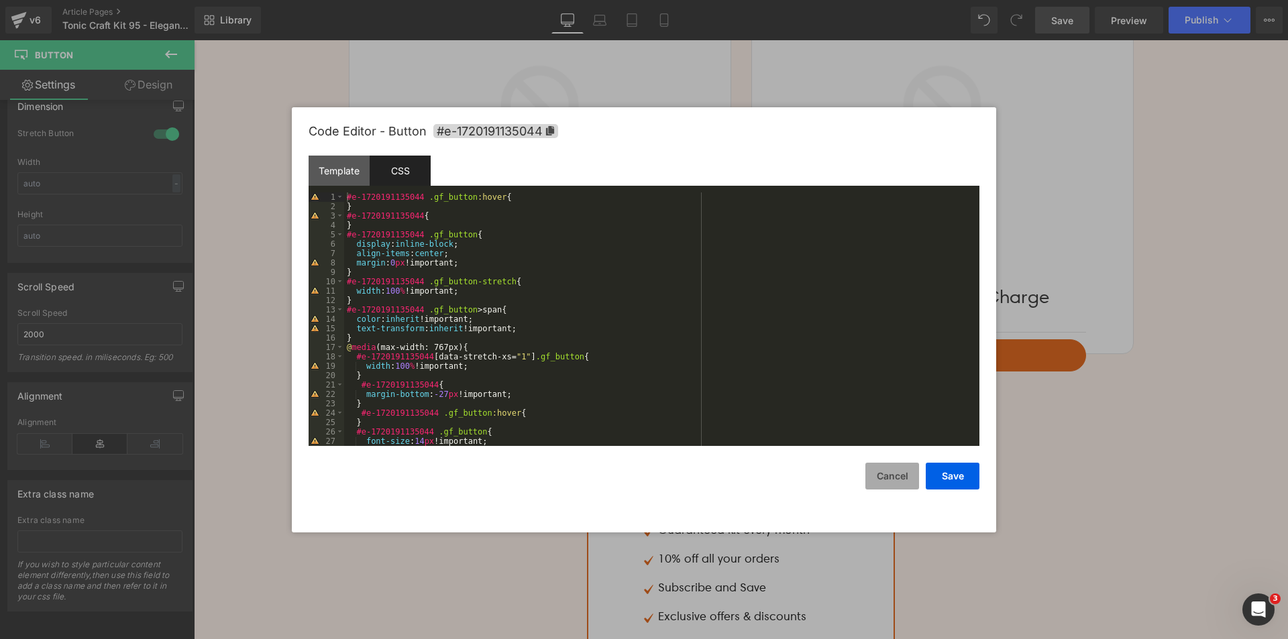
click at [883, 472] on button "Cancel" at bounding box center [892, 476] width 54 height 27
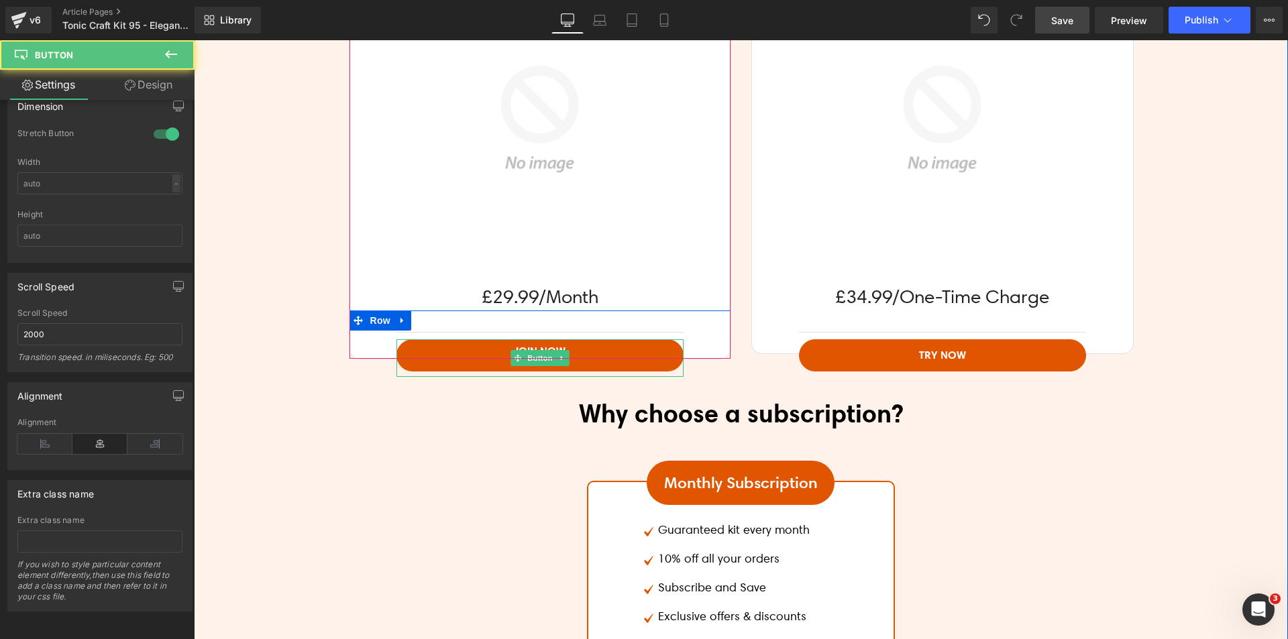
click at [433, 344] on link "Join Now" at bounding box center [539, 355] width 287 height 32
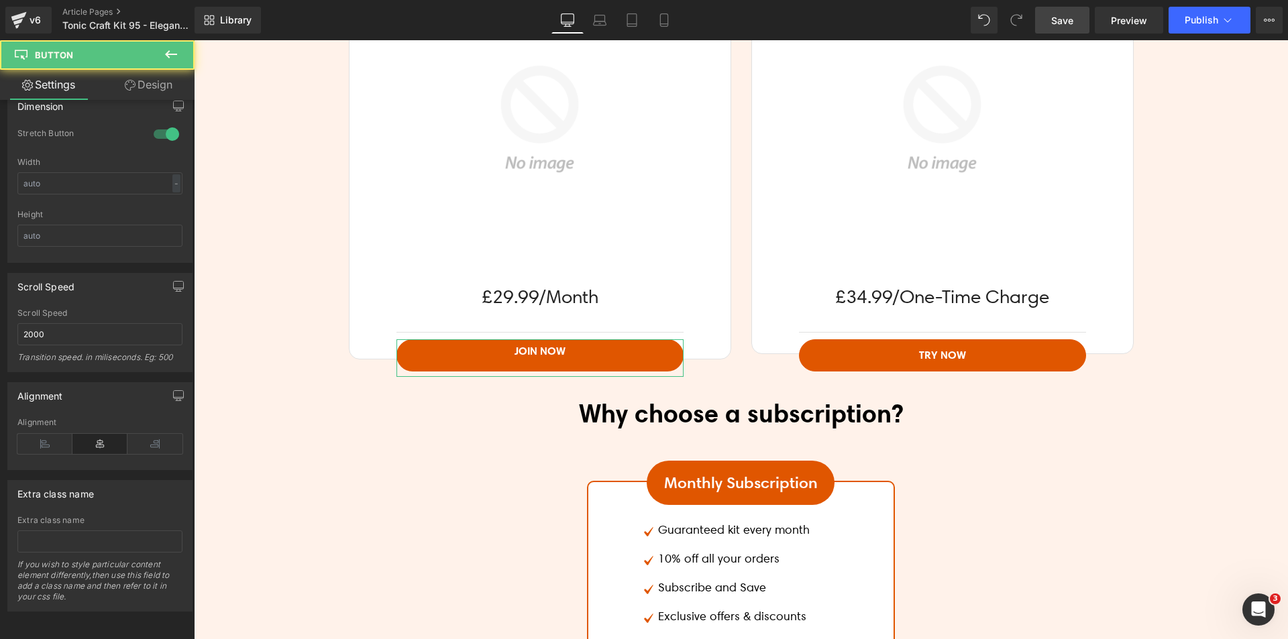
click at [146, 95] on link "Design" at bounding box center [148, 85] width 97 height 30
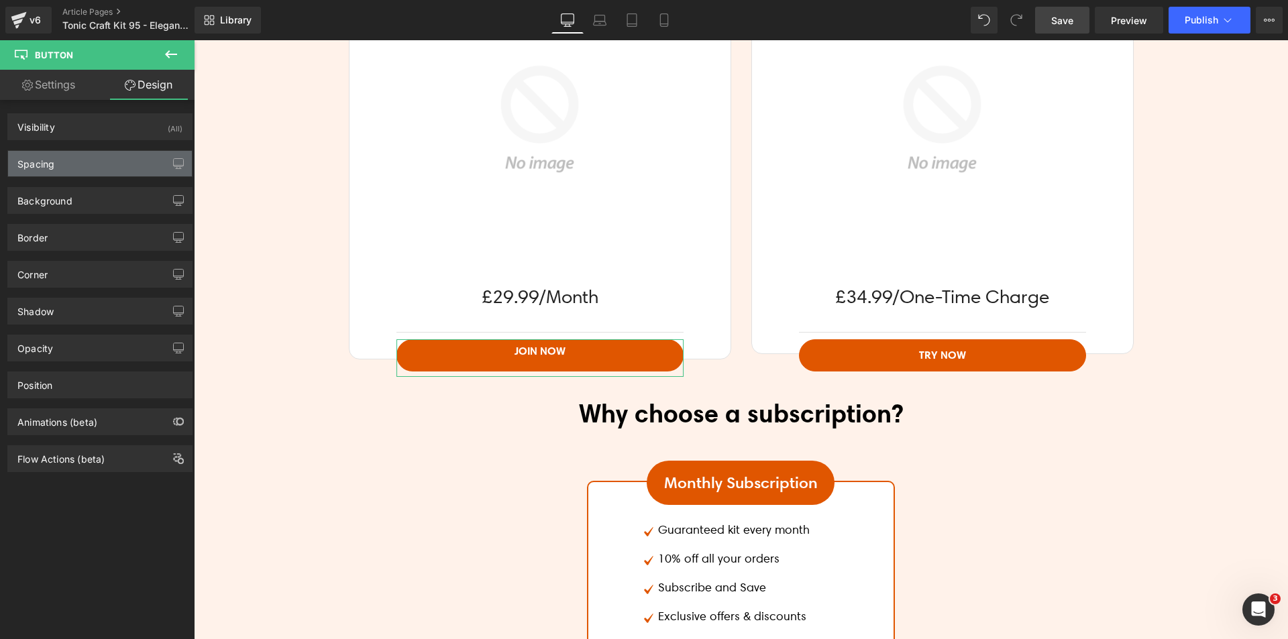
click at [69, 164] on div "Spacing" at bounding box center [100, 163] width 184 height 25
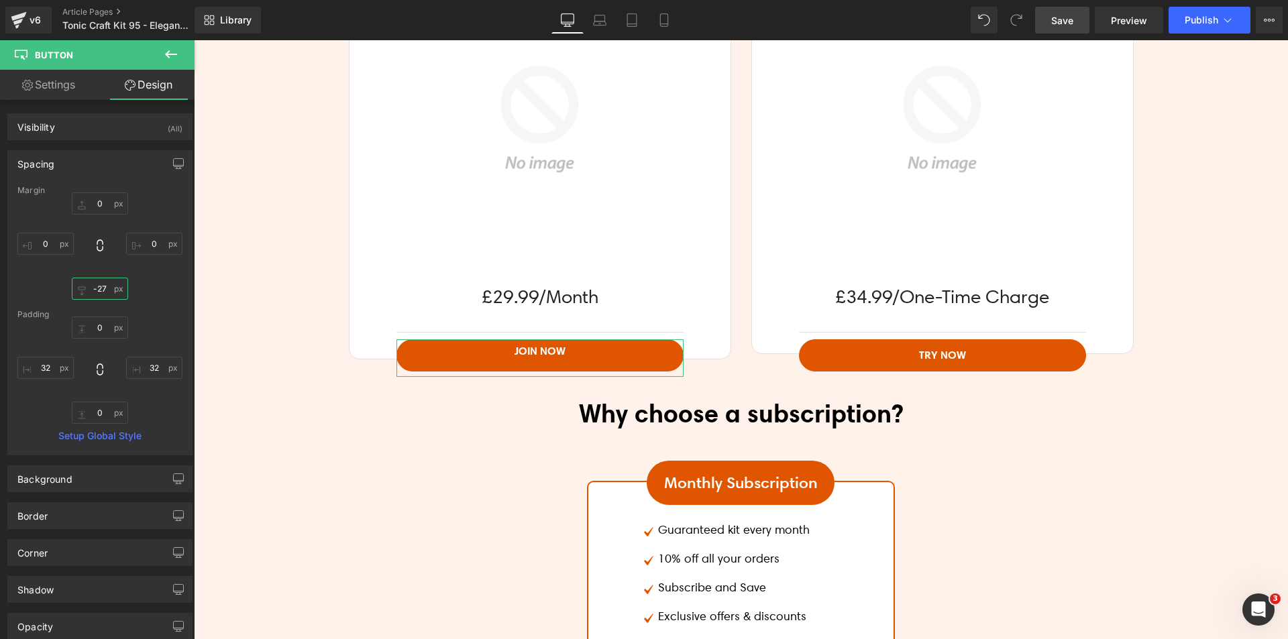
click at [100, 285] on input "text" at bounding box center [100, 289] width 56 height 22
click at [103, 285] on input "text" at bounding box center [100, 289] width 56 height 22
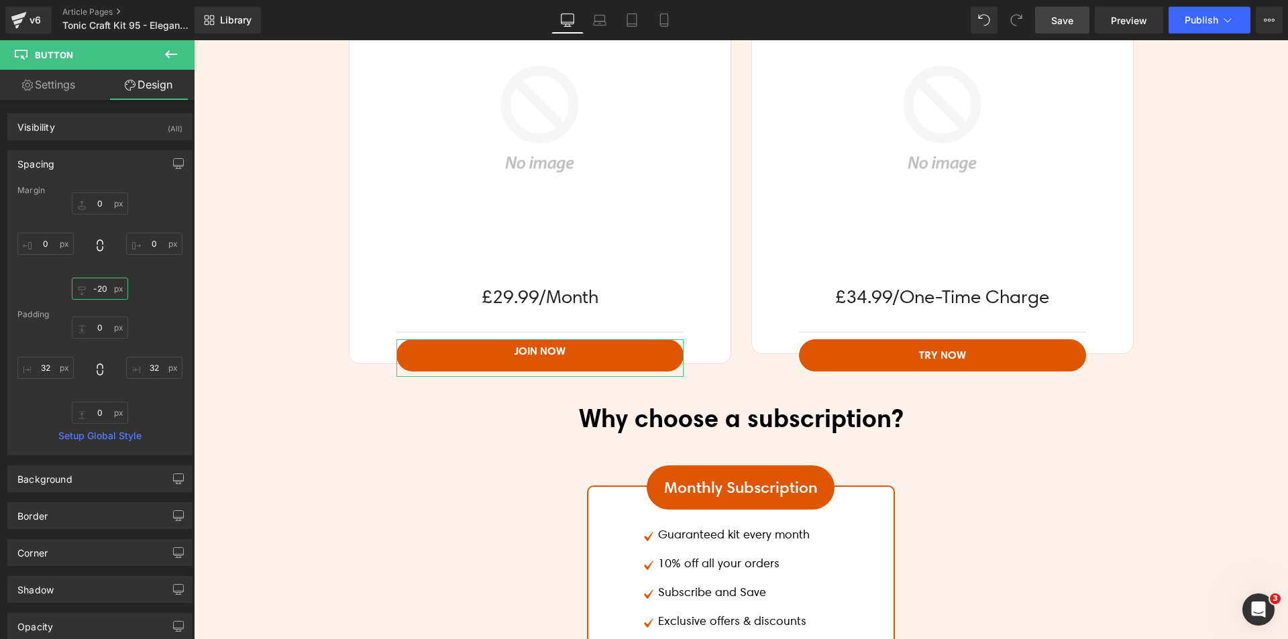
click at [99, 286] on input "-20" at bounding box center [100, 289] width 56 height 22
type input "-27"
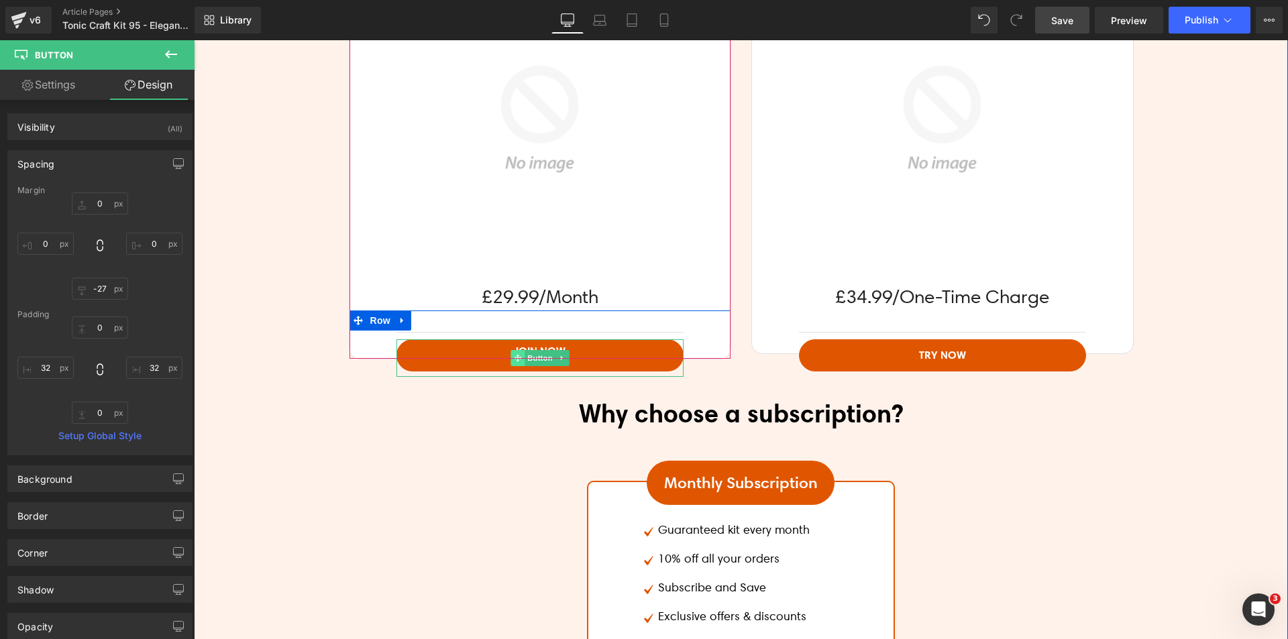
click at [516, 351] on span at bounding box center [517, 358] width 14 height 16
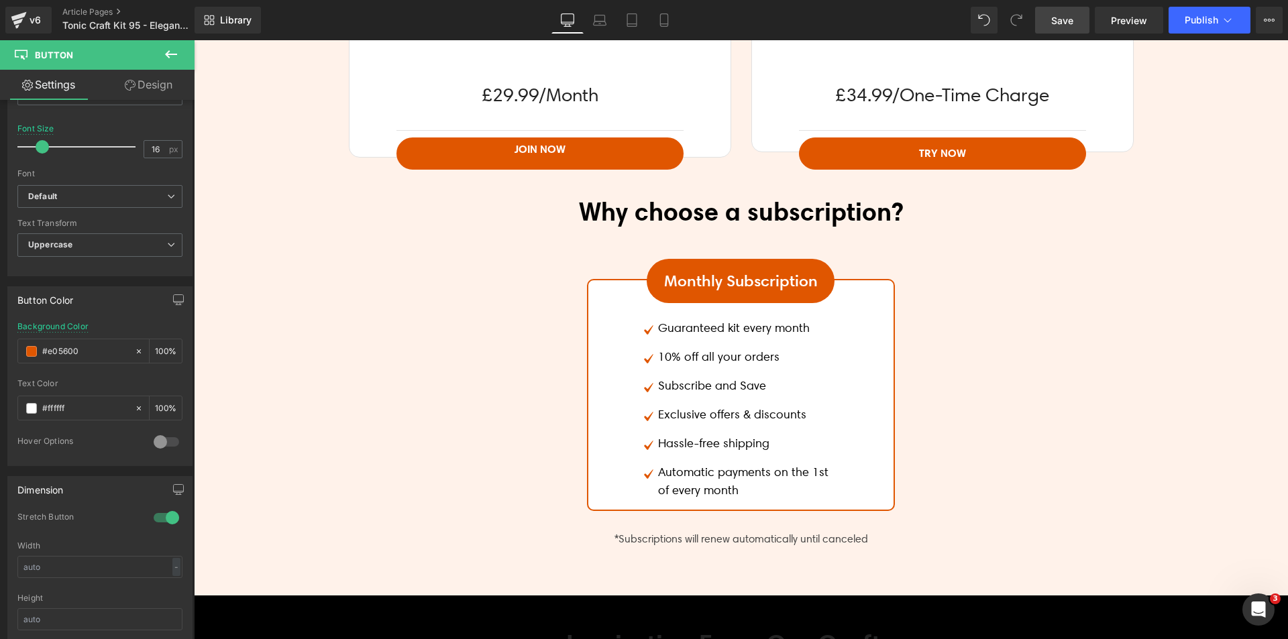
scroll to position [3744, 0]
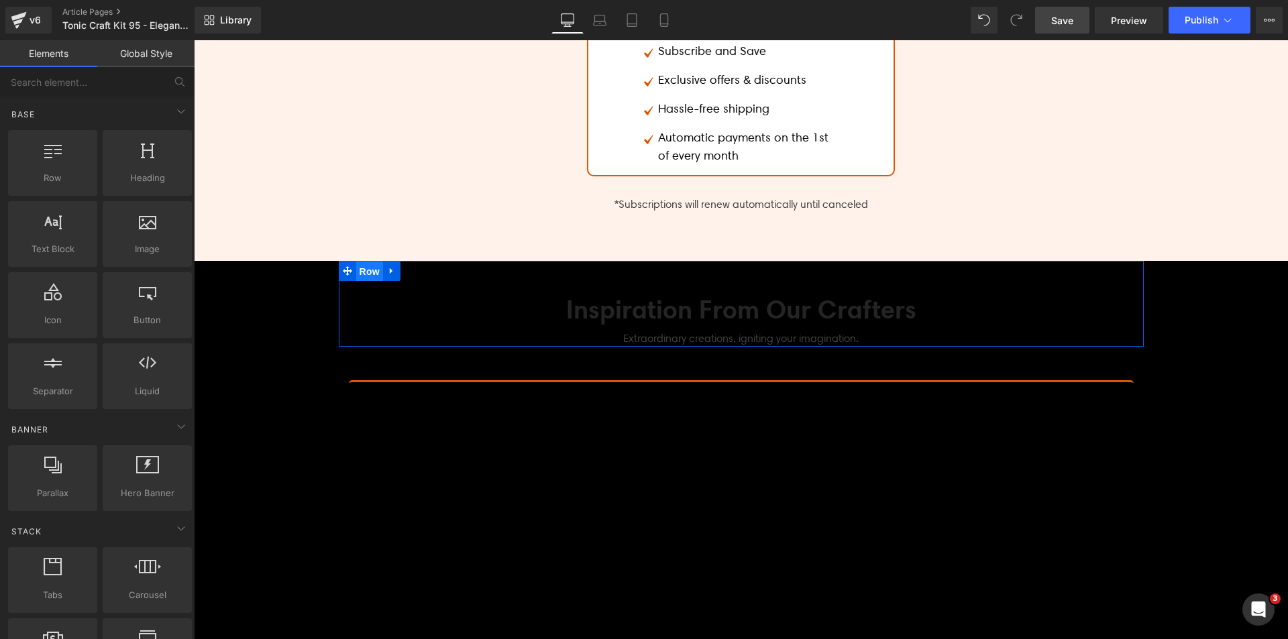
click at [356, 268] on span "Row" at bounding box center [369, 272] width 27 height 20
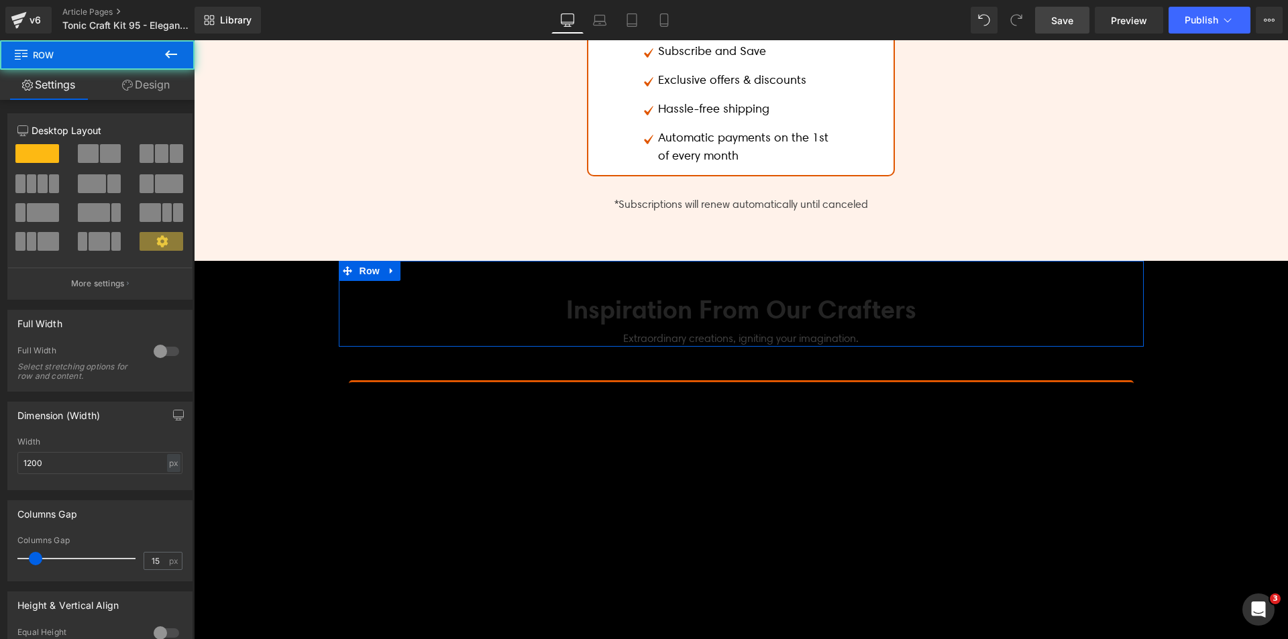
click at [142, 88] on link "Design" at bounding box center [145, 85] width 97 height 30
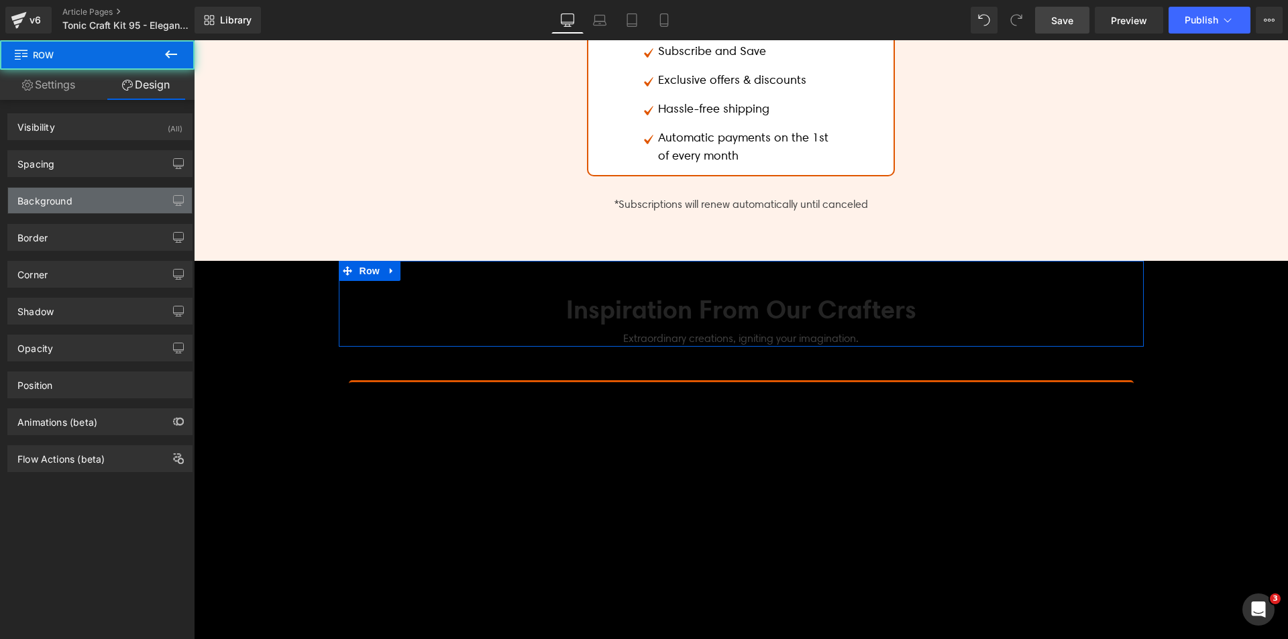
click at [58, 194] on div "Background" at bounding box center [44, 197] width 55 height 19
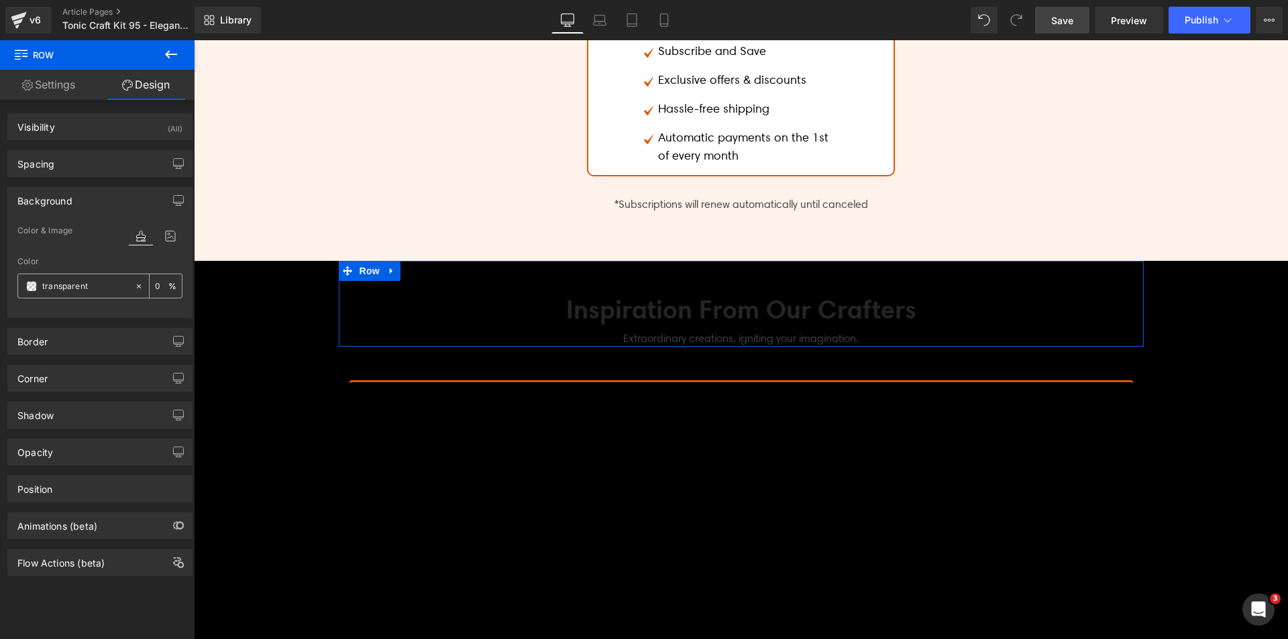
click at [35, 289] on span at bounding box center [31, 286] width 11 height 11
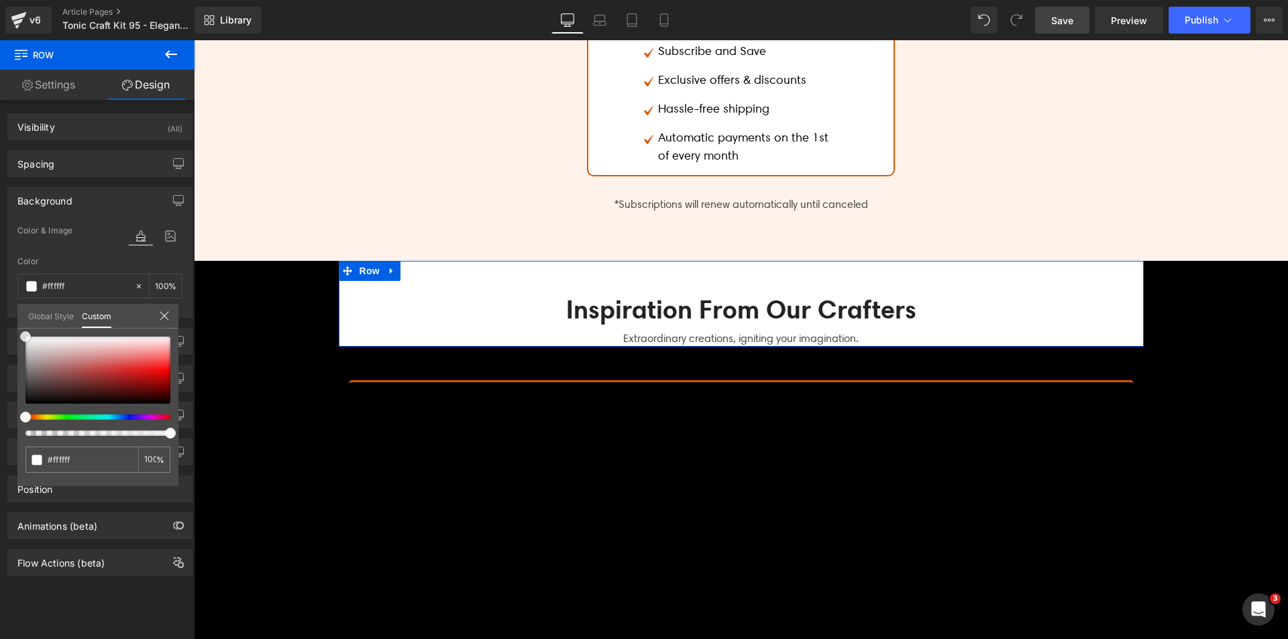
drag, startPoint x: 79, startPoint y: 379, endPoint x: 0, endPoint y: 182, distance: 212.5
click at [0, 182] on div "Background Color & Image color Color % Image Replace Image Upload image or Brow…" at bounding box center [100, 247] width 201 height 141
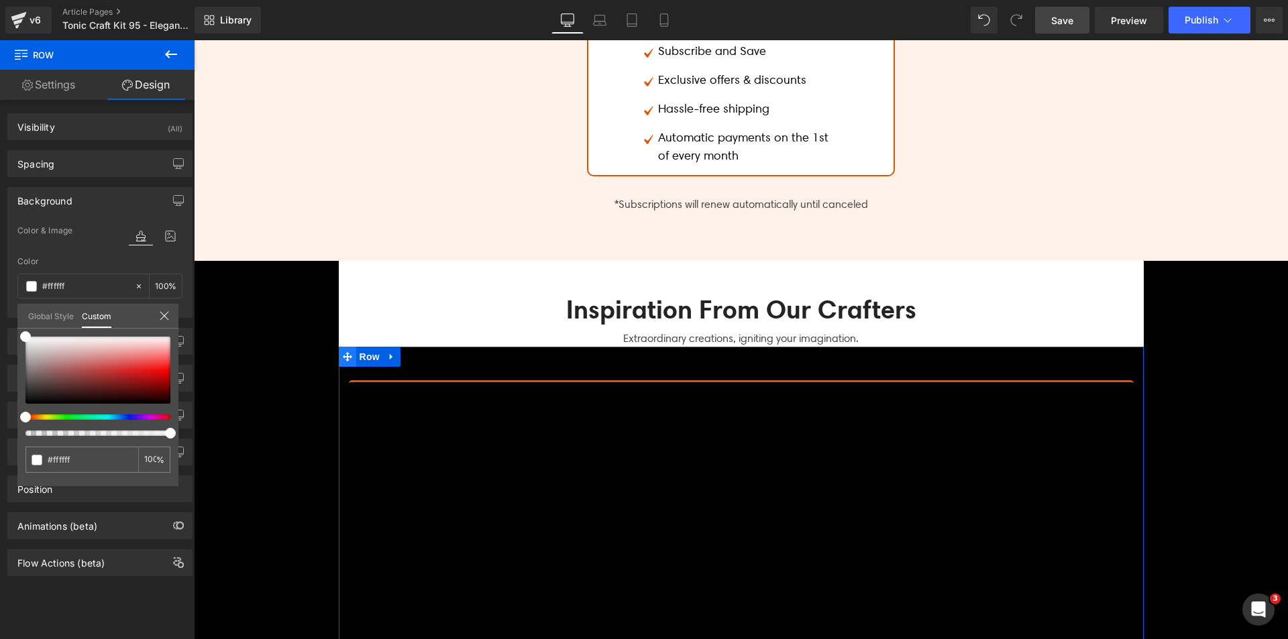
click at [348, 358] on span at bounding box center [347, 357] width 17 height 20
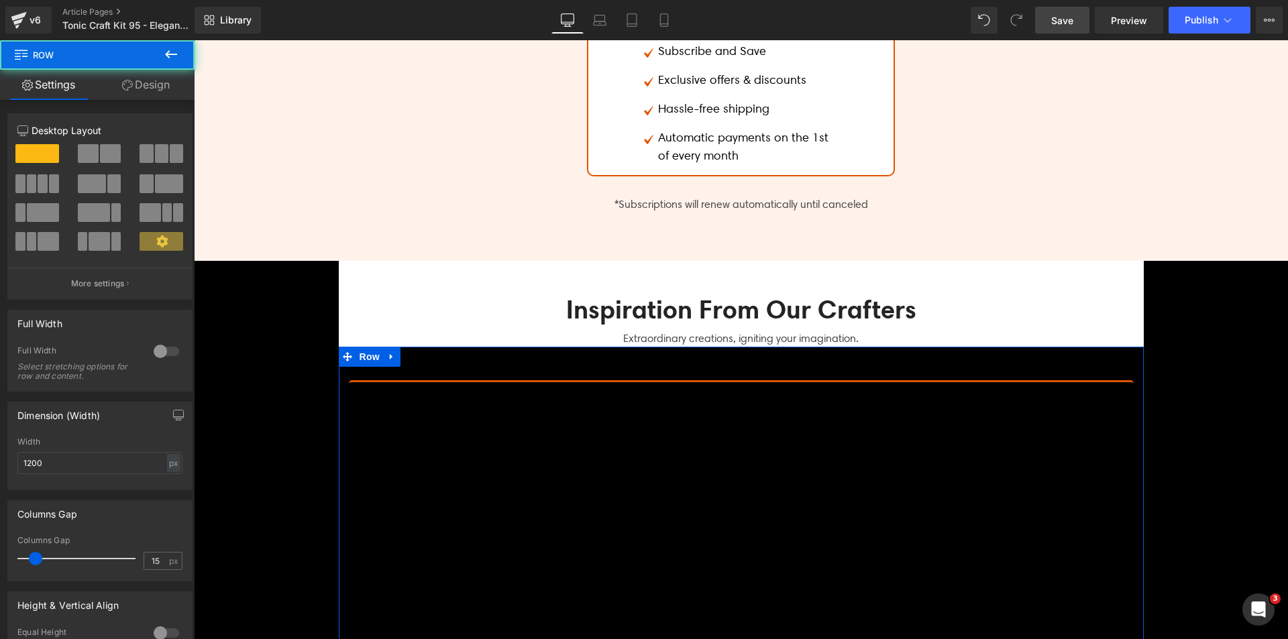
drag, startPoint x: 154, startPoint y: 80, endPoint x: 68, endPoint y: 202, distance: 149.2
click at [154, 79] on link "Design" at bounding box center [145, 85] width 97 height 30
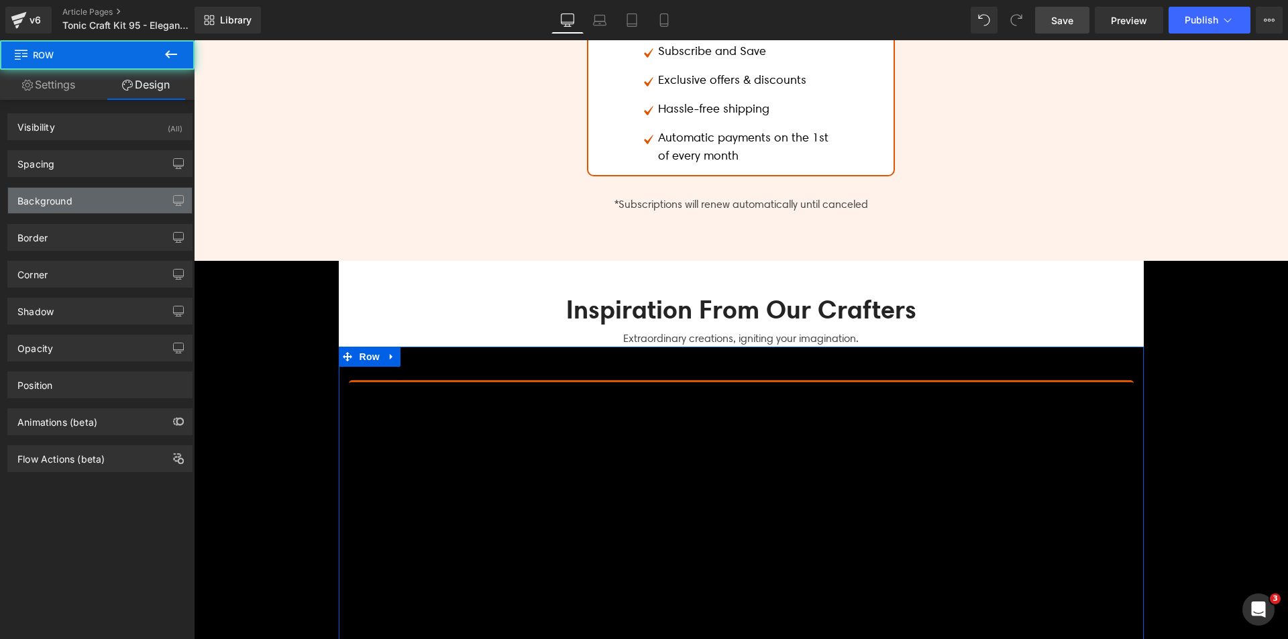
click at [68, 202] on div "Background" at bounding box center [44, 197] width 55 height 19
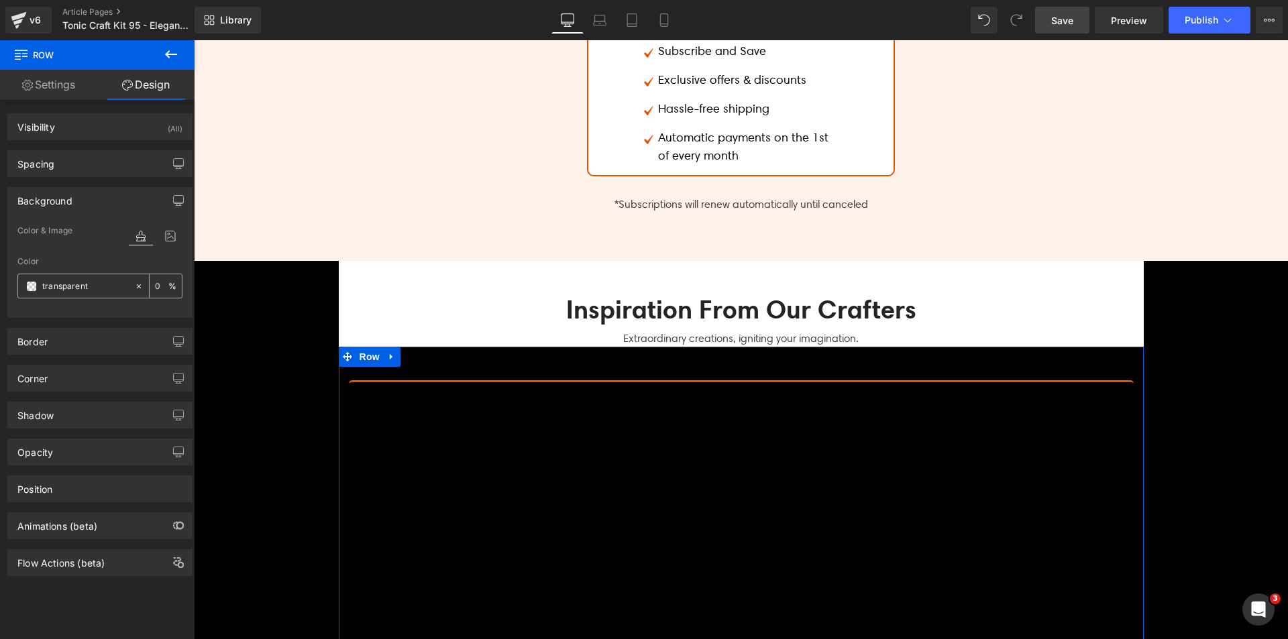
click at [25, 282] on div "transparent" at bounding box center [76, 285] width 116 height 23
click at [30, 282] on span at bounding box center [31, 286] width 11 height 11
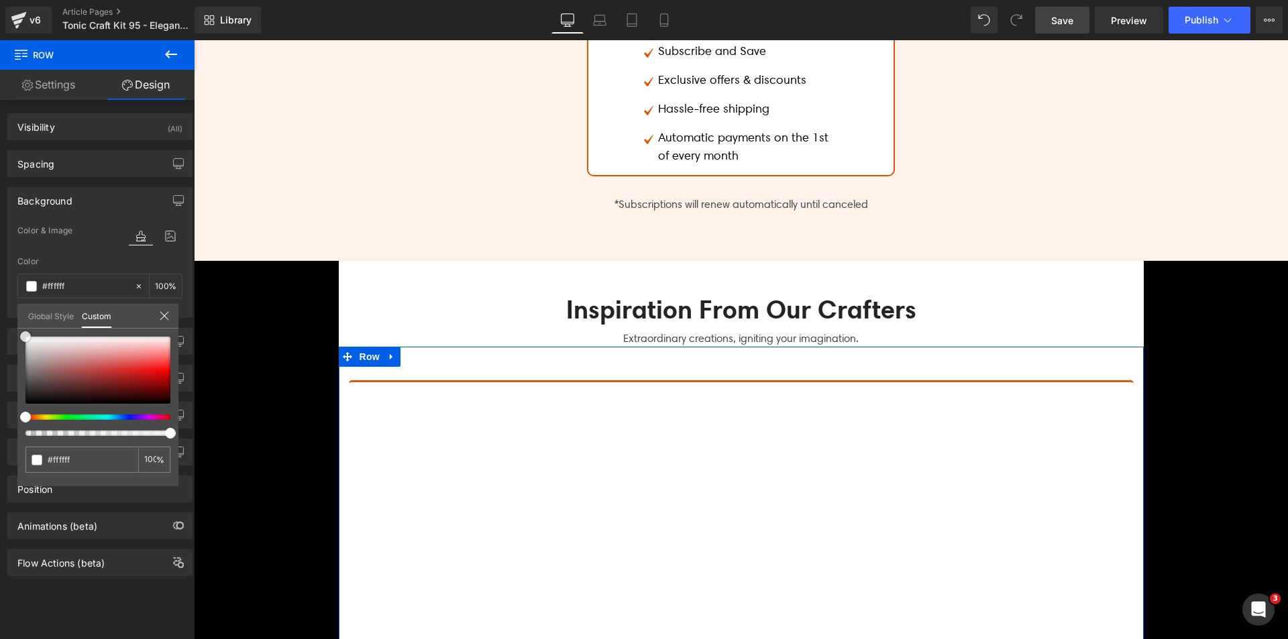
drag, startPoint x: 90, startPoint y: 366, endPoint x: 0, endPoint y: 233, distance: 160.3
click at [0, 233] on div "Background Color & Image color Color transparent 0 % Image Replace Image Upload…" at bounding box center [100, 247] width 201 height 141
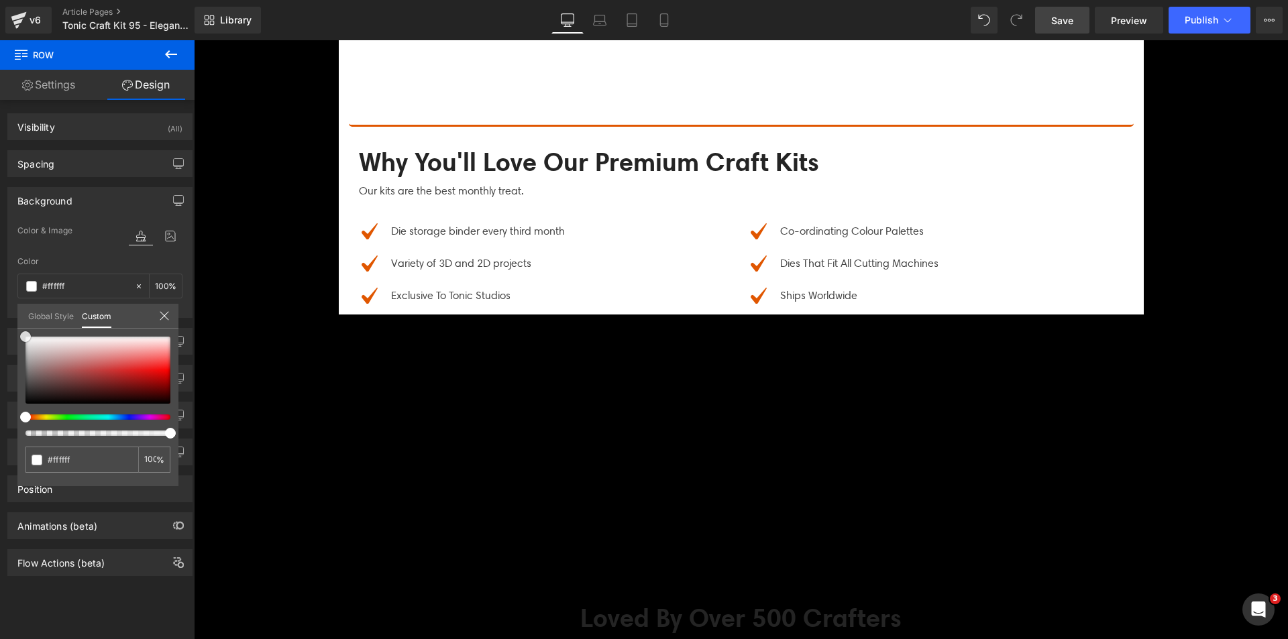
scroll to position [4481, 0]
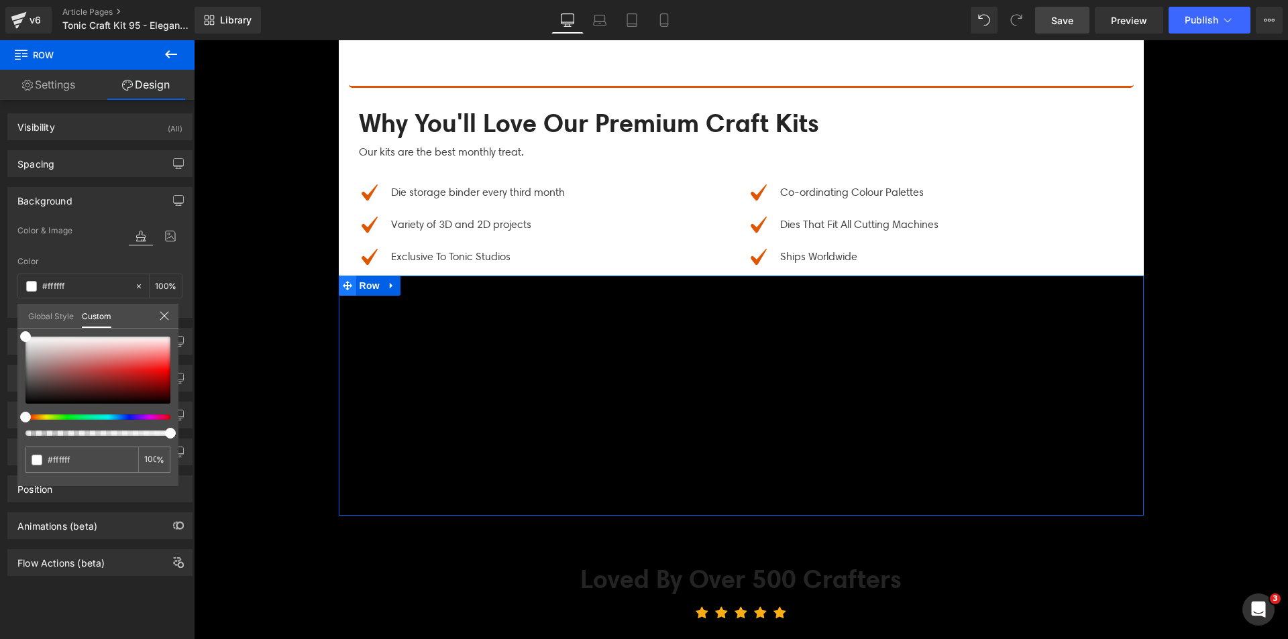
click at [348, 282] on span at bounding box center [347, 286] width 17 height 20
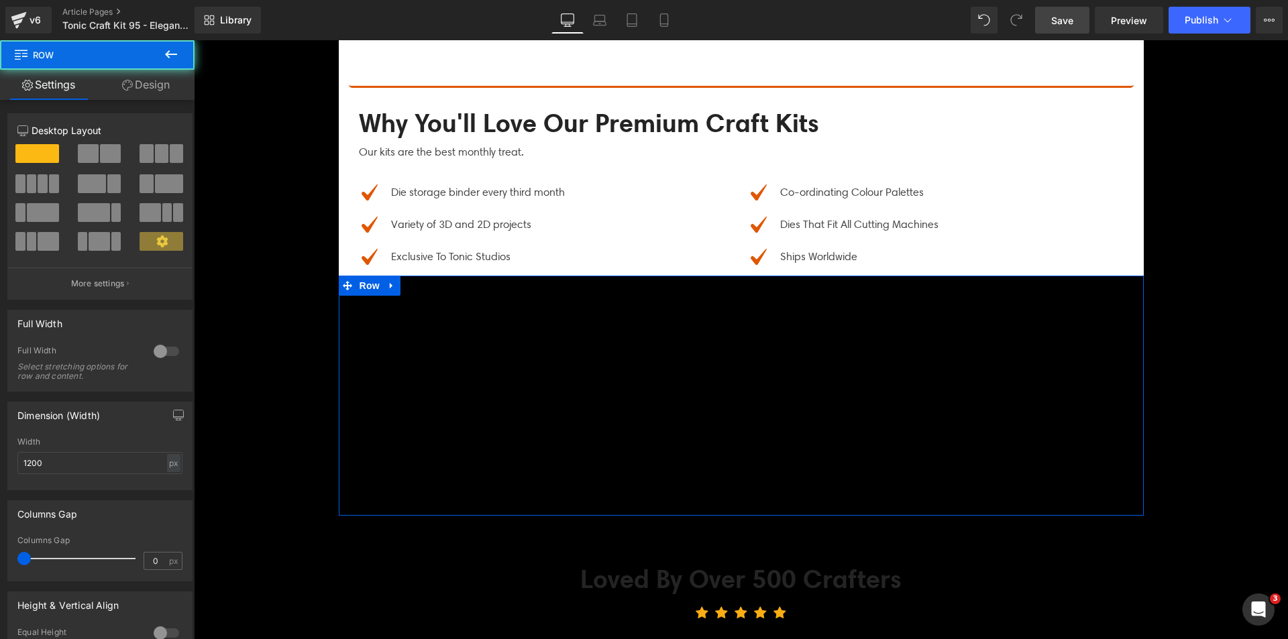
click at [168, 89] on link "Design" at bounding box center [145, 85] width 97 height 30
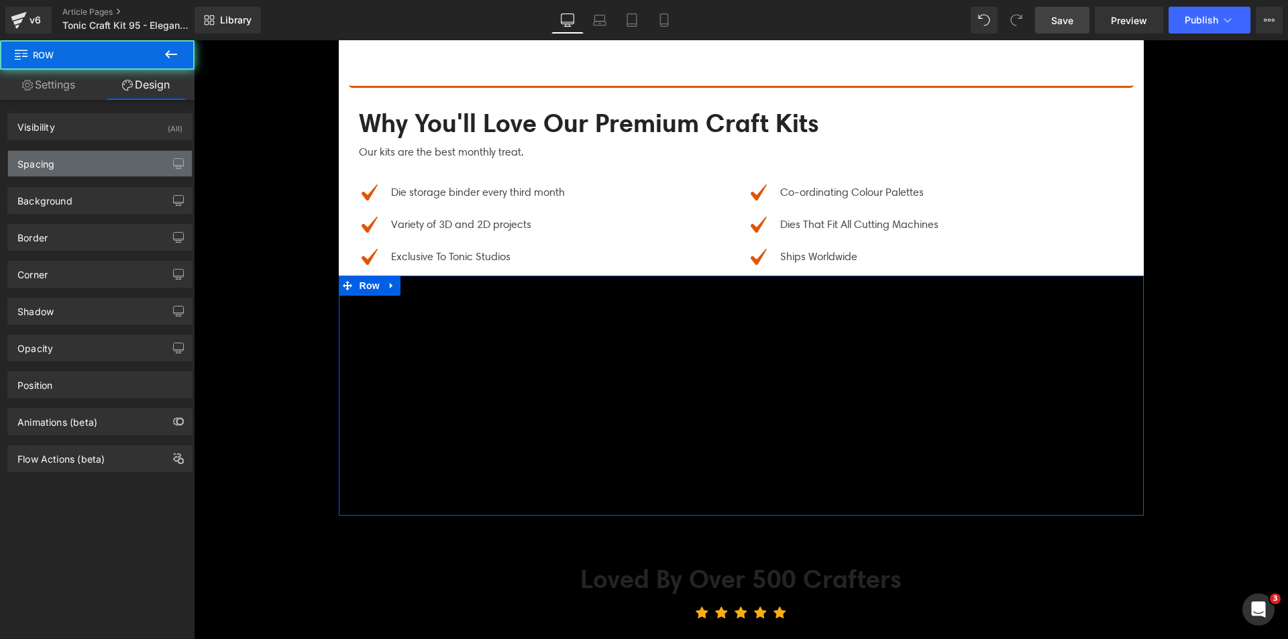
click at [65, 170] on div "Spacing" at bounding box center [100, 163] width 184 height 25
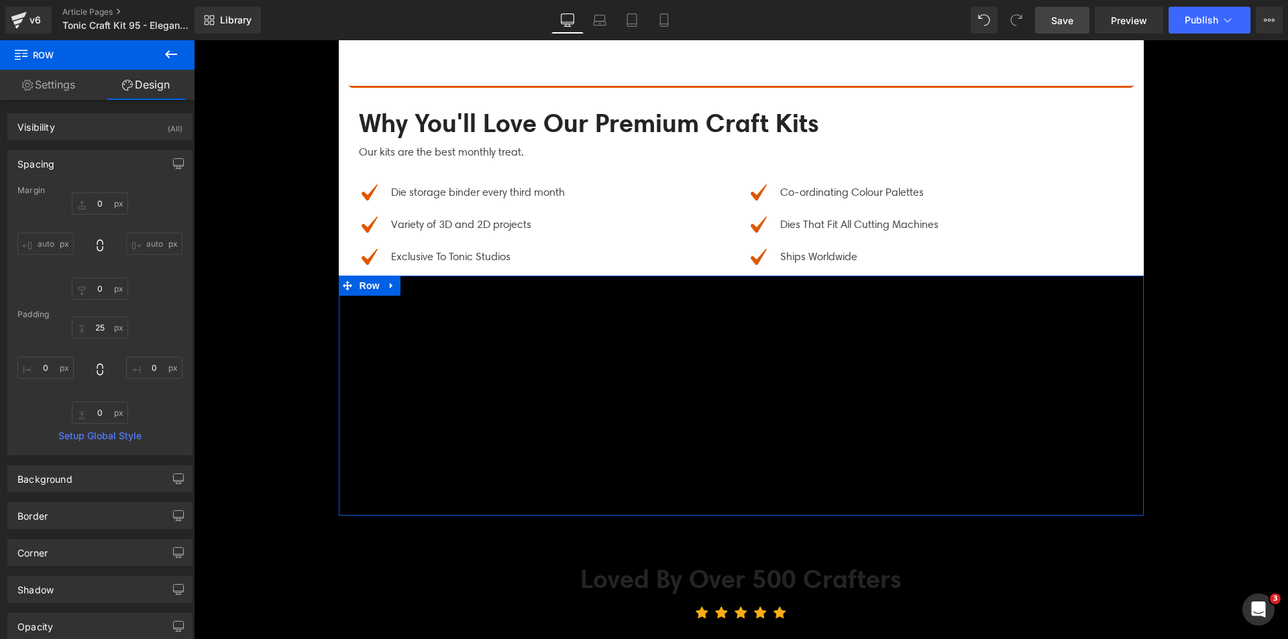
click at [64, 165] on div "Spacing" at bounding box center [100, 163] width 184 height 25
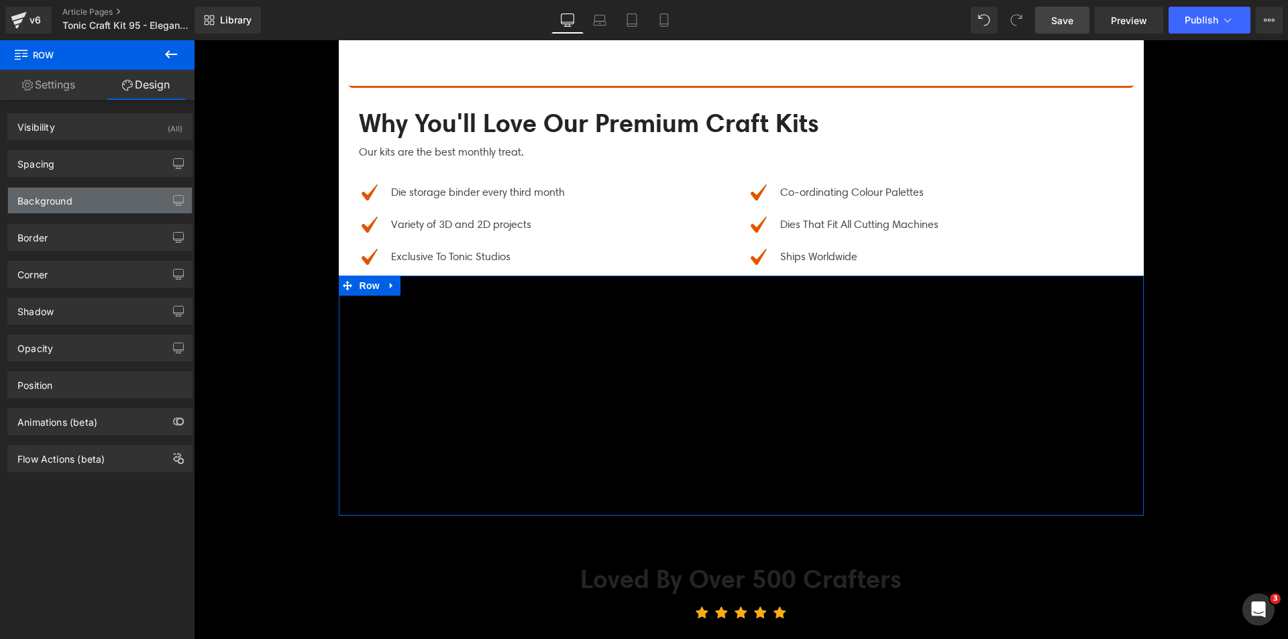
click at [69, 197] on div "Background" at bounding box center [44, 197] width 55 height 19
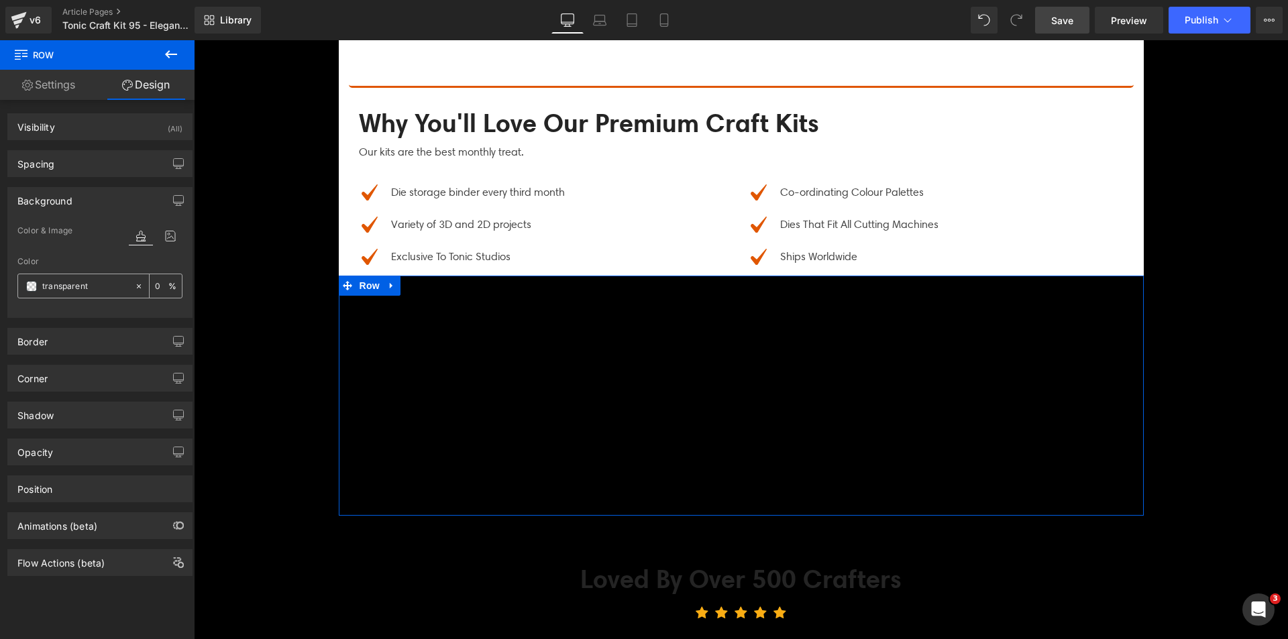
click at [27, 282] on span at bounding box center [31, 286] width 11 height 11
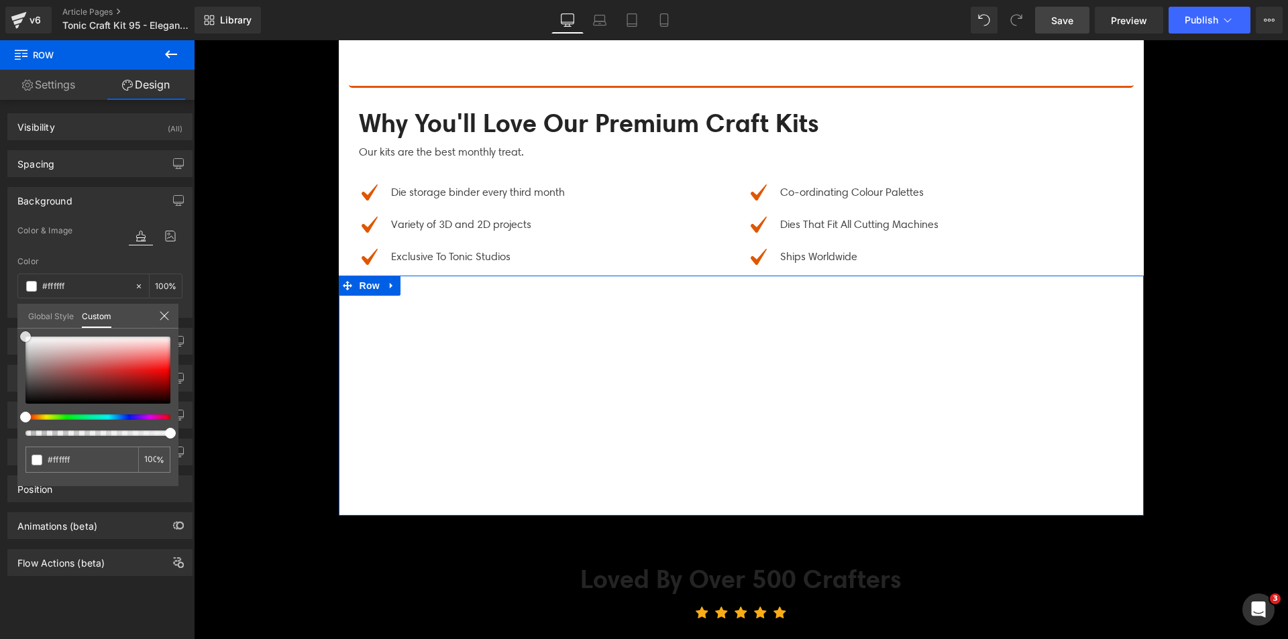
drag, startPoint x: 74, startPoint y: 378, endPoint x: 0, endPoint y: 215, distance: 179.5
click at [0, 215] on div "Background Color & Image color Color transparent 0 % Image Replace Image Upload…" at bounding box center [100, 247] width 201 height 141
click at [526, 322] on span "Youtube" at bounding box center [536, 323] width 45 height 20
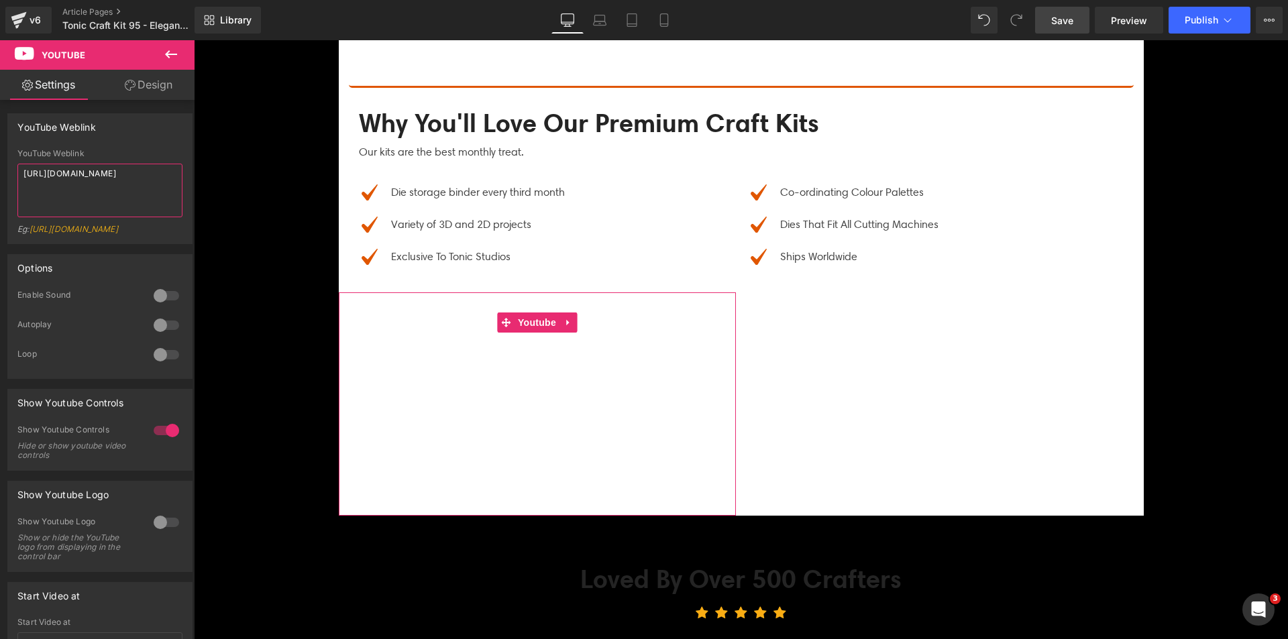
click at [117, 180] on textarea "[URL][DOMAIN_NAME]" at bounding box center [99, 191] width 165 height 54
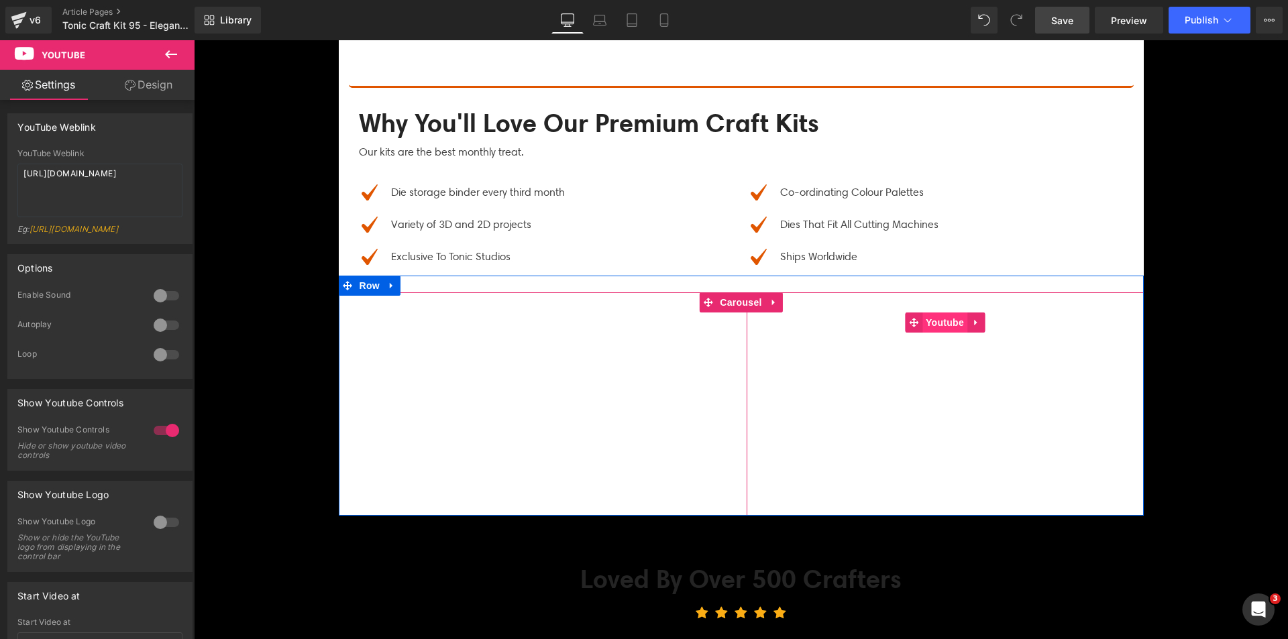
click at [939, 319] on span "Youtube" at bounding box center [944, 323] width 45 height 20
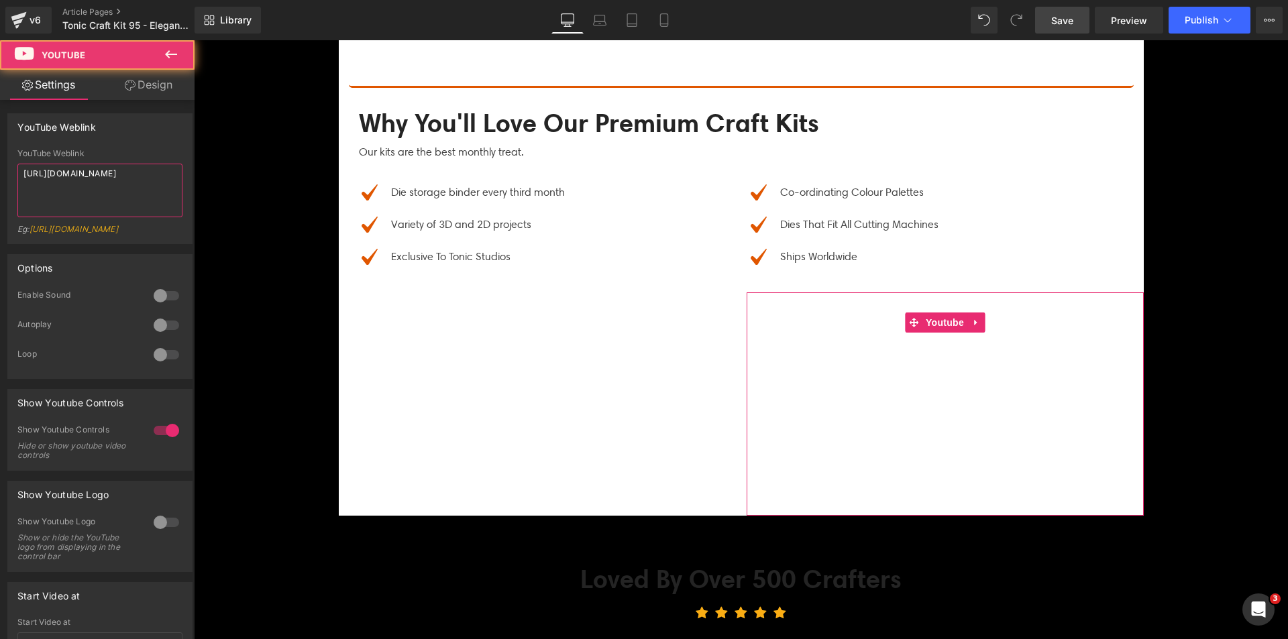
click at [146, 184] on textarea "[URL][DOMAIN_NAME]" at bounding box center [99, 191] width 165 height 54
click at [145, 184] on textarea "[URL][DOMAIN_NAME]" at bounding box center [99, 191] width 165 height 54
paste textarea "uqAkzdbN2qg"
type textarea "[URL][DOMAIN_NAME]"
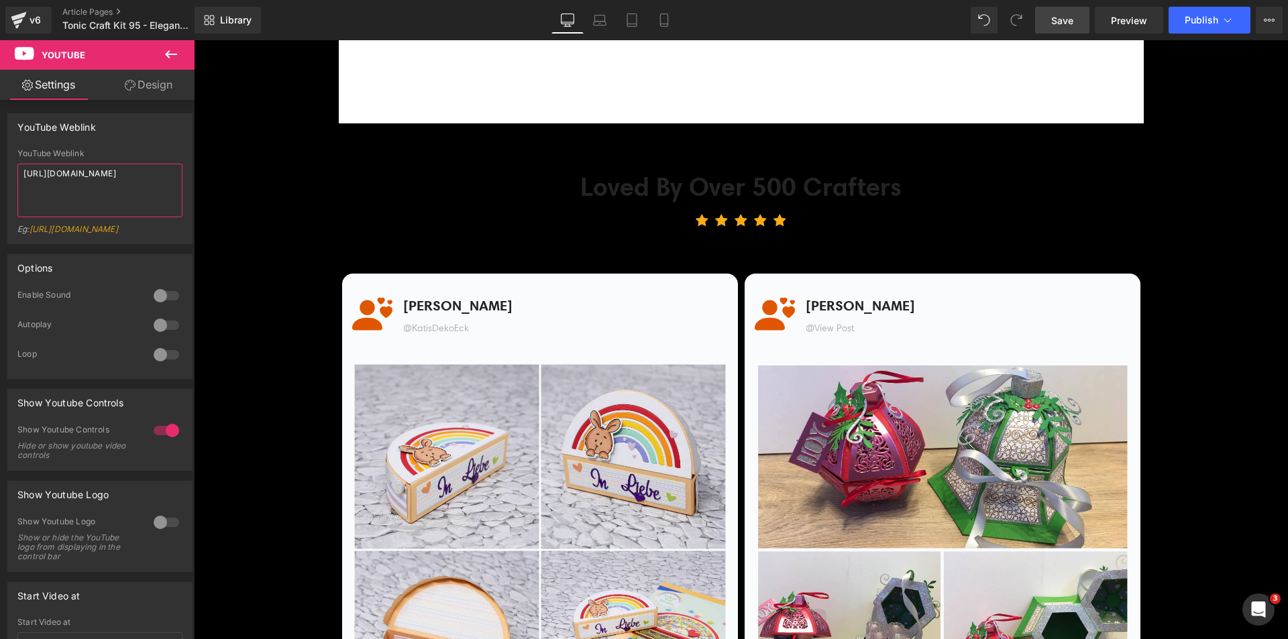
scroll to position [4884, 0]
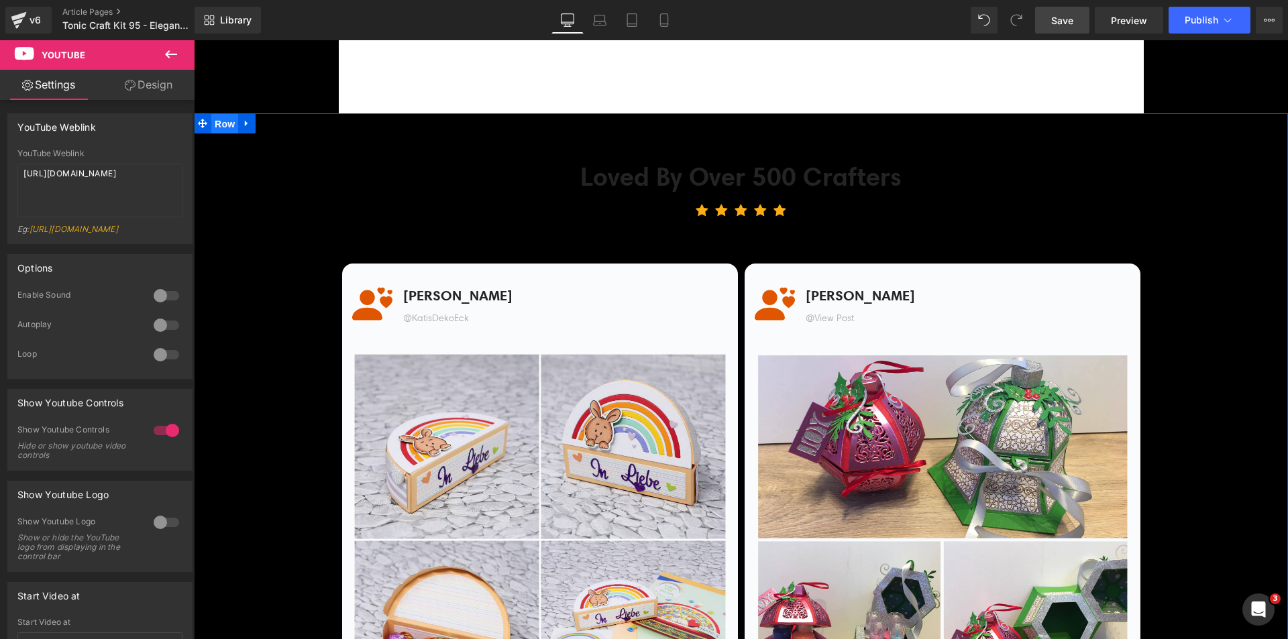
click at [219, 122] on span "Row" at bounding box center [224, 124] width 27 height 20
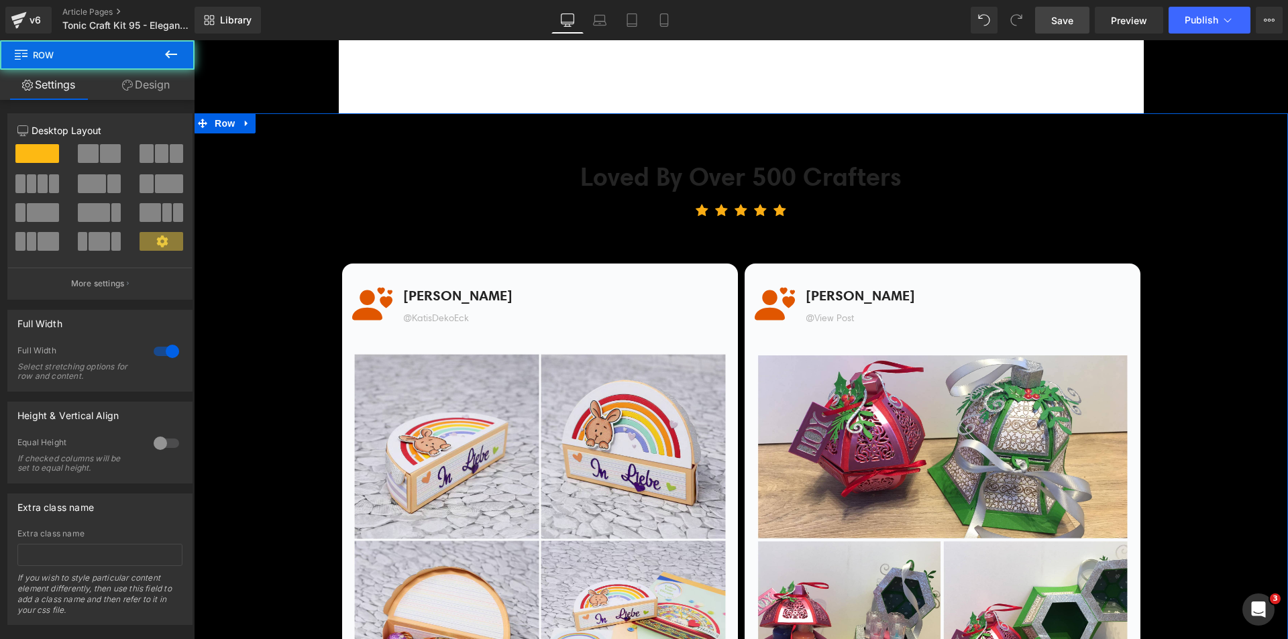
click at [151, 90] on link "Design" at bounding box center [145, 85] width 97 height 30
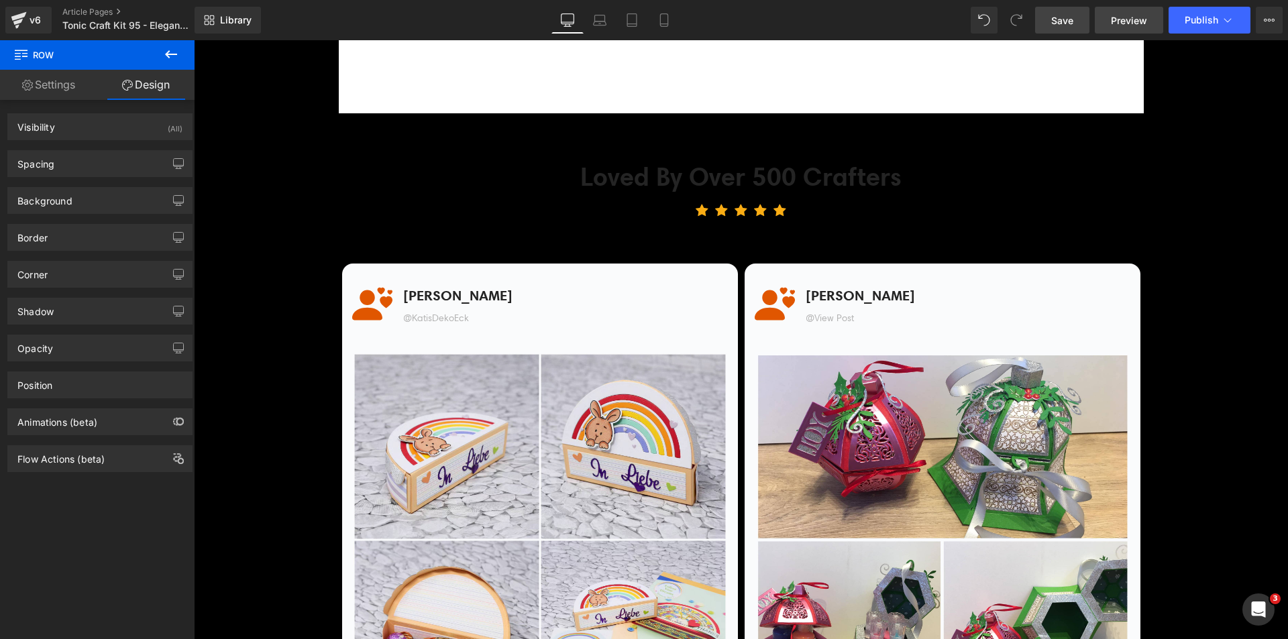
click at [1115, 19] on span "Preview" at bounding box center [1129, 20] width 36 height 14
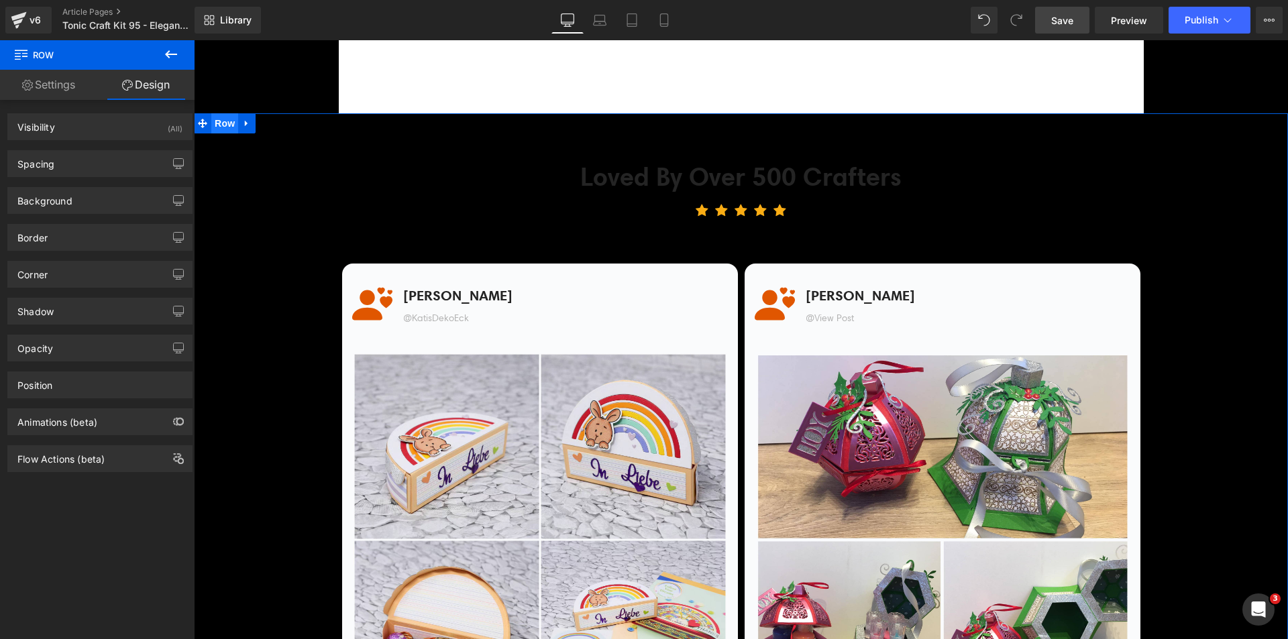
click at [218, 119] on span "Row" at bounding box center [224, 123] width 27 height 20
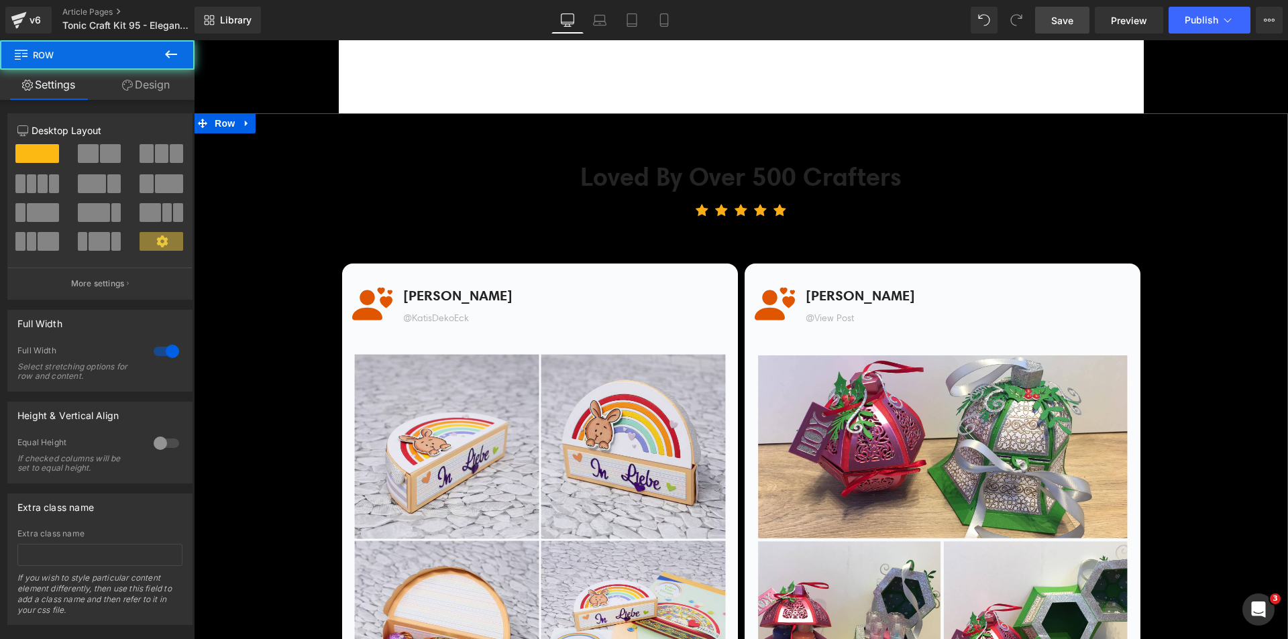
click at [142, 82] on link "Design" at bounding box center [145, 85] width 97 height 30
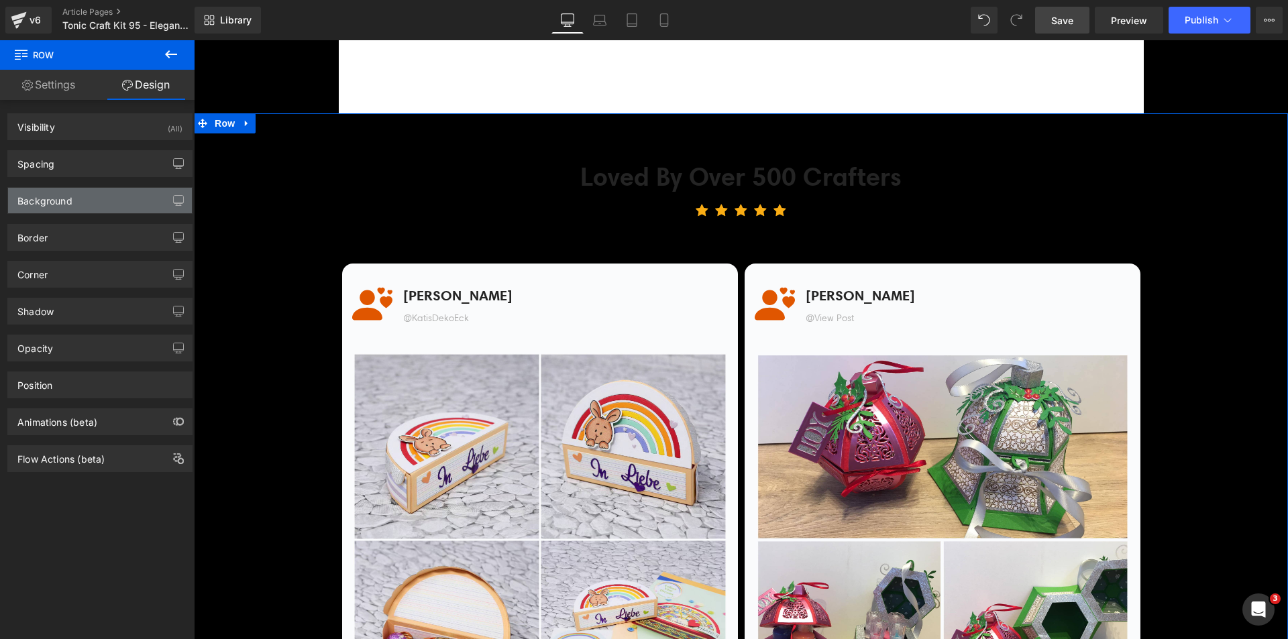
click at [77, 198] on div "Background" at bounding box center [100, 200] width 184 height 25
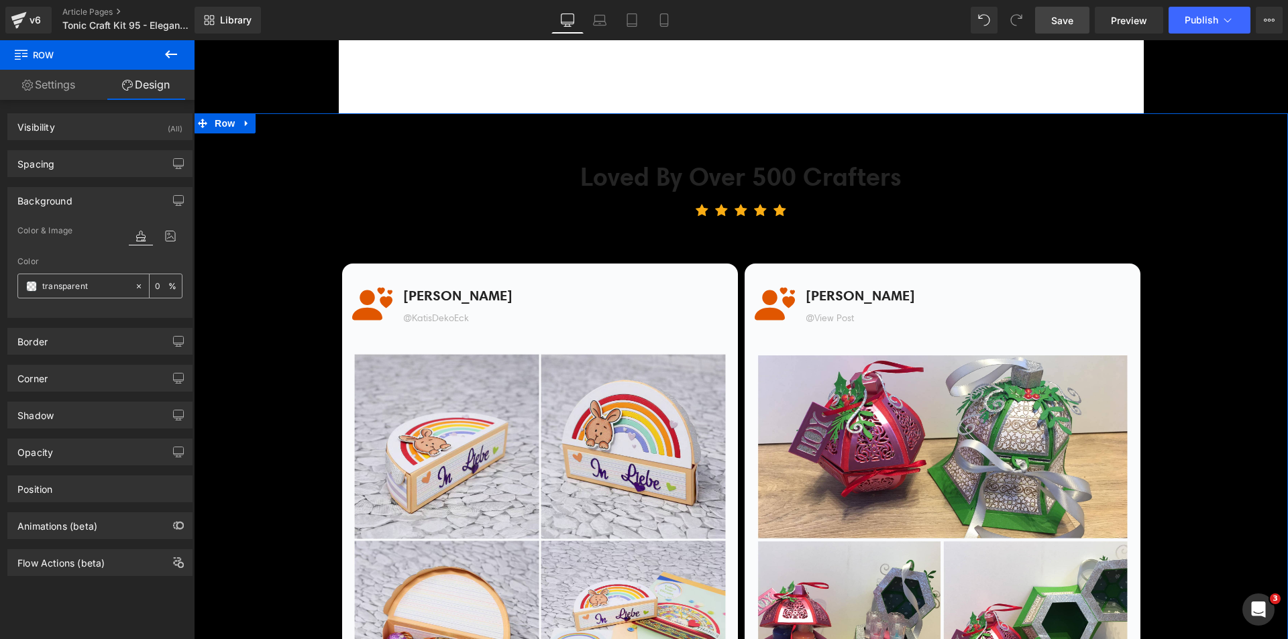
click at [31, 282] on span at bounding box center [31, 286] width 11 height 11
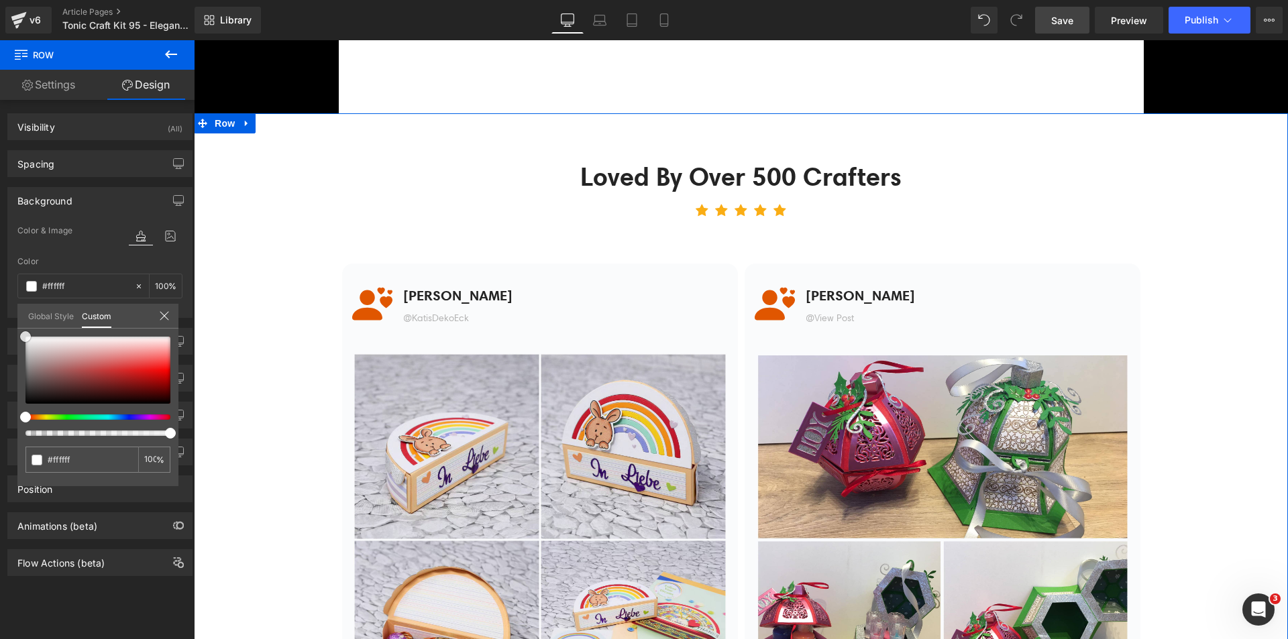
drag, startPoint x: 86, startPoint y: 385, endPoint x: 0, endPoint y: 213, distance: 192.0
click at [0, 213] on div "Background Color & Image color Color transparent 0 % Image Replace Image Upload…" at bounding box center [100, 247] width 201 height 141
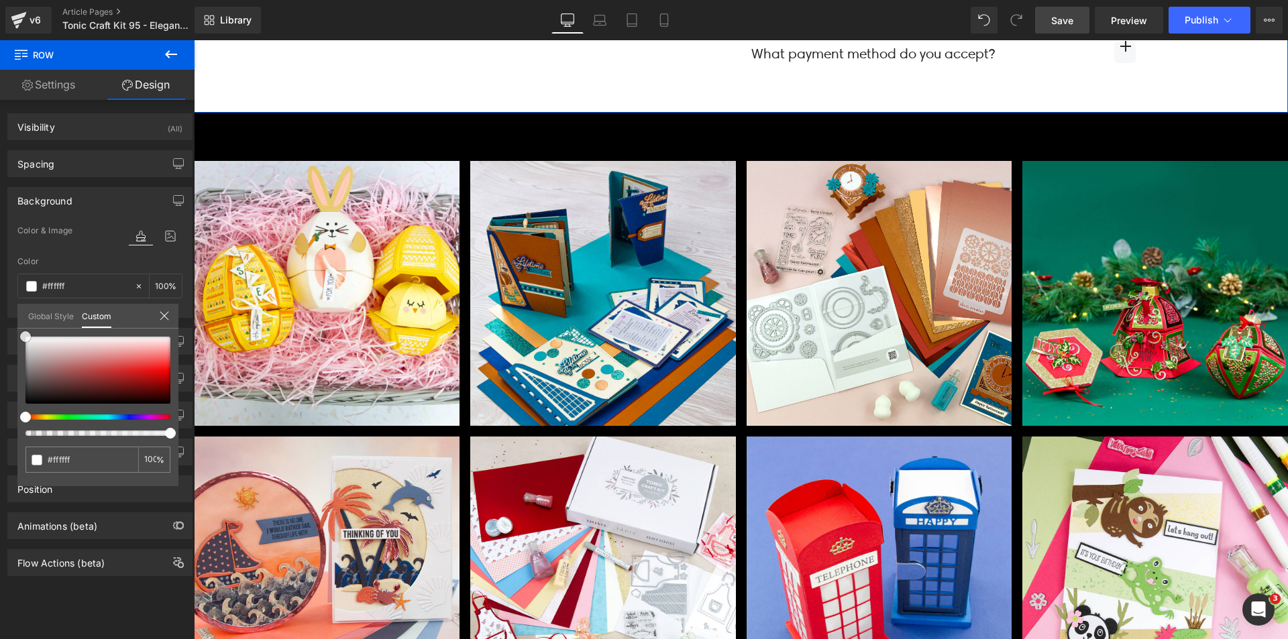
scroll to position [6024, 0]
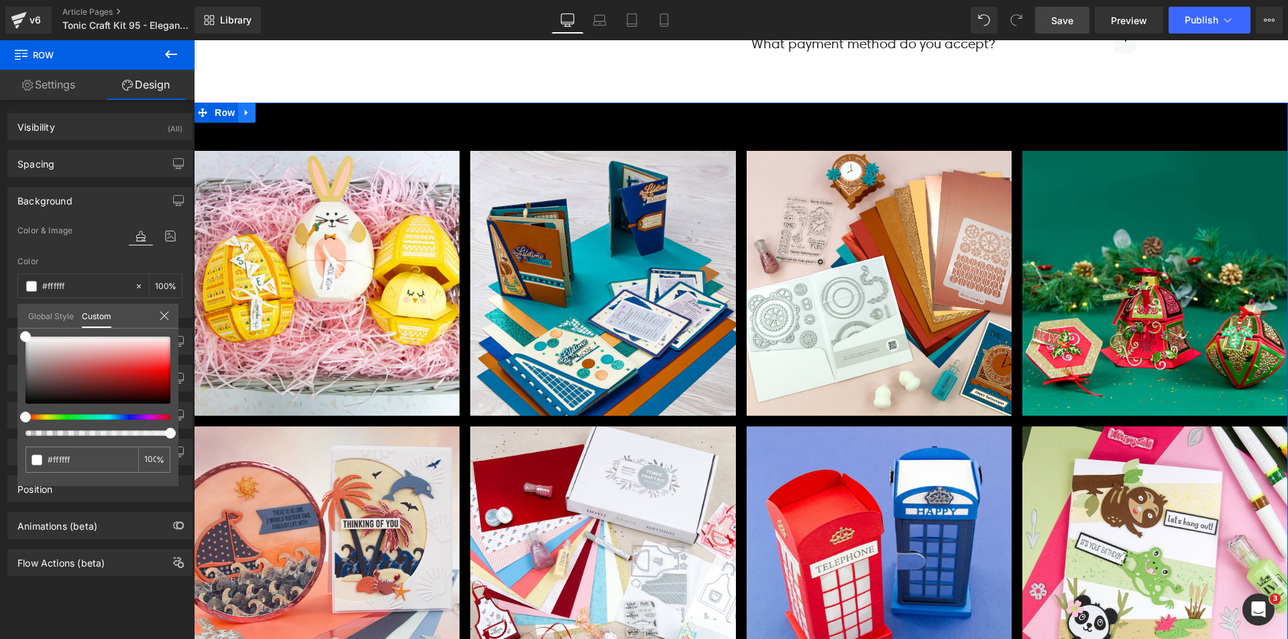
click at [238, 121] on link at bounding box center [246, 113] width 17 height 20
click at [214, 115] on span "Row" at bounding box center [224, 113] width 27 height 20
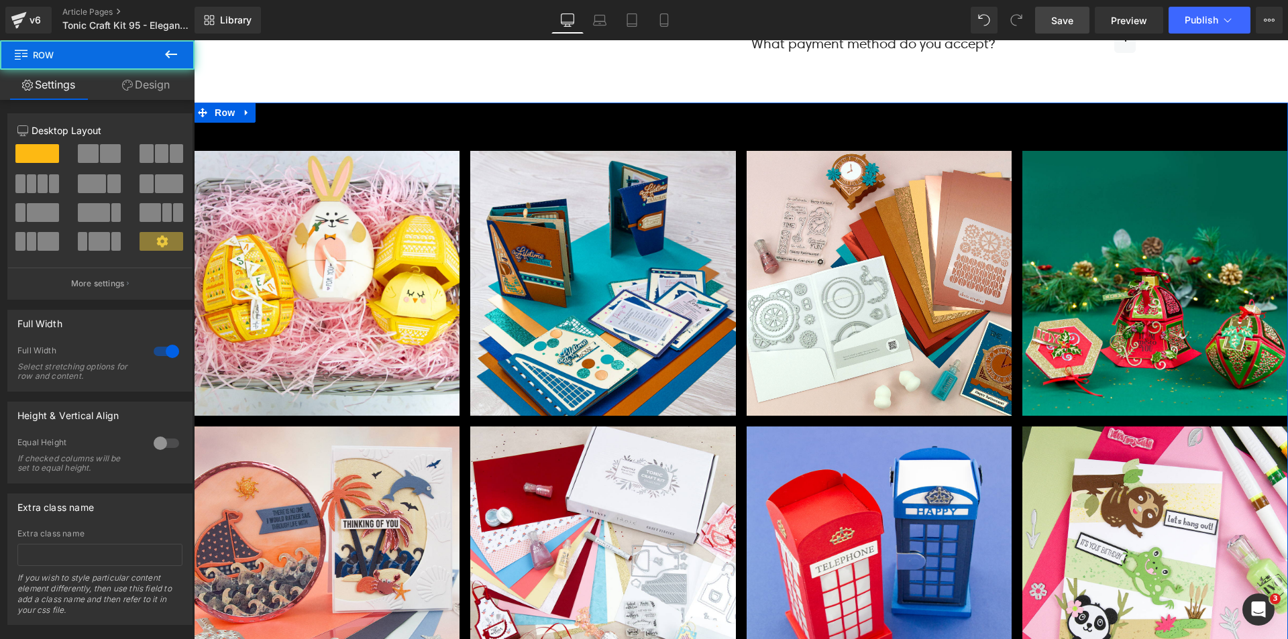
click at [142, 79] on link "Design" at bounding box center [145, 85] width 97 height 30
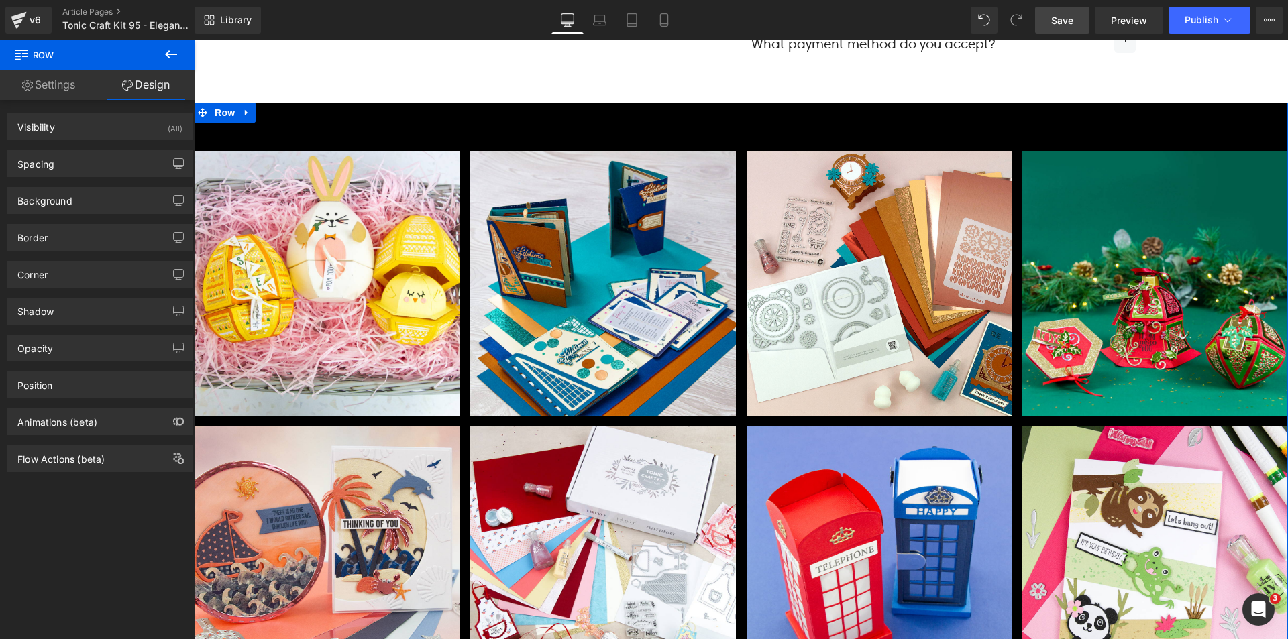
click at [68, 213] on div "Background Color & Image color Color % Image Replace Image Upload image or Brow…" at bounding box center [99, 200] width 185 height 27
click at [23, 207] on div "Background" at bounding box center [100, 200] width 184 height 25
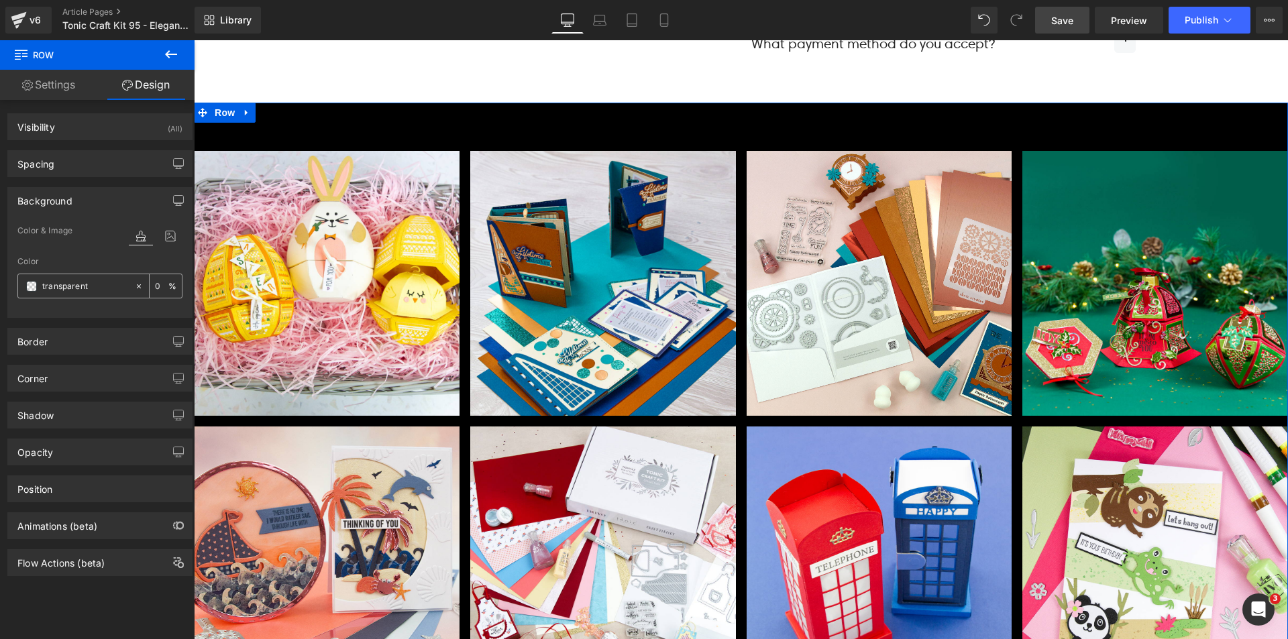
click at [32, 288] on span at bounding box center [31, 286] width 11 height 11
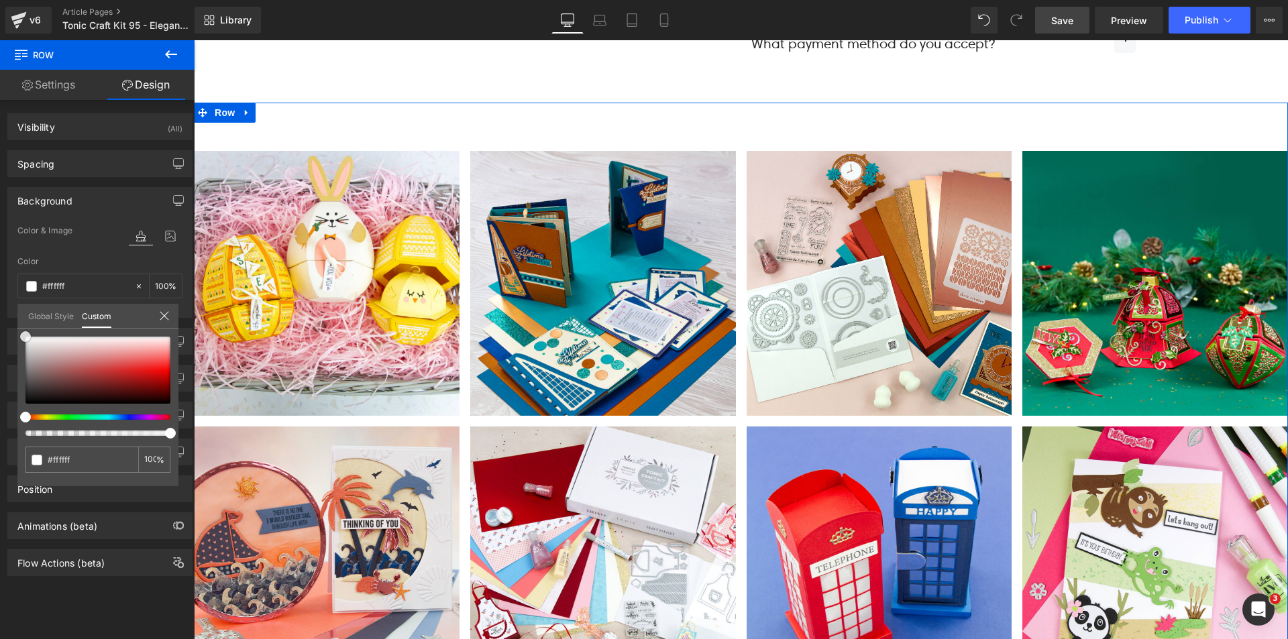
drag, startPoint x: 125, startPoint y: 374, endPoint x: 0, endPoint y: 250, distance: 176.4
click at [0, 250] on div "Background Color & Image color Color % Image Replace Image Upload image or Brow…" at bounding box center [100, 247] width 201 height 141
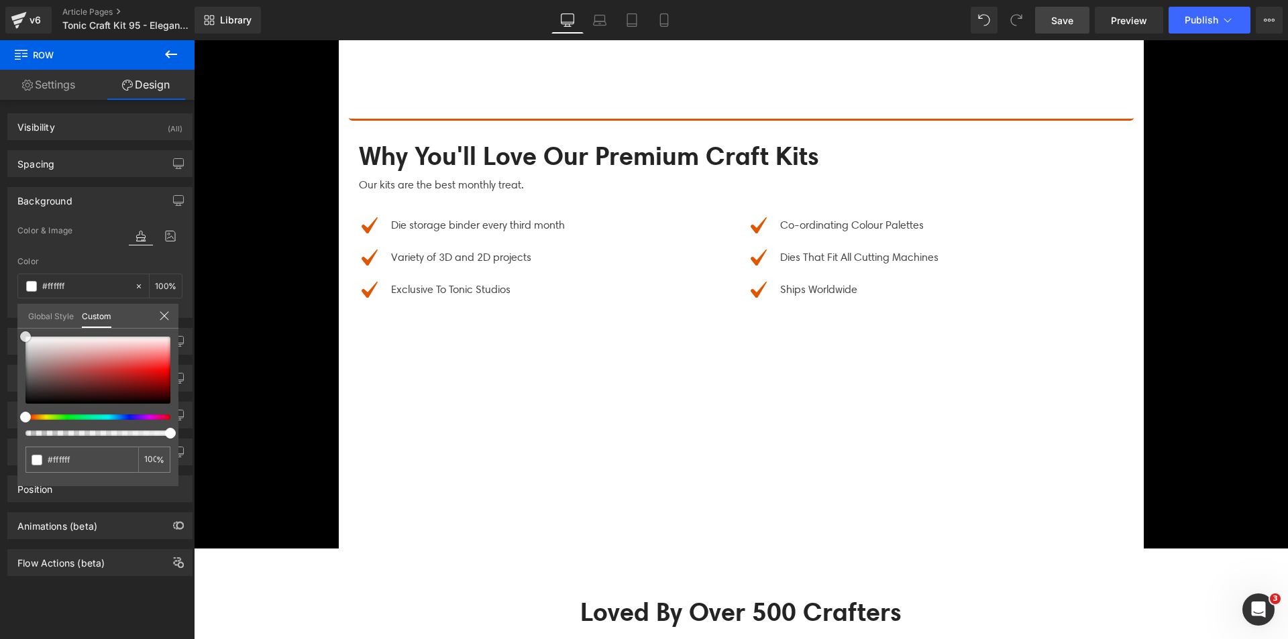
scroll to position [4347, 0]
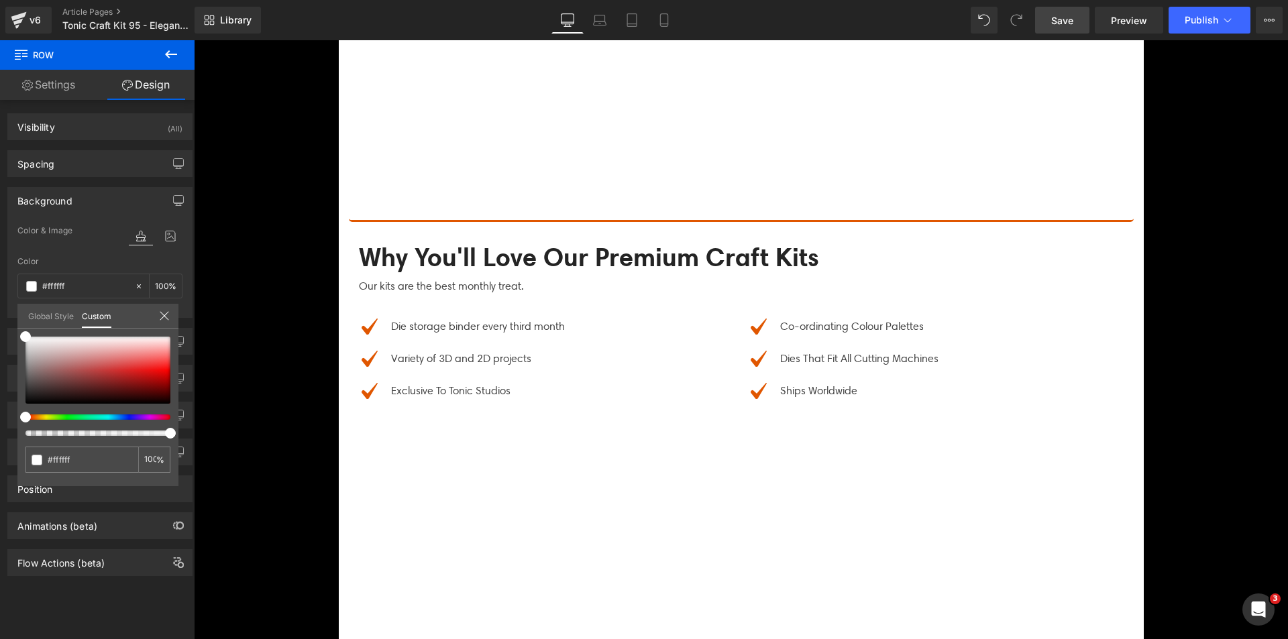
click at [1056, 16] on span "Save" at bounding box center [1062, 20] width 22 height 14
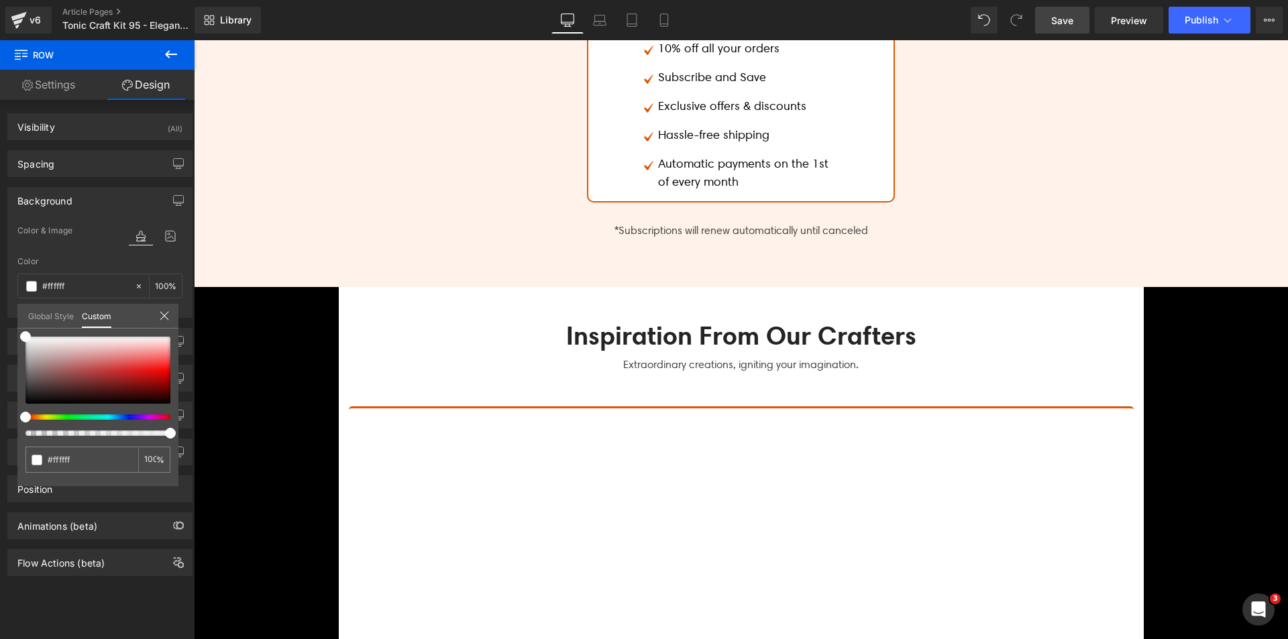
scroll to position [3542, 0]
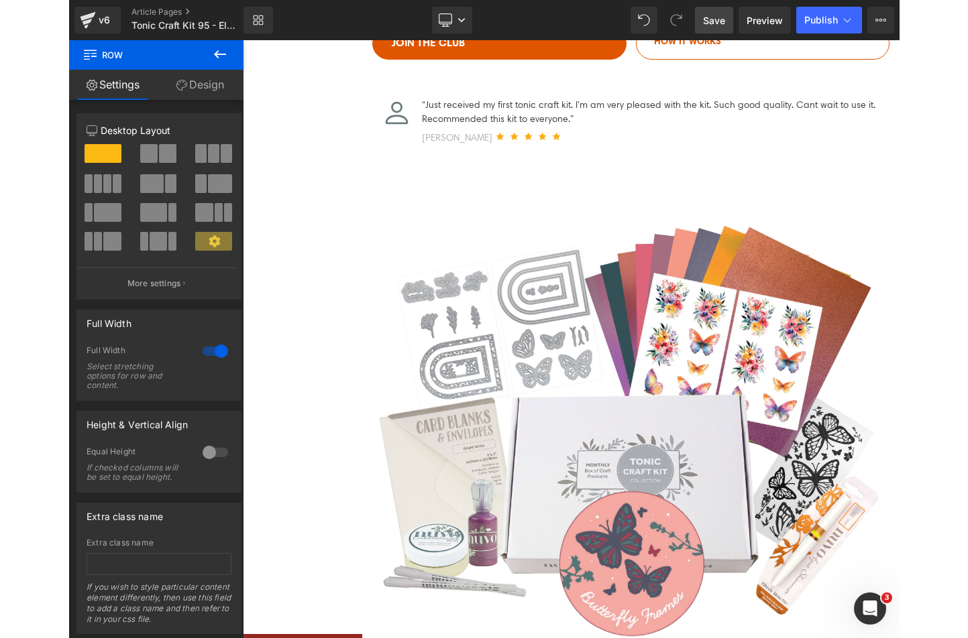
scroll to position [363, 0]
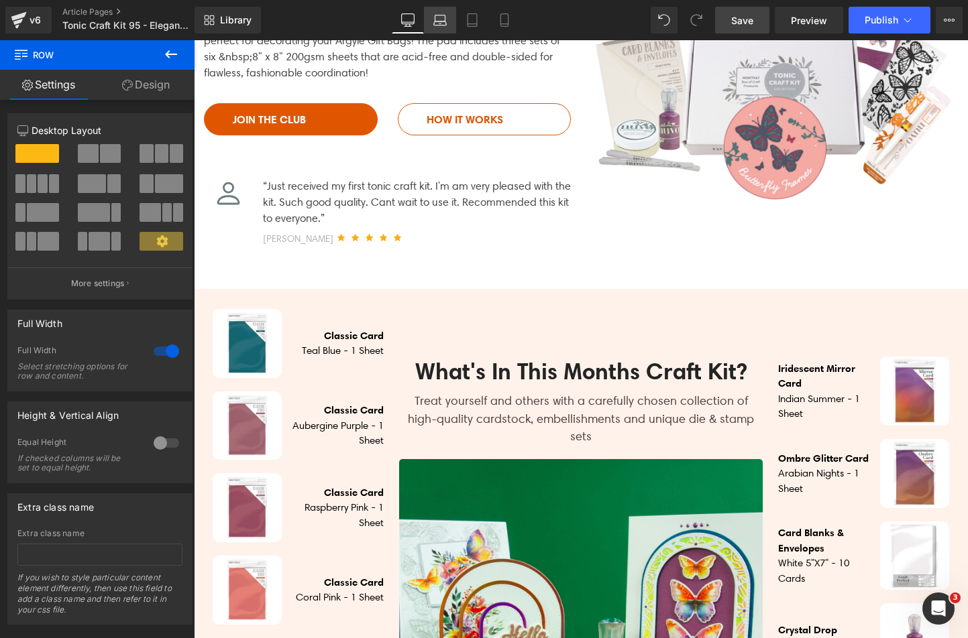
click at [433, 27] on link "Laptop" at bounding box center [440, 20] width 32 height 27
click at [411, 24] on icon at bounding box center [407, 19] width 13 height 10
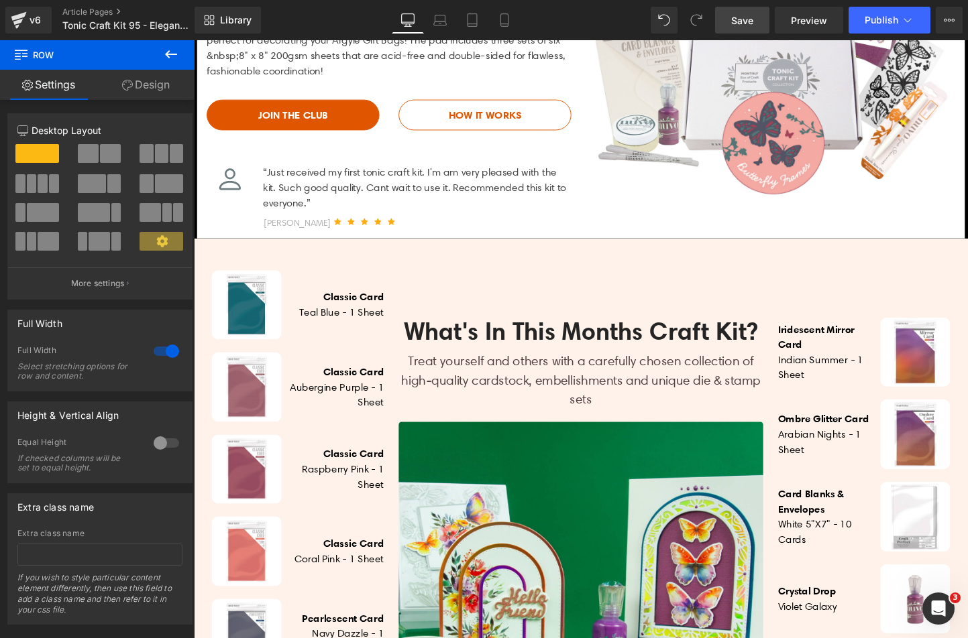
scroll to position [288, 0]
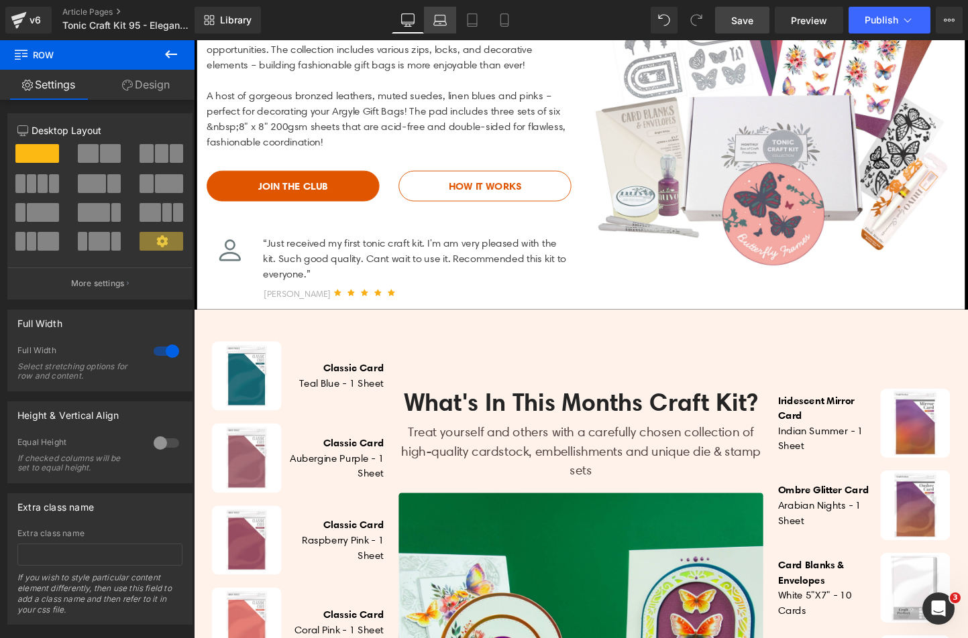
click at [434, 23] on icon at bounding box center [439, 23] width 13 height 4
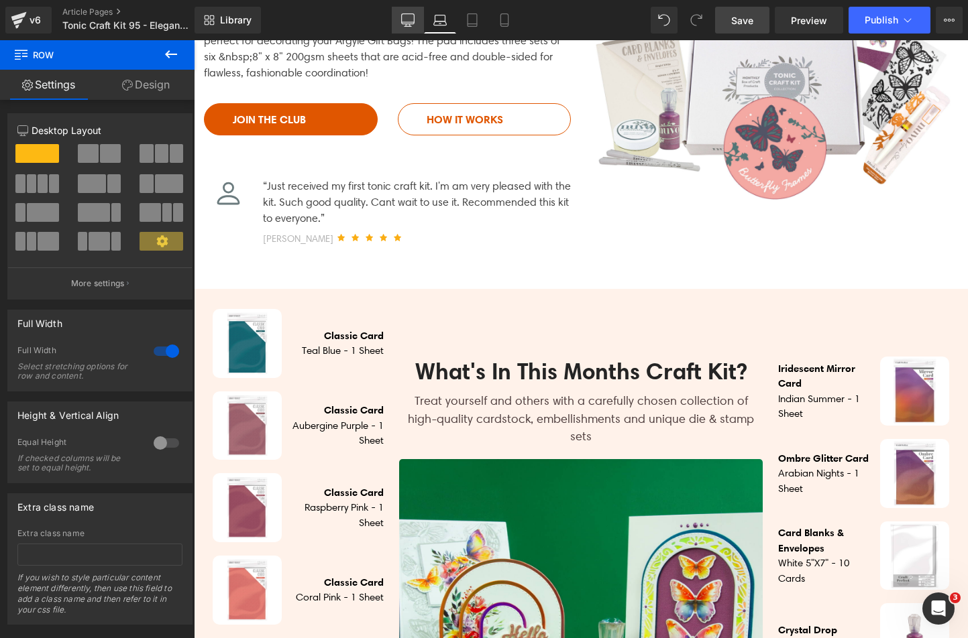
click at [409, 25] on icon at bounding box center [407, 25] width 4 height 3
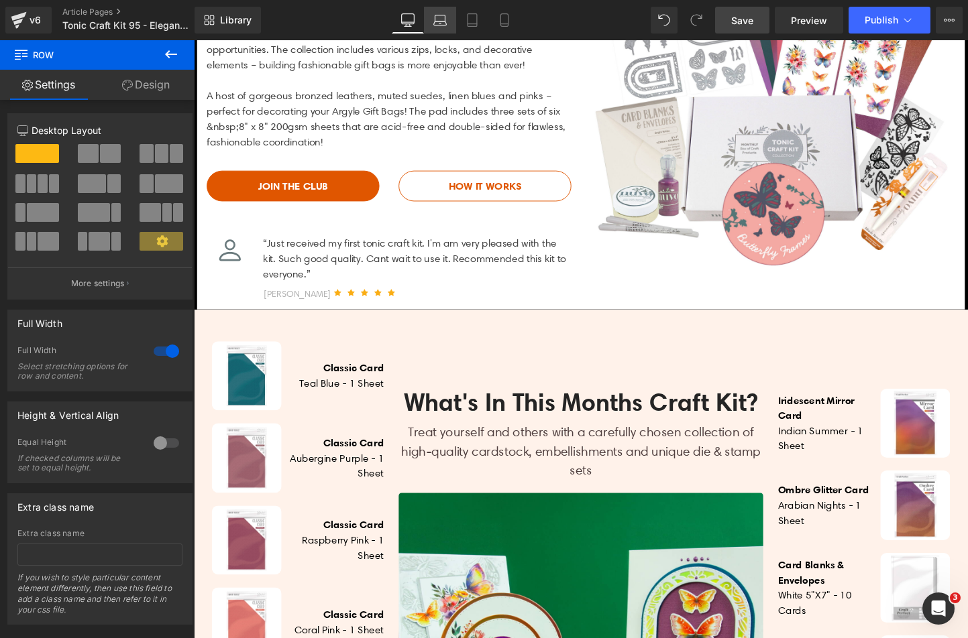
click at [435, 23] on icon at bounding box center [439, 19] width 13 height 13
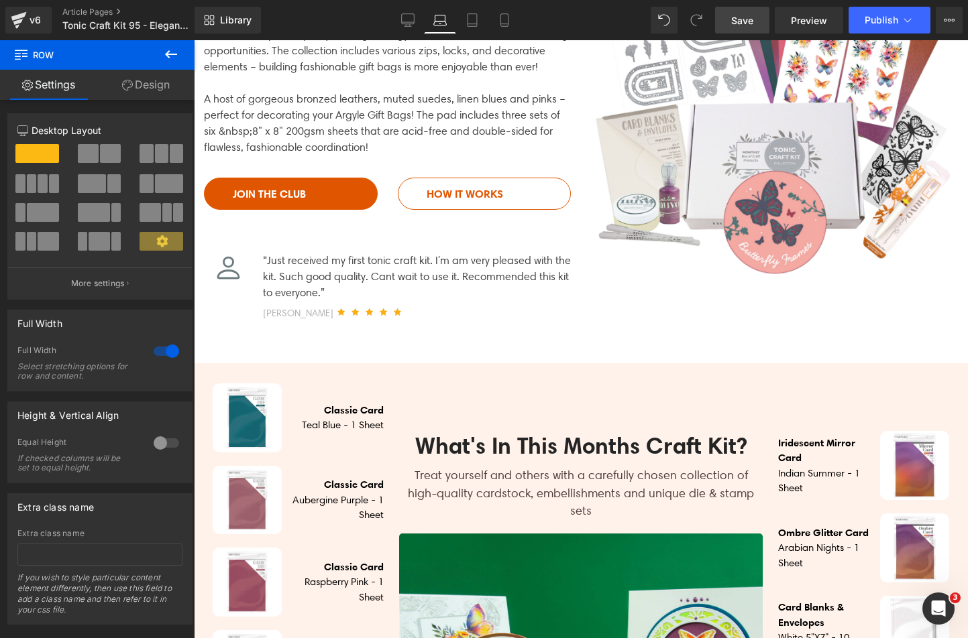
scroll to position [363, 0]
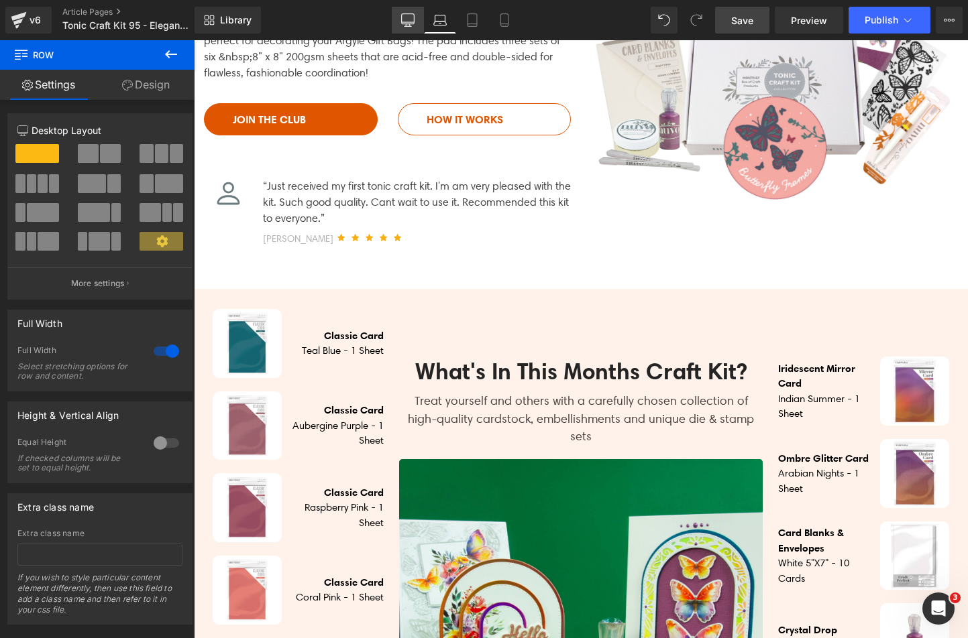
click at [407, 25] on icon at bounding box center [407, 19] width 13 height 13
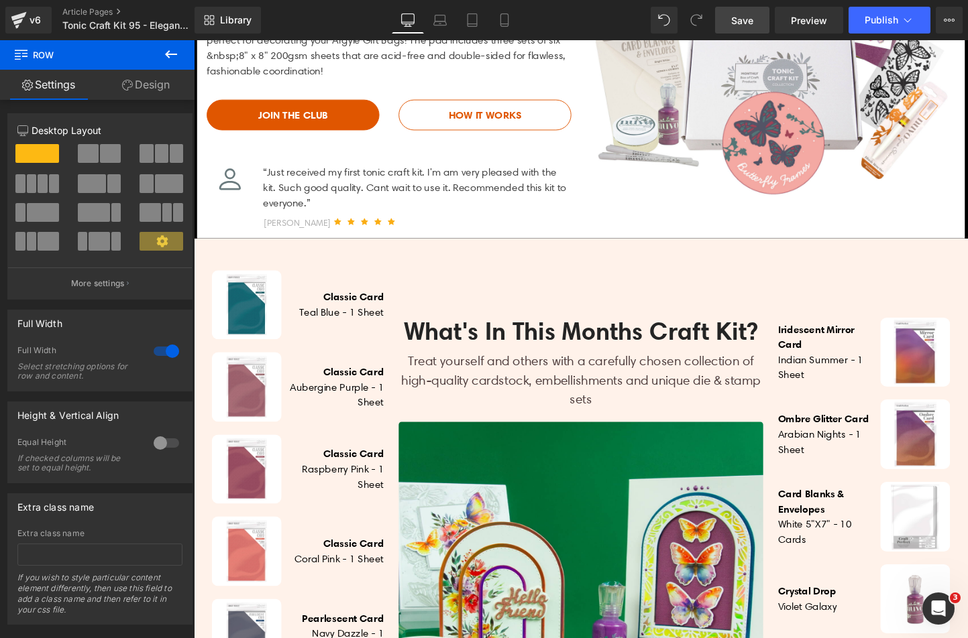
scroll to position [288, 0]
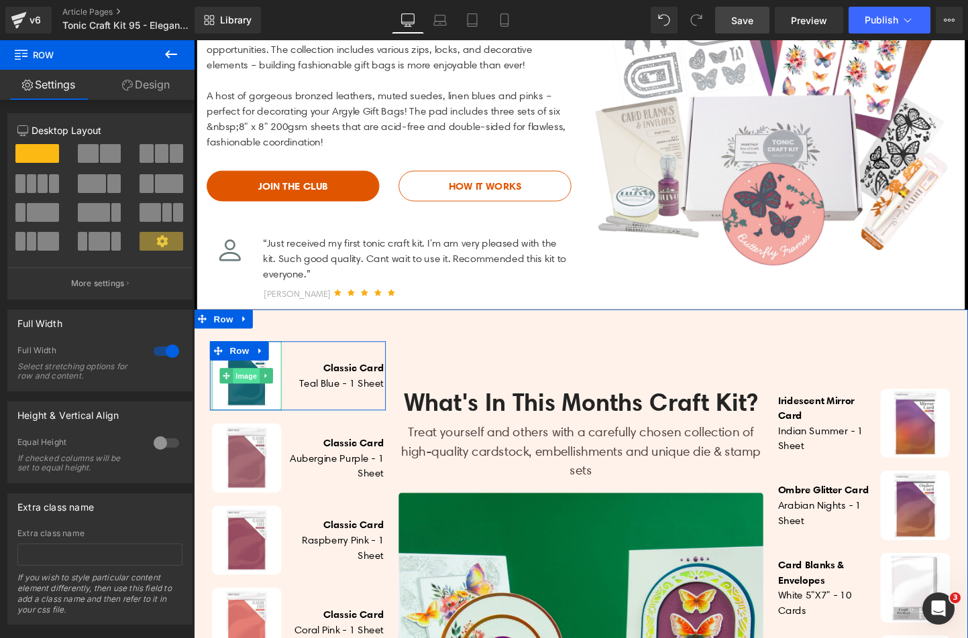
click at [241, 396] on span "Image" at bounding box center [249, 392] width 28 height 16
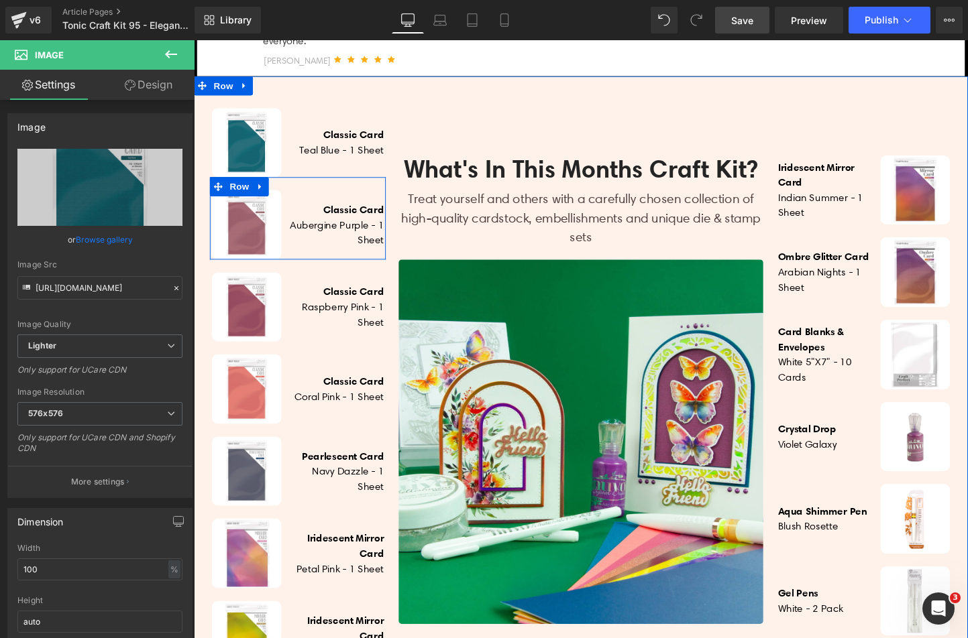
scroll to position [557, 0]
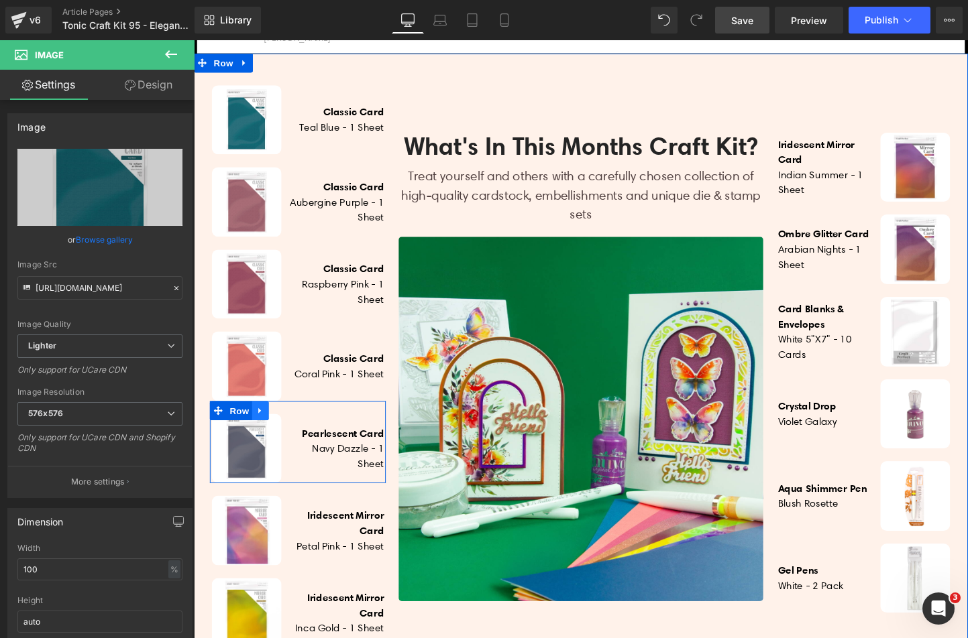
click at [261, 428] on icon at bounding box center [263, 429] width 9 height 10
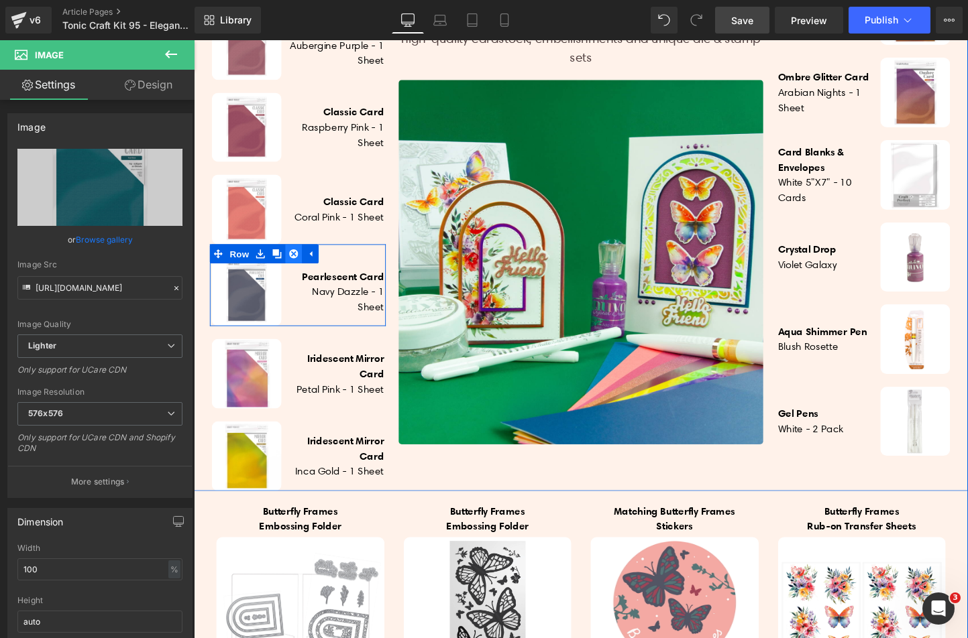
scroll to position [825, 0]
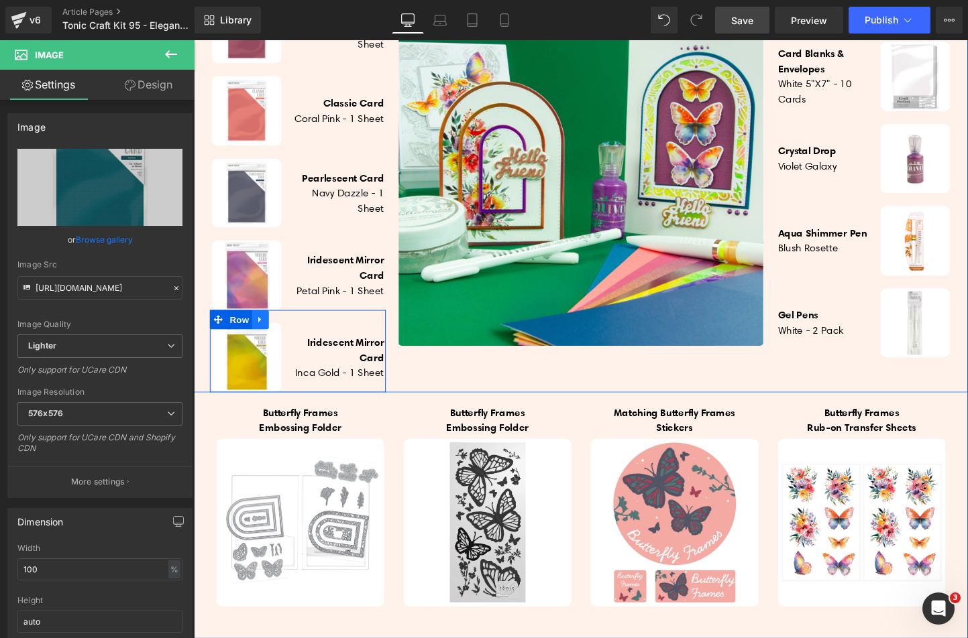
click at [260, 335] on icon at bounding box center [263, 334] width 9 height 10
click at [294, 335] on icon at bounding box center [298, 333] width 9 height 9
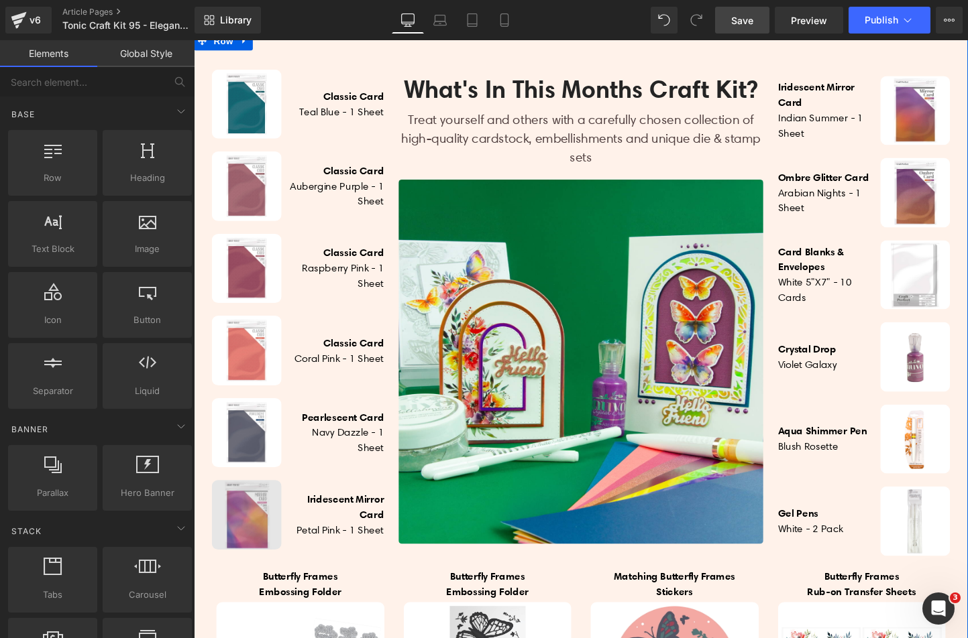
scroll to position [557, 0]
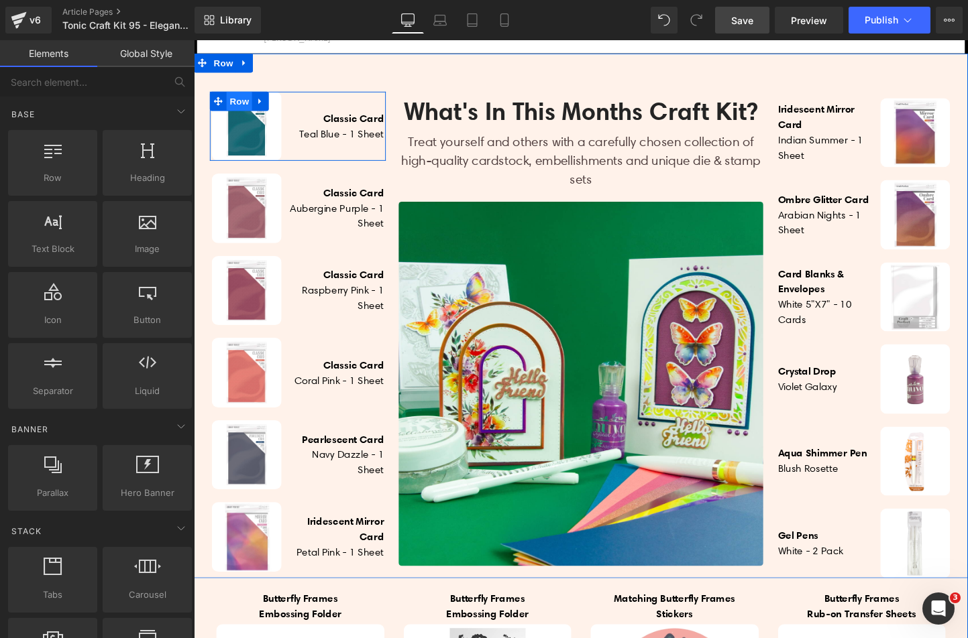
click at [237, 105] on span "Row" at bounding box center [241, 105] width 27 height 20
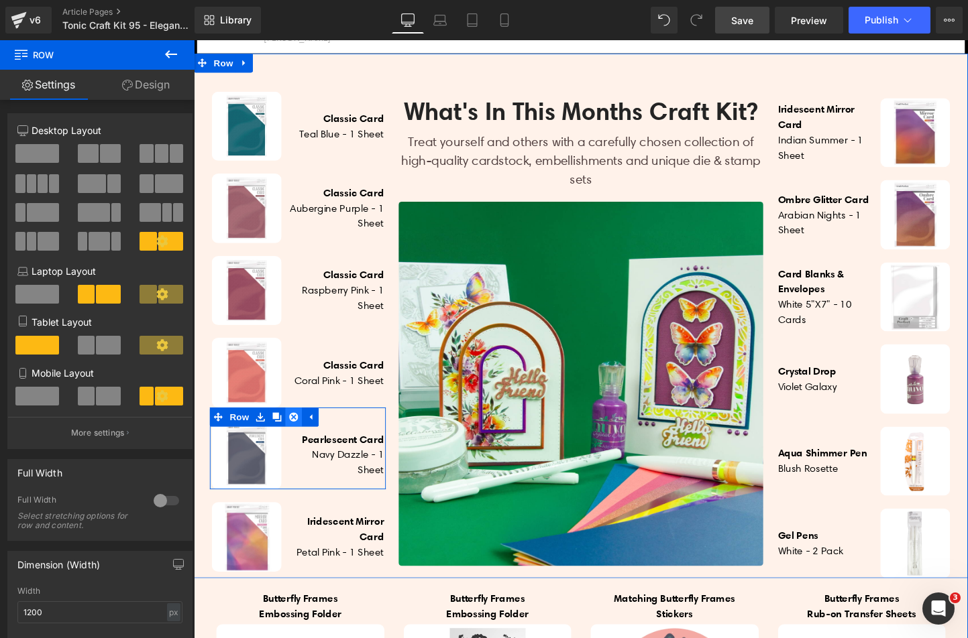
click at [294, 439] on icon at bounding box center [298, 436] width 9 height 10
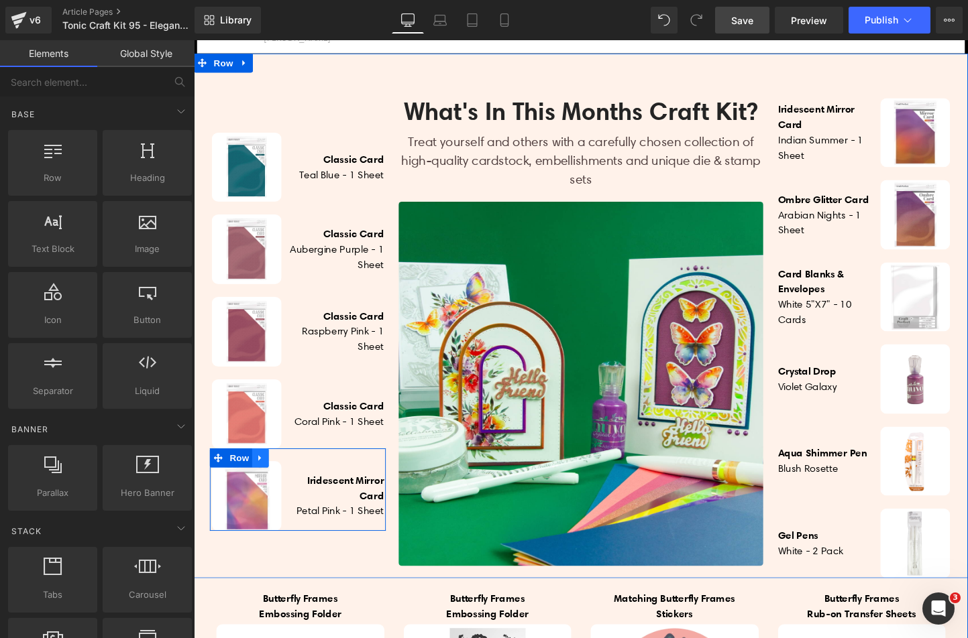
click at [259, 483] on icon at bounding box center [263, 479] width 9 height 10
click at [298, 482] on link at bounding box center [298, 479] width 17 height 20
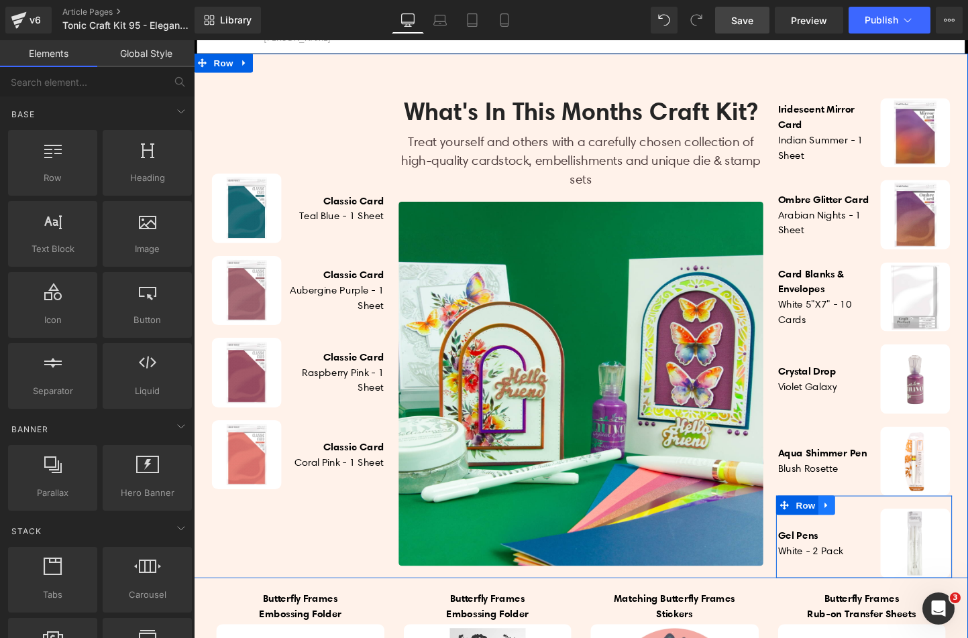
click at [850, 539] on link at bounding box center [856, 528] width 17 height 20
click at [887, 530] on icon at bounding box center [891, 528] width 9 height 9
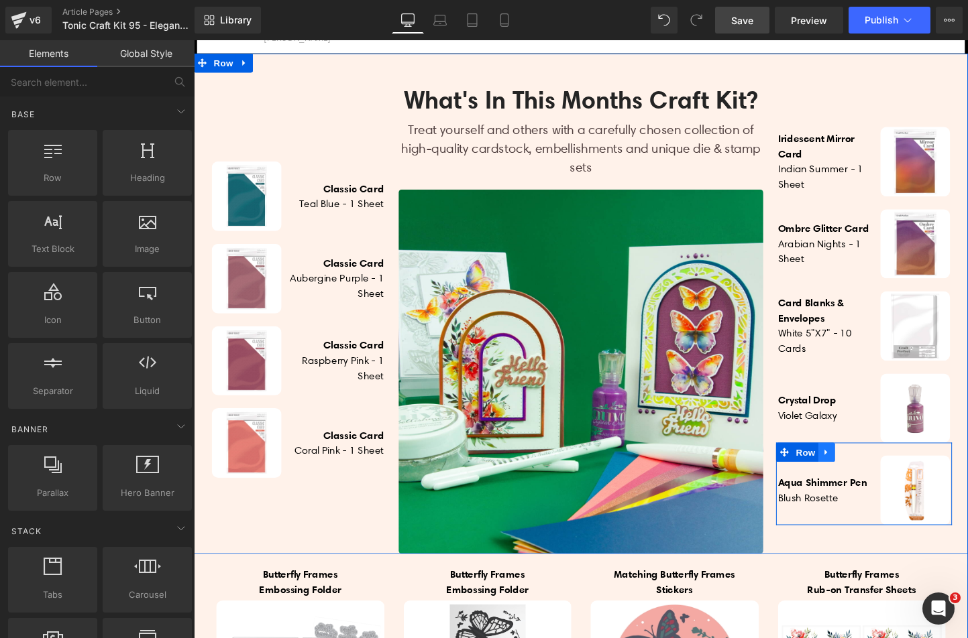
click at [852, 478] on icon at bounding box center [856, 473] width 9 height 10
click at [887, 478] on icon at bounding box center [891, 473] width 9 height 10
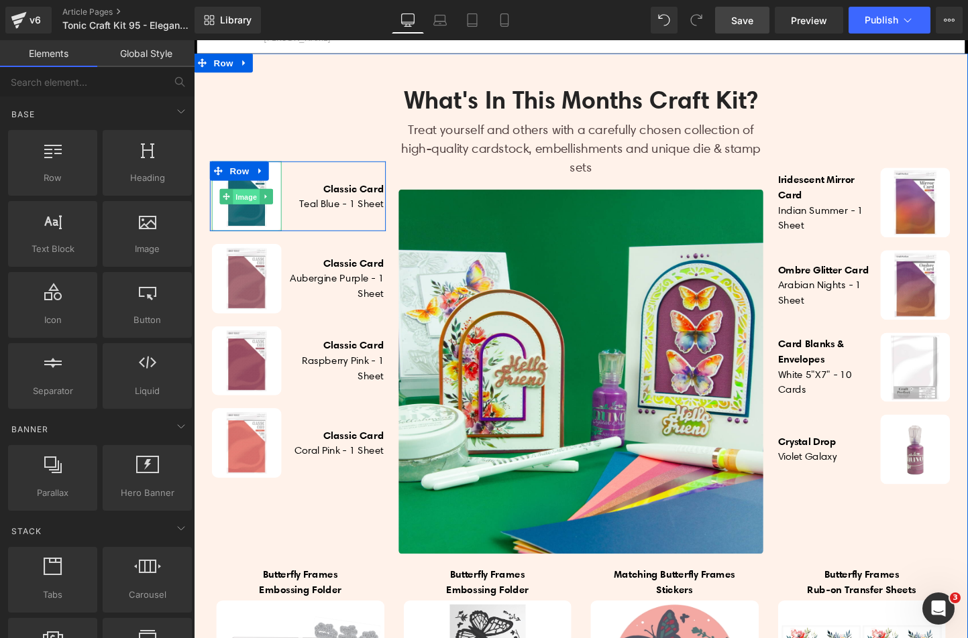
click at [238, 213] on span "Image" at bounding box center [249, 205] width 28 height 16
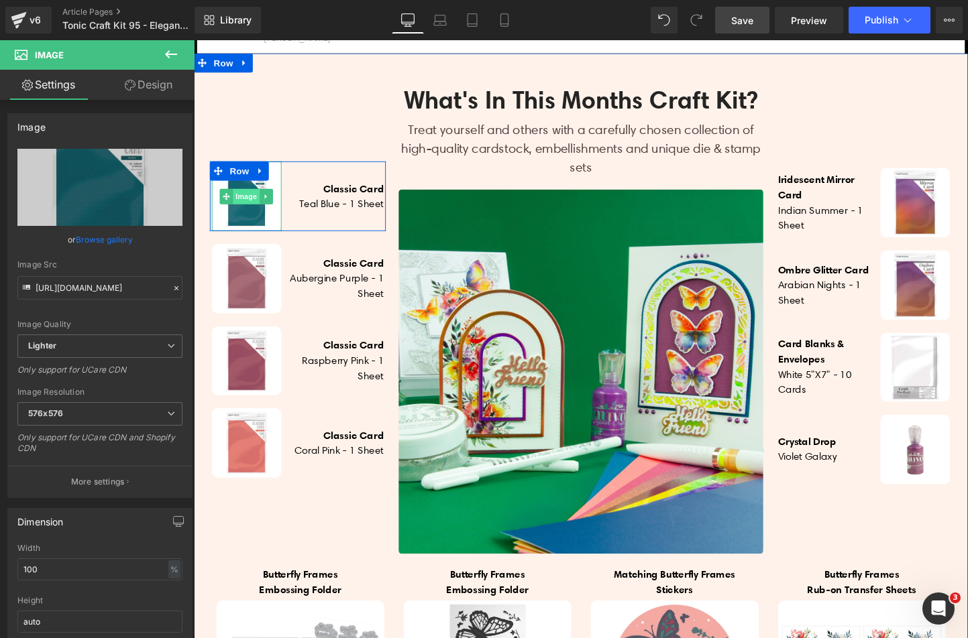
click at [239, 213] on span "Image" at bounding box center [249, 205] width 28 height 16
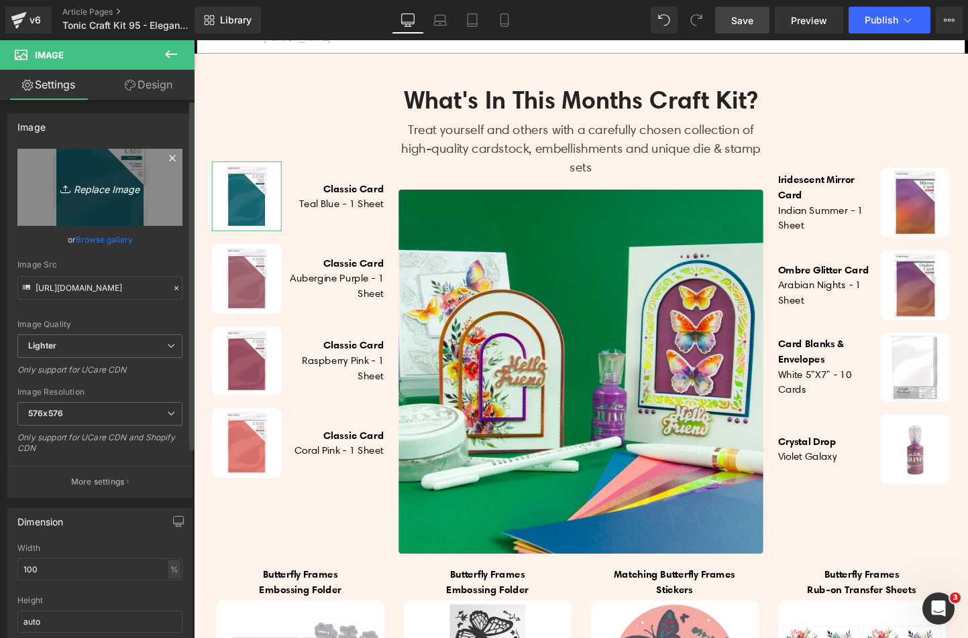
click at [112, 211] on link "Replace Image" at bounding box center [99, 187] width 165 height 77
type input "C:\fakepath\9015E_PACKED_1000_RGB.jpg"
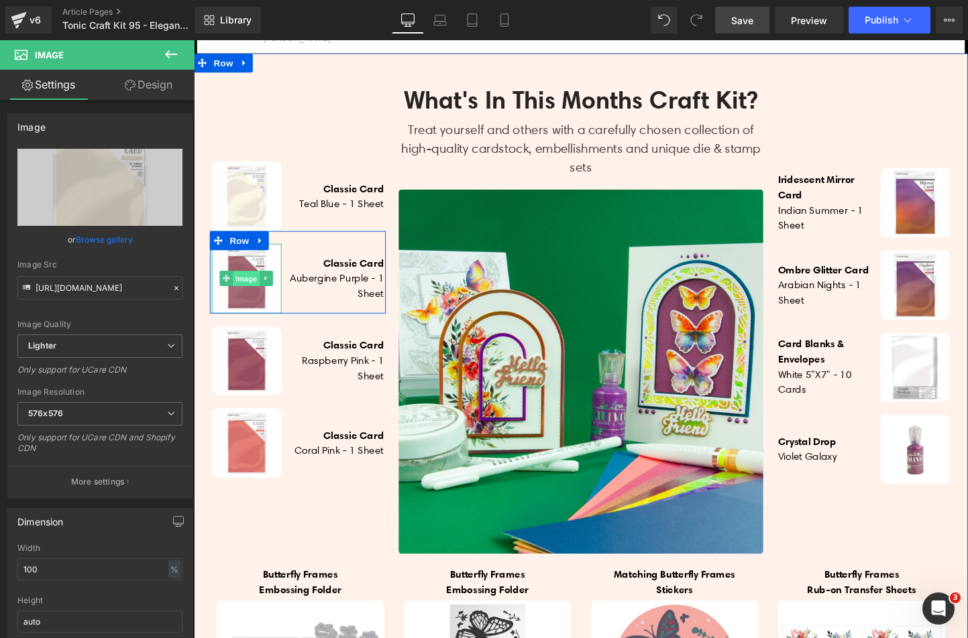
click at [244, 299] on span "Image" at bounding box center [249, 291] width 28 height 16
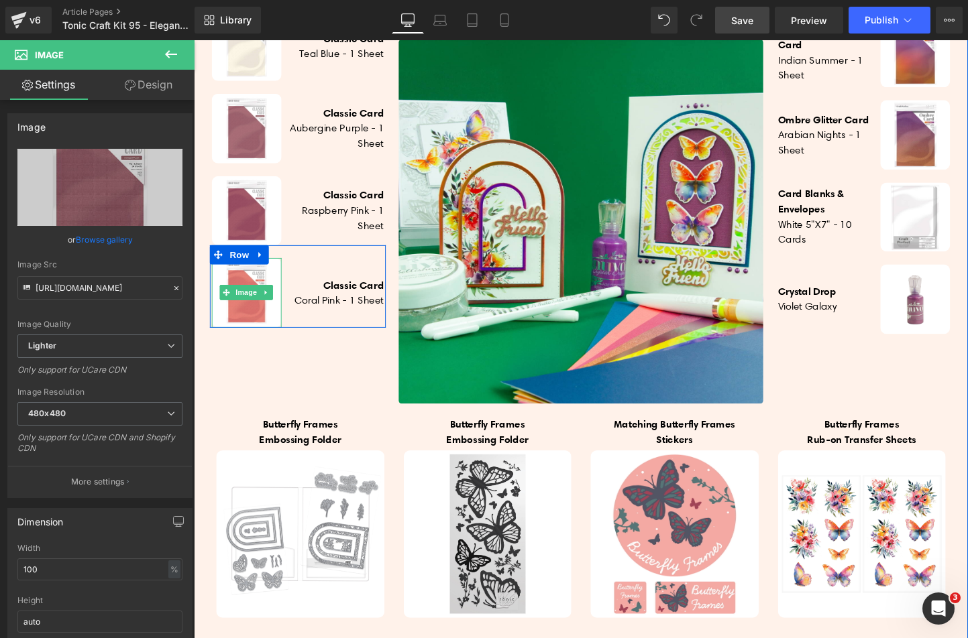
scroll to position [691, 0]
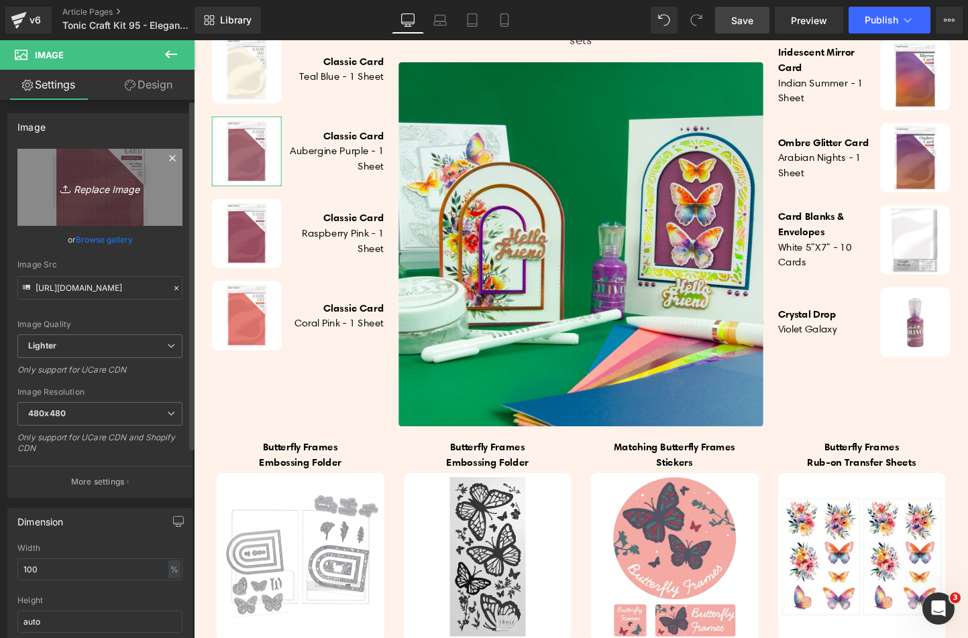
click at [118, 199] on link "Replace Image" at bounding box center [99, 187] width 165 height 77
type input "C:\fakepath\9024E_PACKED_1000_RGB.jpg"
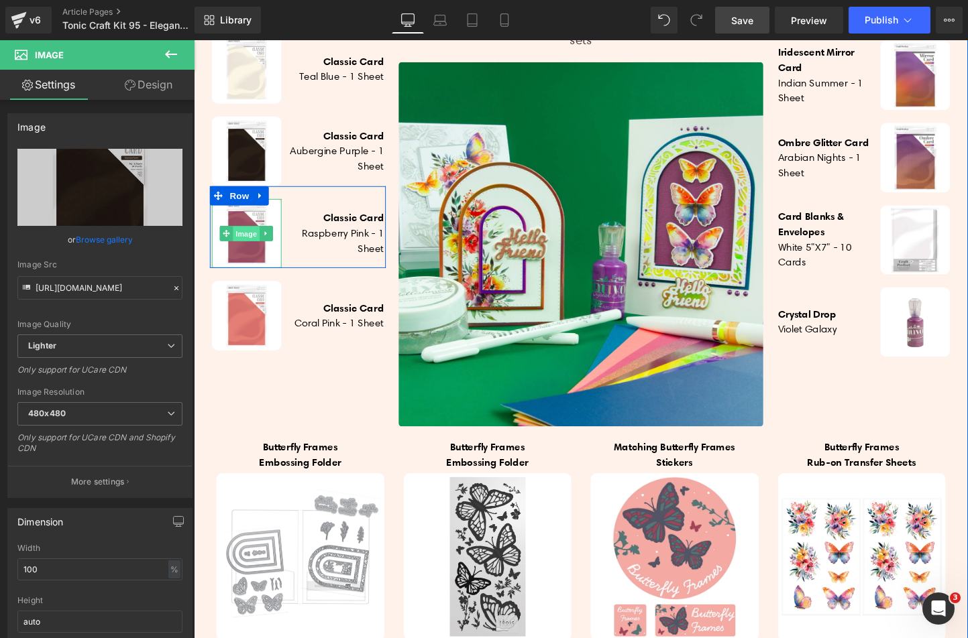
click at [245, 251] on span "Image" at bounding box center [249, 243] width 28 height 16
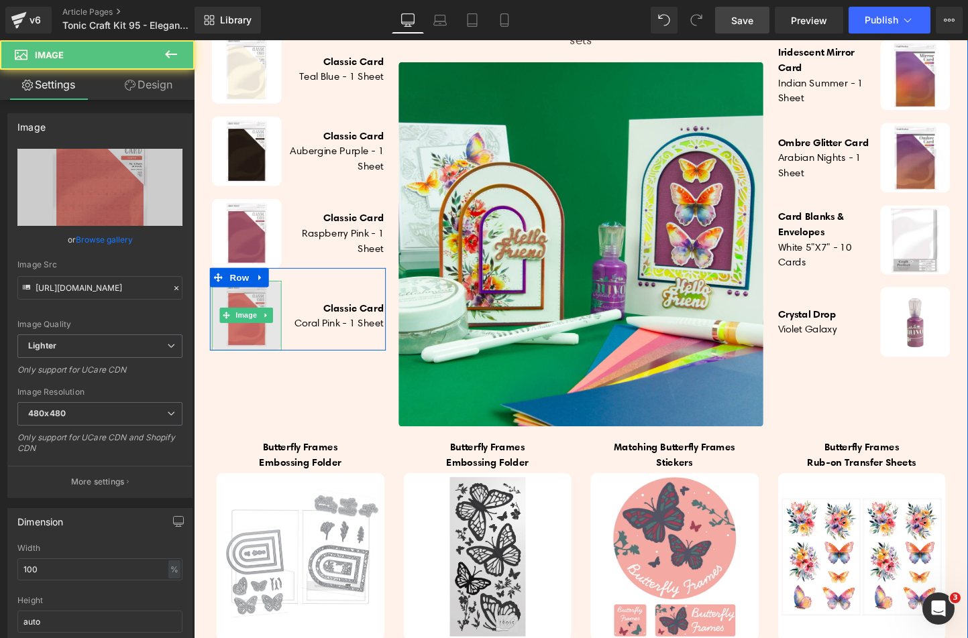
click at [239, 352] on img at bounding box center [249, 328] width 73 height 73
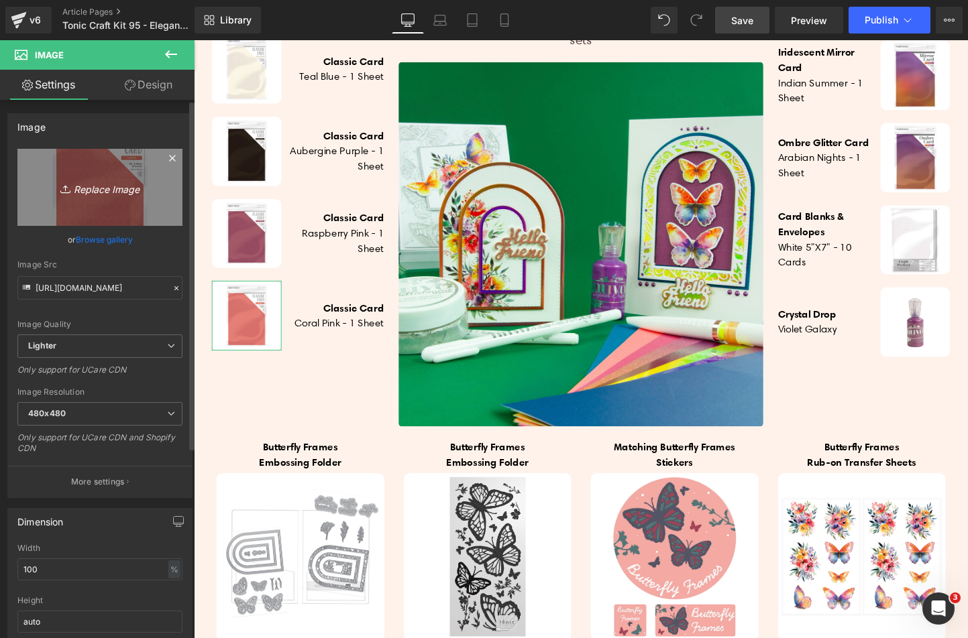
click at [66, 194] on icon at bounding box center [66, 188] width 13 height 13
type input "C:\fakepath\9062E_PACKED_1000_RGB.jpg"
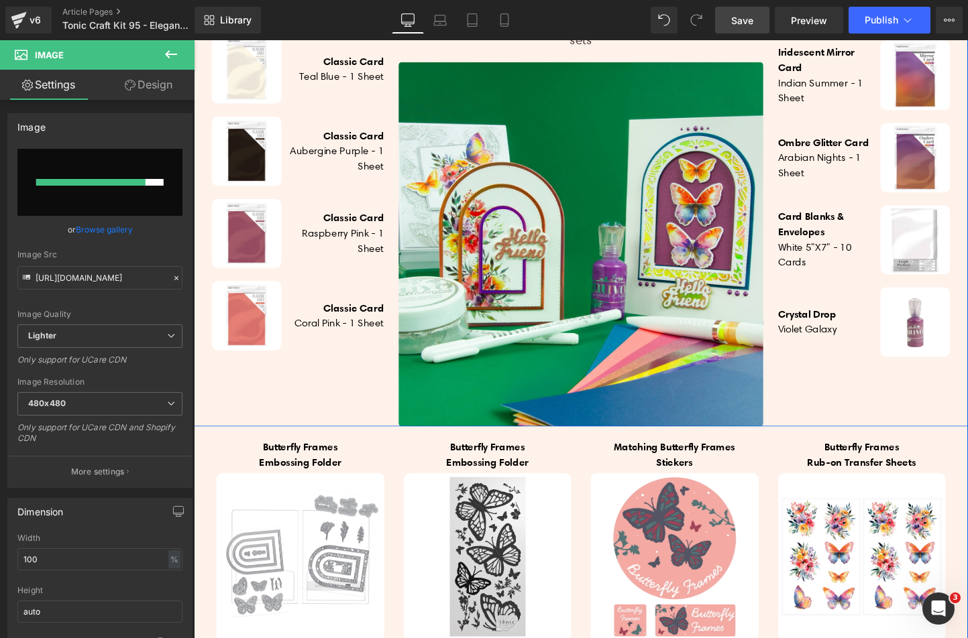
click at [291, 387] on div "Image Classic Card Teal Blue - 1 Sheet Heading Row Image Classic Card Aubergine…" at bounding box center [303, 200] width 198 height 492
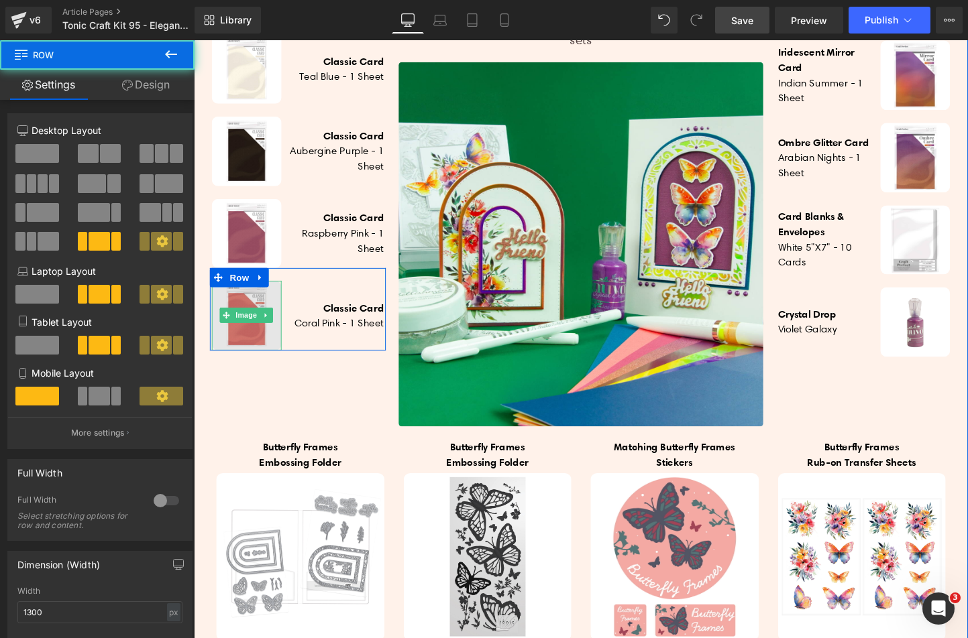
click at [252, 354] on img at bounding box center [249, 328] width 73 height 73
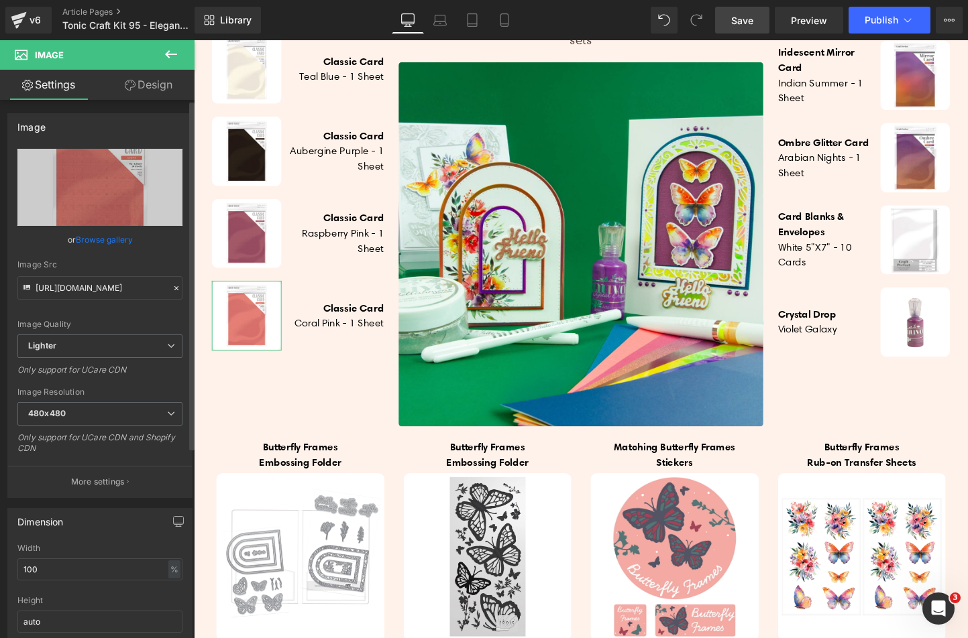
click at [84, 236] on link "Browse gallery" at bounding box center [104, 239] width 57 height 23
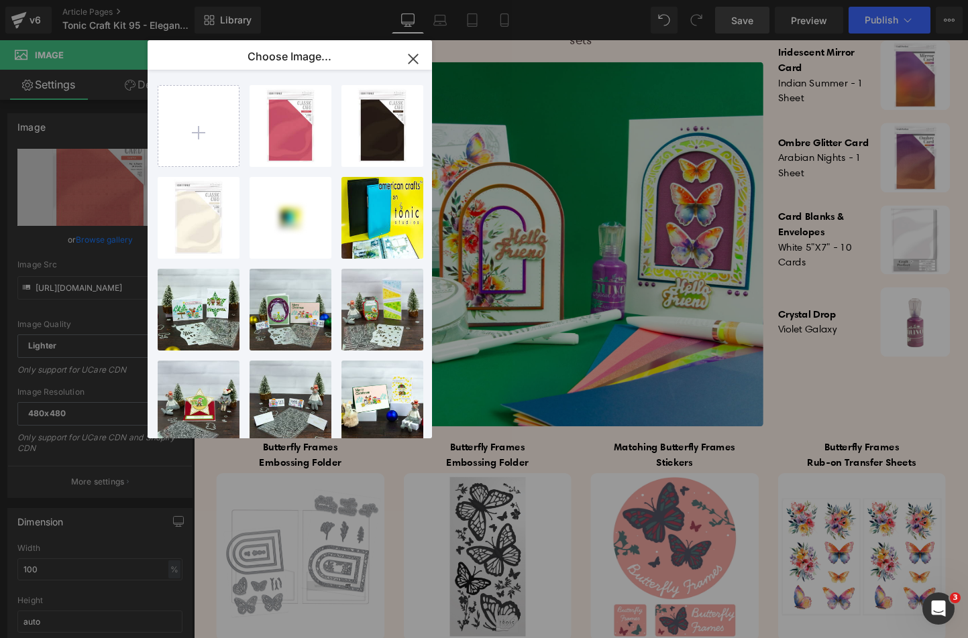
click at [87, 0] on div "Image You are previewing how the will restyle your page. You can not edit Eleme…" at bounding box center [484, 0] width 968 height 0
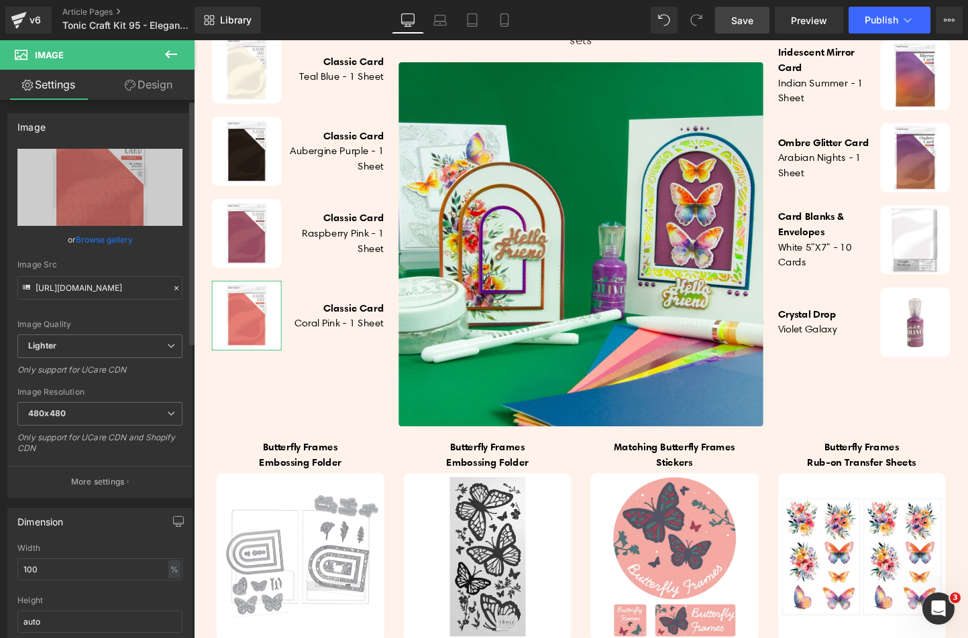
click at [91, 241] on link "Browse gallery" at bounding box center [104, 239] width 57 height 23
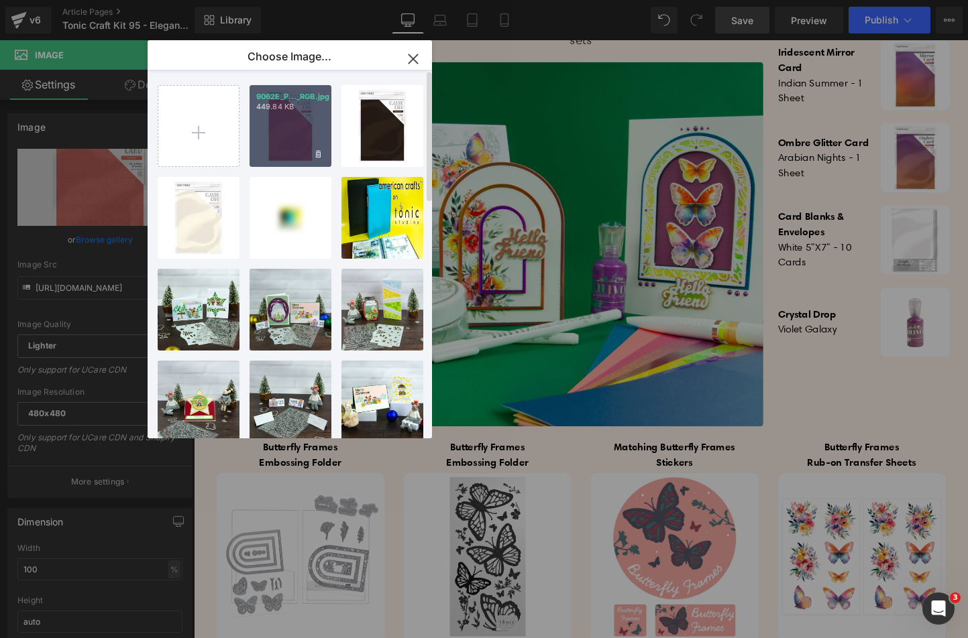
click at [280, 143] on div "9062E_P..._RGB.jpg 449.84 KB" at bounding box center [290, 126] width 82 height 82
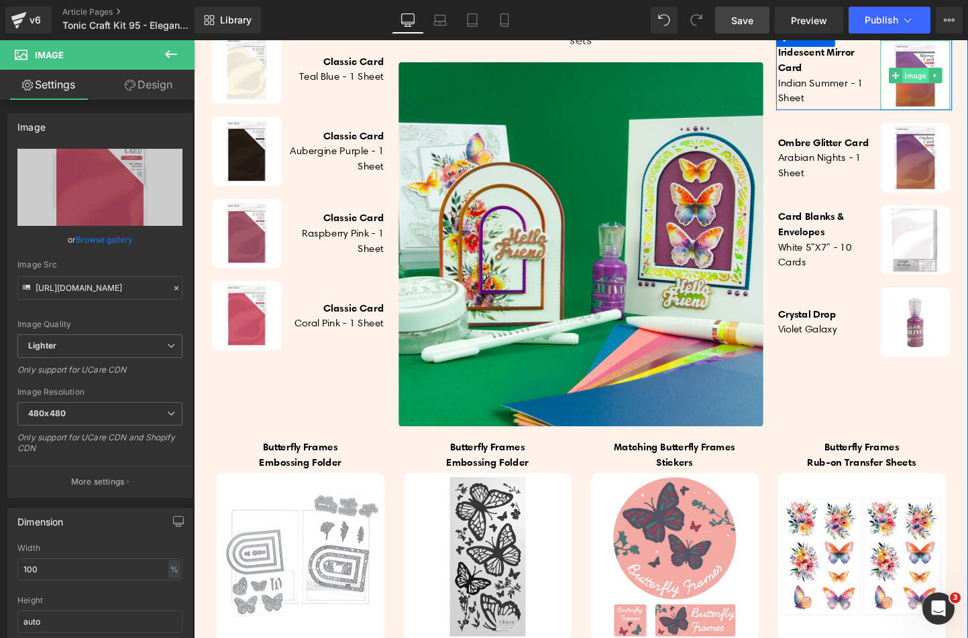
click at [936, 85] on span "Image" at bounding box center [950, 77] width 28 height 16
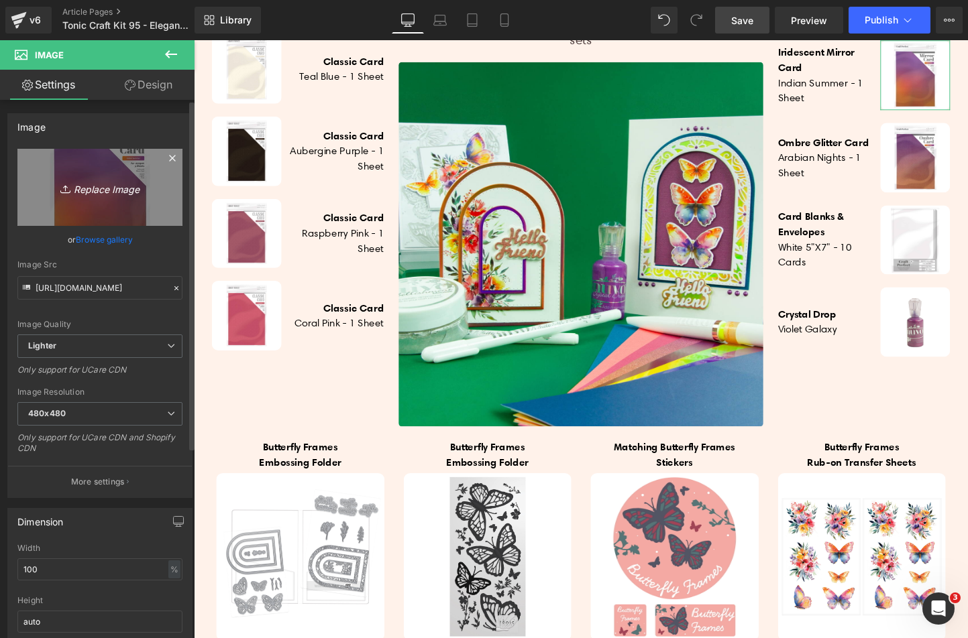
click at [102, 213] on link "Replace Image" at bounding box center [99, 187] width 165 height 77
type input "C:\fakepath\9045E_PACKED_1000_RGB.jpg"
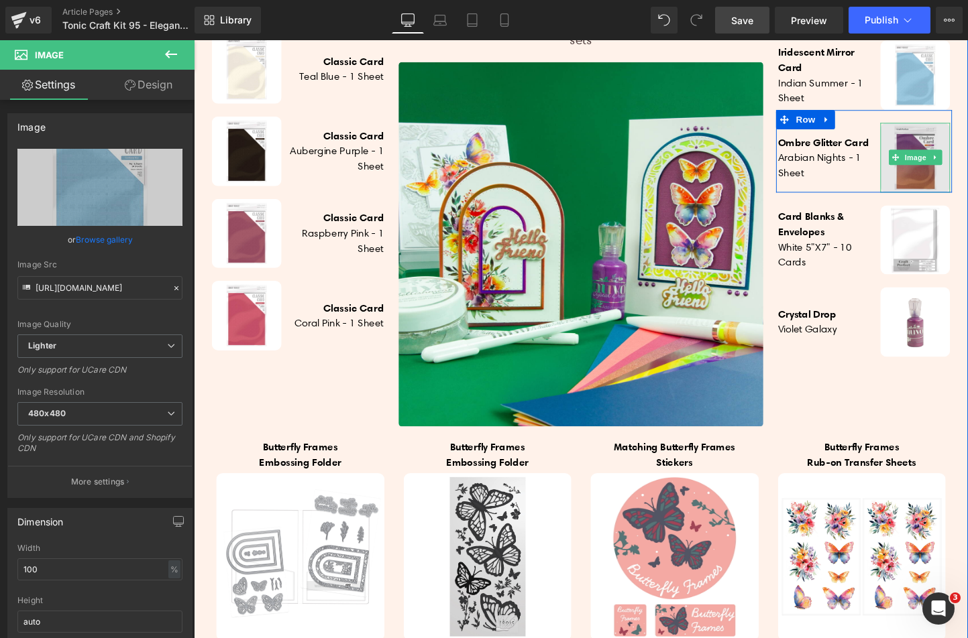
click at [950, 199] on img at bounding box center [949, 163] width 73 height 73
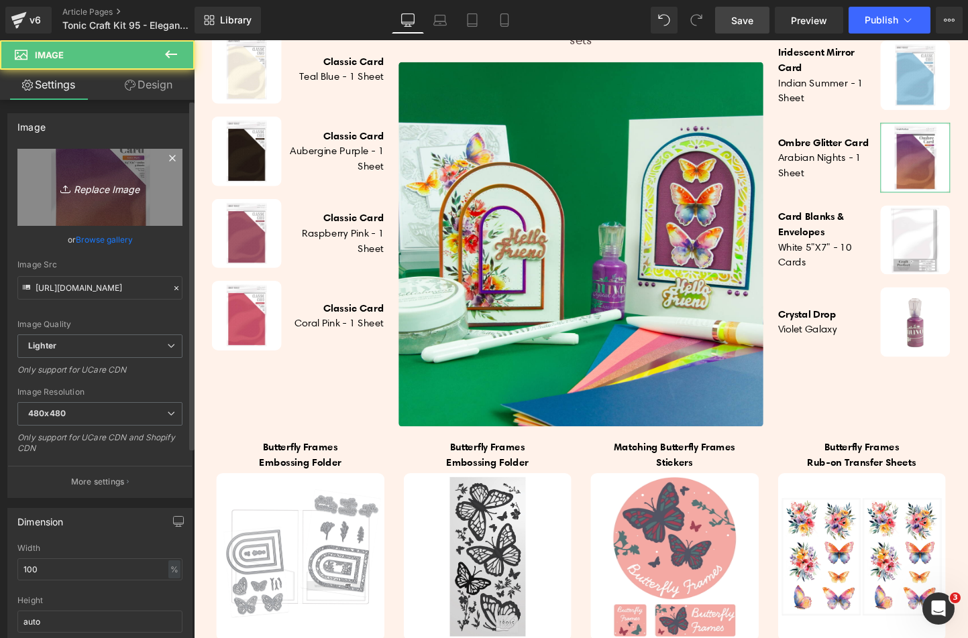
click at [141, 188] on icon "Replace Image" at bounding box center [99, 187] width 107 height 17
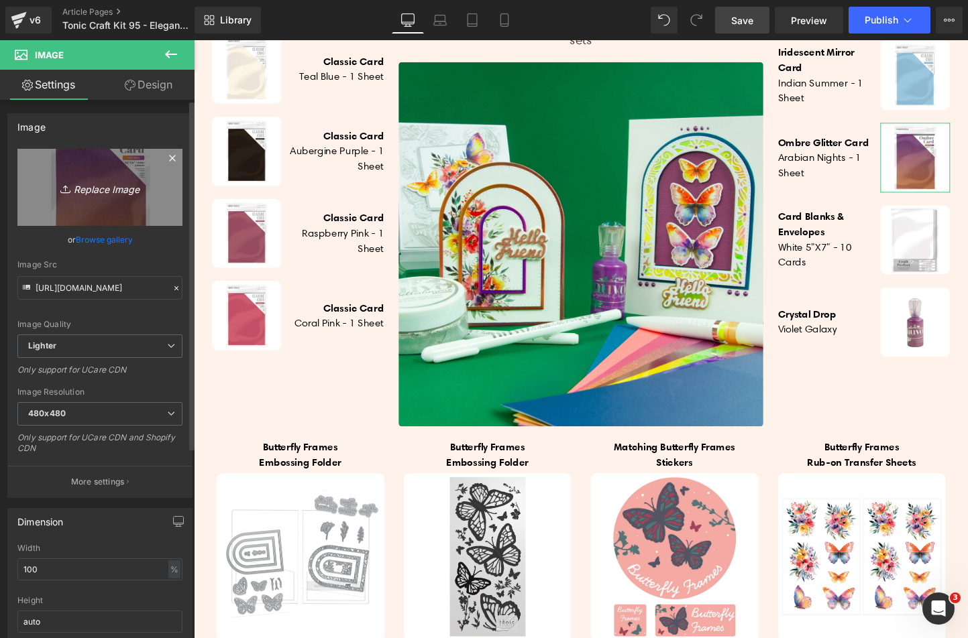
type input "C:\fakepath\9518E_PACKED_1000_RGB.jpg"
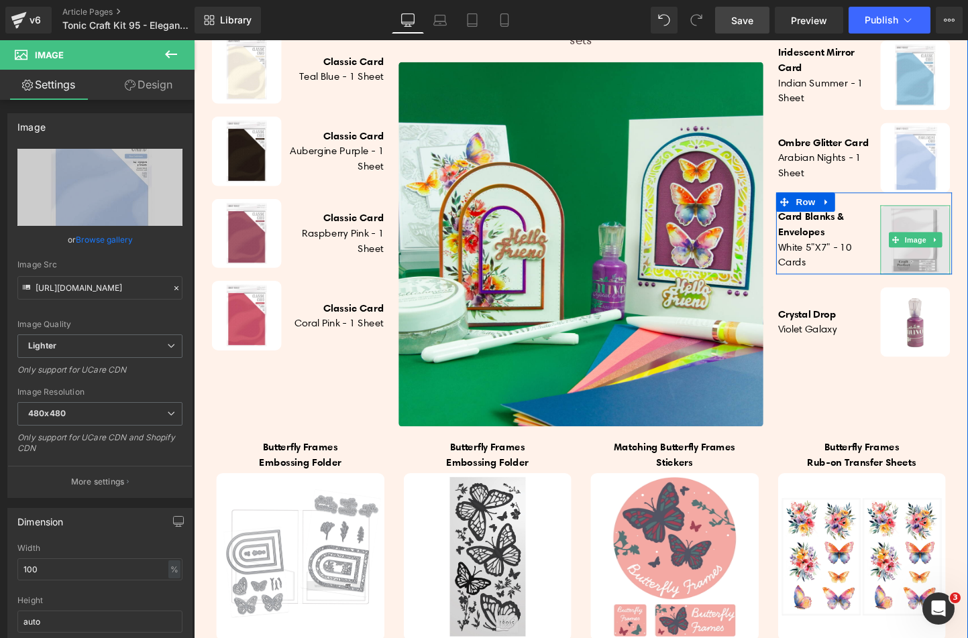
click at [940, 282] on img at bounding box center [949, 249] width 73 height 73
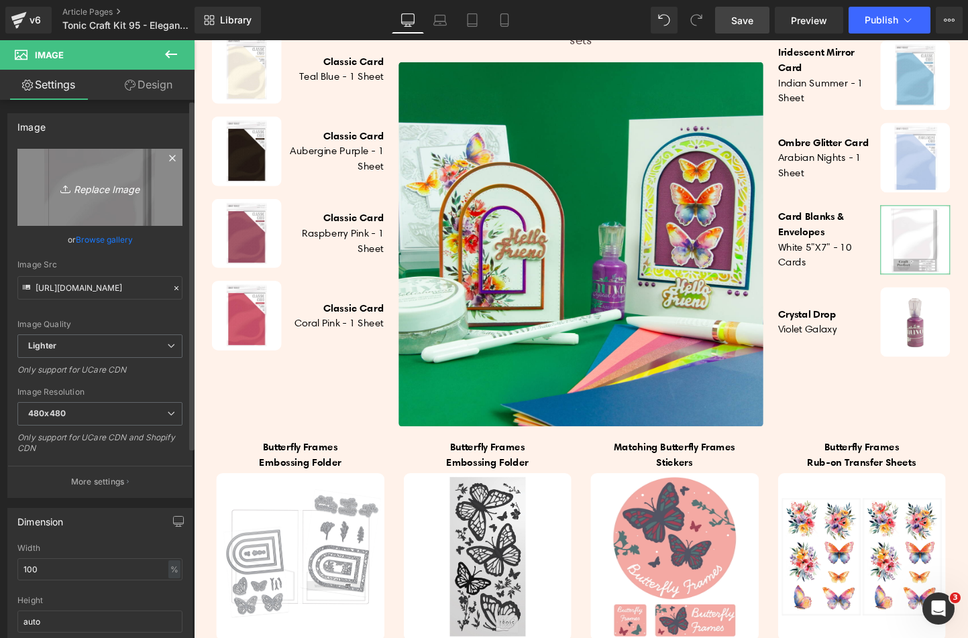
click at [110, 191] on icon "Replace Image" at bounding box center [99, 187] width 107 height 17
type input "C:\fakepath\9437E_PACKED_1000_RGB.jpg"
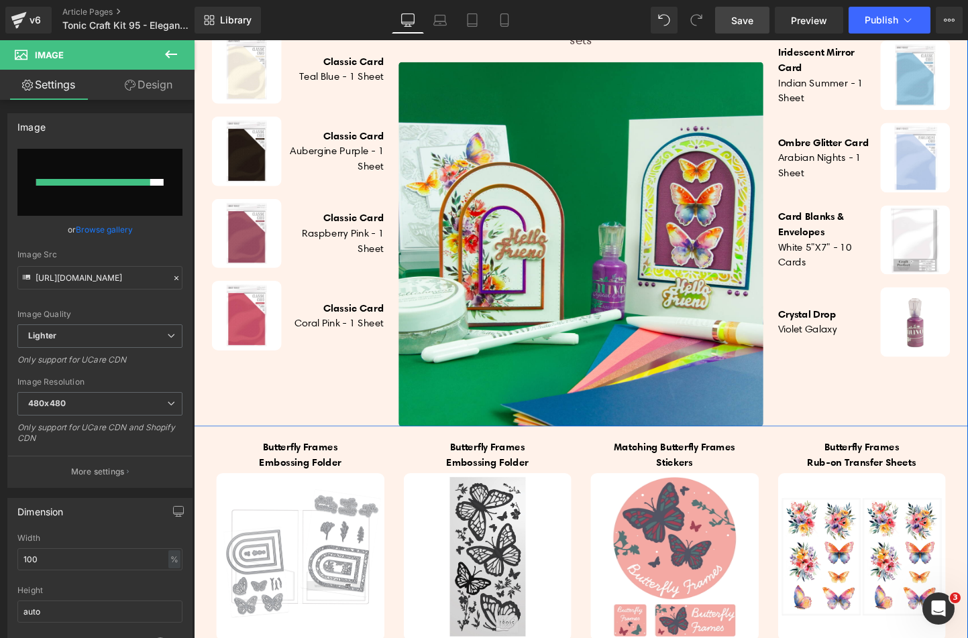
click at [889, 420] on div "Iridescent Mirror Card Indian Summer - 1 sheet Heading Image Row Ombre Glitter …" at bounding box center [896, 200] width 198 height 492
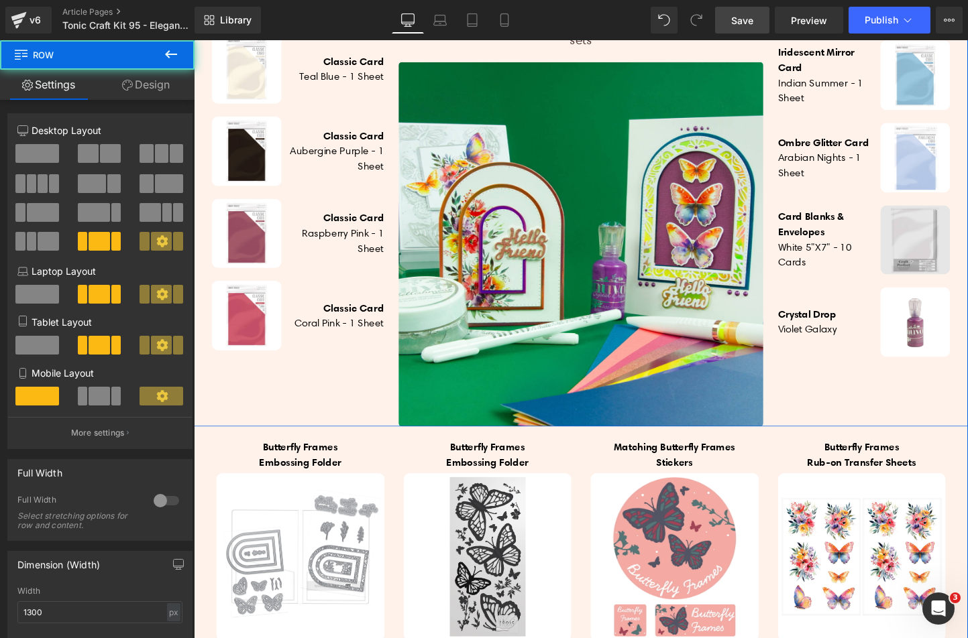
click at [932, 286] on img at bounding box center [949, 249] width 73 height 73
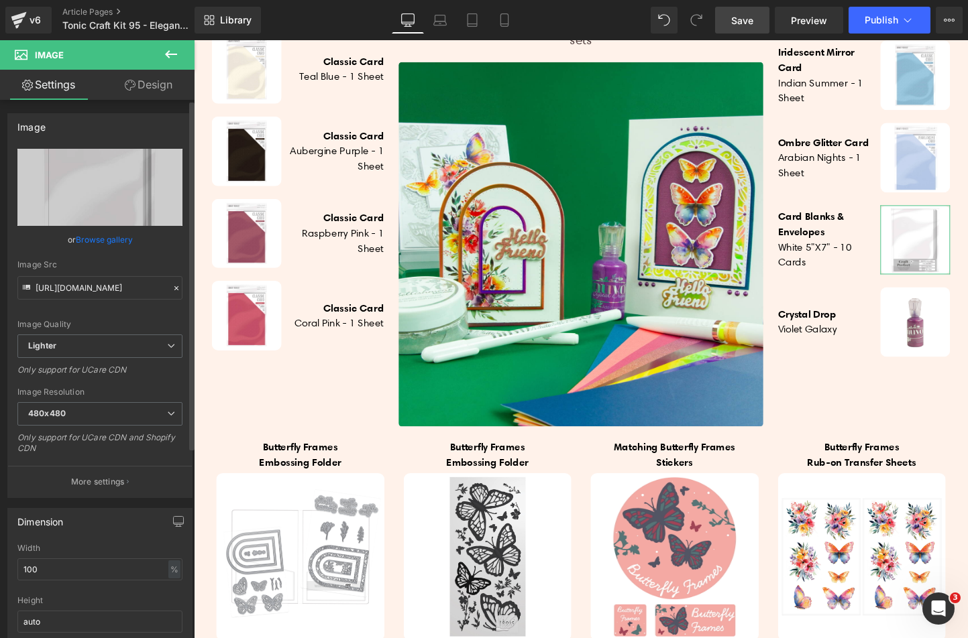
click at [91, 243] on link "Browse gallery" at bounding box center [104, 239] width 57 height 23
click at [93, 0] on div "Image You are previewing how the will restyle your page. You can not edit Eleme…" at bounding box center [484, 0] width 968 height 0
click at [0, 0] on icon "Replace Image" at bounding box center [0, 0] width 0 height 0
type input "C:\fakepath\9437E_PACKED_1000_RGB.jpg"
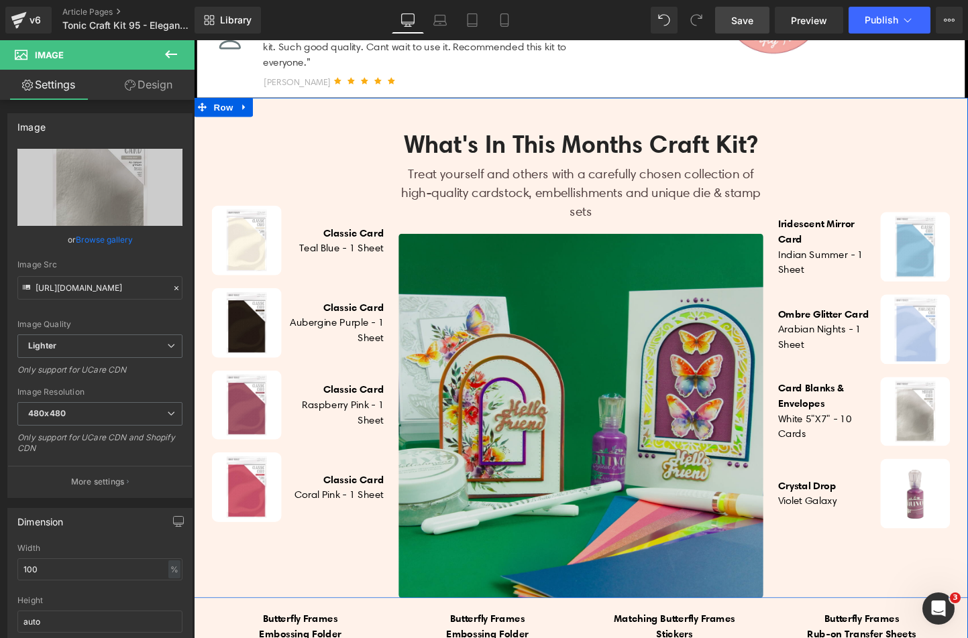
scroll to position [557, 0]
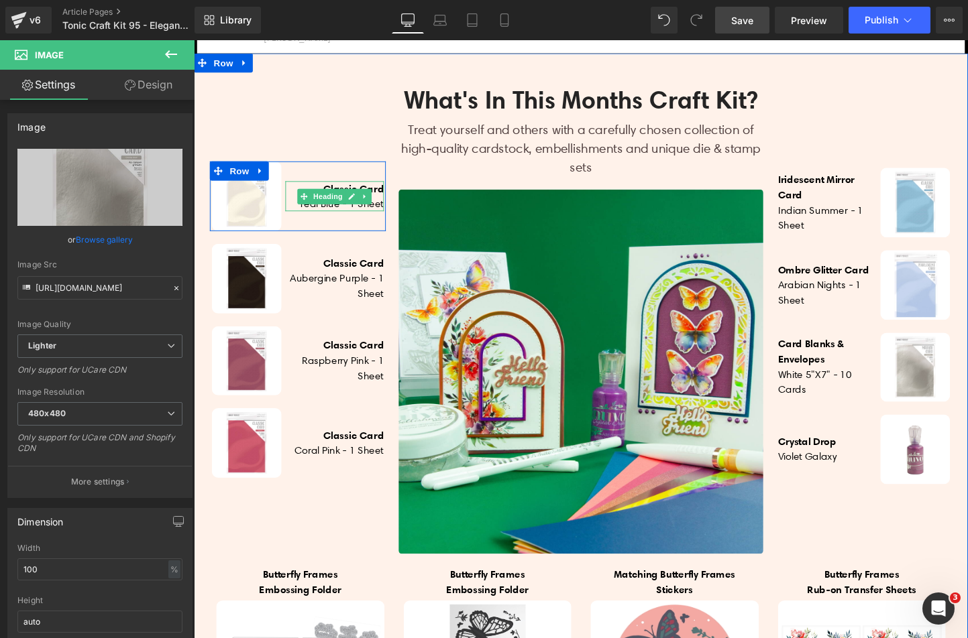
click at [311, 221] on h4 "Teal Blue - 1 Sheet" at bounding box center [341, 213] width 103 height 16
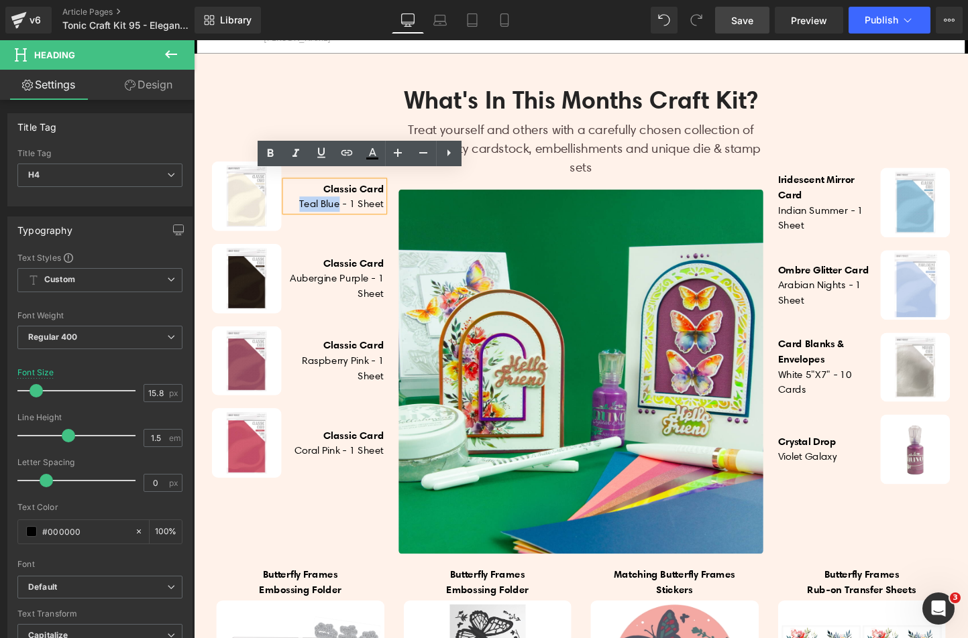
drag, startPoint x: 298, startPoint y: 229, endPoint x: 339, endPoint y: 224, distance: 41.3
click at [339, 221] on h4 "Teal Blue - 1 Sheet" at bounding box center [341, 213] width 103 height 16
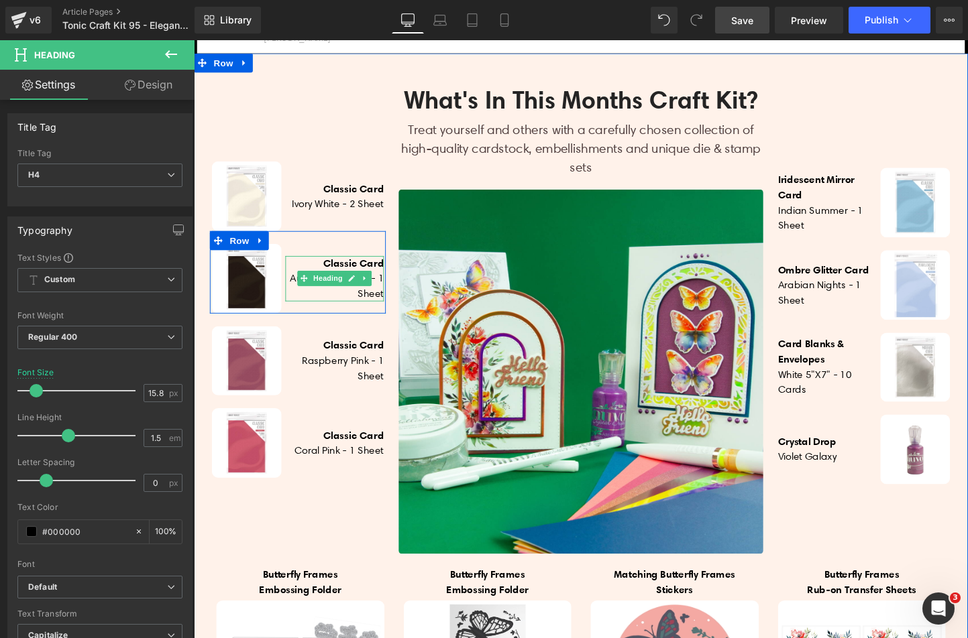
click at [296, 304] on span "Aubergine Purple - 1 Sheet" at bounding box center [343, 298] width 99 height 29
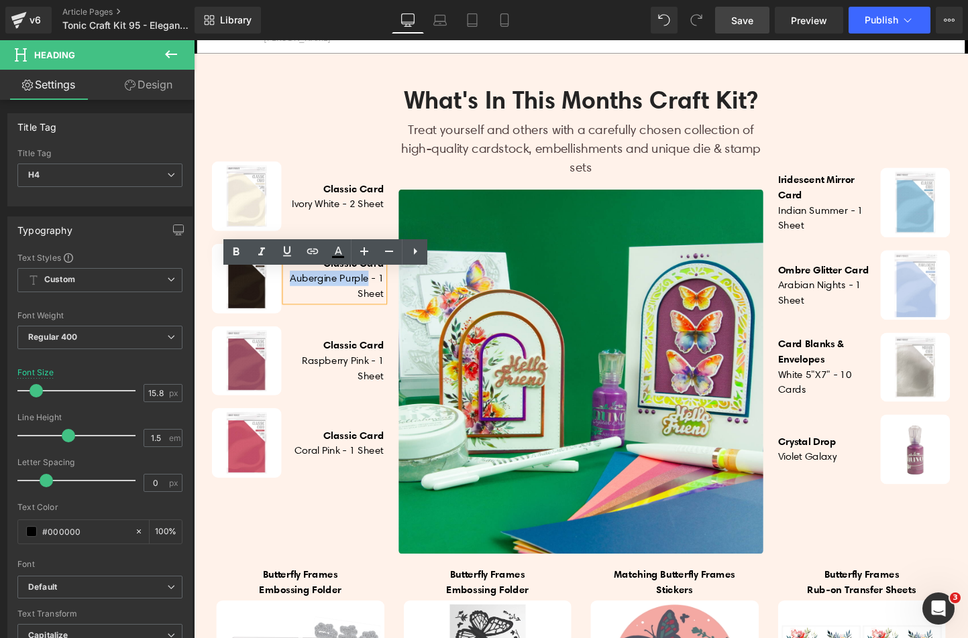
drag, startPoint x: 290, startPoint y: 305, endPoint x: 372, endPoint y: 309, distance: 81.2
click at [372, 309] on span "Aubergine Purple - 1 Sheet" at bounding box center [343, 298] width 99 height 29
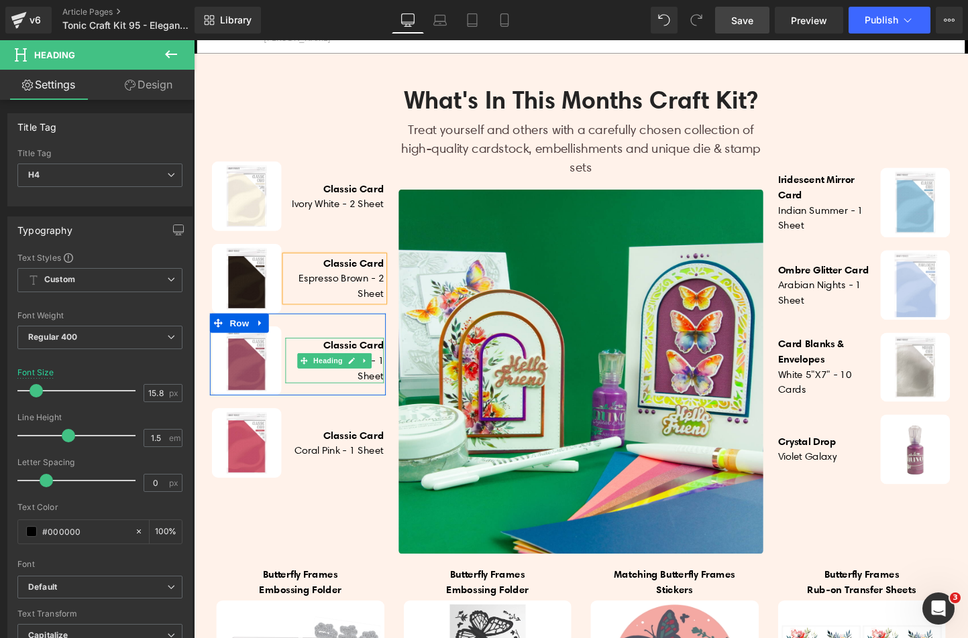
click at [297, 395] on h4 "Raspberry Pink - 1 Sheet" at bounding box center [341, 385] width 103 height 32
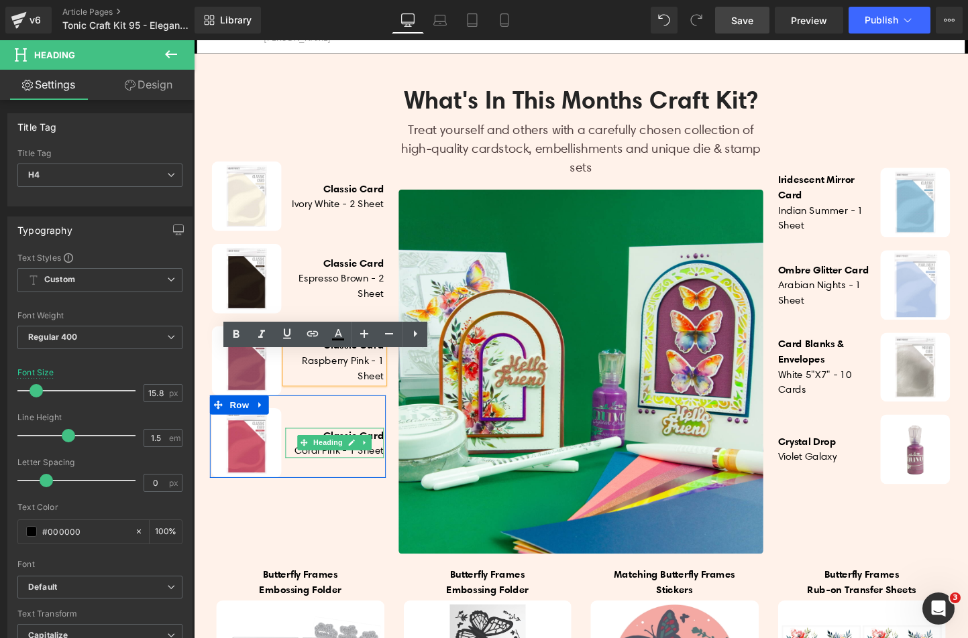
click at [292, 479] on h4 "Coral Pink - 1 Sheet" at bounding box center [341, 471] width 103 height 16
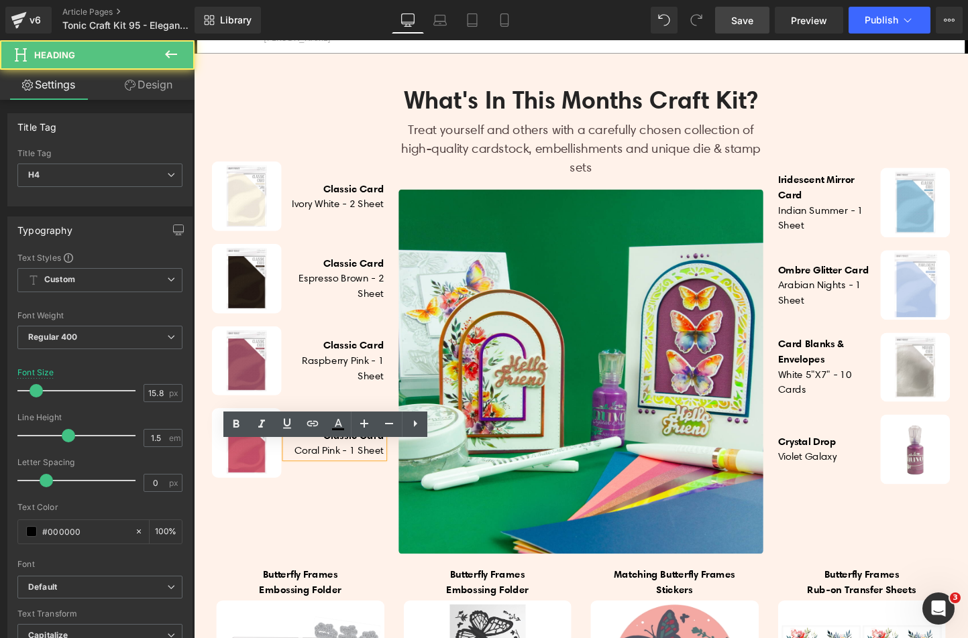
click at [292, 479] on h4 "Coral Pink - 1 Sheet" at bounding box center [341, 471] width 103 height 16
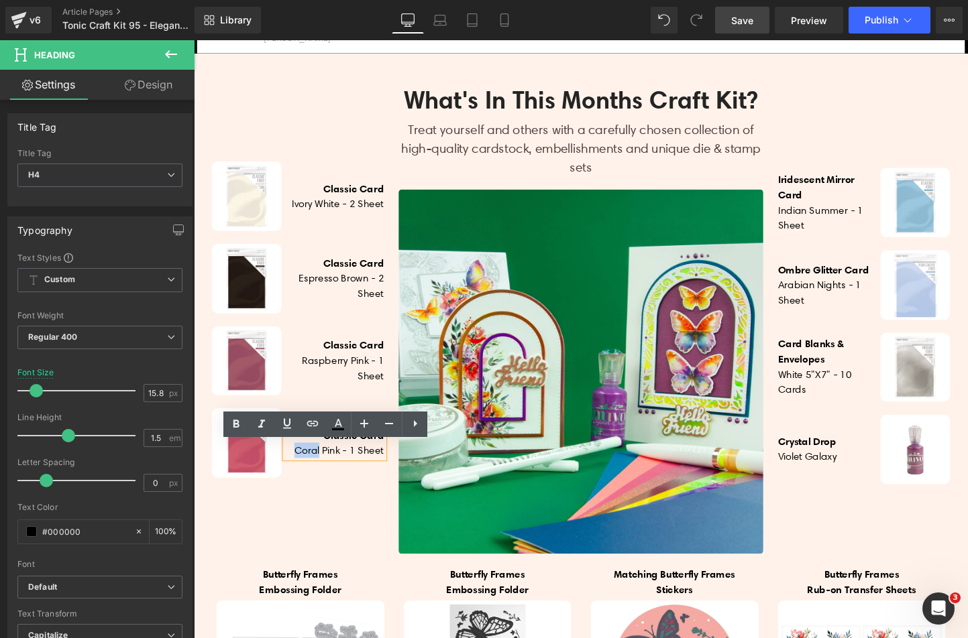
drag, startPoint x: 292, startPoint y: 484, endPoint x: 319, endPoint y: 487, distance: 27.0
click at [319, 479] on h4 "Coral Pink - 1 Sheet" at bounding box center [341, 471] width 103 height 16
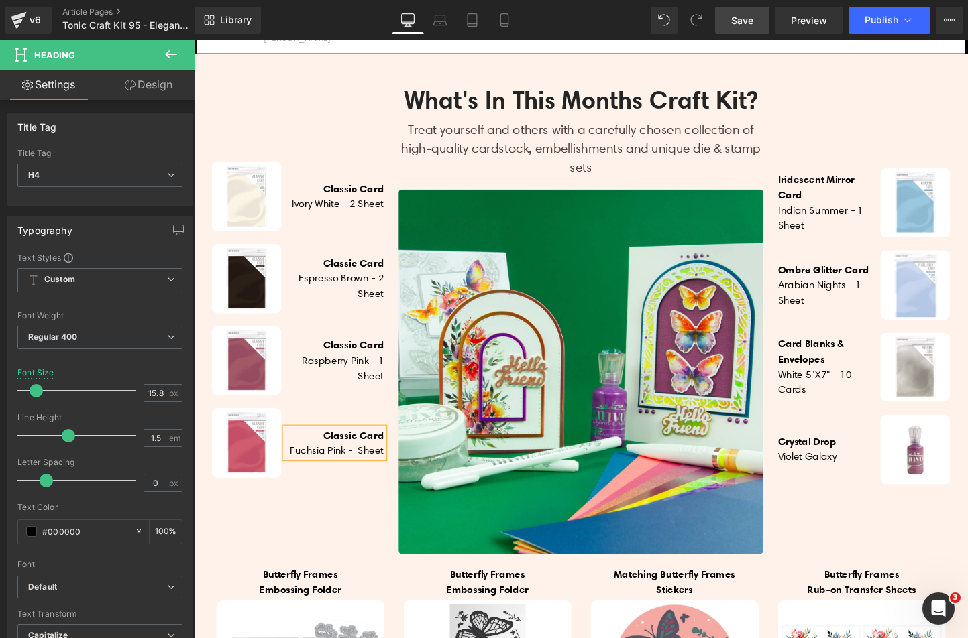
scroll to position [549, 0]
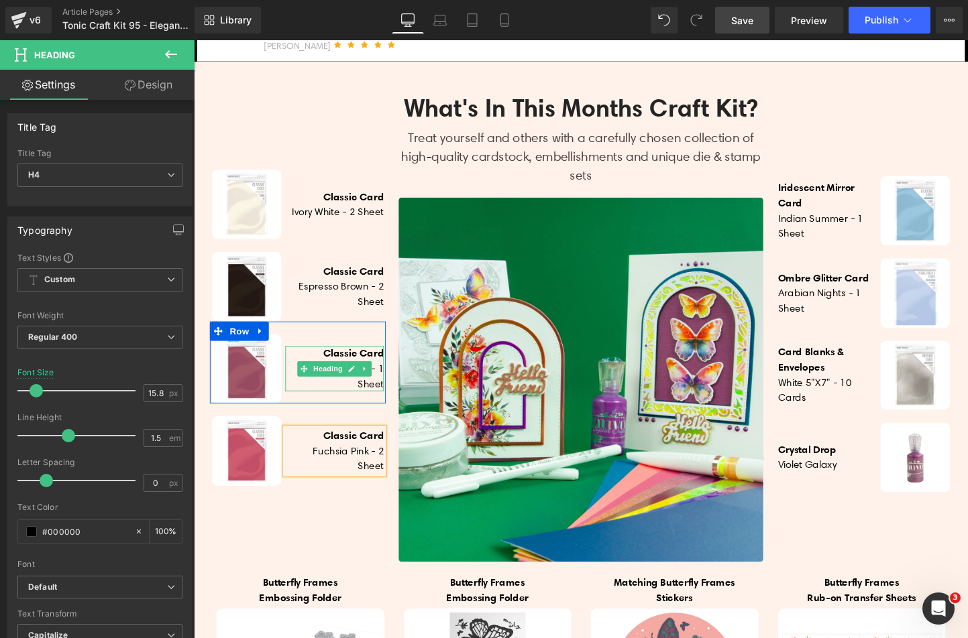
click at [382, 398] on h4 "Raspberry Pink - 1 Sheet" at bounding box center [341, 393] width 103 height 32
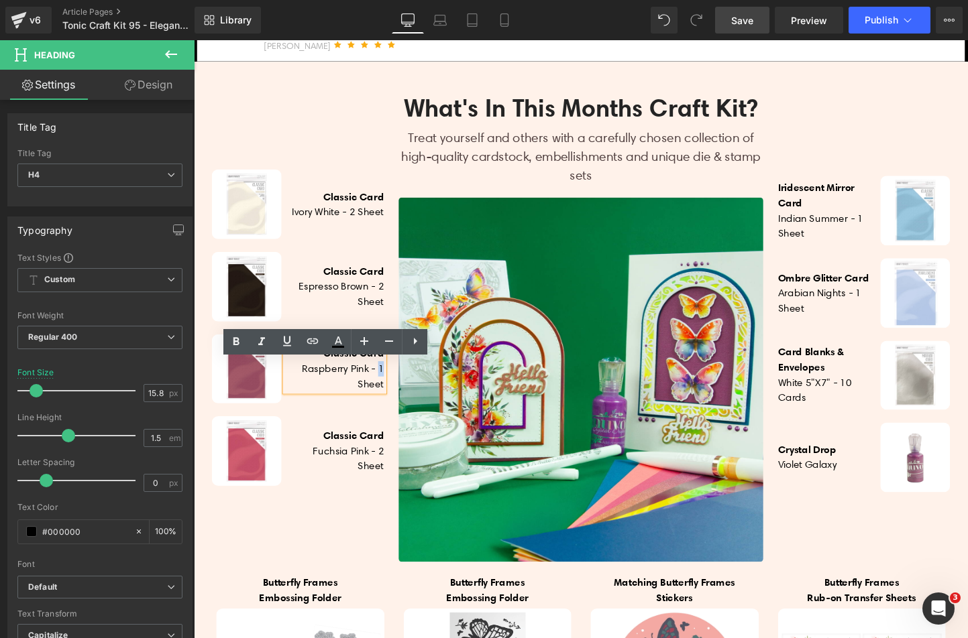
click at [386, 398] on h4 "Raspberry Pink - 1 Sheet" at bounding box center [341, 393] width 103 height 32
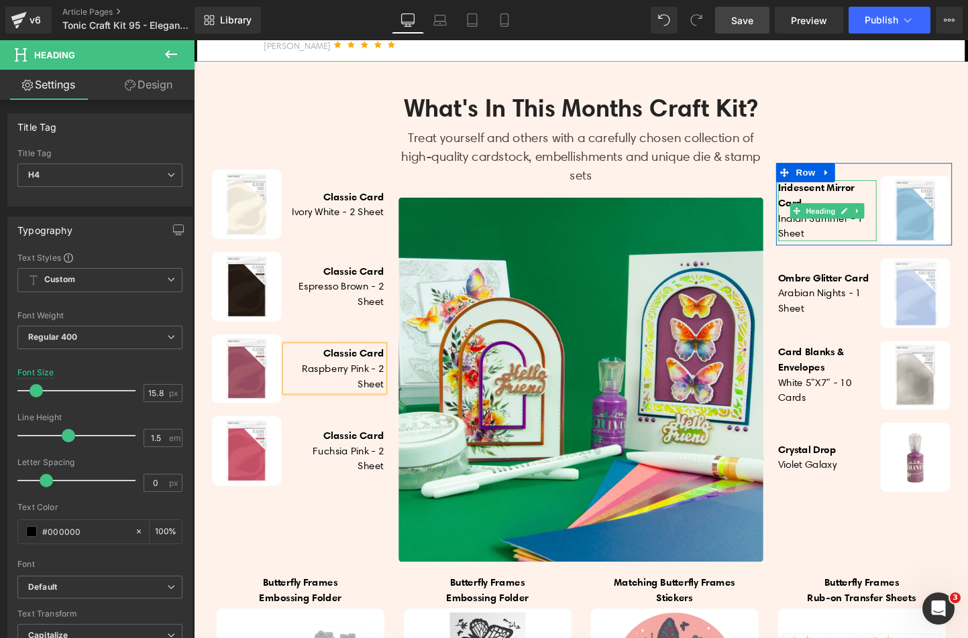
click at [834, 219] on h4 "Iridescent Mirror Card" at bounding box center [857, 203] width 103 height 32
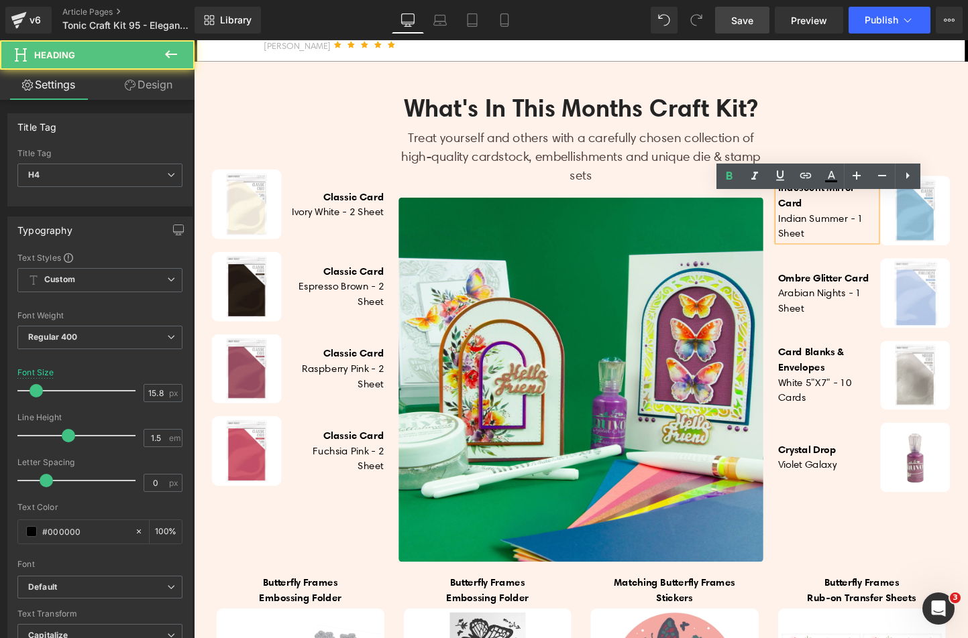
click at [840, 216] on b "Iridescent Mirror Card" at bounding box center [846, 203] width 80 height 30
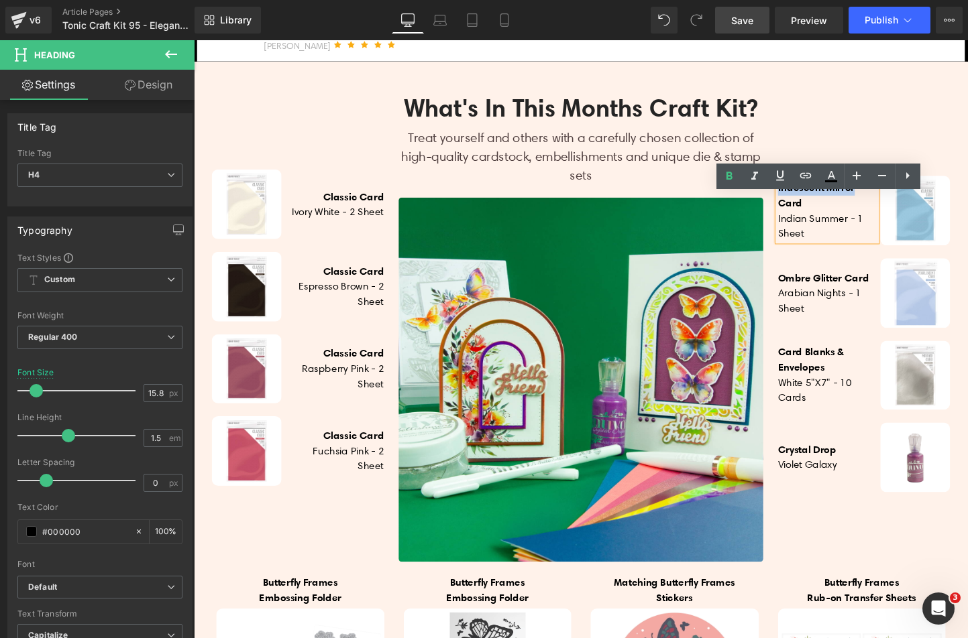
drag, startPoint x: 885, startPoint y: 209, endPoint x: 801, endPoint y: 212, distance: 83.9
click at [806, 212] on h4 "Iridescent Mirror Card" at bounding box center [857, 203] width 103 height 32
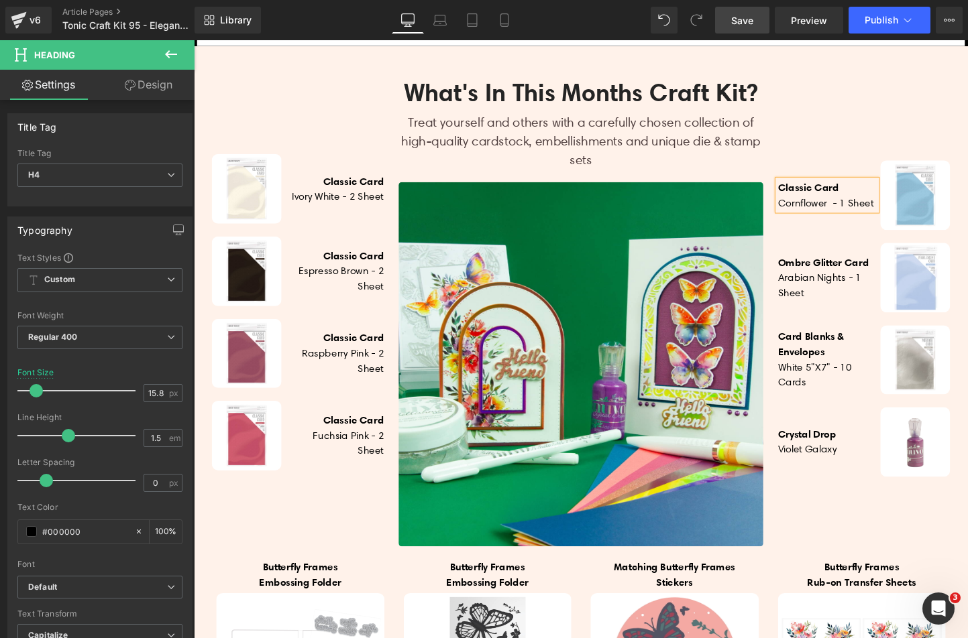
scroll to position [557, 0]
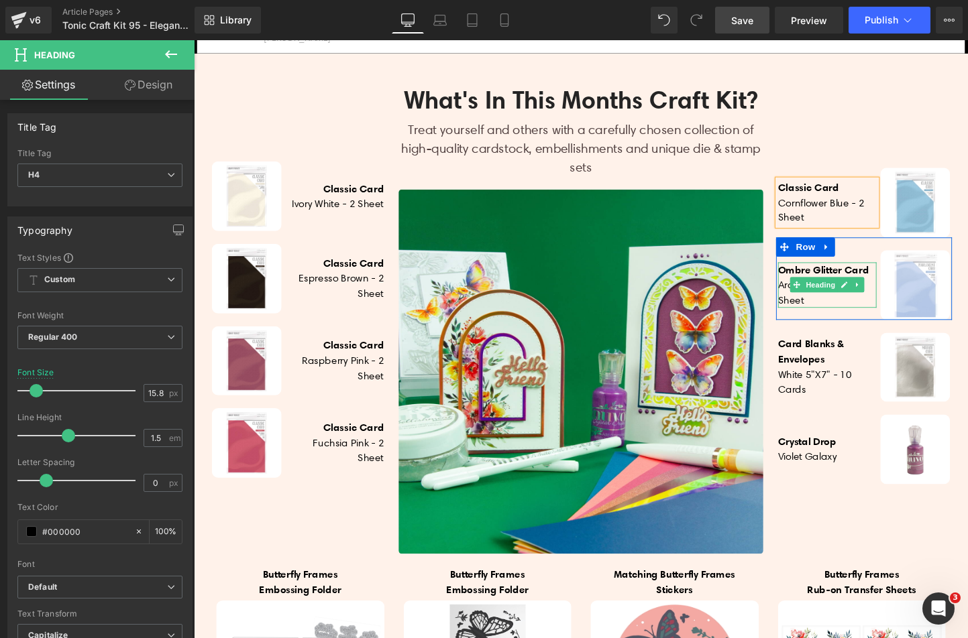
click at [826, 288] on b "Ombre Glitter Card" at bounding box center [853, 280] width 95 height 13
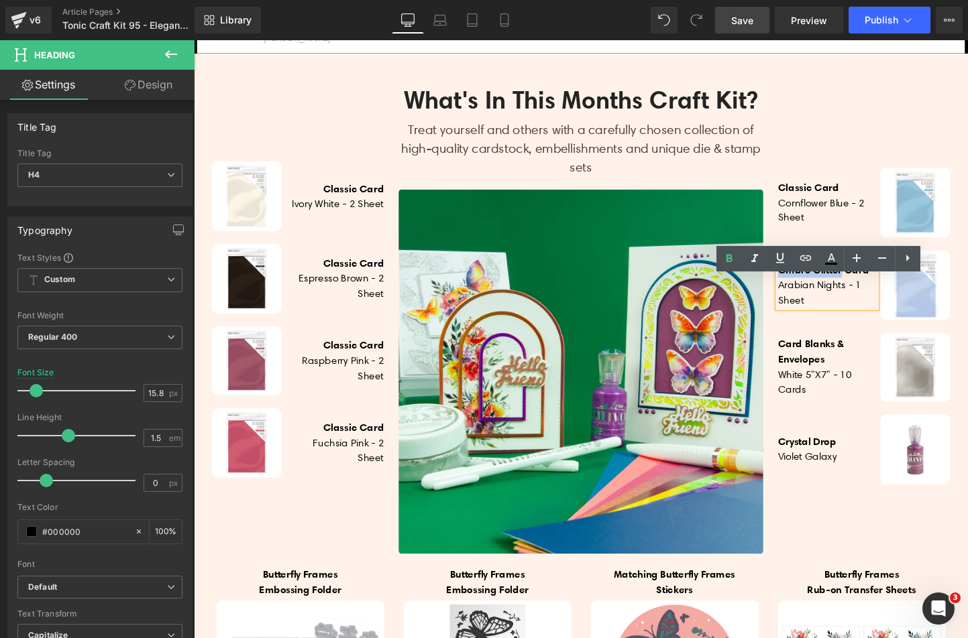
drag, startPoint x: 869, startPoint y: 290, endPoint x: 803, endPoint y: 299, distance: 67.0
click at [806, 288] on b "Ombre Glitter Card" at bounding box center [853, 280] width 95 height 13
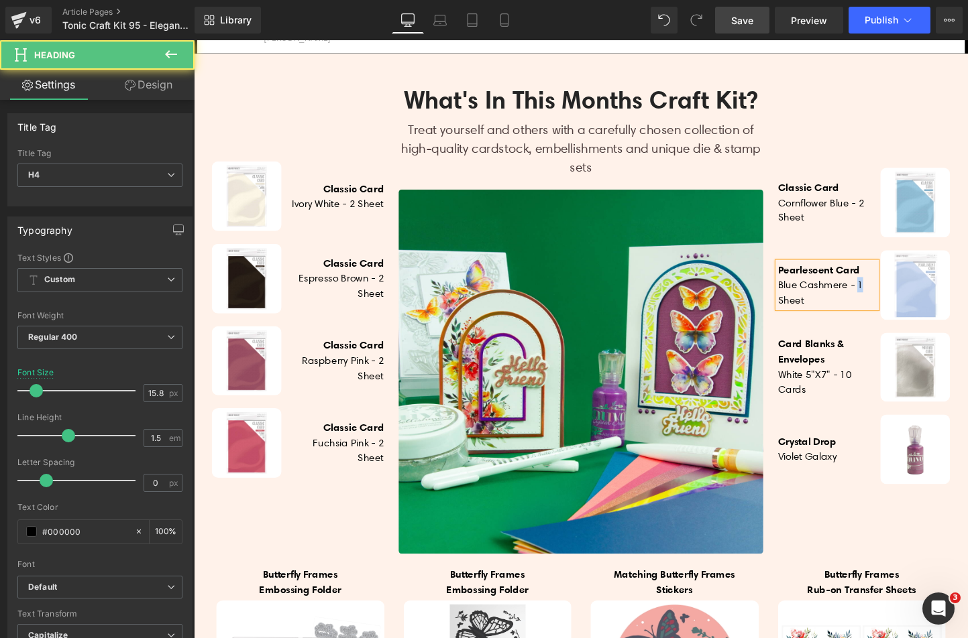
click at [885, 313] on h4 "Blue Cashmere - 1 sheet" at bounding box center [857, 305] width 103 height 32
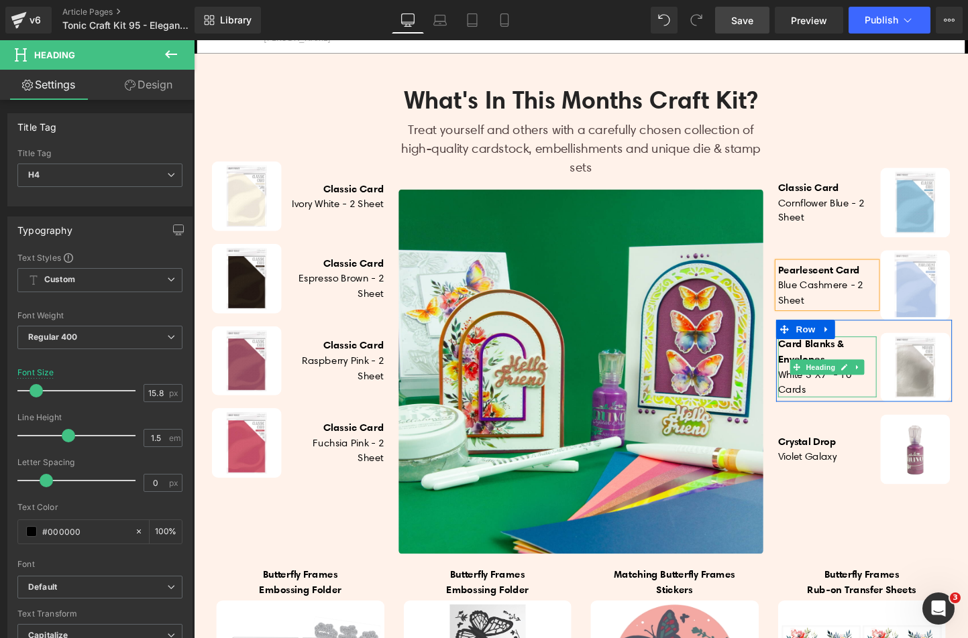
click at [864, 383] on h4 "card Blanks & Envelopes" at bounding box center [857, 367] width 103 height 32
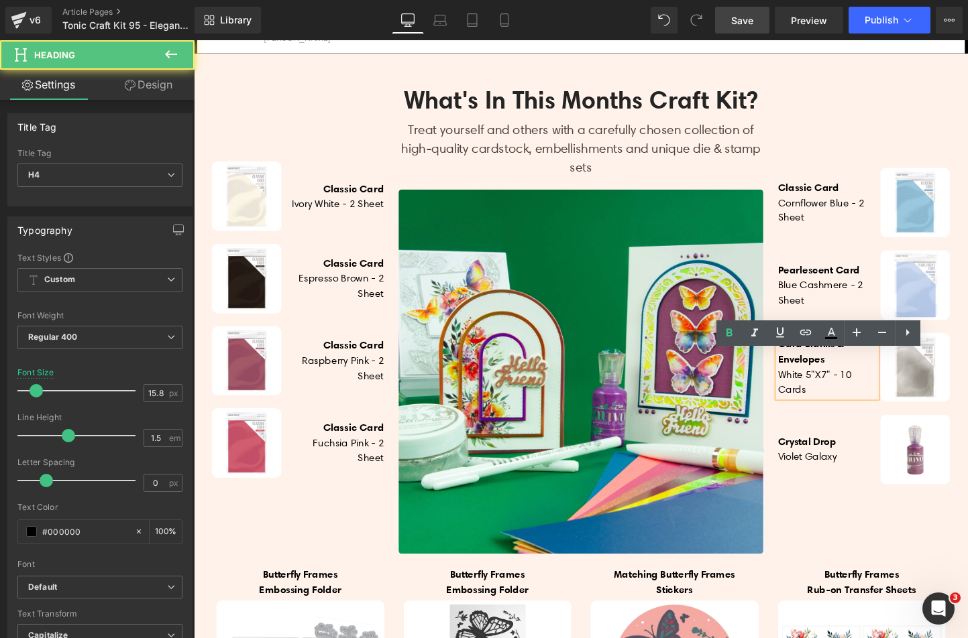
click at [865, 383] on h4 "card Blanks & Envelopes" at bounding box center [857, 367] width 103 height 32
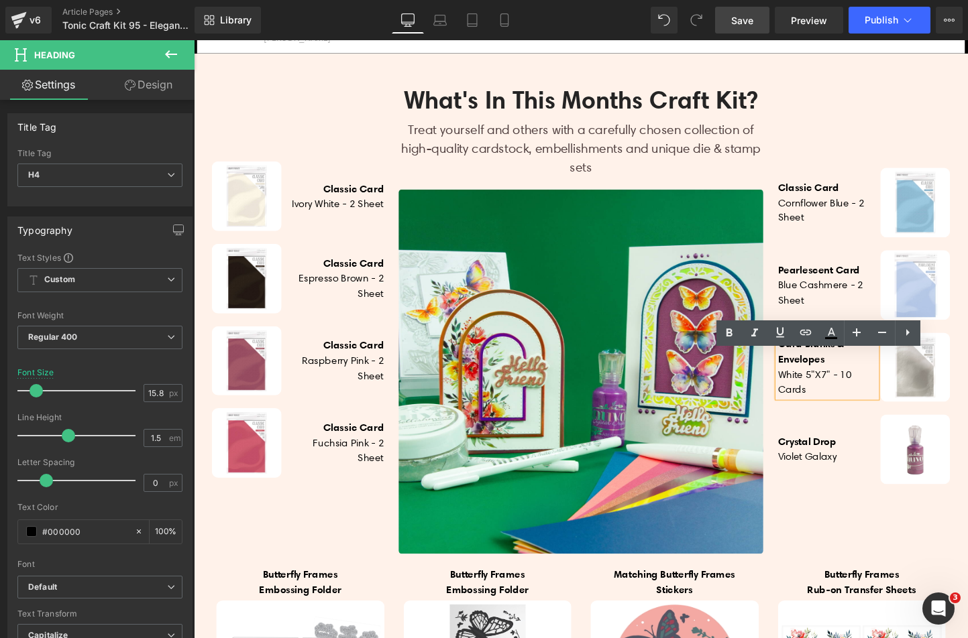
click at [850, 382] on b "card Blanks & Envelopes" at bounding box center [840, 367] width 69 height 30
drag, startPoint x: 854, startPoint y: 388, endPoint x: 800, endPoint y: 378, distance: 54.7
click at [806, 378] on b "card Blanks & Envelopes" at bounding box center [840, 367] width 69 height 30
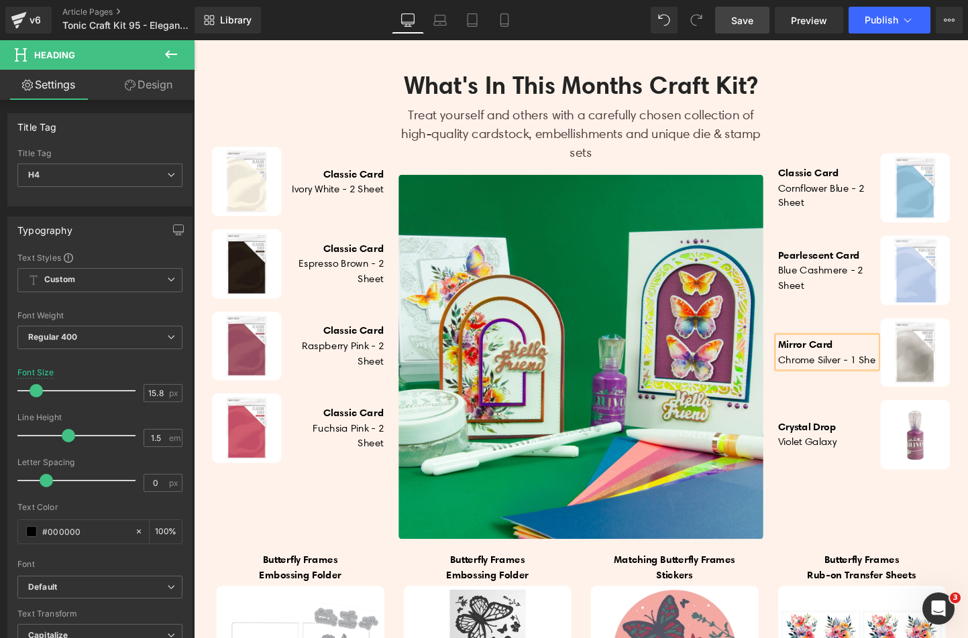
scroll to position [565, 0]
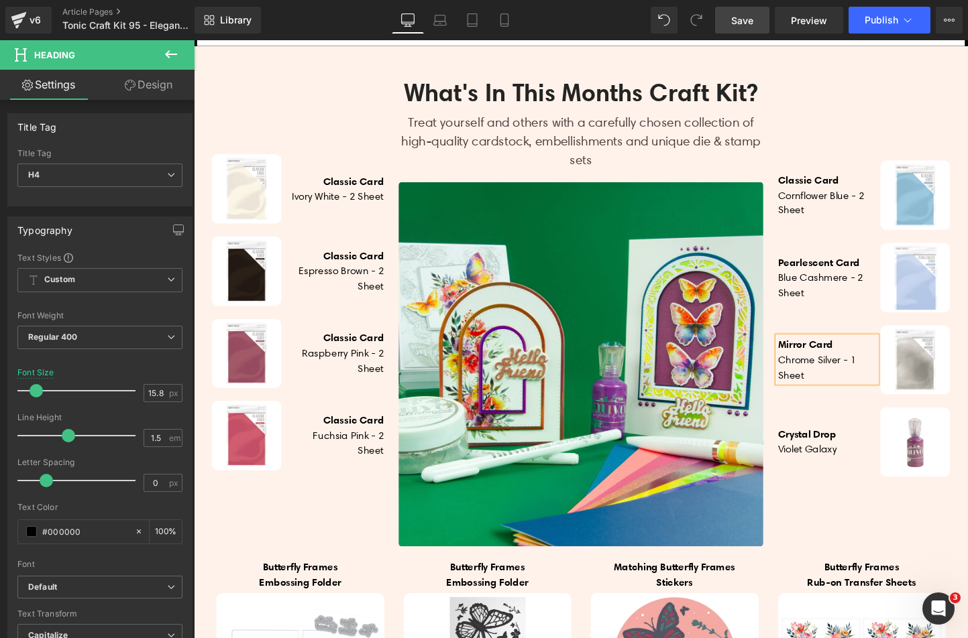
click at [194, 40] on div at bounding box center [194, 40] width 0 height 0
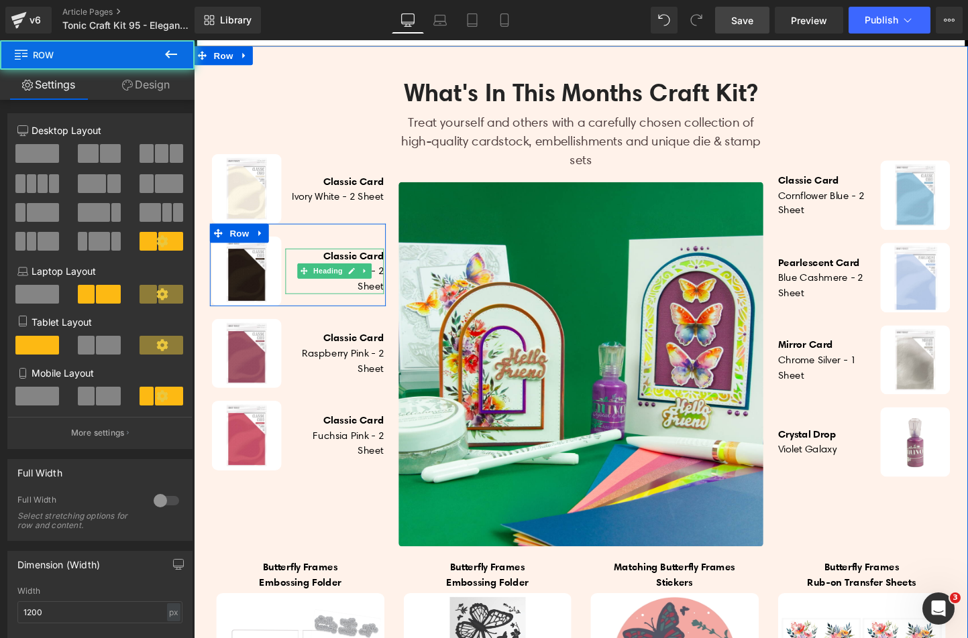
click at [377, 304] on span "Espresso Brown - 2 Sheet" at bounding box center [348, 290] width 89 height 29
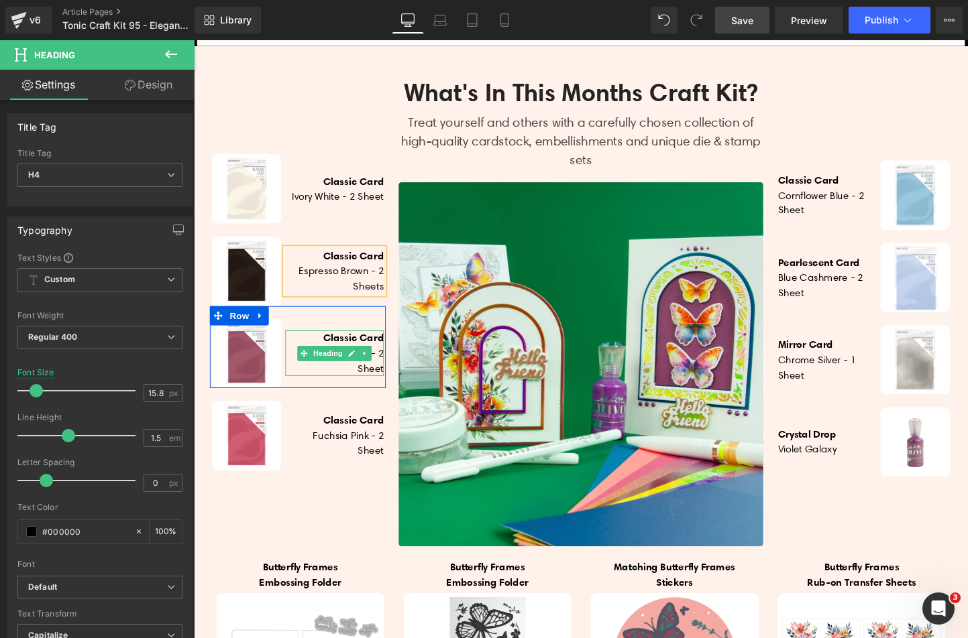
click at [384, 392] on h4 "Raspberry Pink - 2 Sheet" at bounding box center [341, 377] width 103 height 32
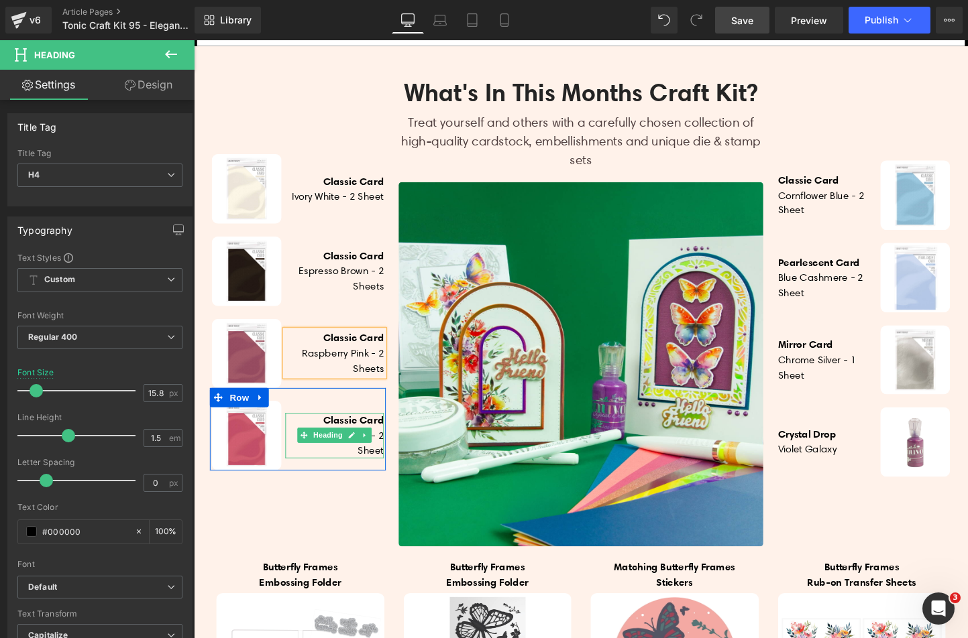
click at [382, 479] on h4 "Fuchsia Pink - 2 Sheet" at bounding box center [341, 463] width 103 height 32
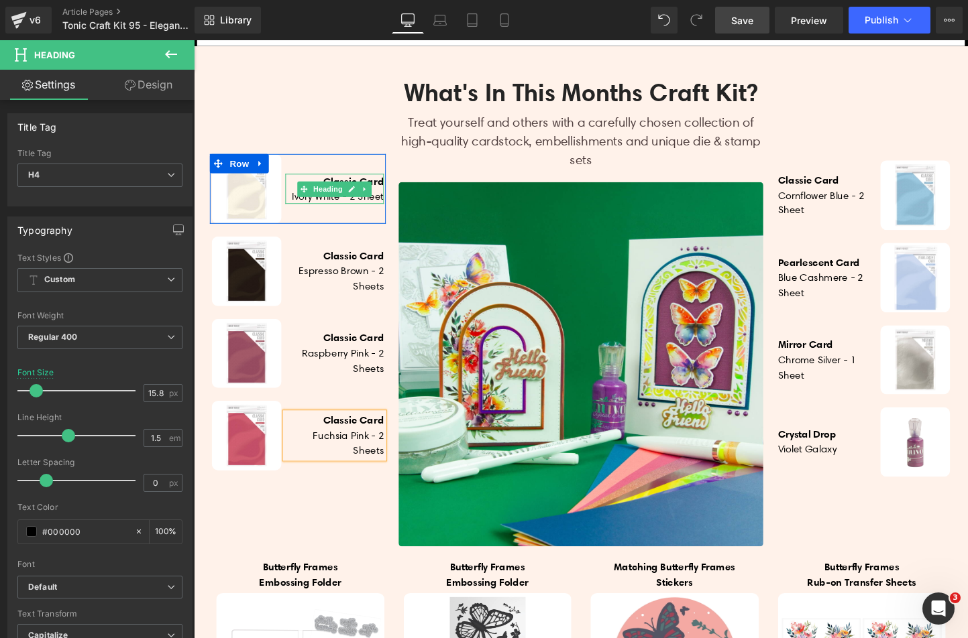
click at [380, 213] on h4 "ivory White - 2 Sheet" at bounding box center [341, 205] width 103 height 16
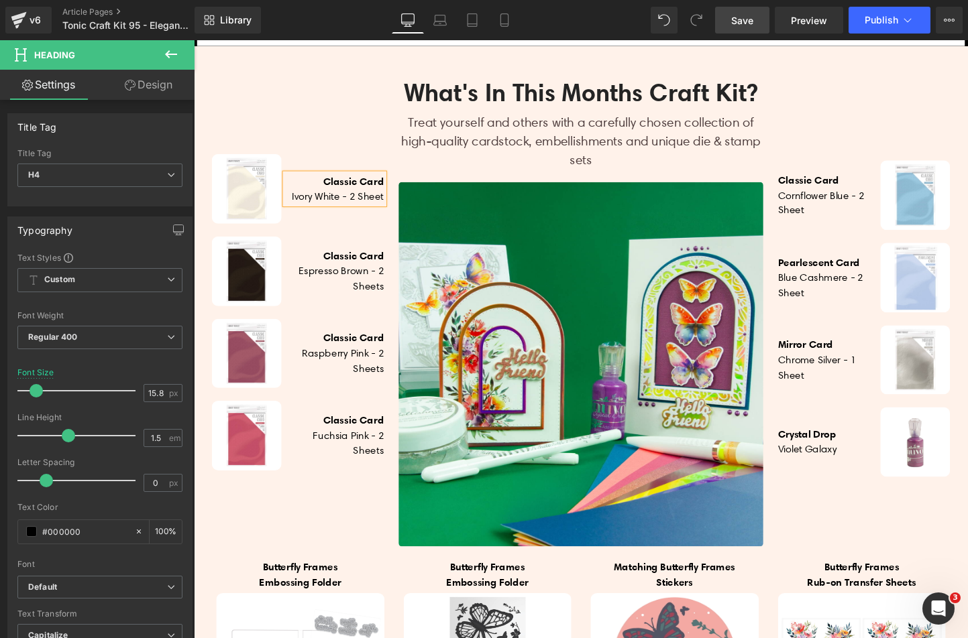
scroll to position [557, 0]
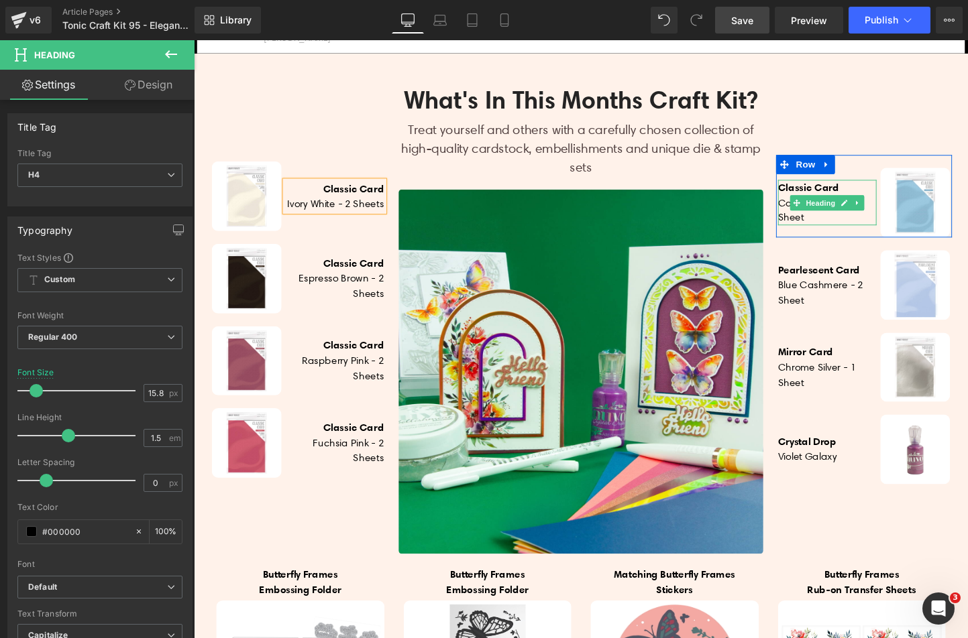
click at [844, 235] on h4 "Cornflower Blue - 2 sheet" at bounding box center [857, 219] width 103 height 32
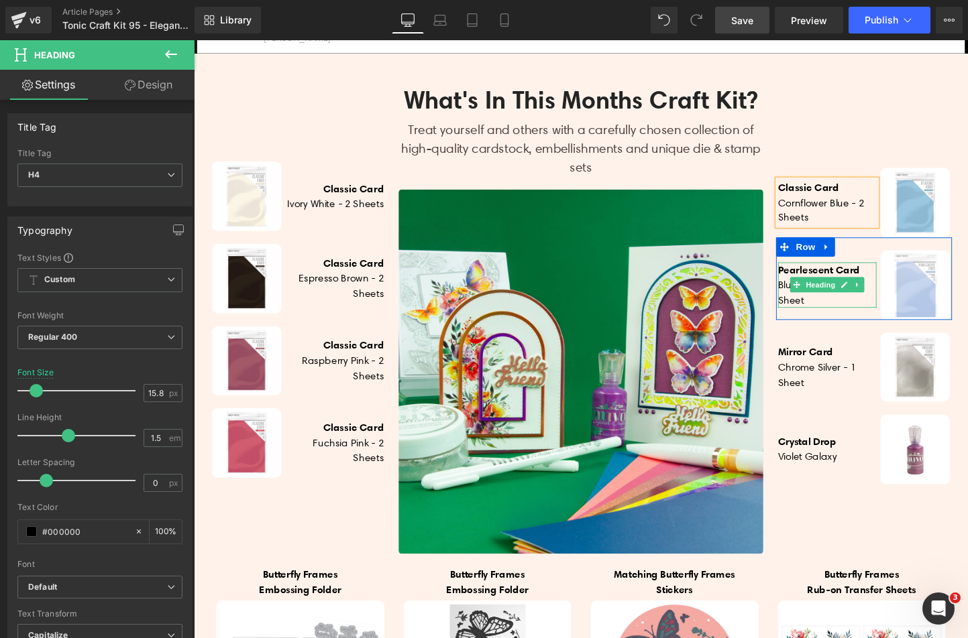
click at [847, 321] on h4 "Blue Cashmere - 2 sheet" at bounding box center [857, 305] width 103 height 32
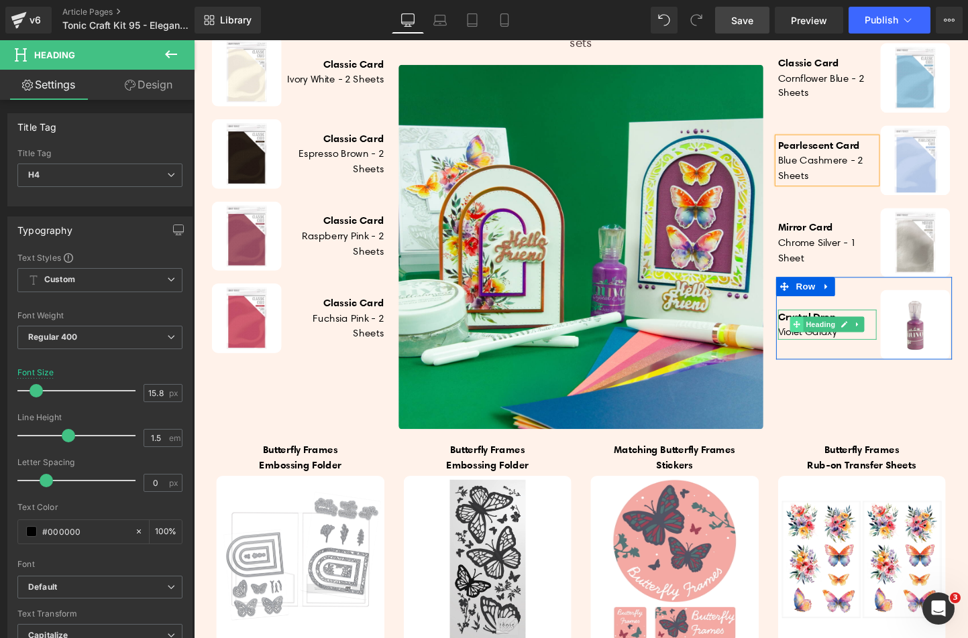
scroll to position [691, 0]
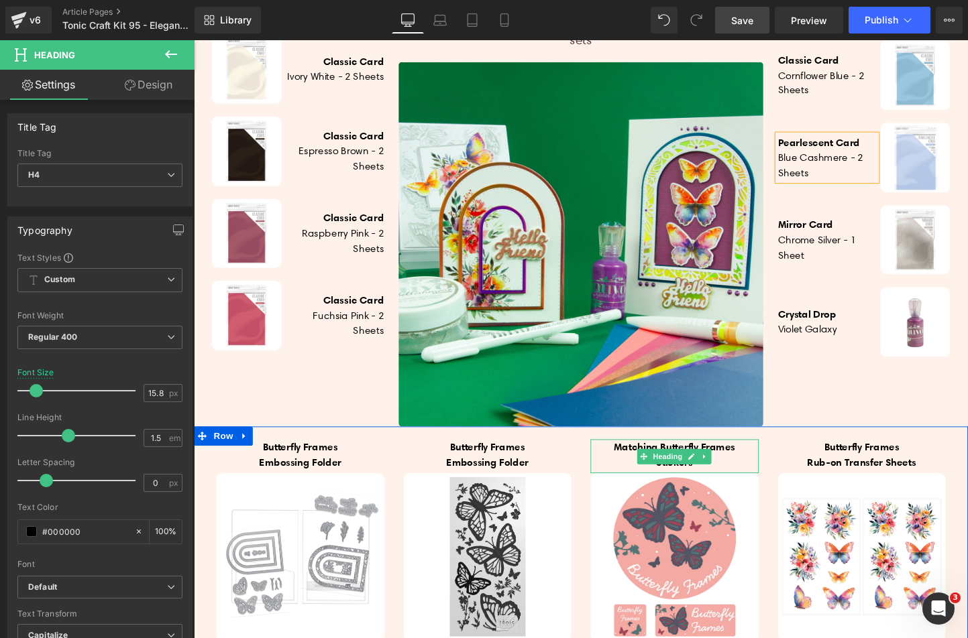
click at [644, 473] on span "Matching Butterfly Frames" at bounding box center [697, 465] width 127 height 13
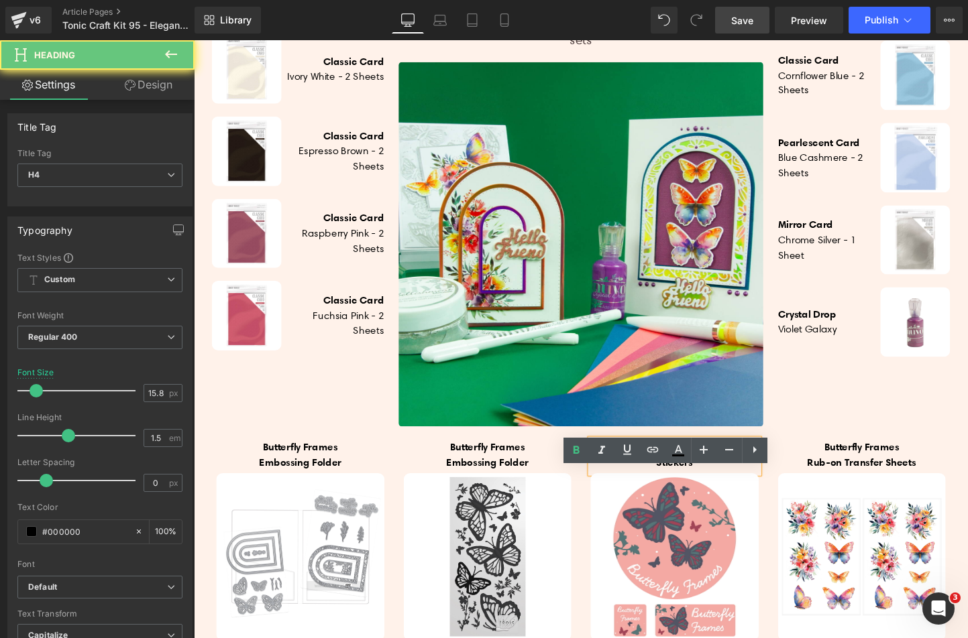
click at [644, 473] on span "Matching Butterfly Frames" at bounding box center [697, 465] width 127 height 13
click at [714, 491] on h4 "Stickers" at bounding box center [698, 483] width 176 height 16
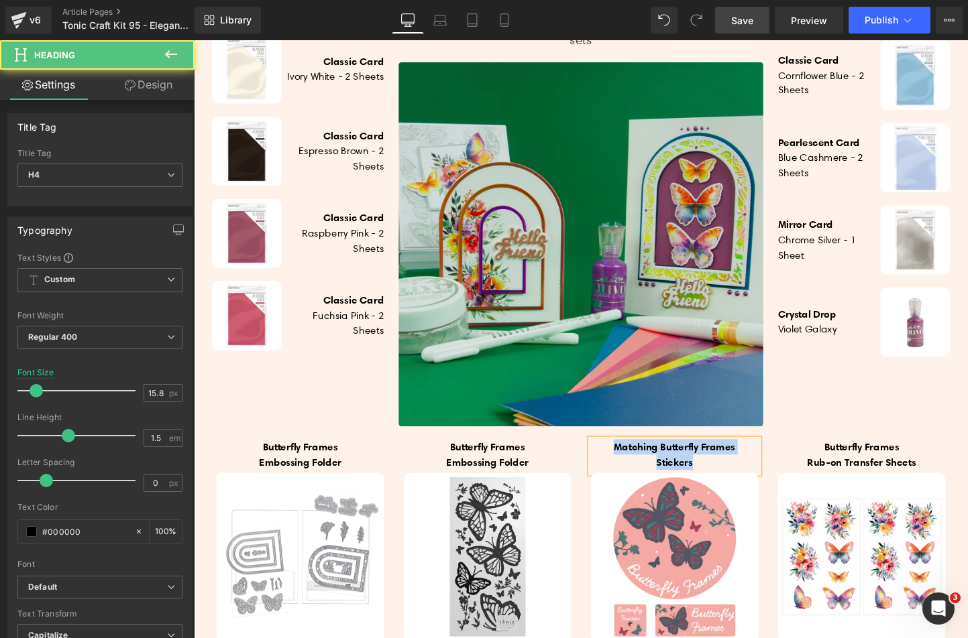
copy div "Matching Butterfly Frames Stickers"
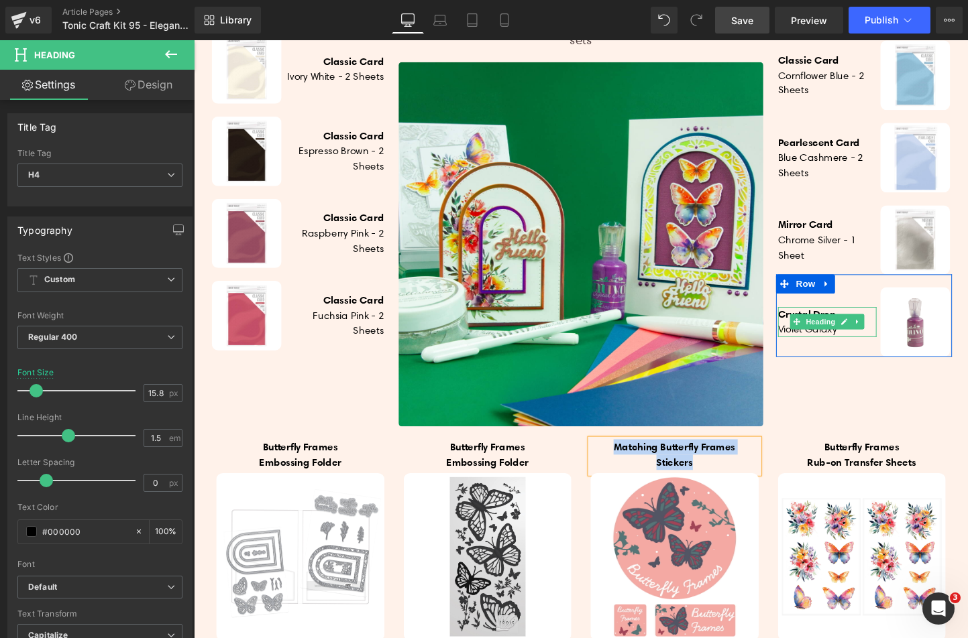
click at [819, 343] on span at bounding box center [826, 335] width 14 height 16
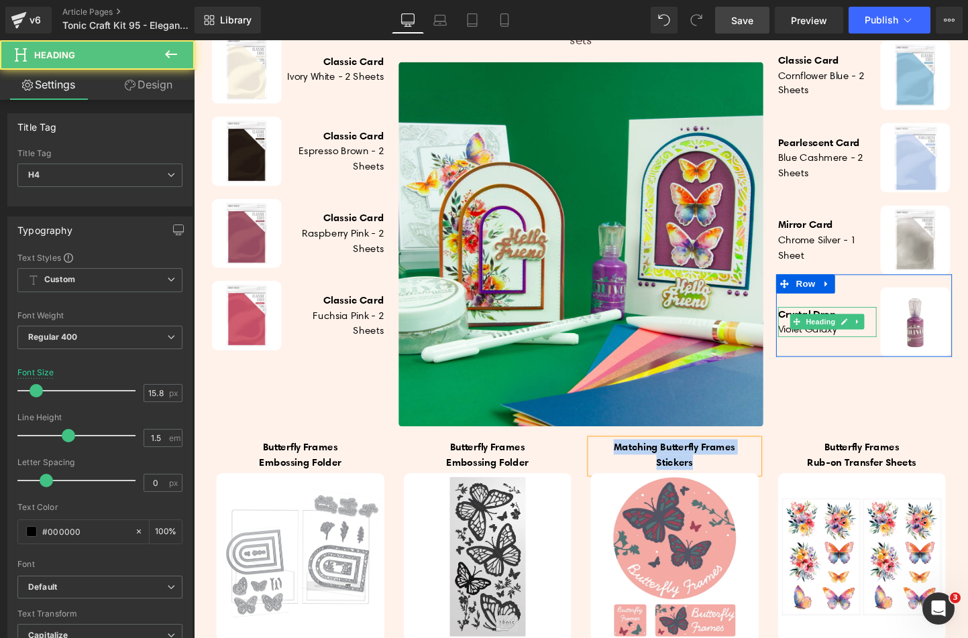
click at [819, 343] on span at bounding box center [826, 335] width 14 height 16
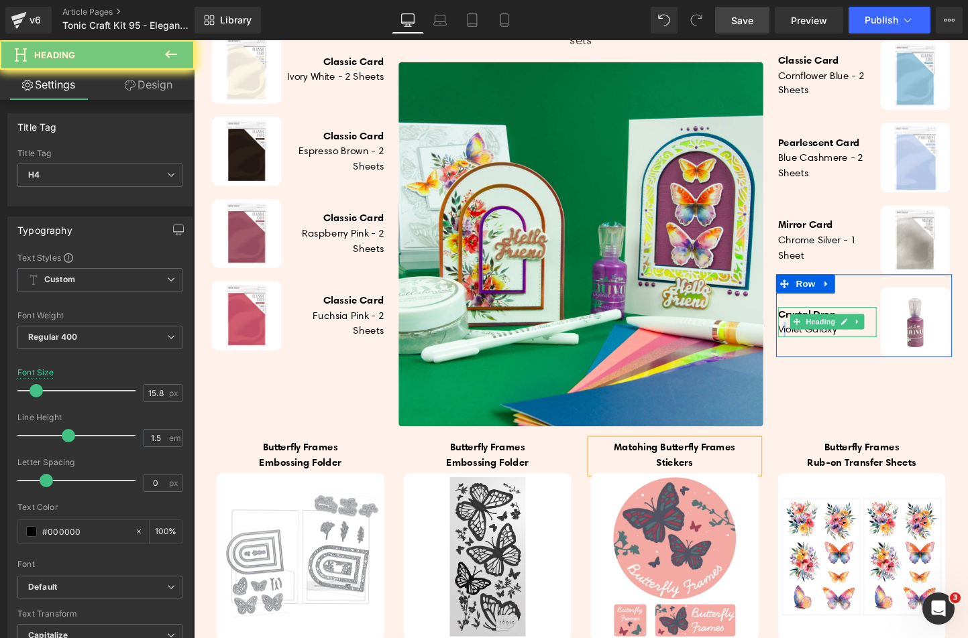
click at [807, 351] on h4 "Violet Galaxy" at bounding box center [857, 343] width 103 height 16
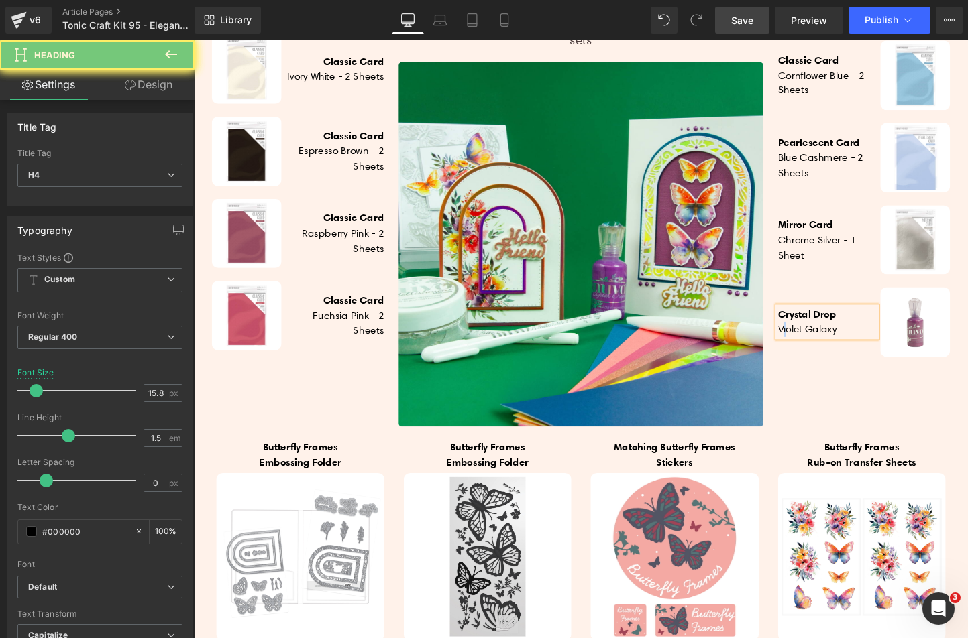
click at [807, 351] on h4 "Violet Galaxy" at bounding box center [857, 343] width 103 height 16
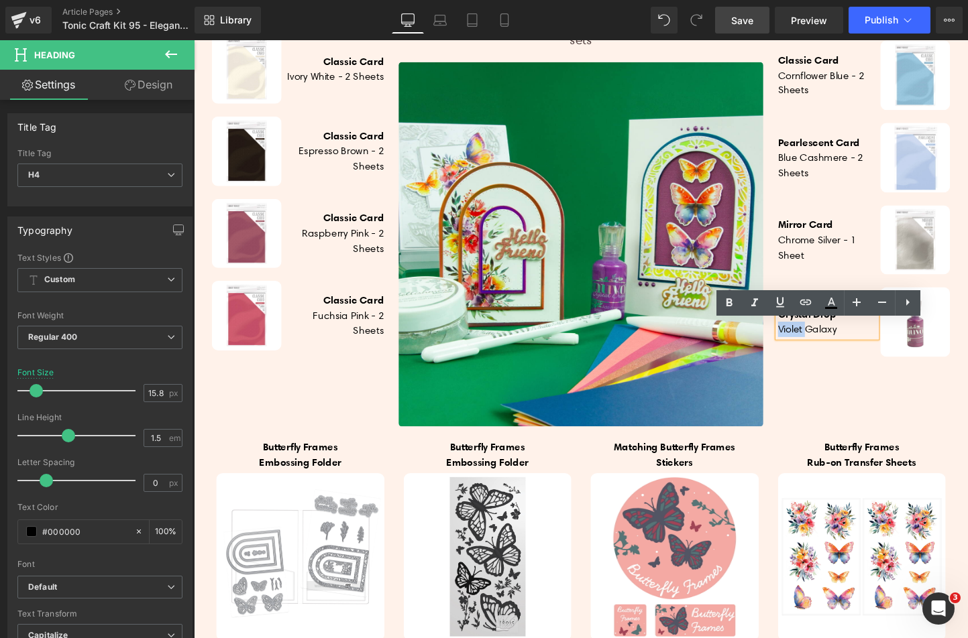
click at [807, 351] on h4 "Violet Galaxy" at bounding box center [857, 343] width 103 height 16
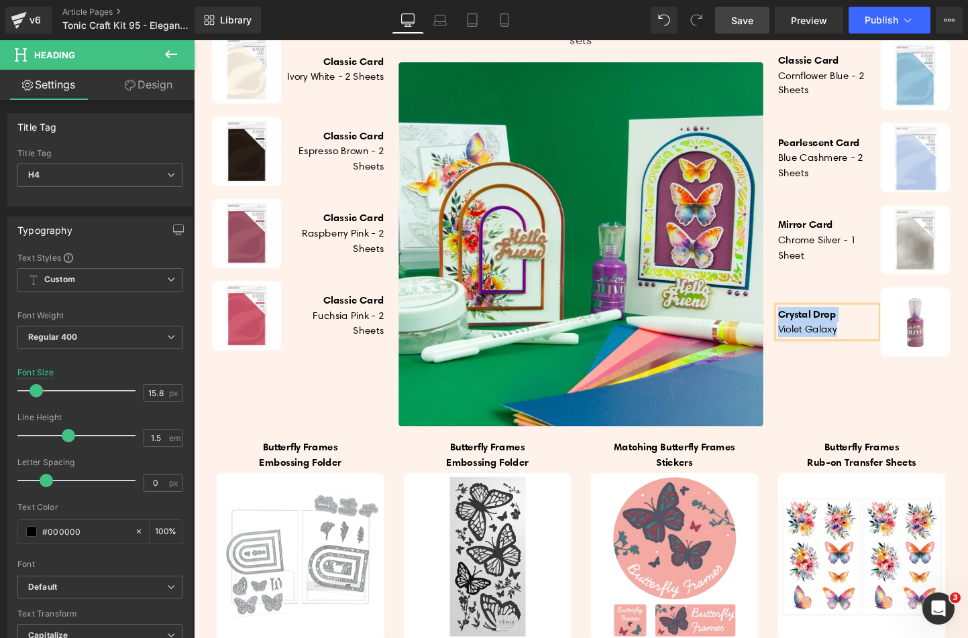
paste div
click at [864, 395] on div "Classic Card Cornflower Blue - 2 sheets Heading Image Row Pearlescent Card Blue…" at bounding box center [896, 200] width 198 height 492
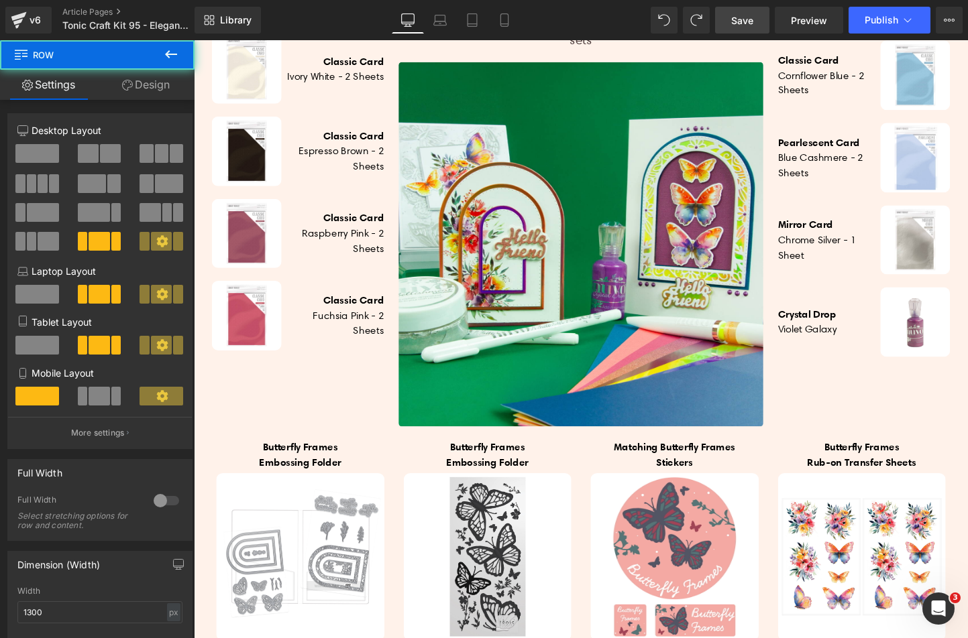
click at [849, 351] on h4 "Violet Galaxy" at bounding box center [857, 343] width 103 height 16
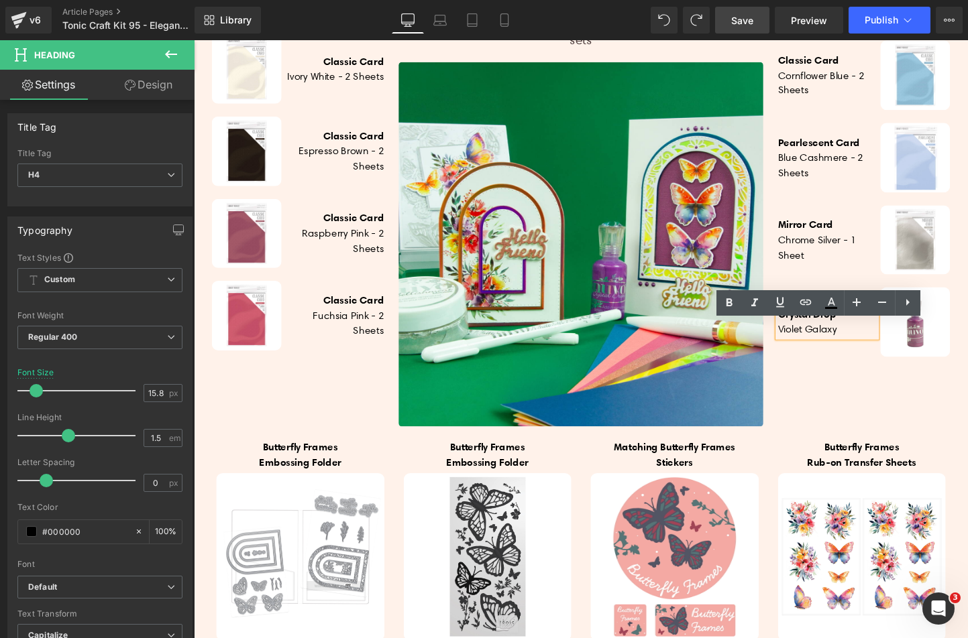
click at [812, 334] on b "Crystal Drop" at bounding box center [836, 327] width 61 height 13
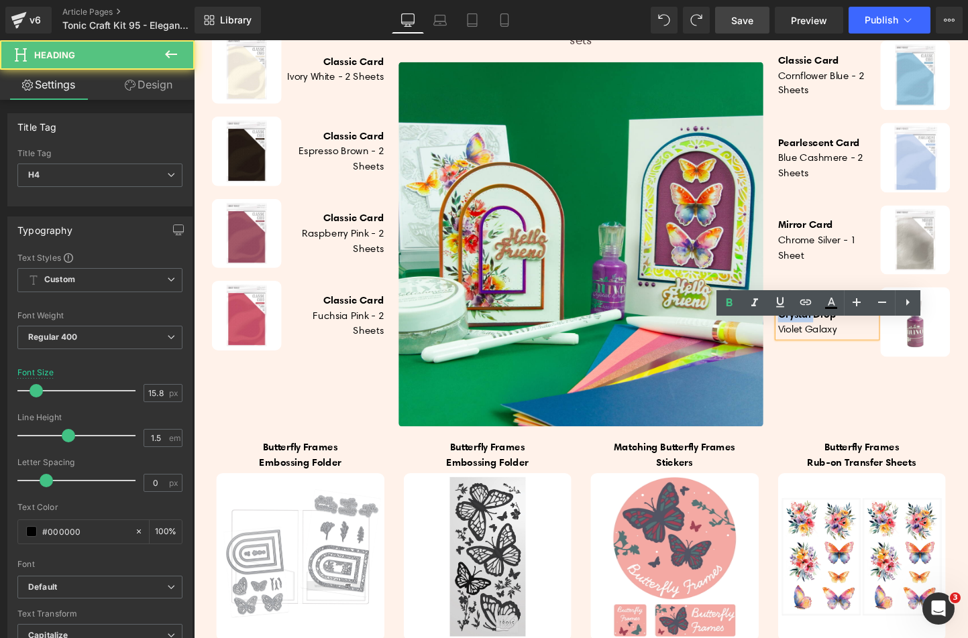
click at [812, 334] on b "Crystal Drop" at bounding box center [836, 327] width 61 height 13
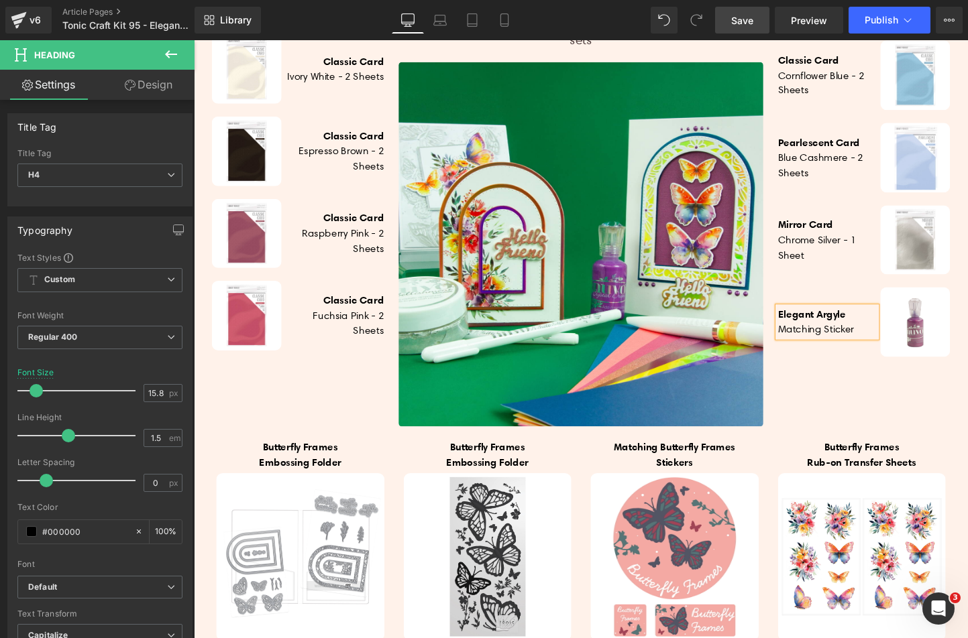
click at [883, 400] on div "Classic Card Cornflower Blue - 2 sheets Heading Image Row Pearlescent Card Blue…" at bounding box center [896, 200] width 198 height 492
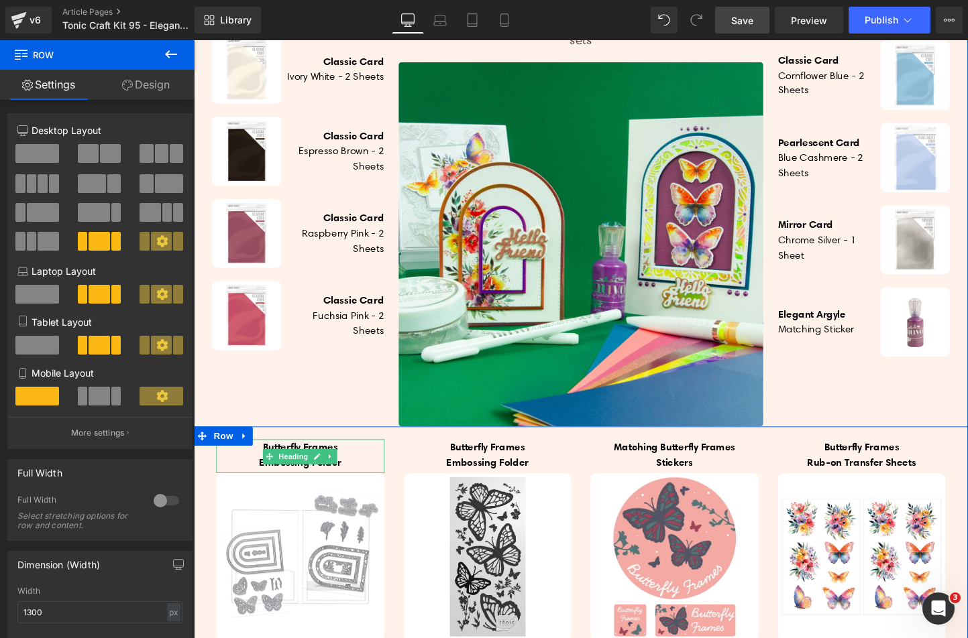
click at [247, 491] on h4 "Embossing Folder" at bounding box center [305, 483] width 176 height 16
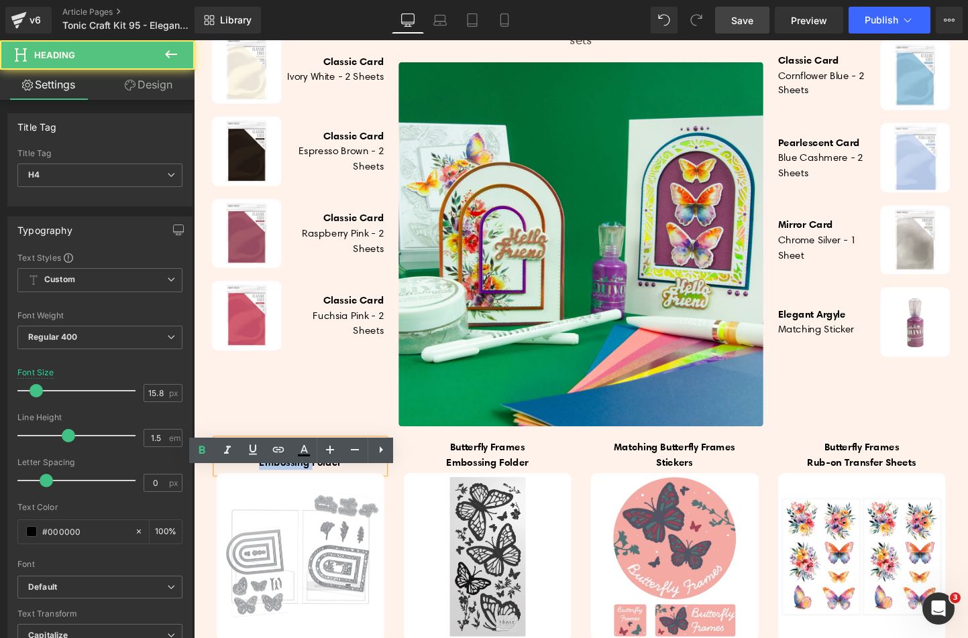
click at [247, 491] on h4 "Embossing Folder" at bounding box center [305, 483] width 176 height 16
click at [266, 473] on b "Butterfly Frames" at bounding box center [305, 465] width 78 height 13
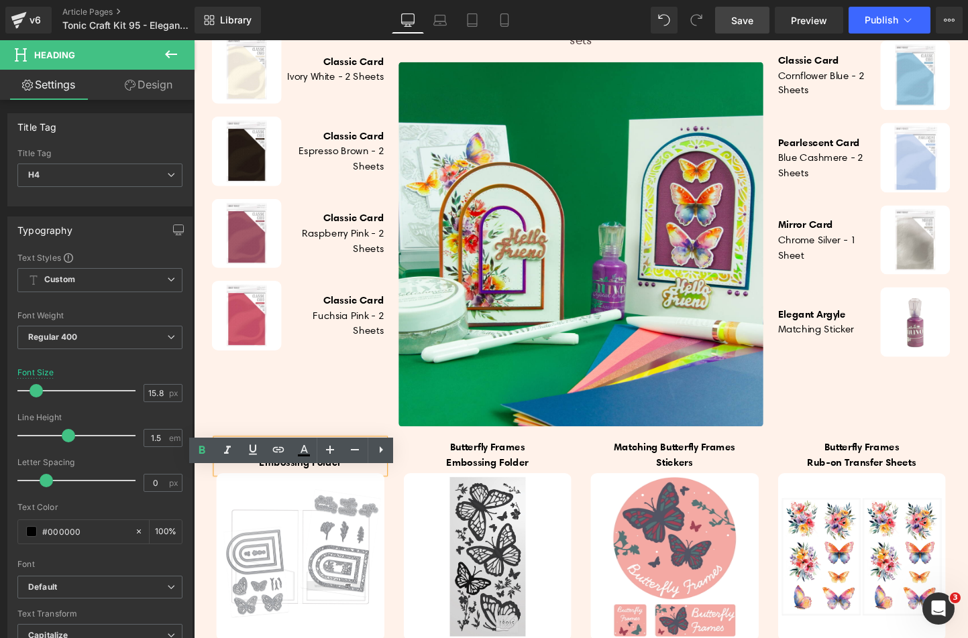
drag, startPoint x: 255, startPoint y: 498, endPoint x: 357, endPoint y: 500, distance: 102.6
click at [357, 475] on h4 "Butterfly Frames" at bounding box center [305, 467] width 176 height 16
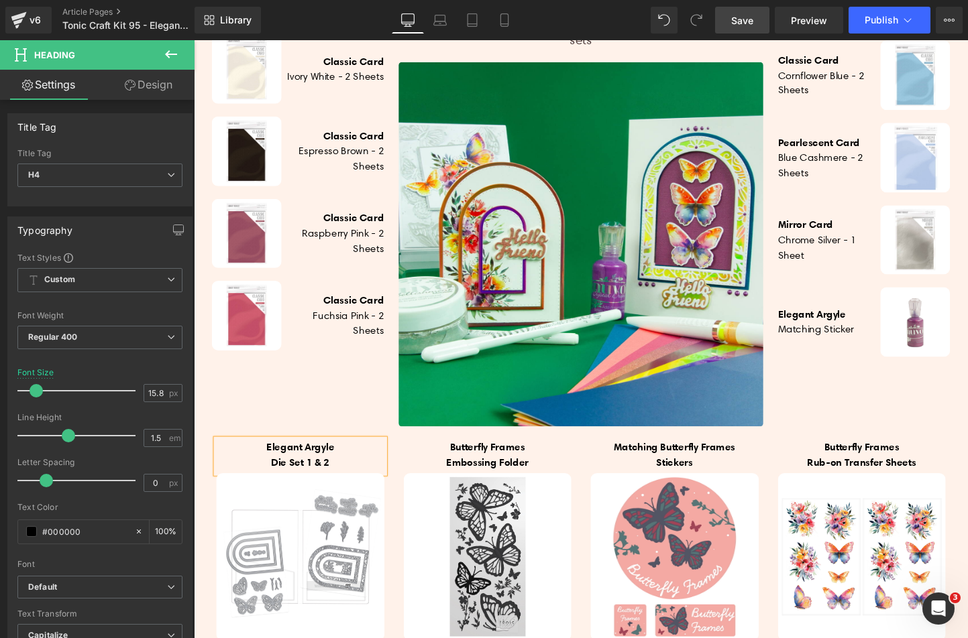
click at [302, 489] on b "Die Set 1 & 2" at bounding box center [305, 482] width 61 height 13
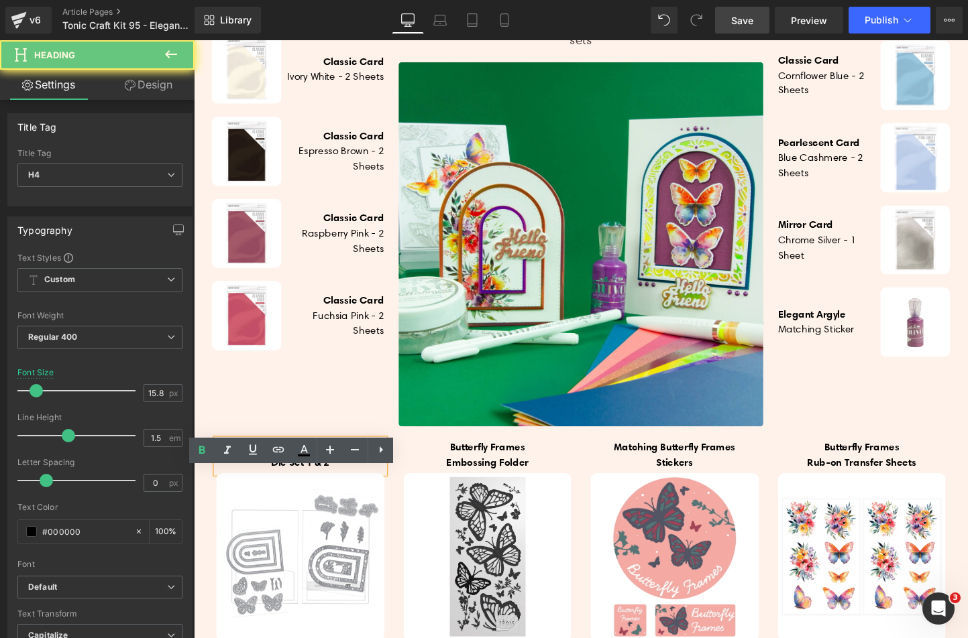
click at [302, 489] on b "Die Set 1 & 2" at bounding box center [305, 482] width 61 height 13
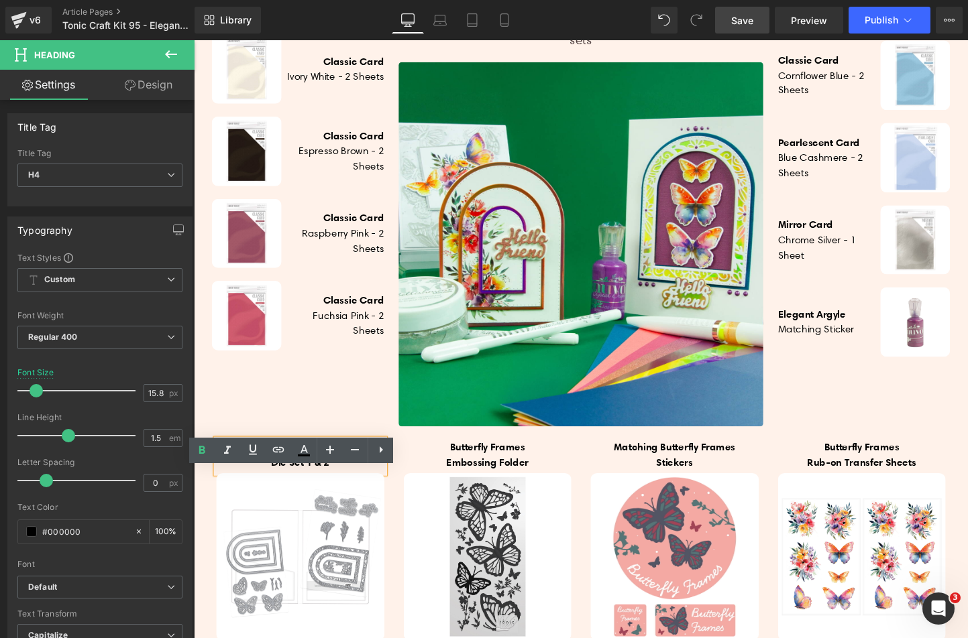
click at [304, 489] on b "Die Set 1 & 2" at bounding box center [305, 482] width 61 height 13
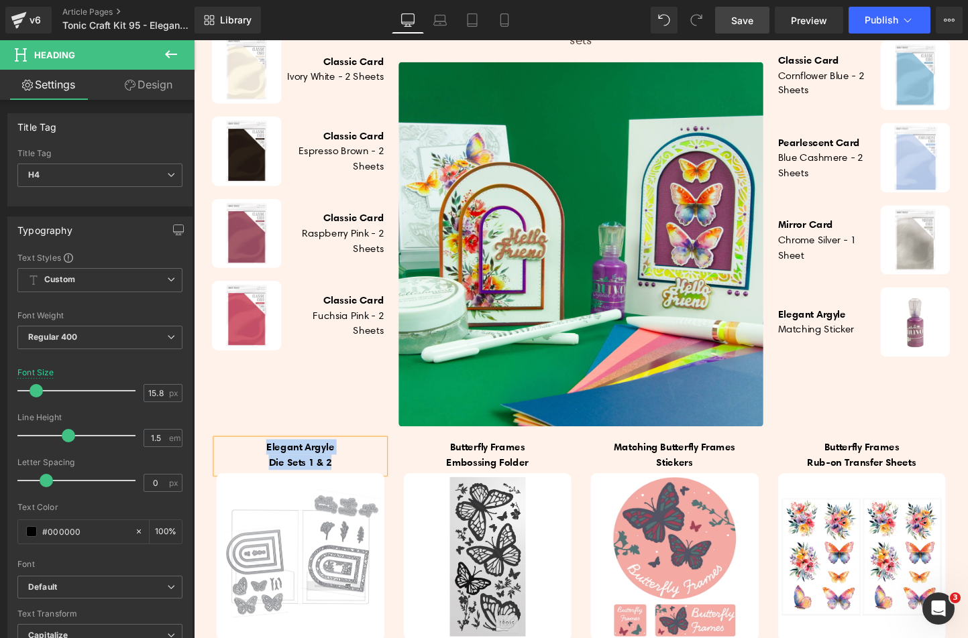
copy div "Elegant Argyle Die Sets 1 & 2"
click at [445, 475] on h4 "Butterfly Frames" at bounding box center [502, 467] width 176 height 16
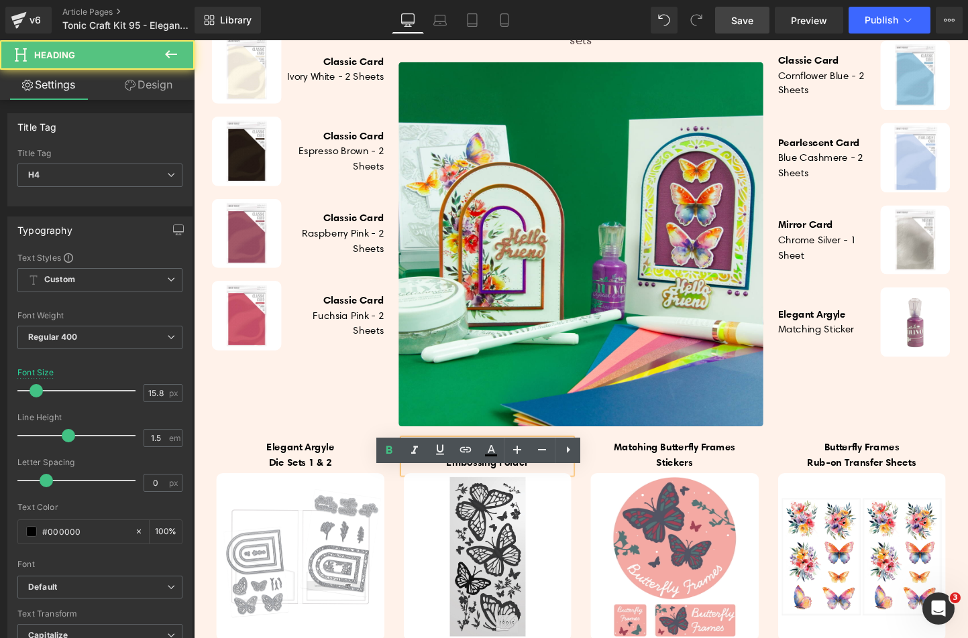
click at [442, 475] on h4 "Butterfly Frames" at bounding box center [502, 467] width 176 height 16
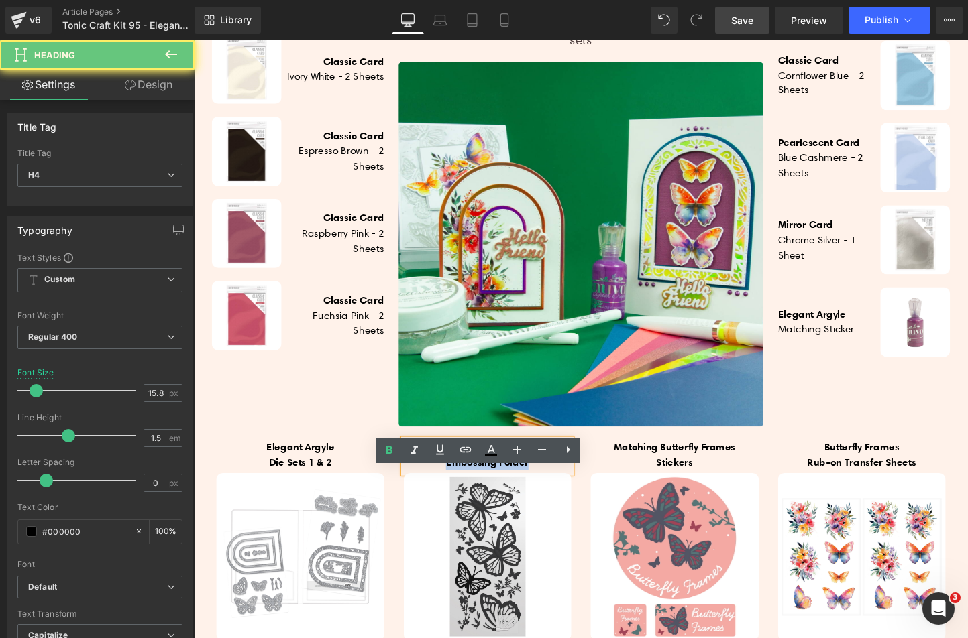
paste div
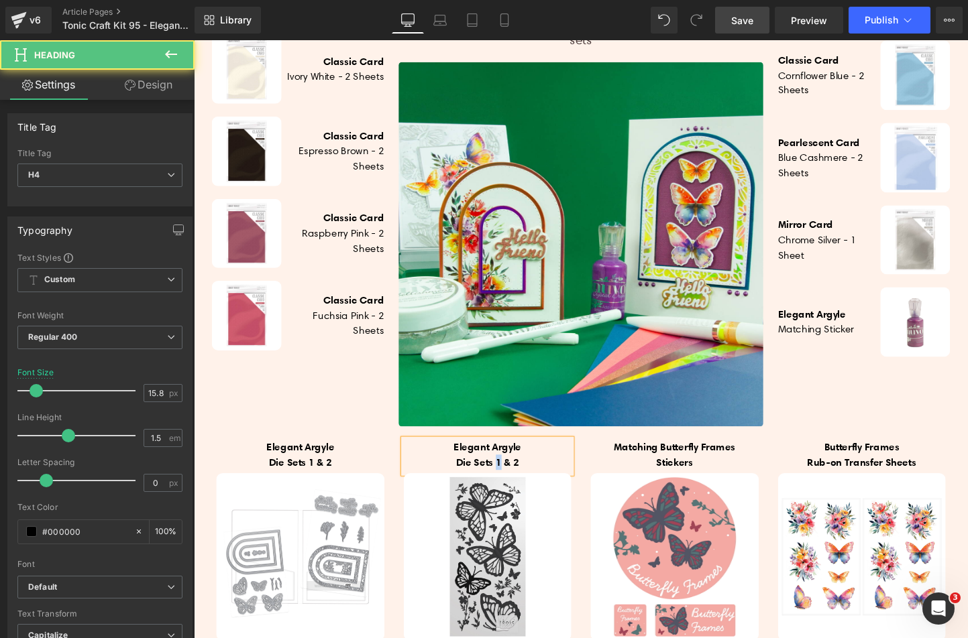
click at [509, 489] on b "Die Sets 1 & 2" at bounding box center [502, 482] width 66 height 13
click at [530, 489] on b "Die Sets 3 & 2" at bounding box center [502, 482] width 66 height 13
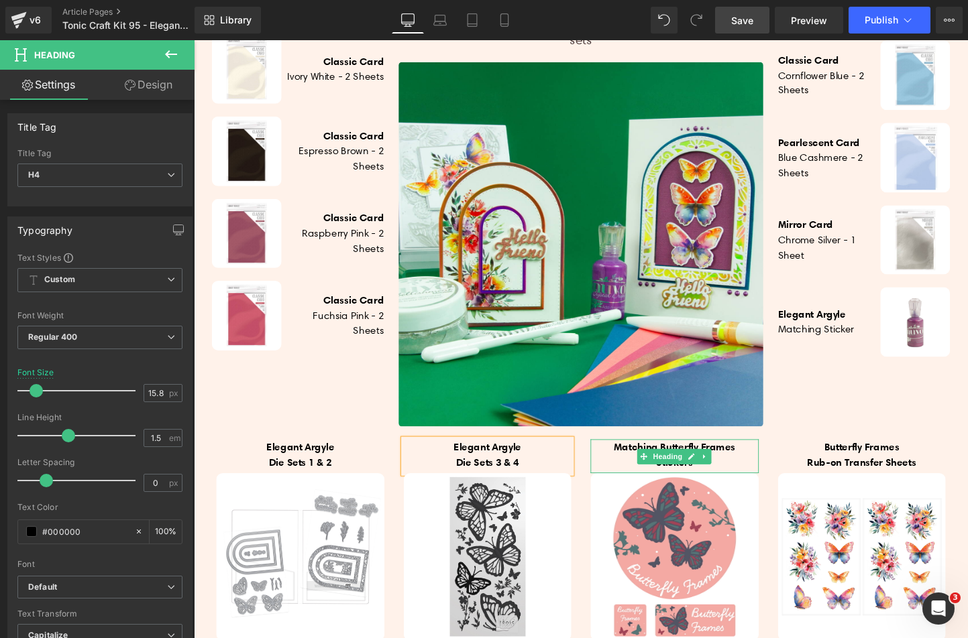
click at [623, 475] on h4 "Matching Butterfly Frames" at bounding box center [698, 467] width 176 height 16
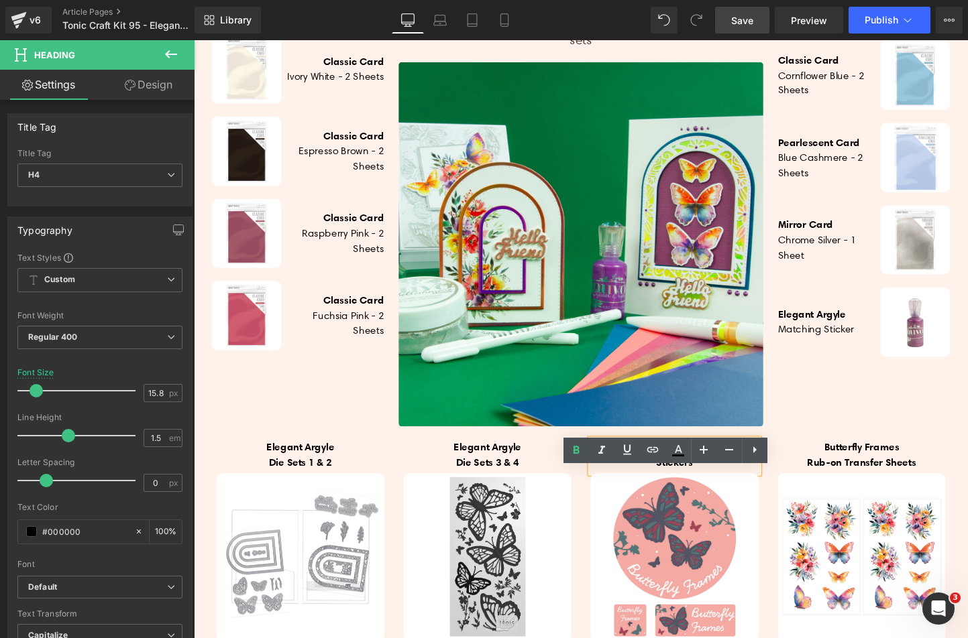
drag, startPoint x: 625, startPoint y: 496, endPoint x: 759, endPoint y: 493, distance: 134.2
click at [759, 473] on span "Matching Butterfly Frames" at bounding box center [697, 465] width 127 height 13
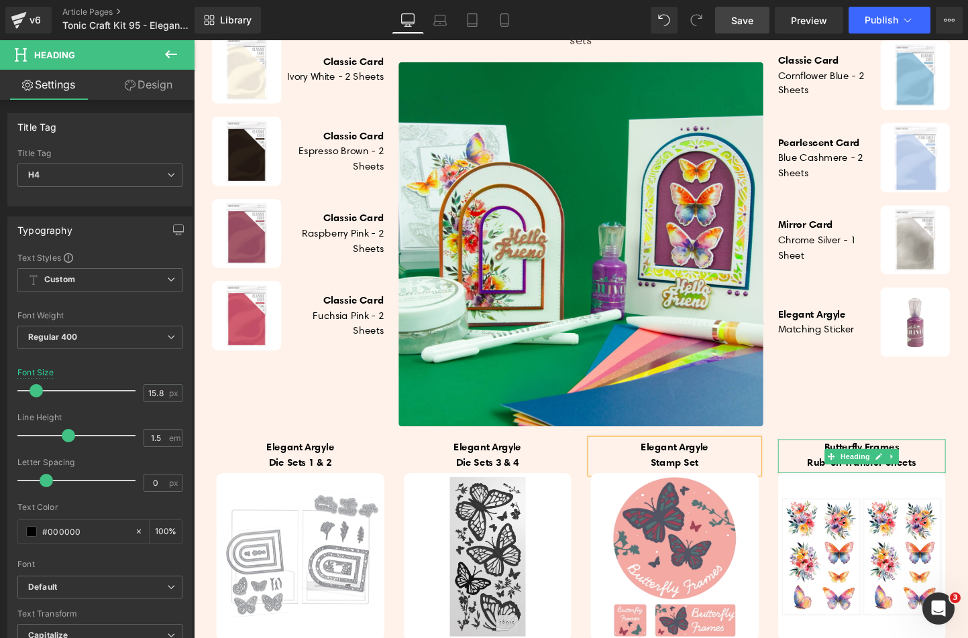
click at [822, 475] on h4 "Butterfly Frames" at bounding box center [894, 467] width 176 height 16
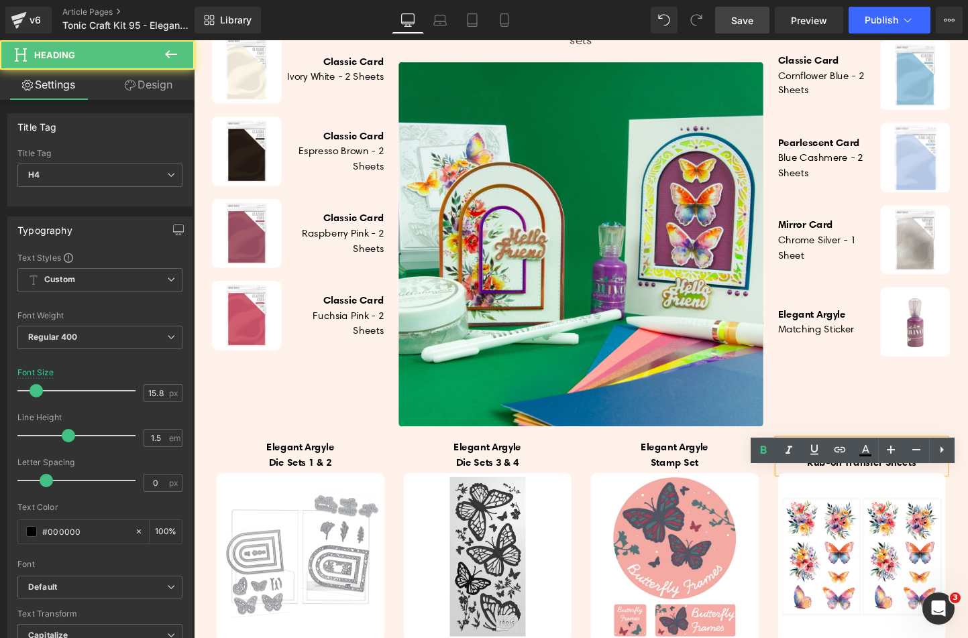
click at [825, 475] on h4 "Butterfly Frames" at bounding box center [894, 467] width 176 height 16
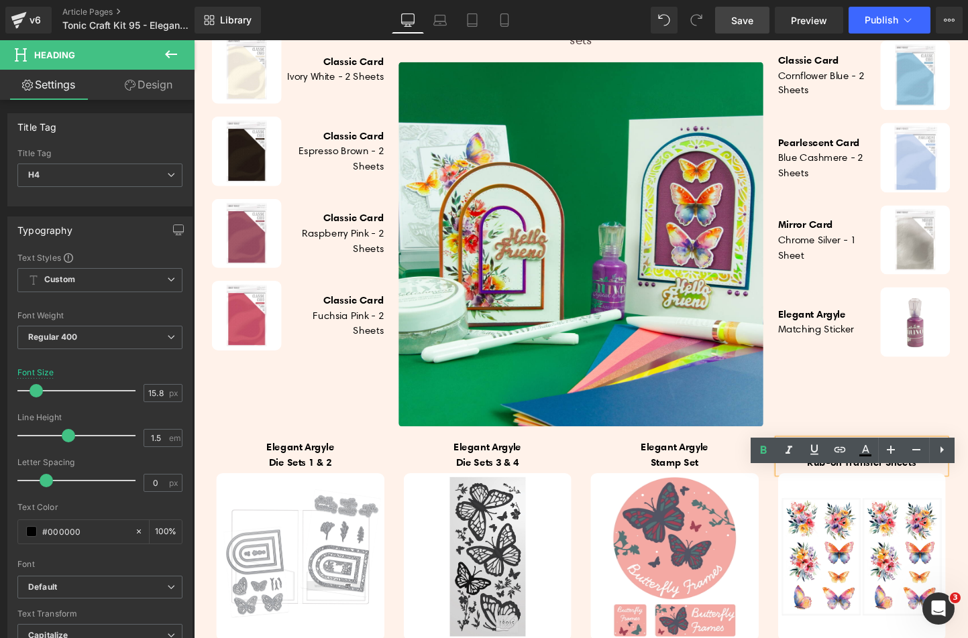
drag, startPoint x: 842, startPoint y: 498, endPoint x: 929, endPoint y: 500, distance: 86.5
click at [929, 475] on h4 "Butterfly Frames" at bounding box center [894, 467] width 176 height 16
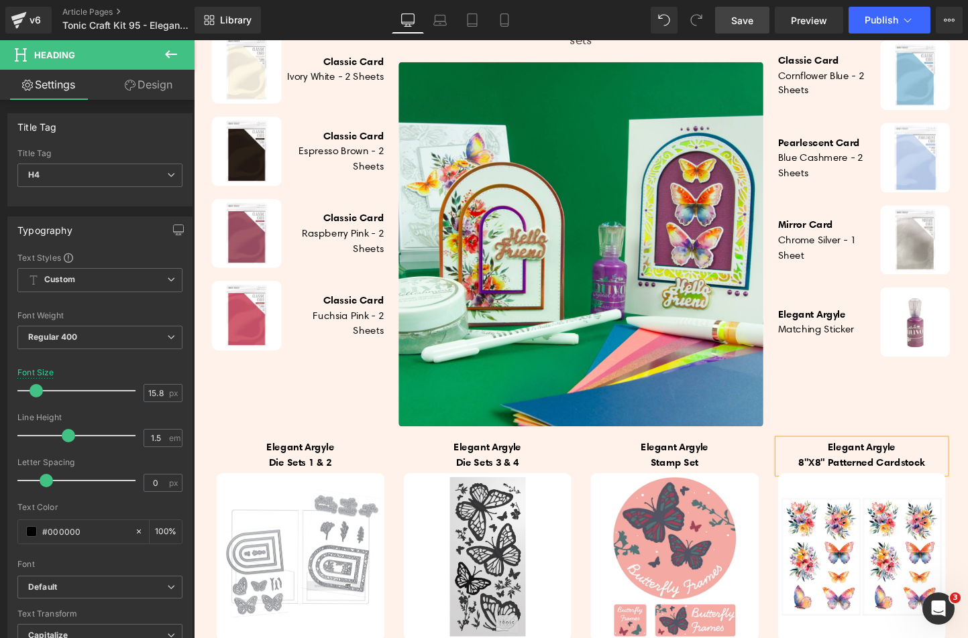
click at [830, 489] on b "8"X8" Patterned Cardstock" at bounding box center [894, 482] width 133 height 13
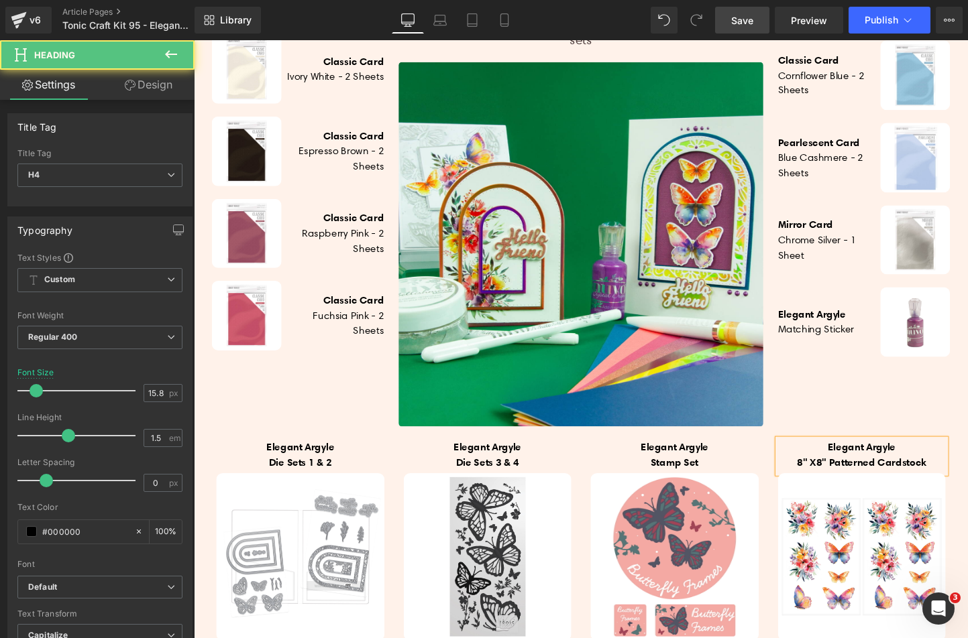
click at [838, 489] on b "8" X8" Patterned Cardstock" at bounding box center [893, 482] width 135 height 13
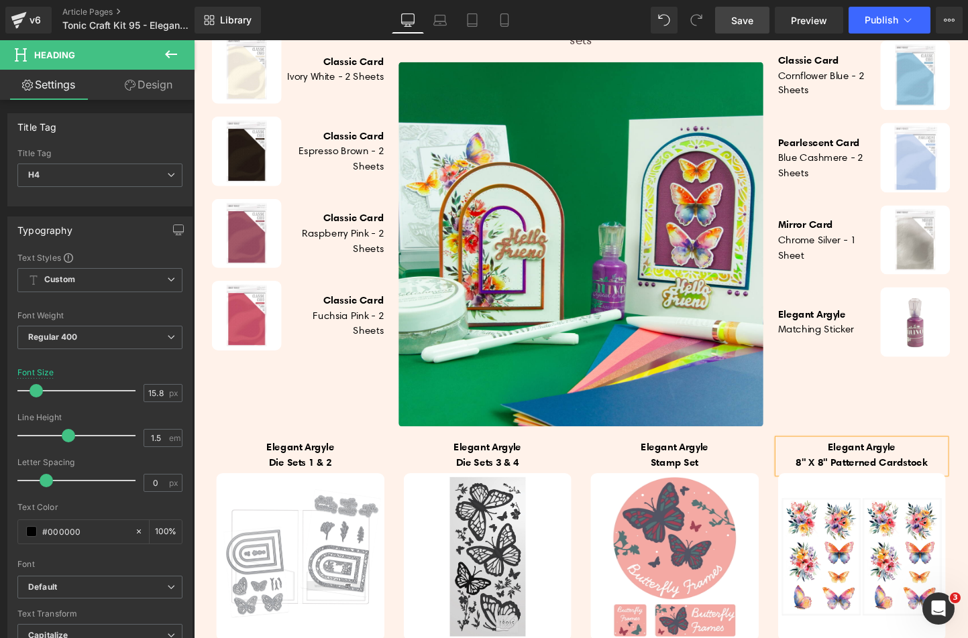
click at [752, 15] on span "Save" at bounding box center [742, 20] width 22 height 14
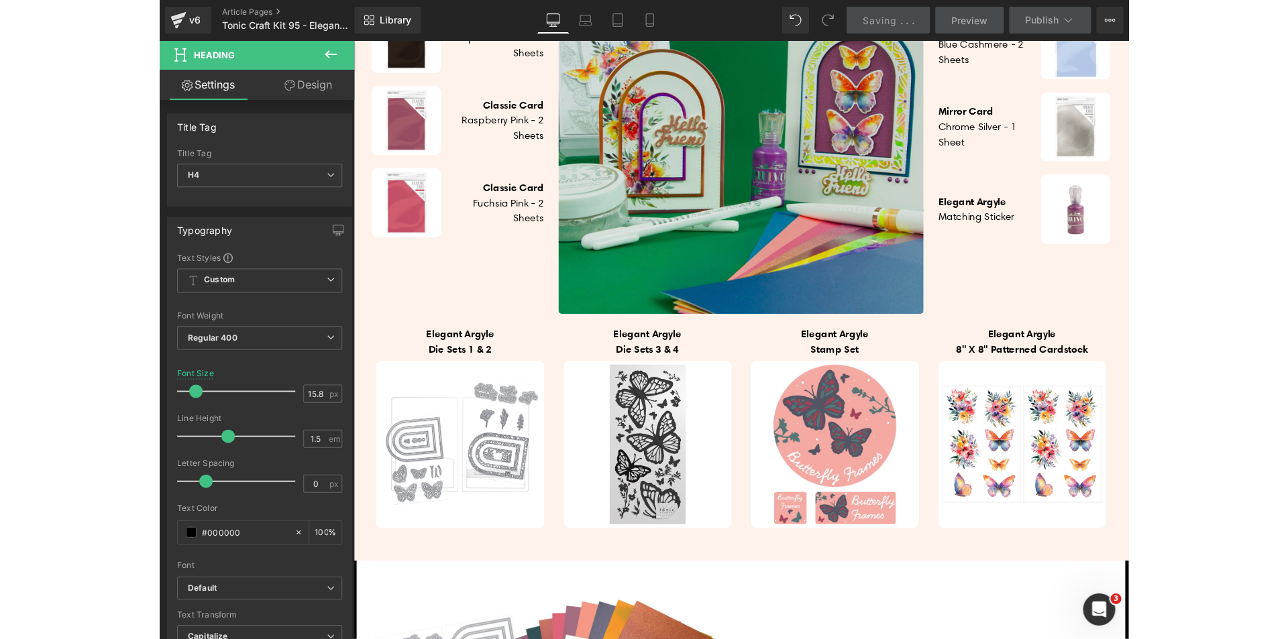
scroll to position [825, 0]
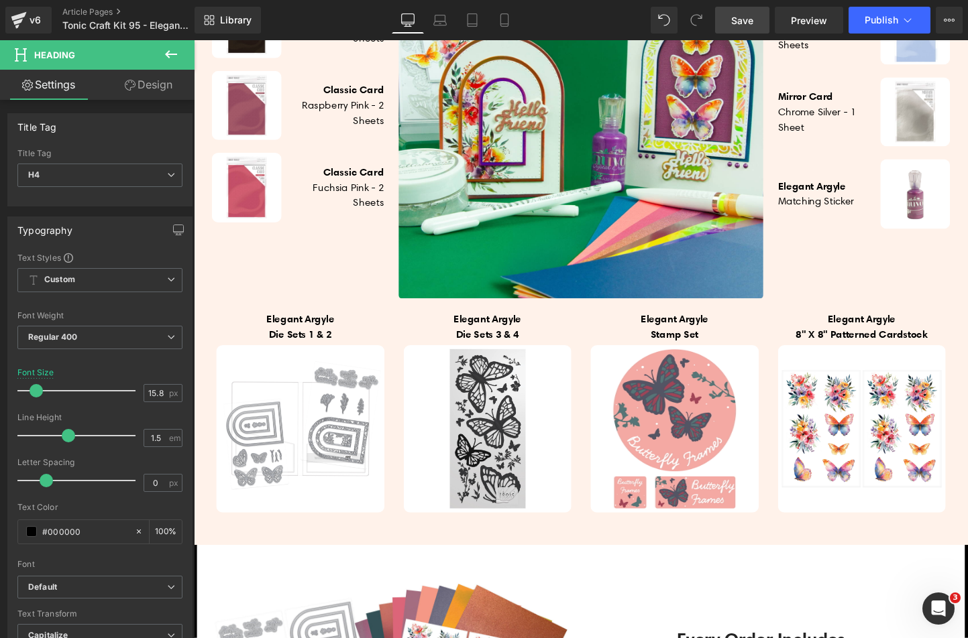
click at [179, 54] on button at bounding box center [171, 55] width 47 height 30
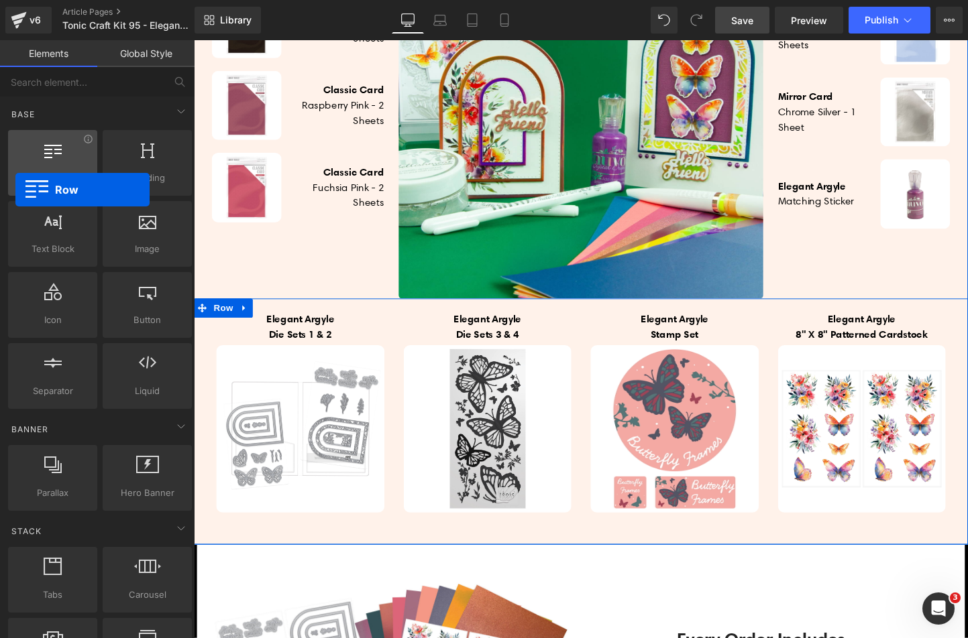
drag, startPoint x: 43, startPoint y: 181, endPoint x: 15, endPoint y: 152, distance: 40.3
click at [15, 152] on div "Row rows, columns, layouts, div" at bounding box center [52, 163] width 89 height 66
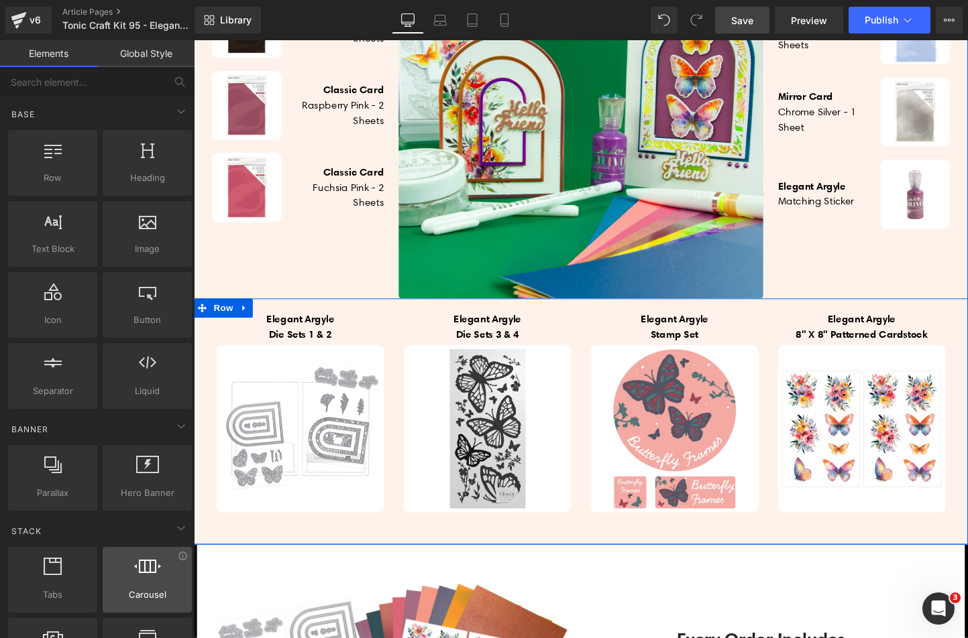
drag, startPoint x: 129, startPoint y: 547, endPoint x: 154, endPoint y: 551, distance: 25.1
click at [154, 551] on div "Carousel carousels, slideshows, sliders, slides" at bounding box center [147, 580] width 95 height 71
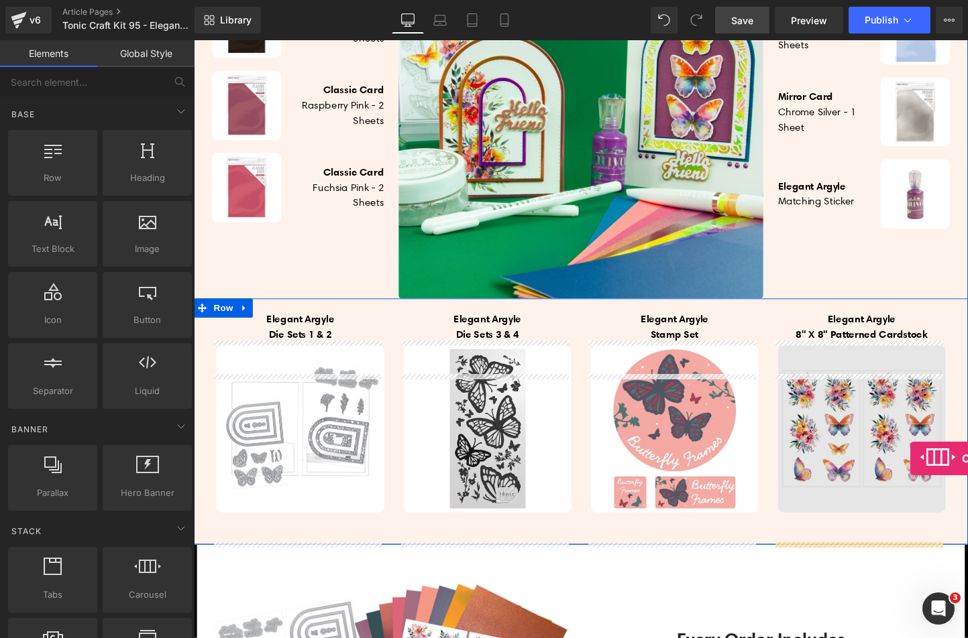
drag, startPoint x: 316, startPoint y: 625, endPoint x: 945, endPoint y: 479, distance: 645.8
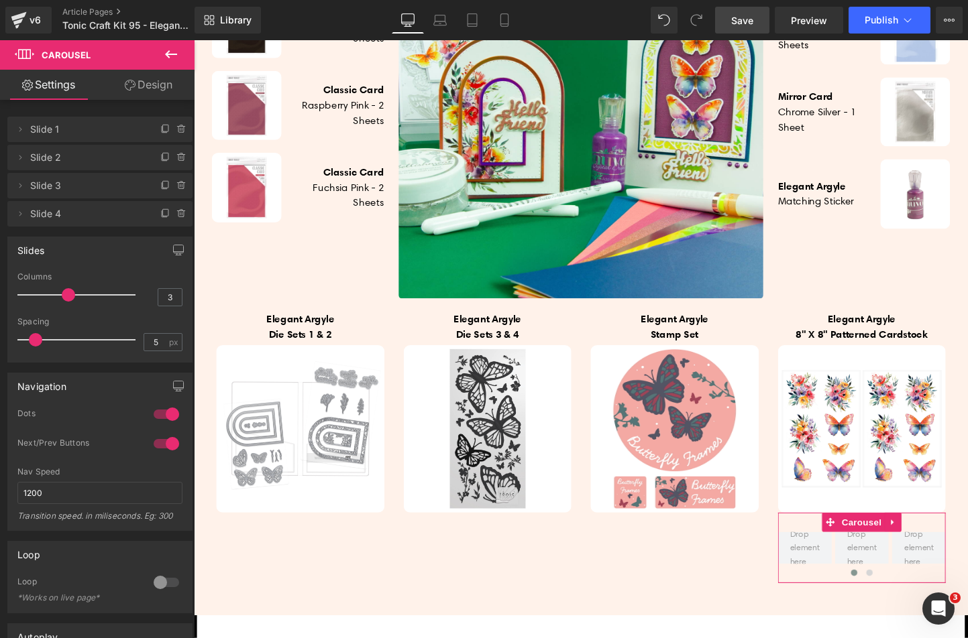
click at [180, 205] on div at bounding box center [175, 209] width 35 height 16
click at [178, 210] on icon at bounding box center [181, 214] width 11 height 11
click at [178, 210] on button "Delete" at bounding box center [167, 214] width 42 height 17
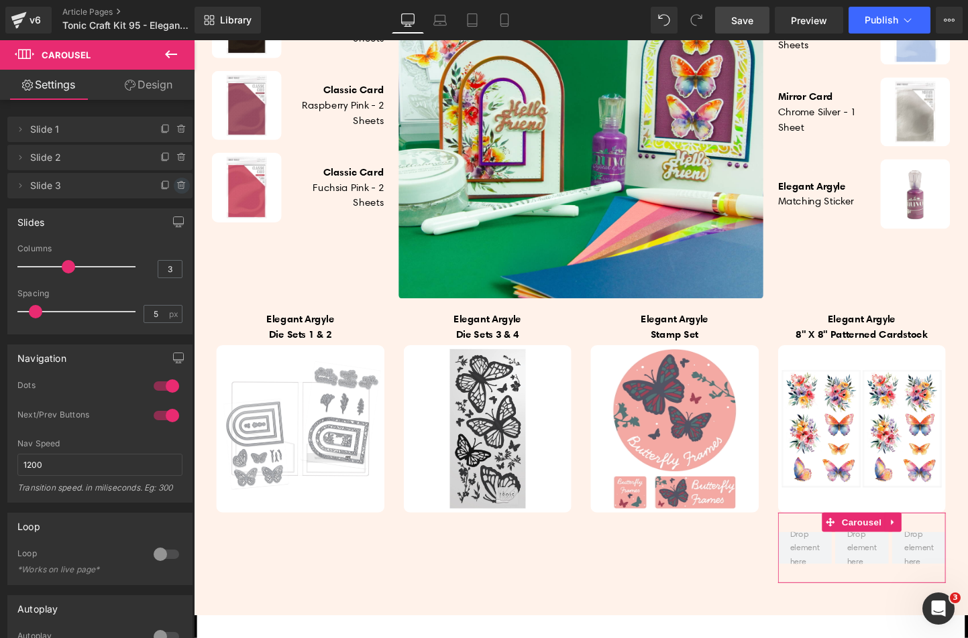
click at [181, 186] on icon at bounding box center [181, 185] width 11 height 11
click at [181, 186] on button "Delete" at bounding box center [167, 186] width 42 height 17
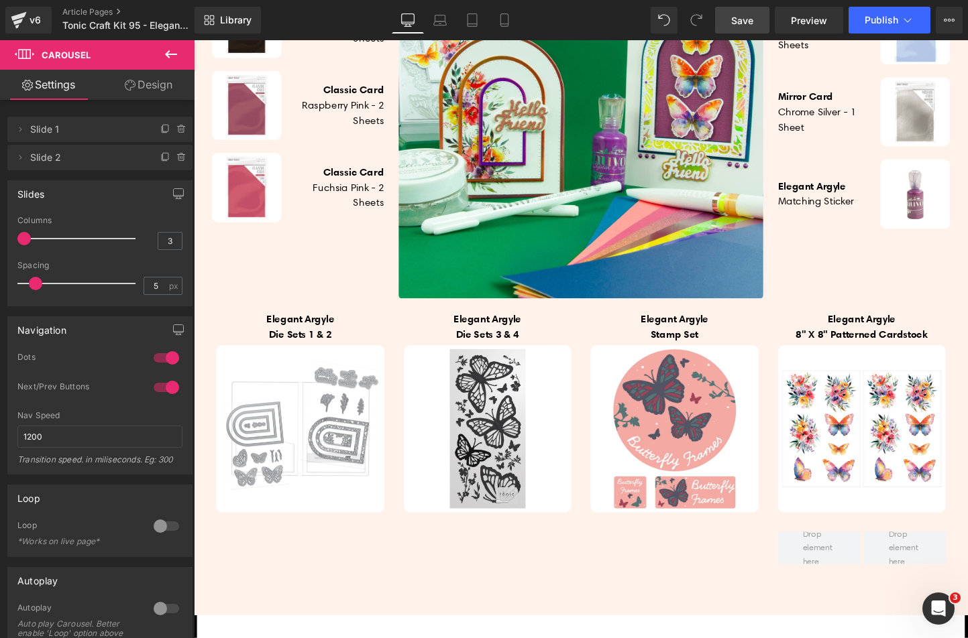
drag, startPoint x: 72, startPoint y: 237, endPoint x: -13, endPoint y: 247, distance: 85.7
click at [0, 247] on html "Carousel You are previewing how the will restyle your page. You can not edit El…" at bounding box center [484, 319] width 968 height 638
drag, startPoint x: 25, startPoint y: 285, endPoint x: -5, endPoint y: 285, distance: 30.2
click at [0, 285] on html "Carousel You are previewing how the will restyle your page. You can not edit El…" at bounding box center [484, 319] width 968 height 638
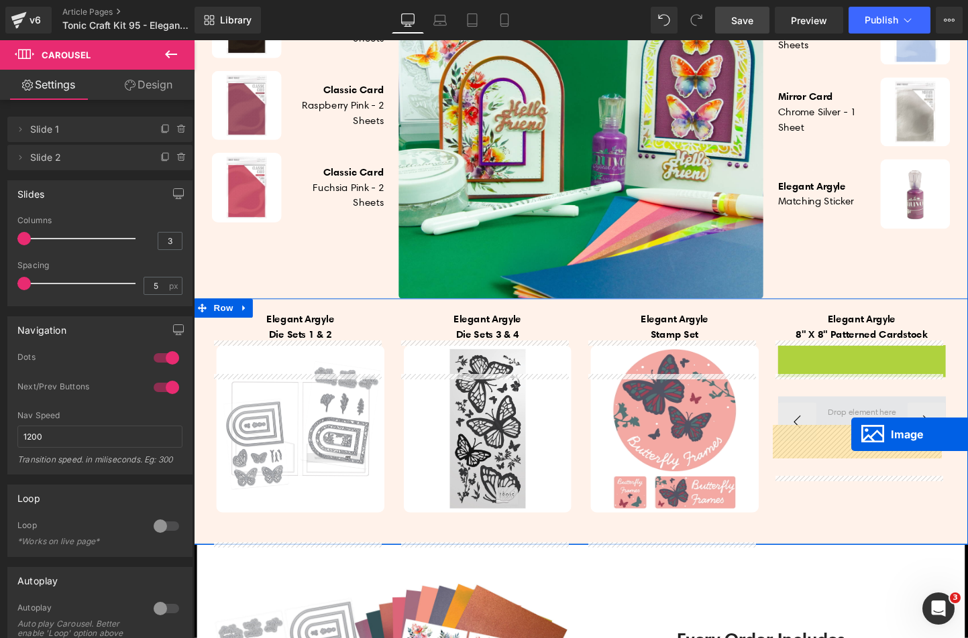
drag, startPoint x: 879, startPoint y: 478, endPoint x: 883, endPoint y: 454, distance: 24.6
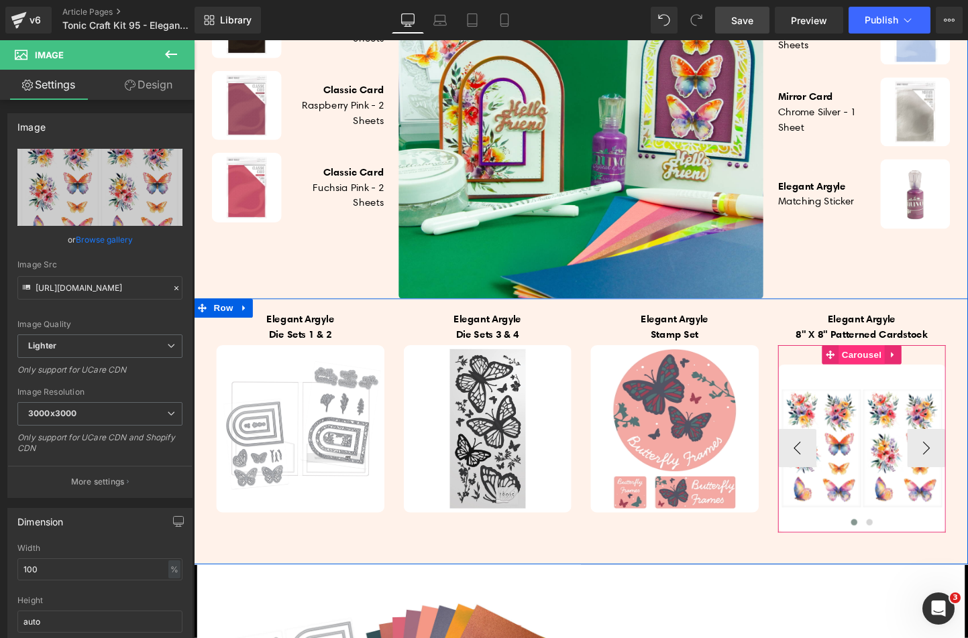
click at [873, 380] on span "Carousel" at bounding box center [894, 370] width 48 height 20
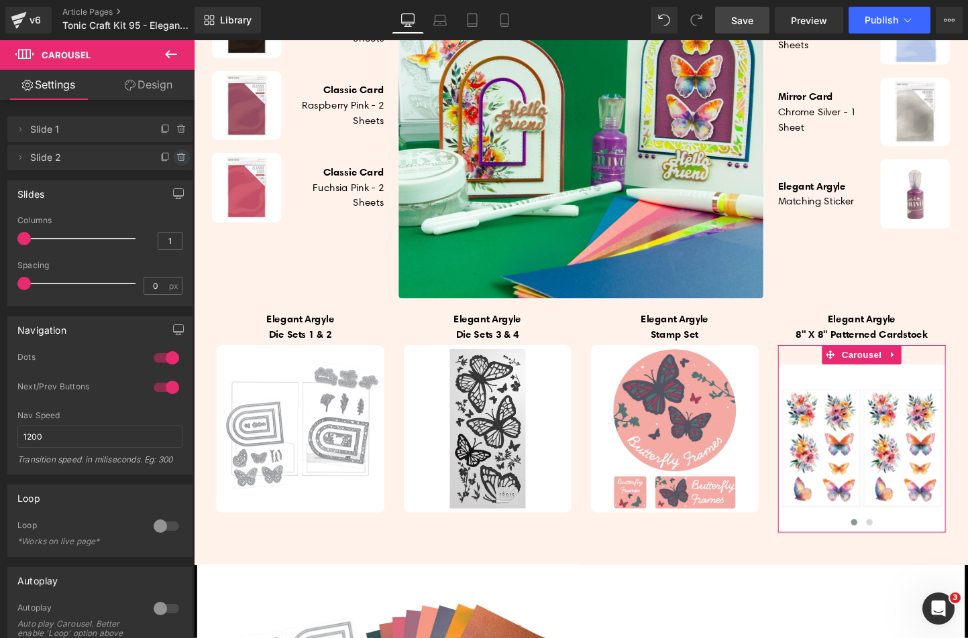
click at [176, 156] on icon at bounding box center [181, 157] width 11 height 11
click at [176, 155] on button "Delete" at bounding box center [167, 158] width 42 height 17
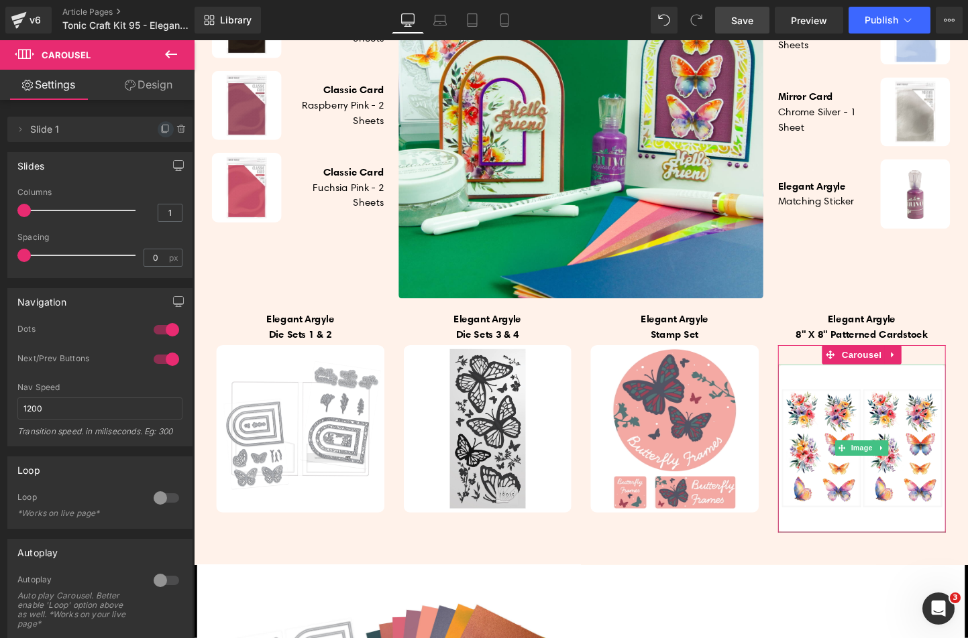
click at [160, 127] on icon at bounding box center [165, 129] width 11 height 11
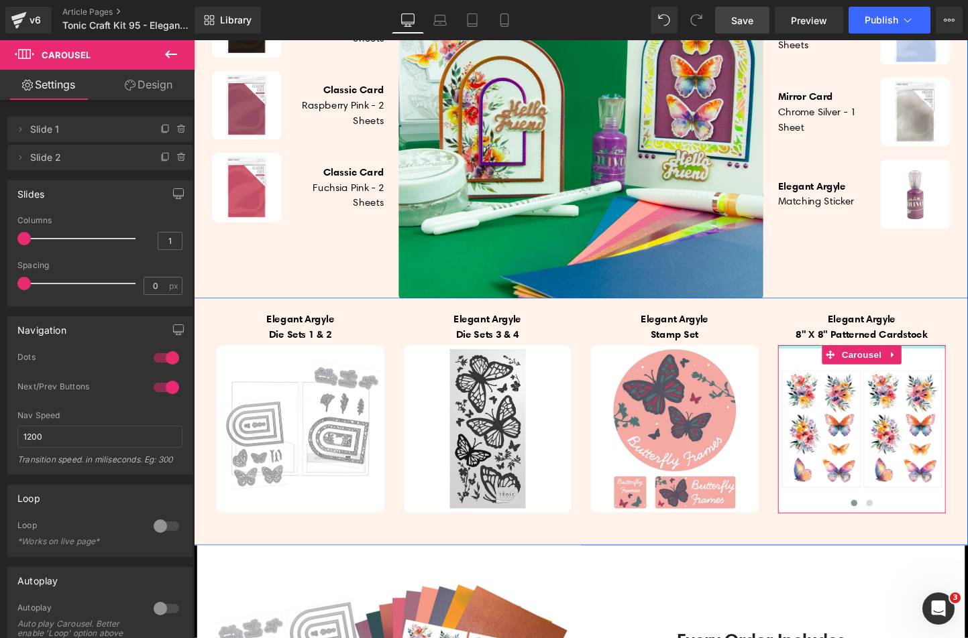
drag, startPoint x: 828, startPoint y: 392, endPoint x: 814, endPoint y: 325, distance: 69.2
click at [814, 312] on div "Classic Card Cornflower Blue - 2 sheets Heading Image Row Pearlescent Card Blue…" at bounding box center [896, 66] width 198 height 492
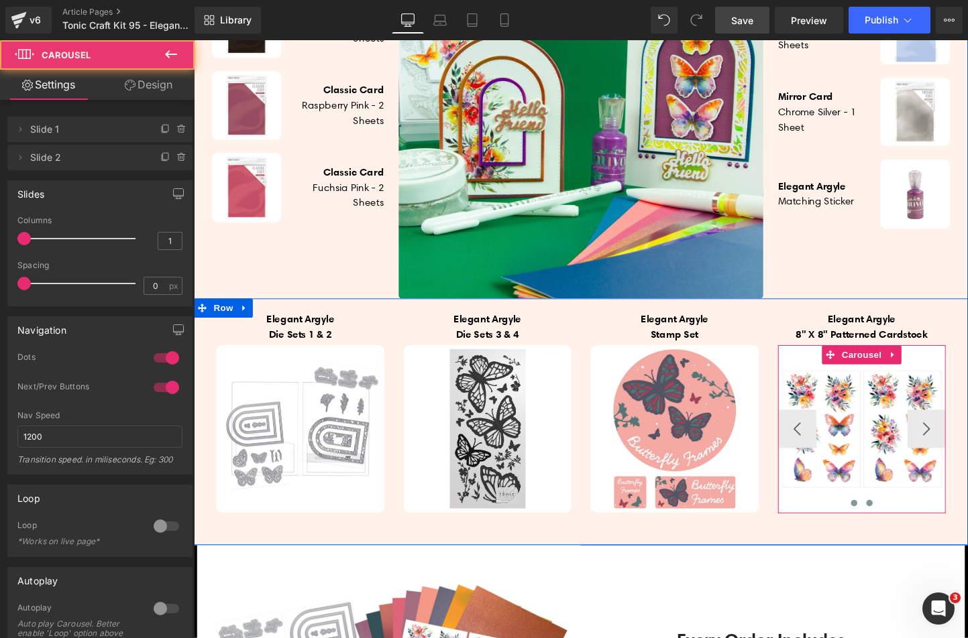
click at [899, 529] on span at bounding box center [902, 525] width 7 height 7
click at [883, 529] on span at bounding box center [886, 525] width 7 height 7
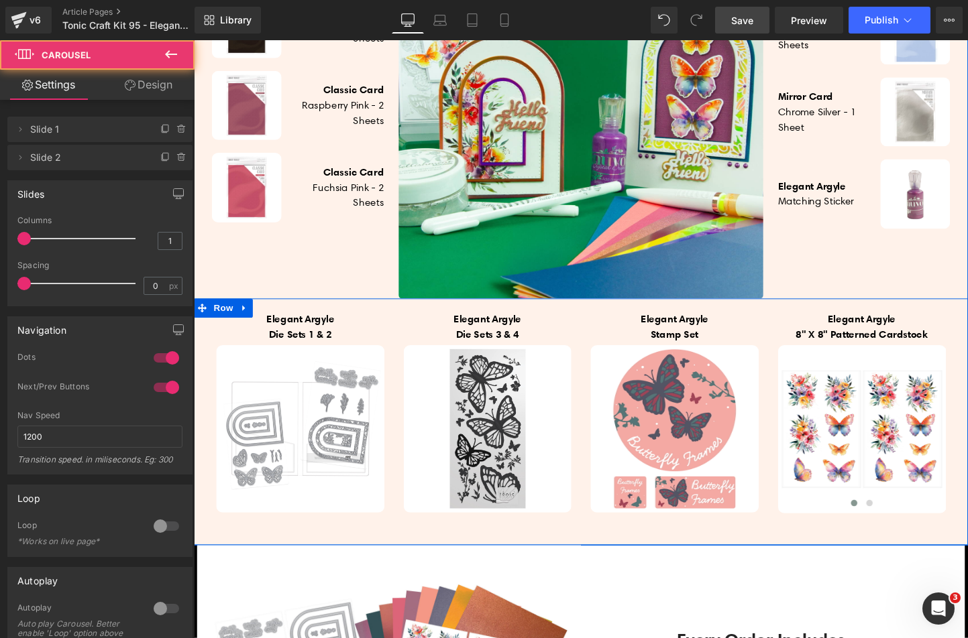
click at [861, 569] on div "Elegant Argyle Die Sets 1 & 2 Heading Image Elegant Argyle Die Sets 3 & 4 Head…" at bounding box center [600, 440] width 812 height 258
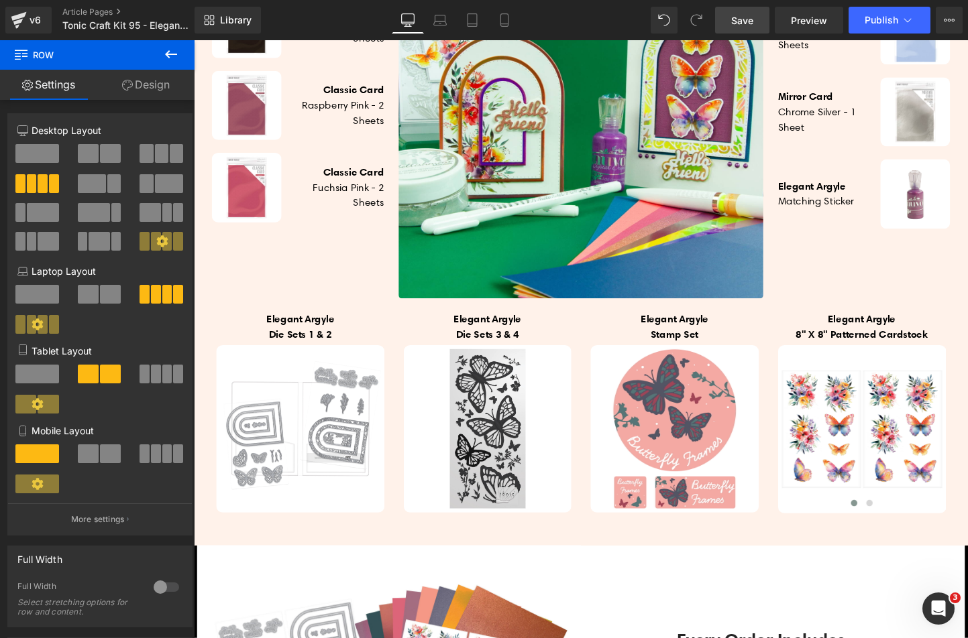
click at [753, 27] on link "Save" at bounding box center [742, 20] width 54 height 27
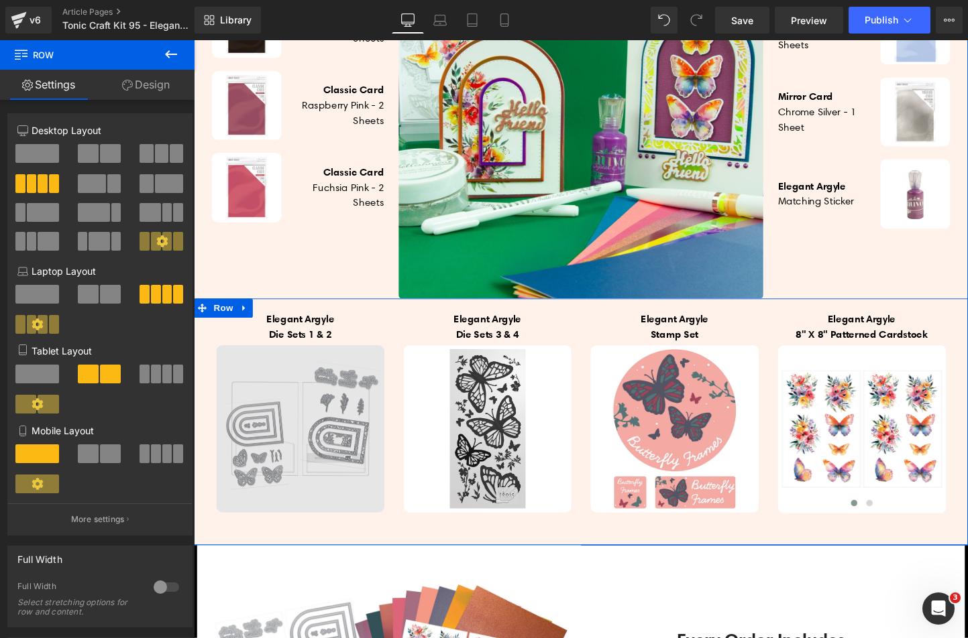
click at [303, 427] on img at bounding box center [305, 448] width 176 height 176
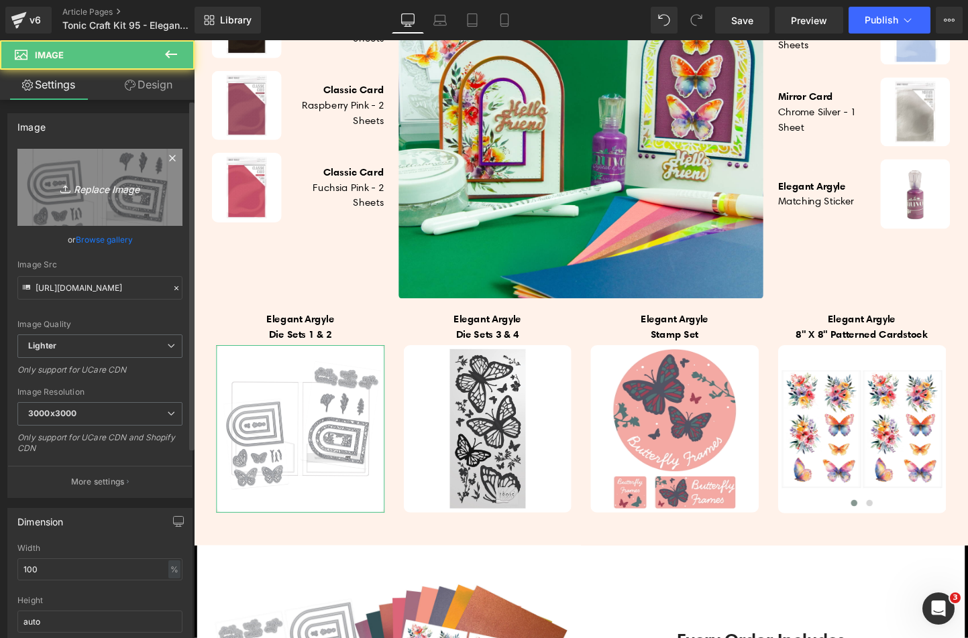
click at [133, 202] on link "Replace Image" at bounding box center [99, 187] width 165 height 77
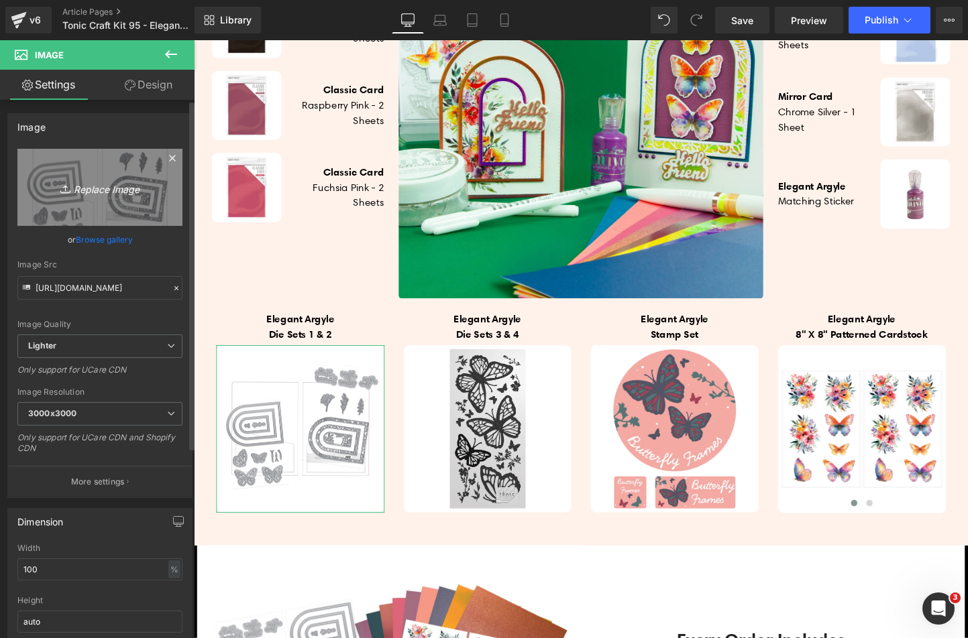
type input "C:\fakepath\kit 95 die set 1.jpg"
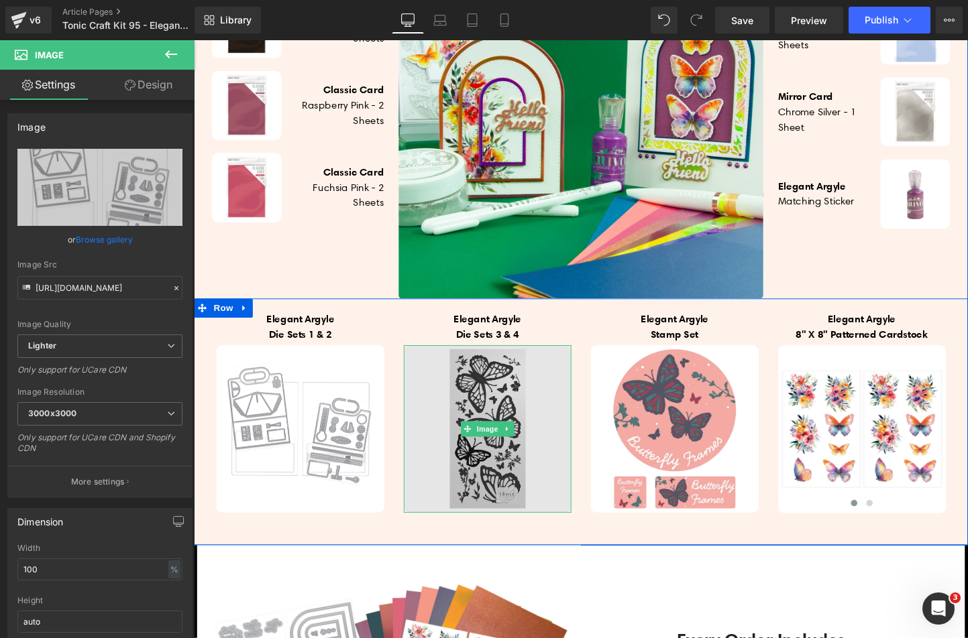
click at [452, 454] on img at bounding box center [502, 448] width 176 height 176
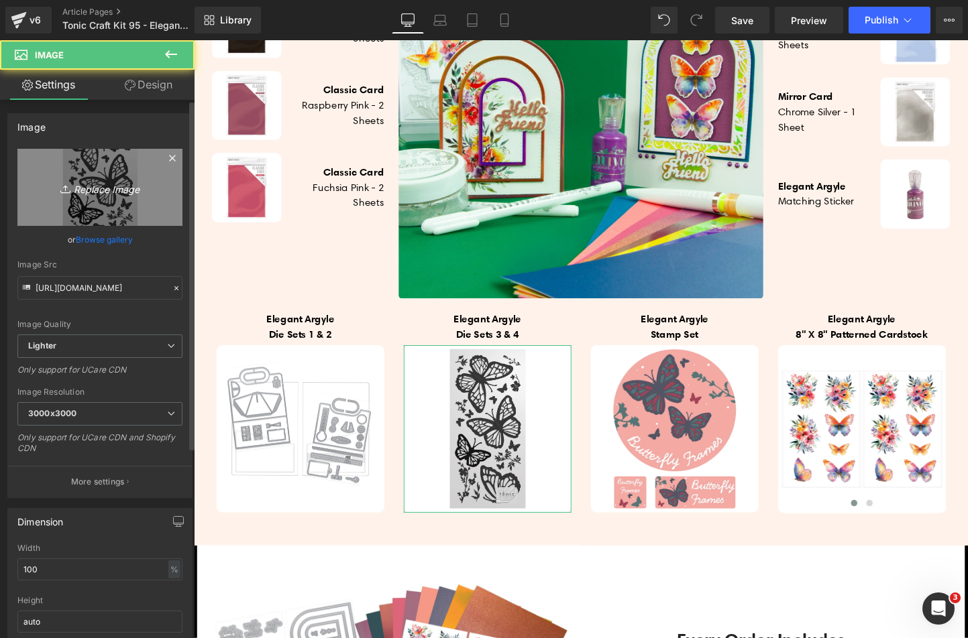
click at [72, 178] on link "Replace Image" at bounding box center [99, 187] width 165 height 77
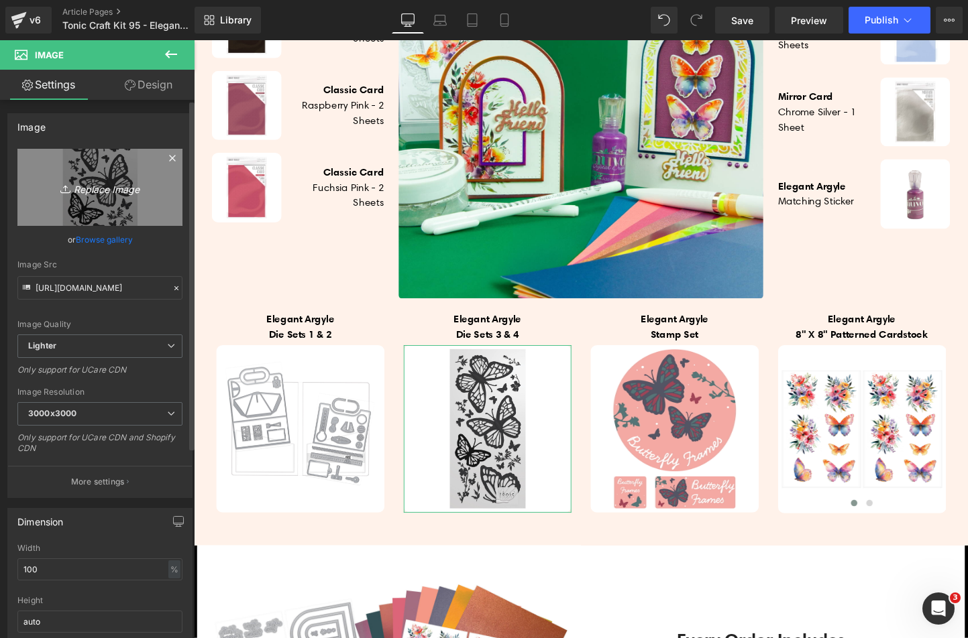
type input "C:\fakepath\kit 95 die set 2.jpg"
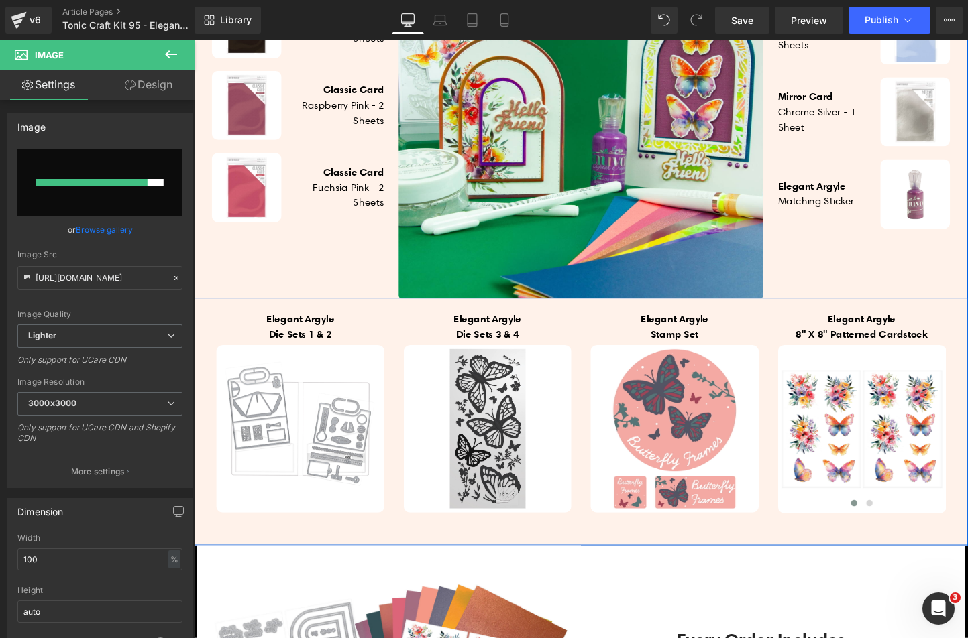
click at [303, 283] on div "Image Classic Card ivory White - 2 Sheets Heading Row Image Classic Card Espres…" at bounding box center [303, 66] width 198 height 492
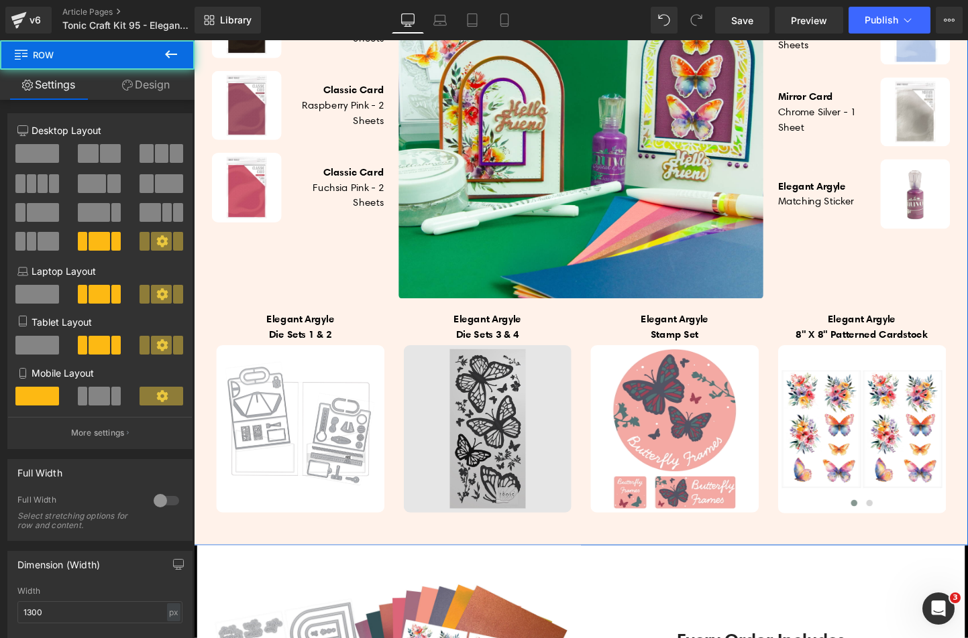
click at [459, 457] on img at bounding box center [502, 448] width 176 height 176
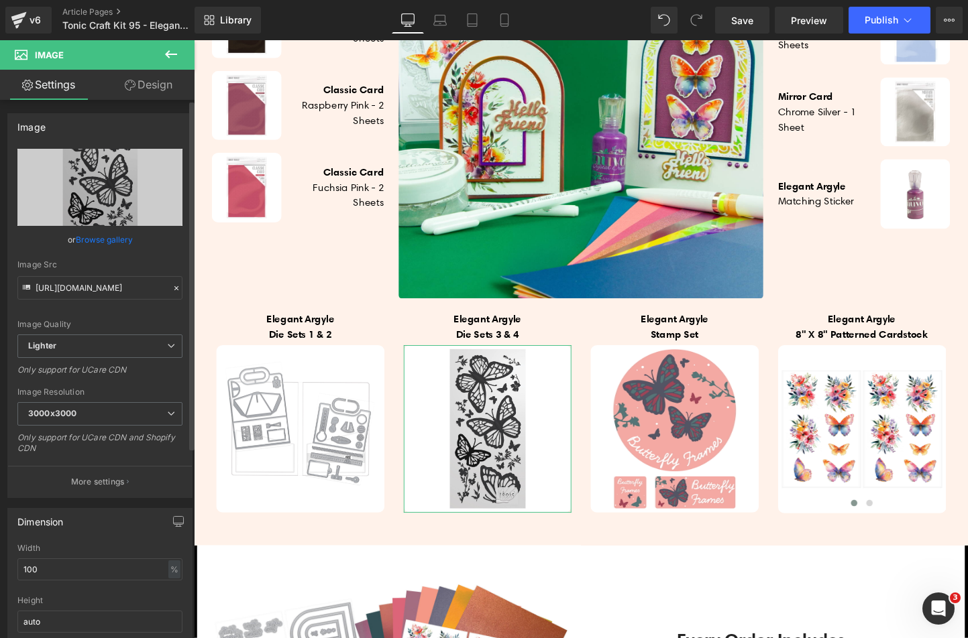
click at [126, 240] on link "Browse gallery" at bounding box center [104, 239] width 57 height 23
click at [121, 0] on div "Carousel You are previewing how the will restyle your page. You can not edit El…" at bounding box center [484, 0] width 968 height 0
click at [121, 197] on link "Replace Image" at bounding box center [99, 187] width 165 height 77
type input "C:\fakepath\kit 95 die set 2.jpg"
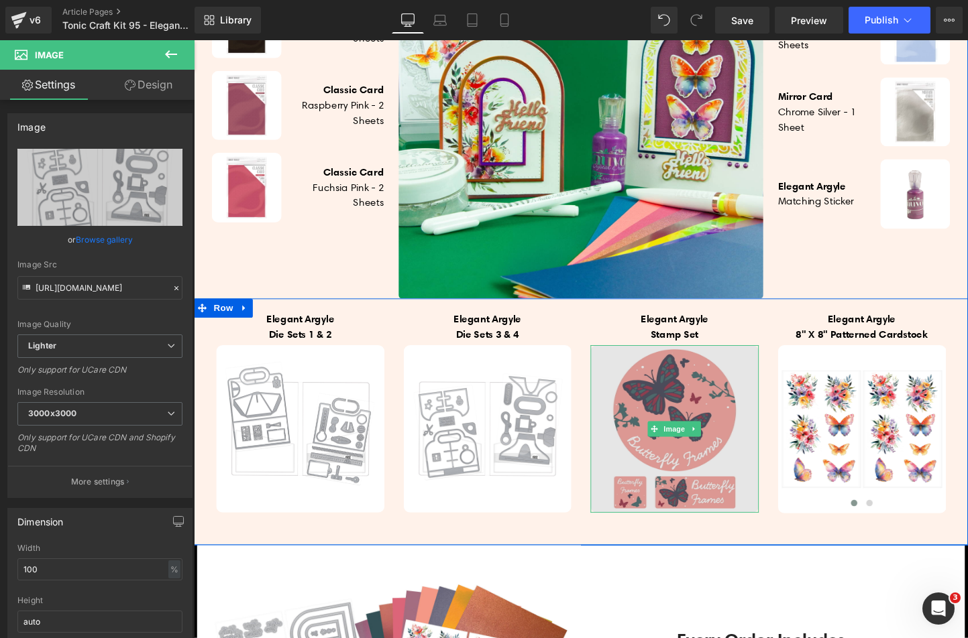
click at [726, 490] on img at bounding box center [698, 448] width 176 height 176
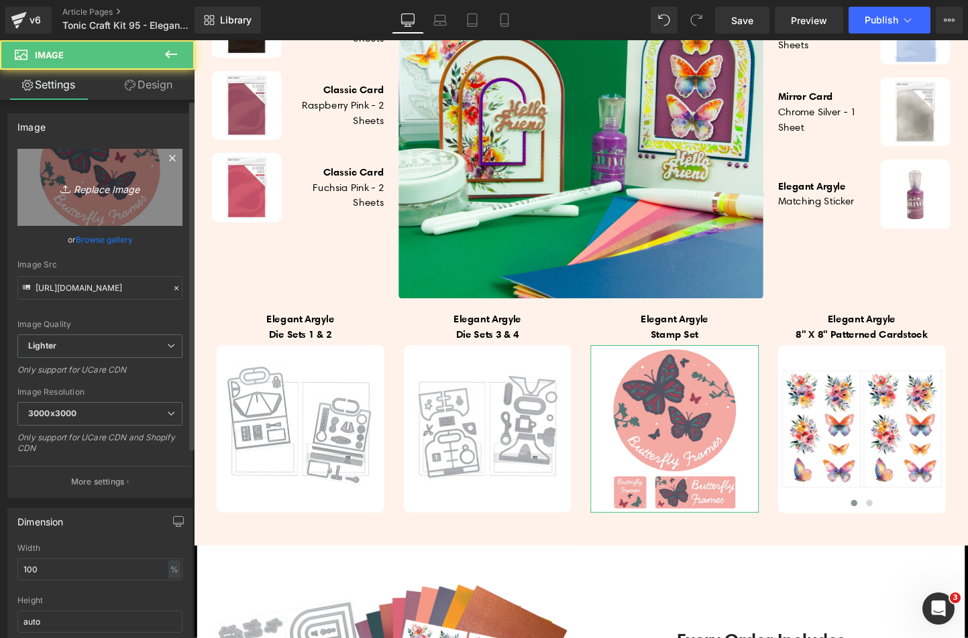
click at [129, 188] on icon "Replace Image" at bounding box center [99, 187] width 107 height 17
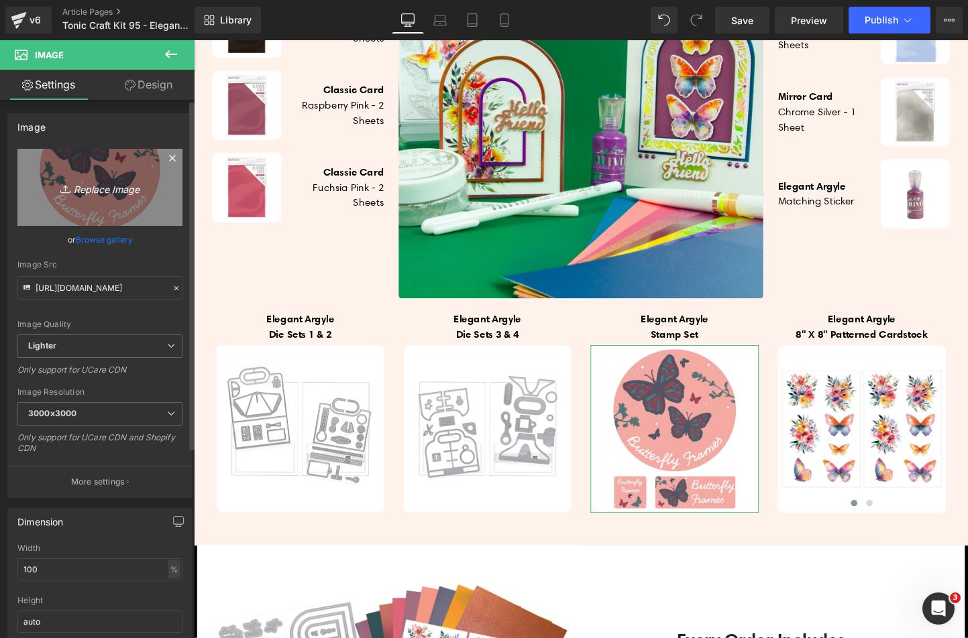
type input "C:\fakepath\kit 95 stamp set.jpg"
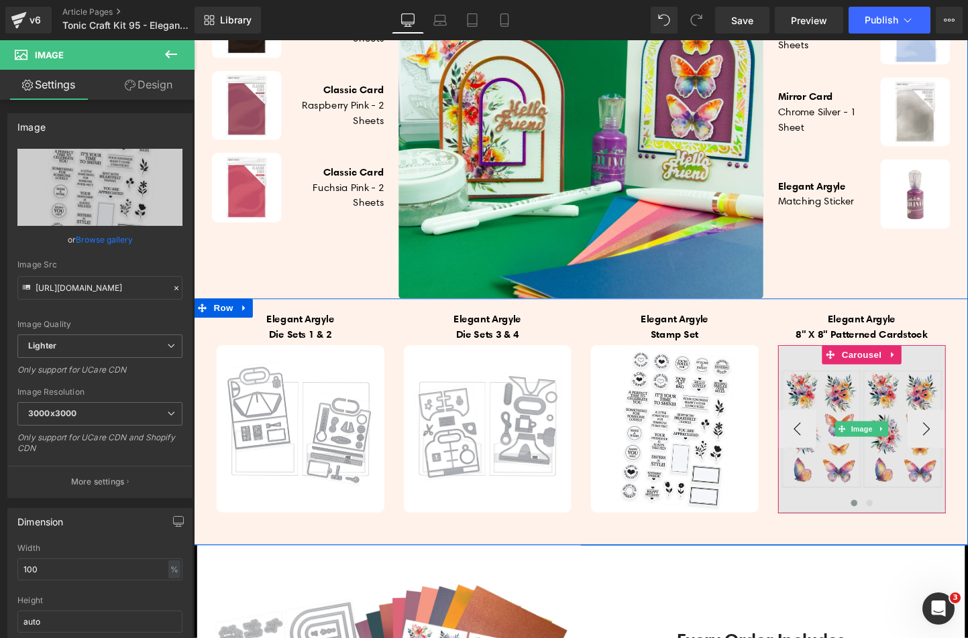
click at [871, 511] on img at bounding box center [894, 448] width 176 height 176
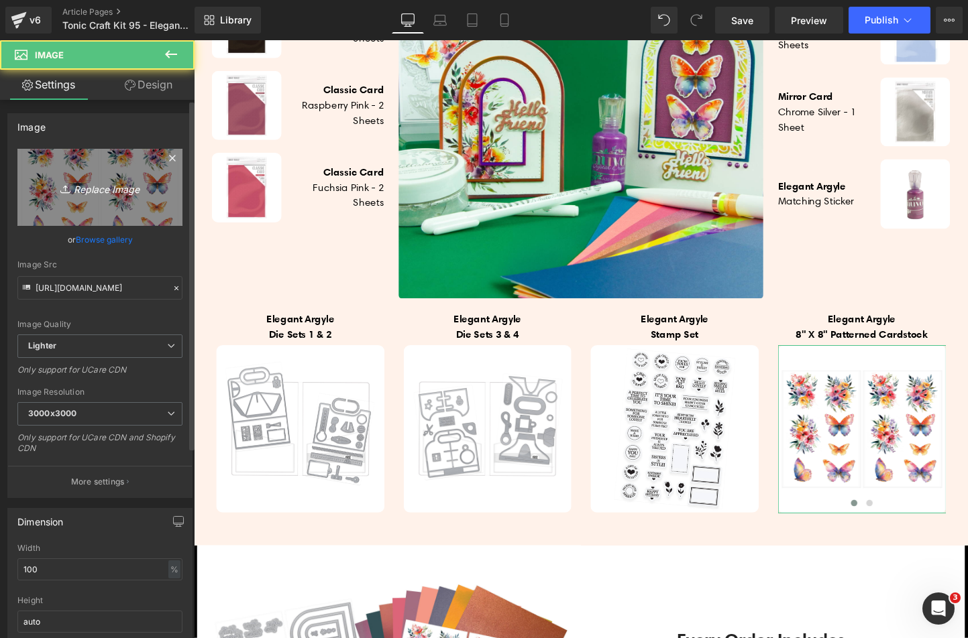
click at [114, 195] on icon "Replace Image" at bounding box center [99, 187] width 107 height 17
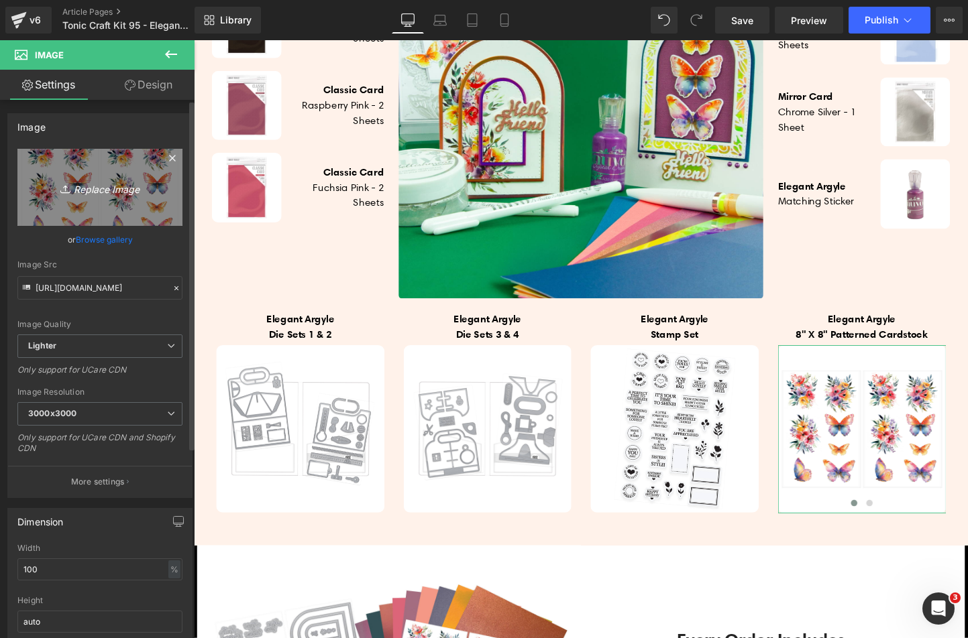
type input "C:\fakepath\5668e_PACKED_1200_RGB.JPG"
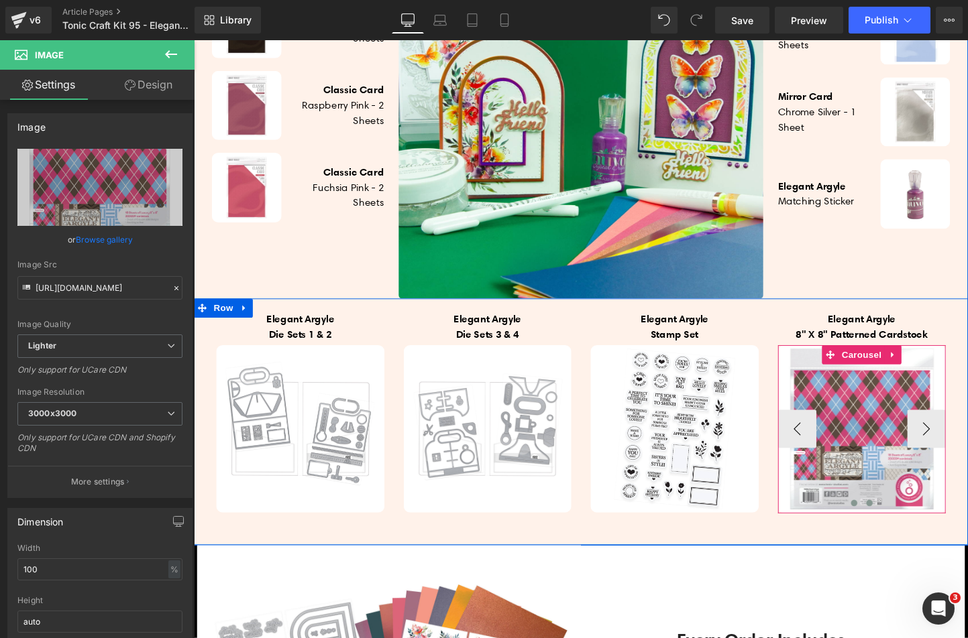
click at [899, 529] on span at bounding box center [902, 525] width 7 height 7
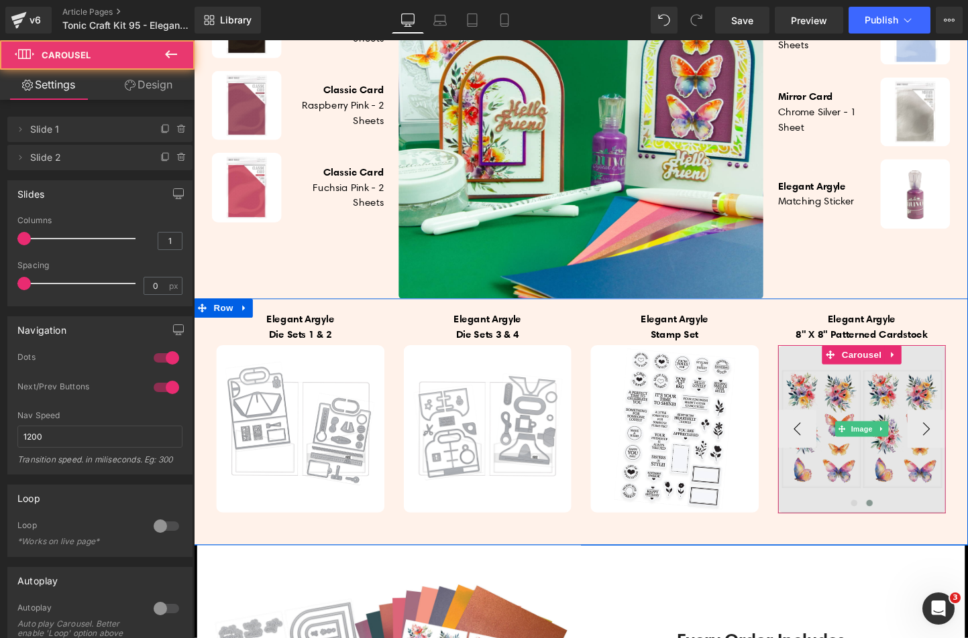
click at [876, 517] on img at bounding box center [894, 448] width 176 height 176
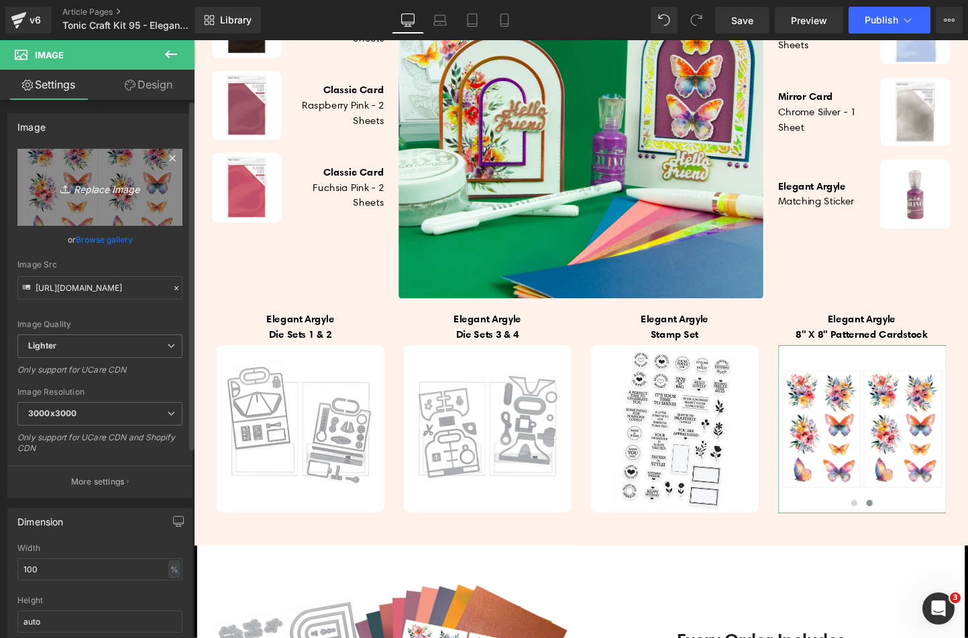
click at [89, 195] on icon "Replace Image" at bounding box center [99, 187] width 107 height 17
type input "C:\fakepath\5668e_PRODUCT2_1200_RGB.JPG"
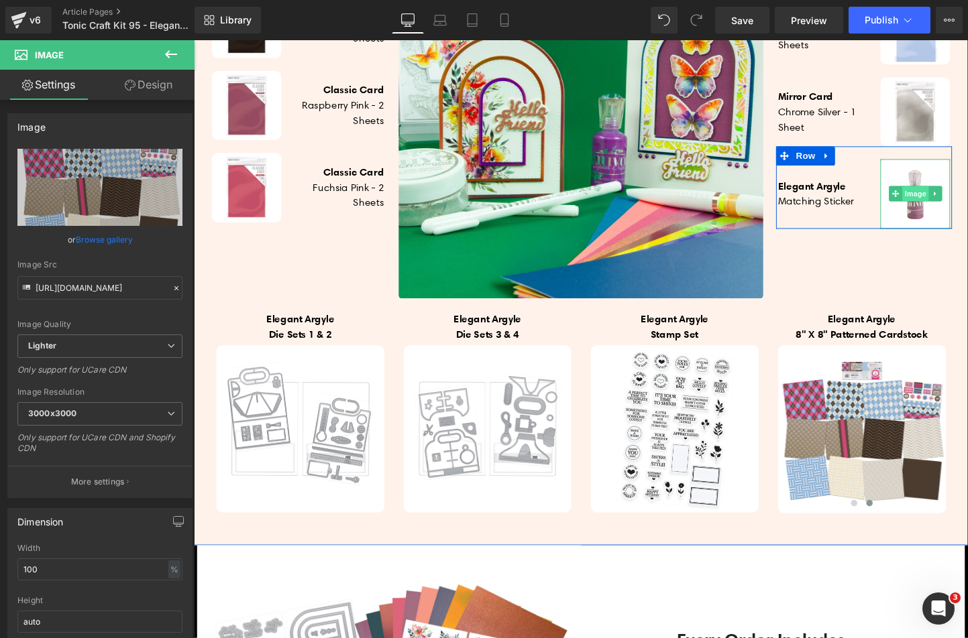
click at [942, 209] on span "Image" at bounding box center [950, 201] width 28 height 16
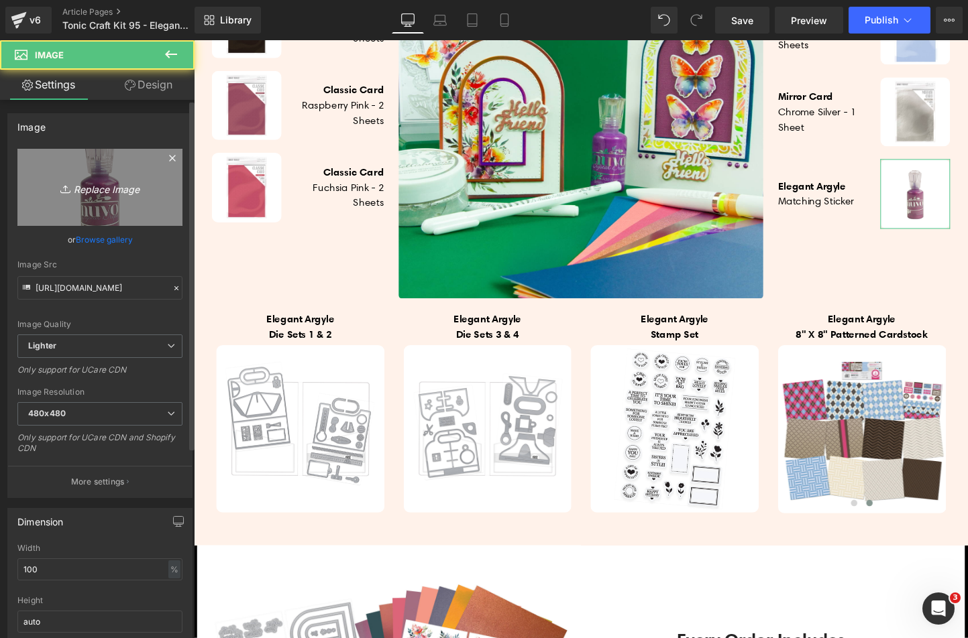
click at [60, 164] on link "Replace Image" at bounding box center [99, 187] width 165 height 77
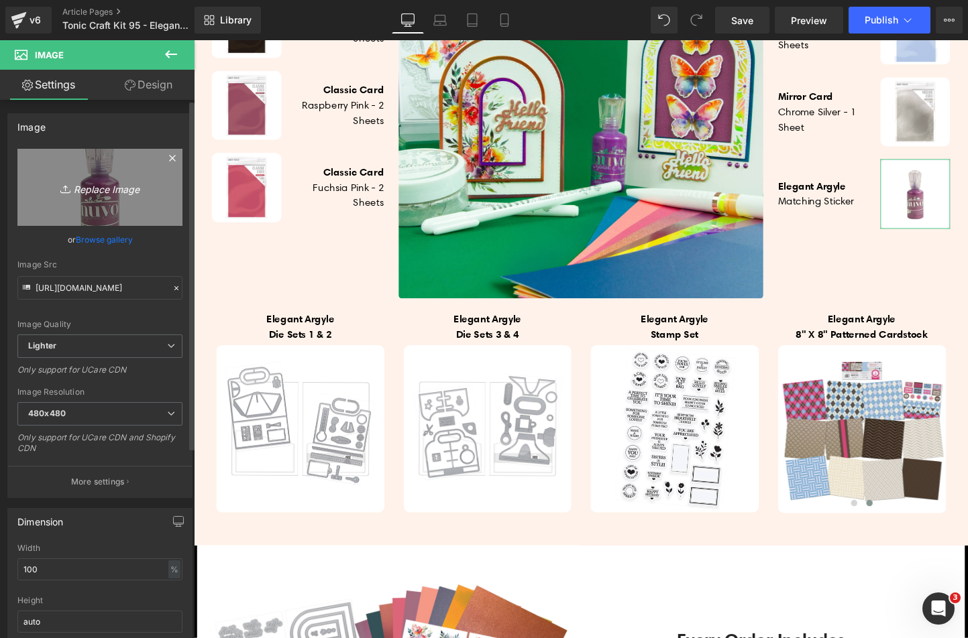
type input "C:\fakepath\Kit 95 - Sticker.jpg"
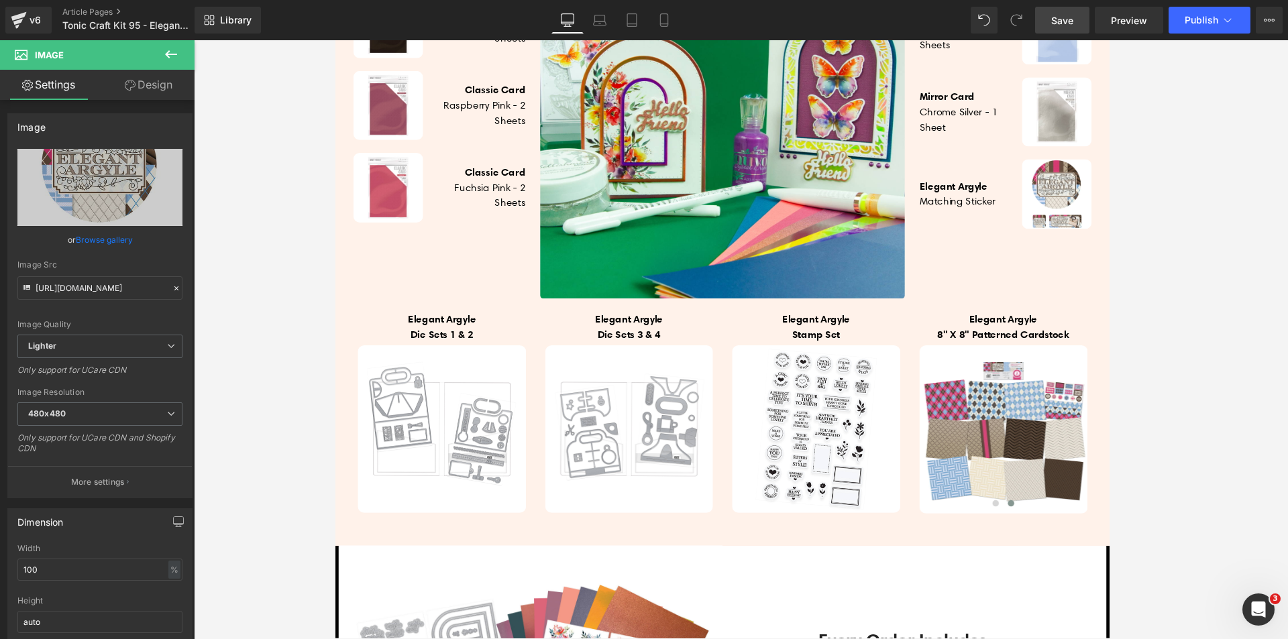
click at [1072, 15] on span "Save" at bounding box center [1062, 20] width 22 height 14
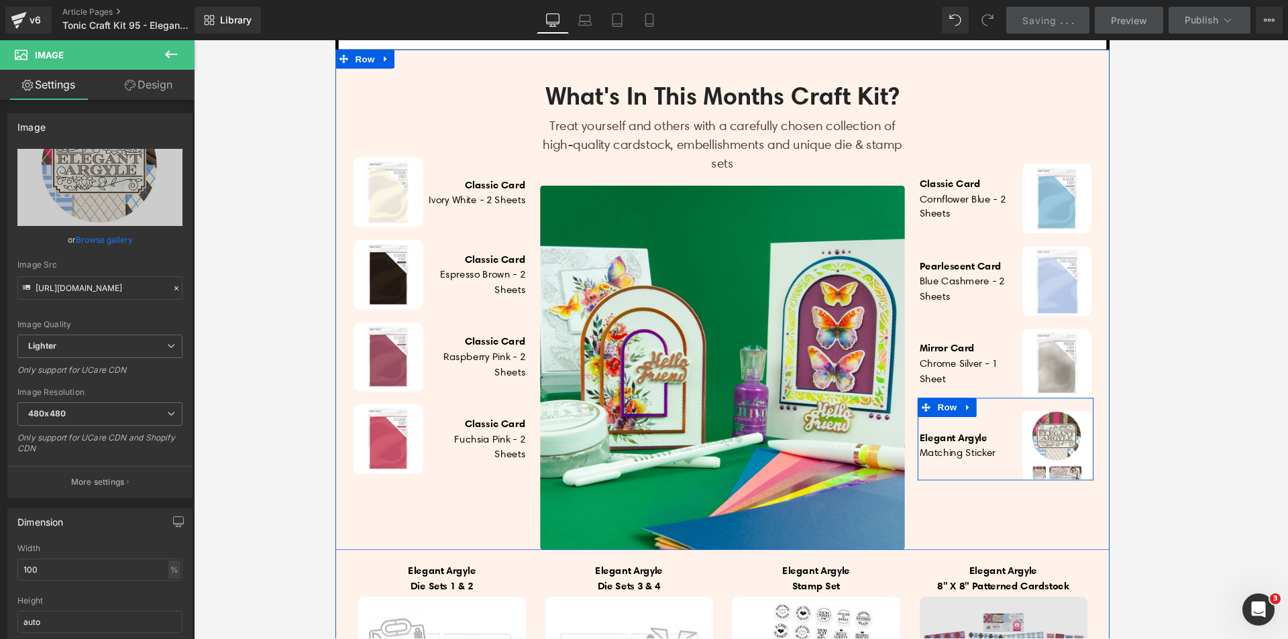
scroll to position [557, 0]
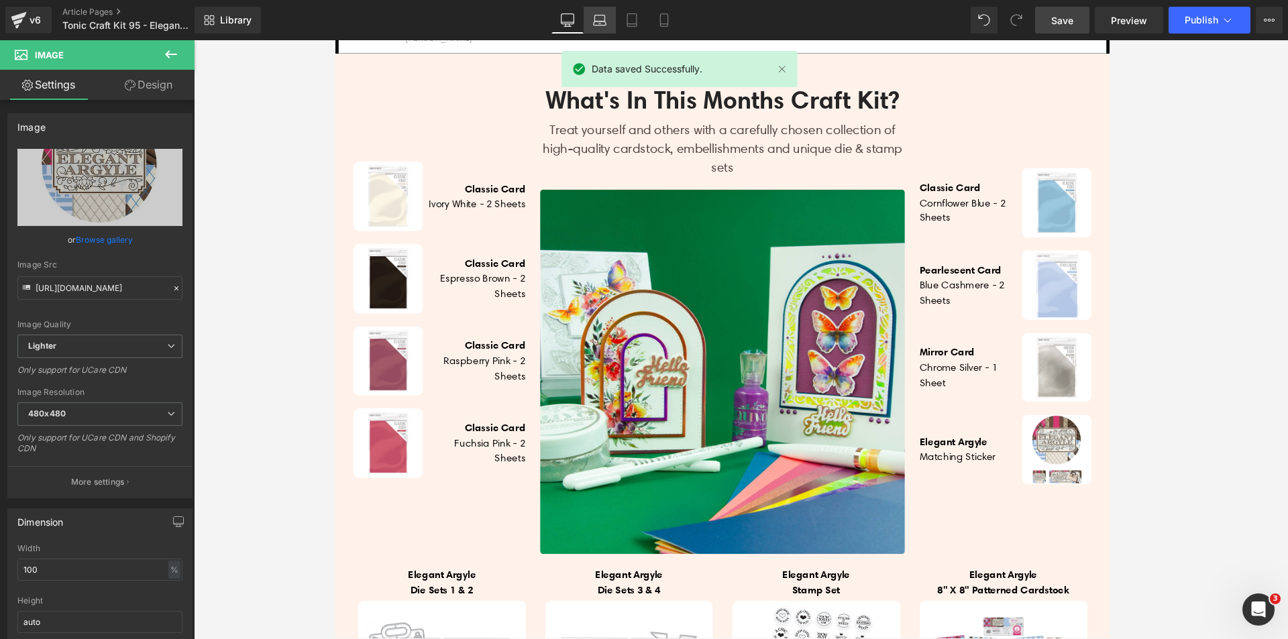
click at [597, 17] on icon at bounding box center [599, 19] width 13 height 13
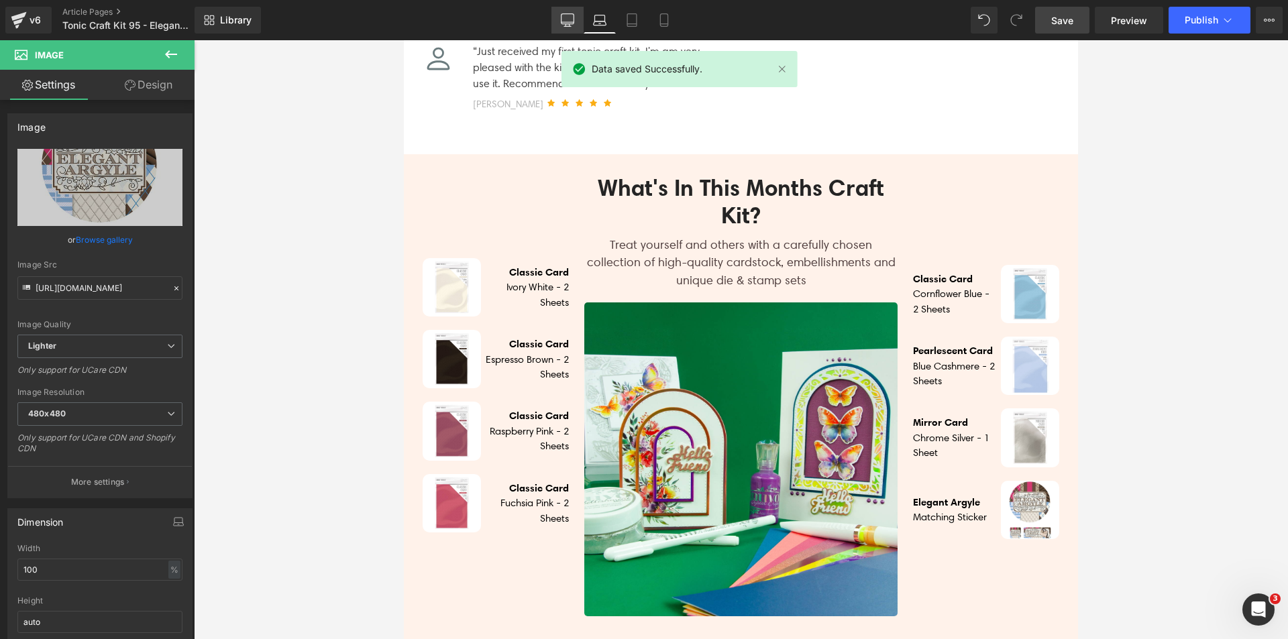
click at [568, 17] on icon at bounding box center [567, 19] width 13 height 13
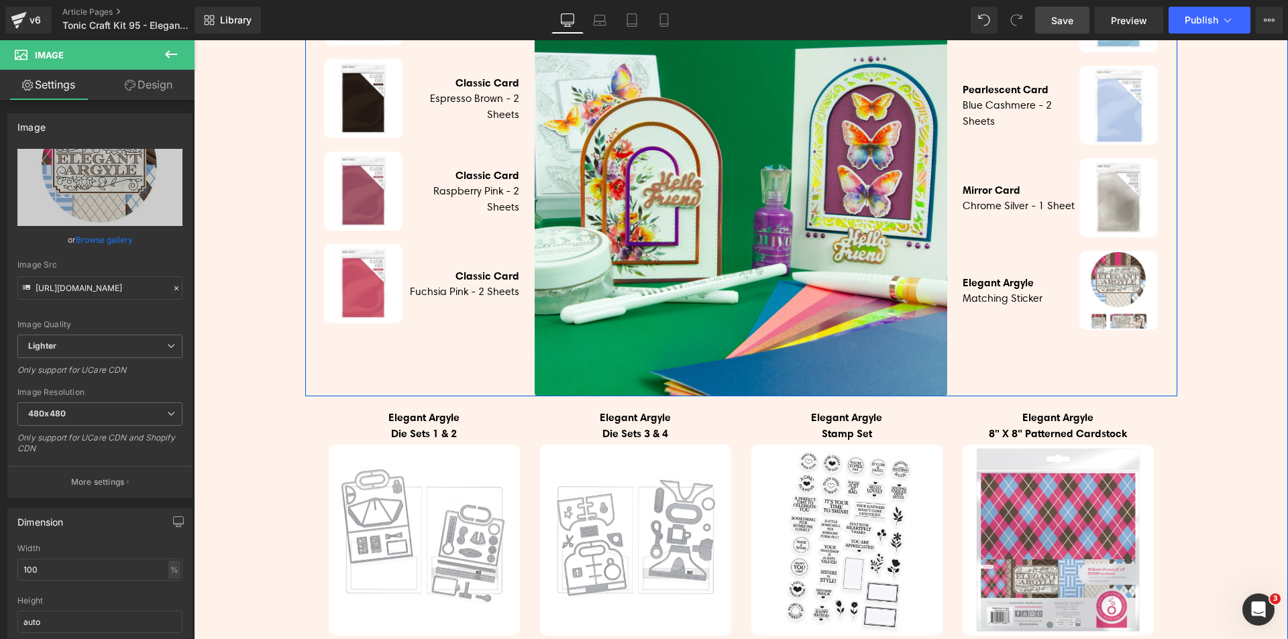
scroll to position [759, 0]
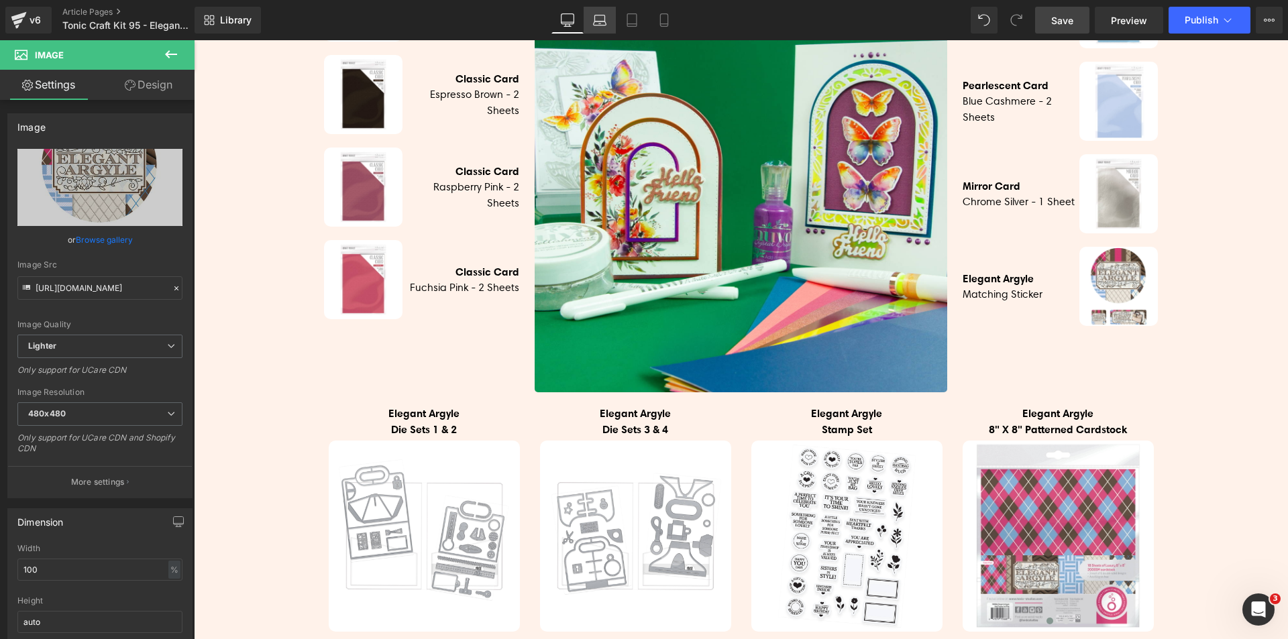
click at [606, 21] on icon at bounding box center [599, 19] width 13 height 13
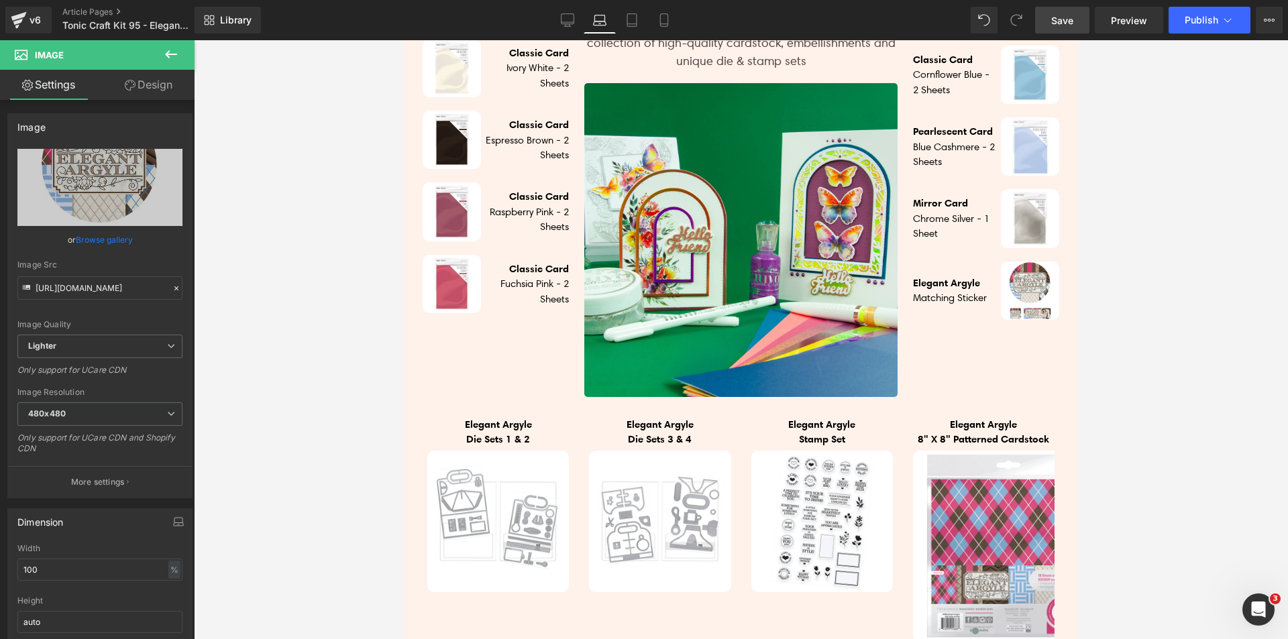
scroll to position [740, 0]
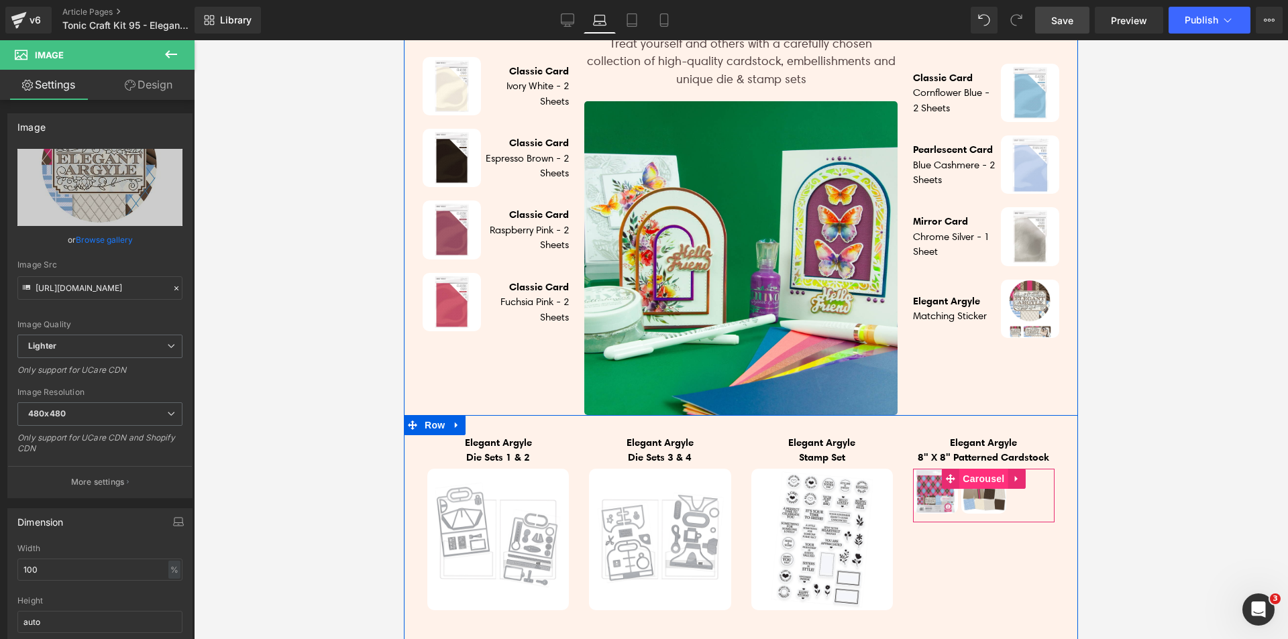
click at [969, 469] on span "Carousel" at bounding box center [983, 479] width 48 height 20
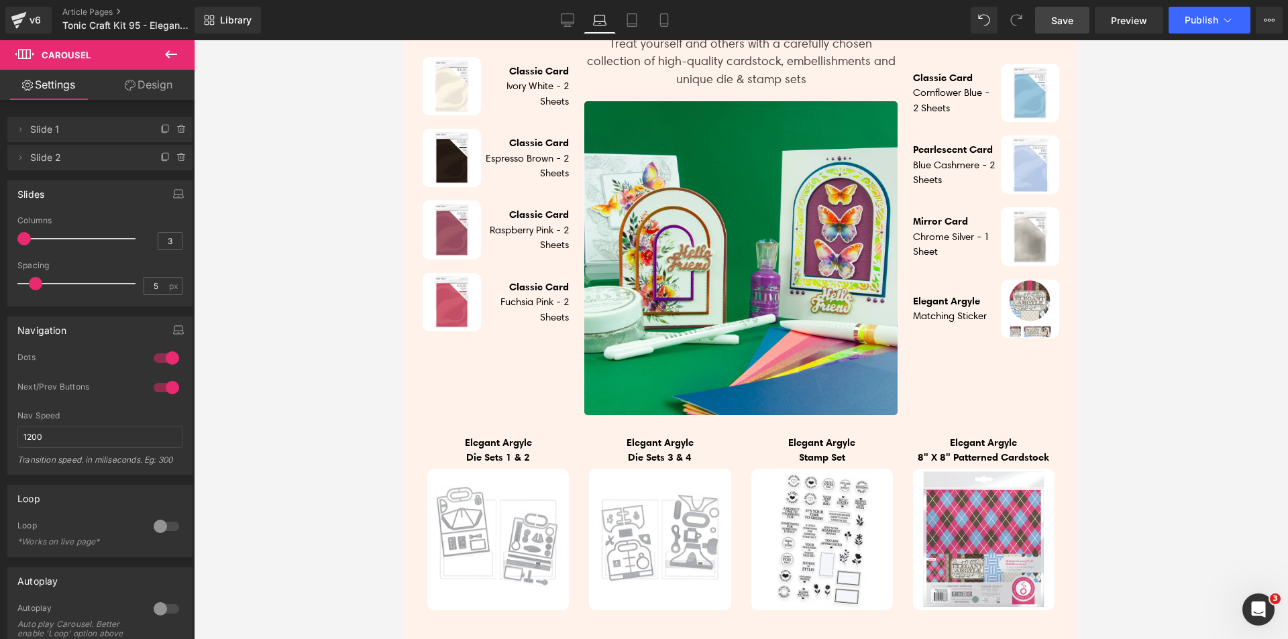
drag, startPoint x: 66, startPoint y: 237, endPoint x: 0, endPoint y: 235, distance: 66.4
click at [0, 235] on div "Slides 1 Columns 1 3 Columns 3 3 Columns 3 1 Columns 1 0px Spacing 0 px 5px Spa…" at bounding box center [100, 238] width 201 height 136
drag, startPoint x: 33, startPoint y: 284, endPoint x: 0, endPoint y: 282, distance: 32.9
click at [0, 282] on div "Slides 1 Columns 1 3 Columns 3 3 Columns 3 1 Columns 1 0px Spacing 0 px 5px Spa…" at bounding box center [100, 238] width 201 height 136
click at [631, 27] on link "Tablet" at bounding box center [632, 20] width 32 height 27
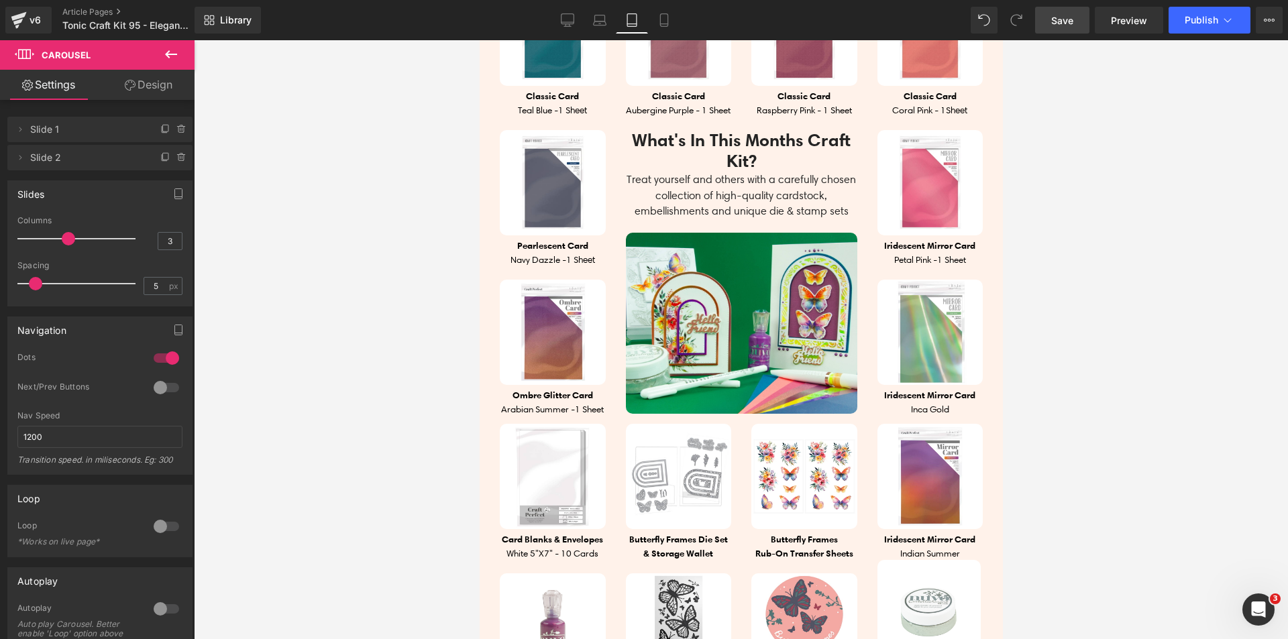
scroll to position [1207, 0]
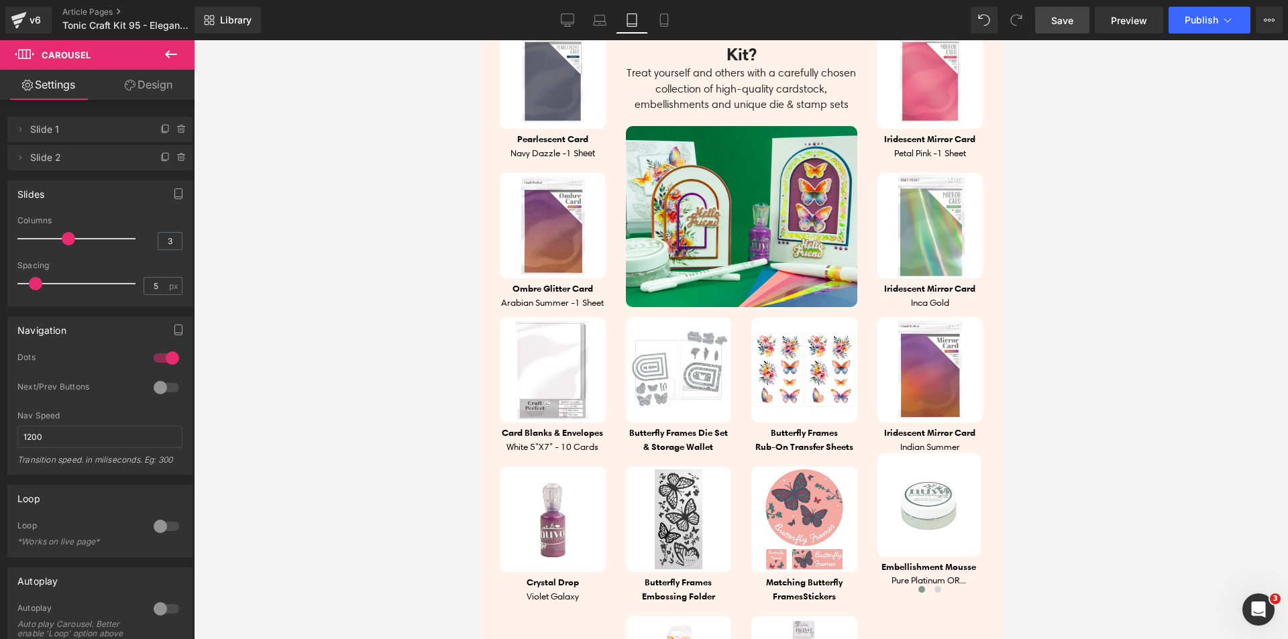
click at [1051, 27] on link "Save" at bounding box center [1062, 20] width 54 height 27
